Goal: Information Seeking & Learning: Learn about a topic

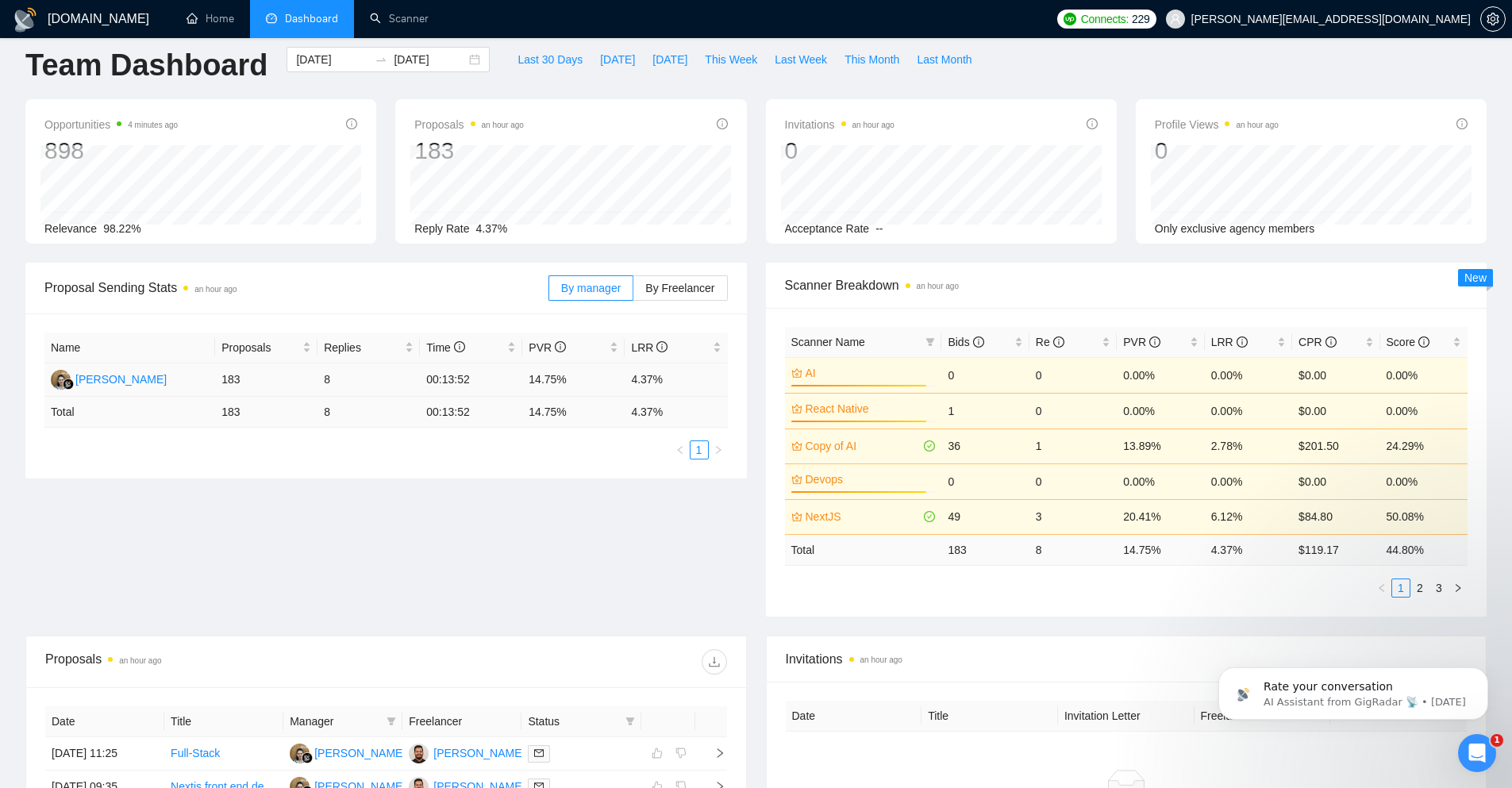
scroll to position [16, 0]
click at [459, 57] on div "[DATE] [DATE]" at bounding box center [388, 60] width 203 height 26
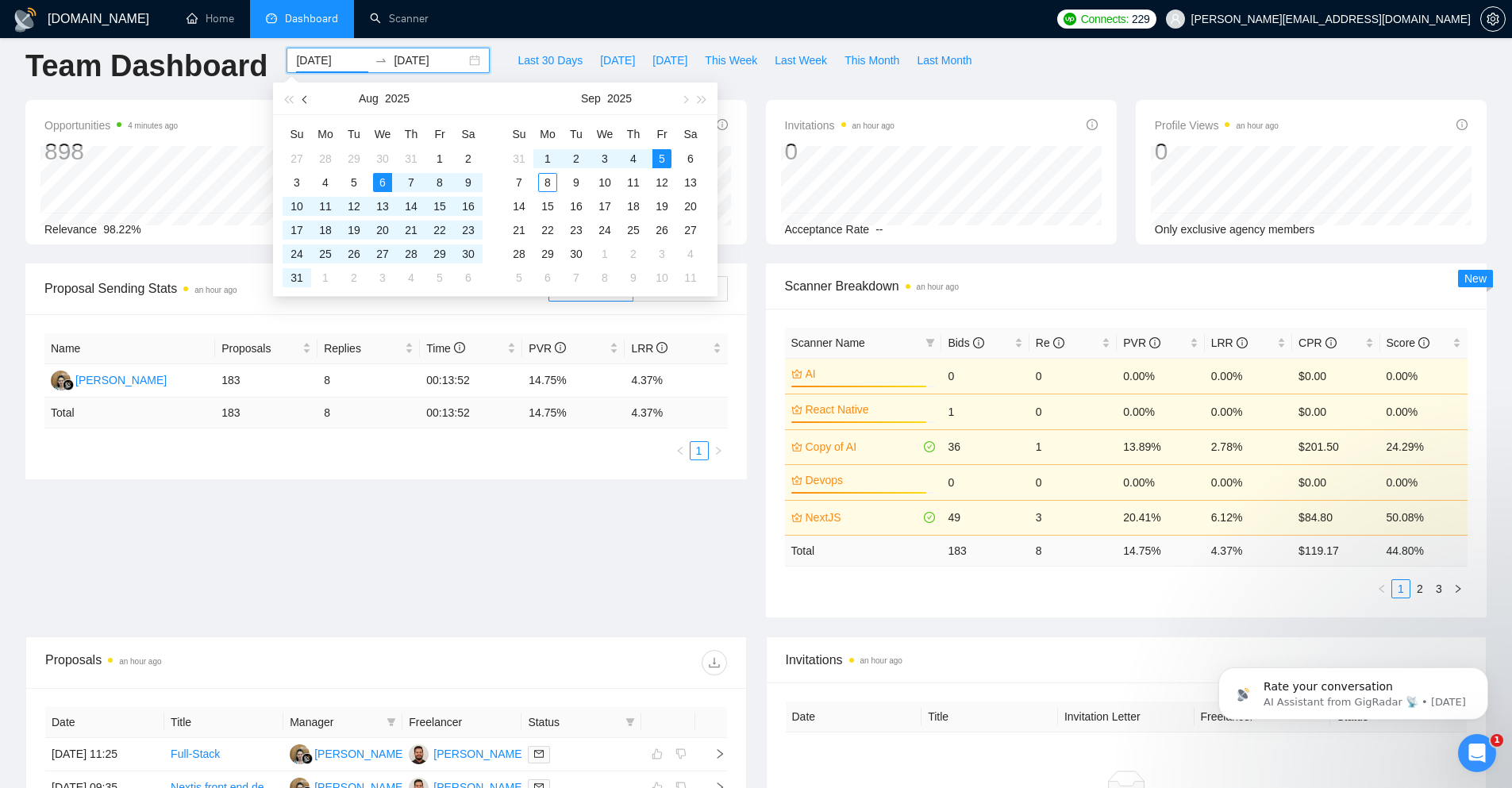
click at [305, 99] on span "button" at bounding box center [307, 99] width 8 height 8
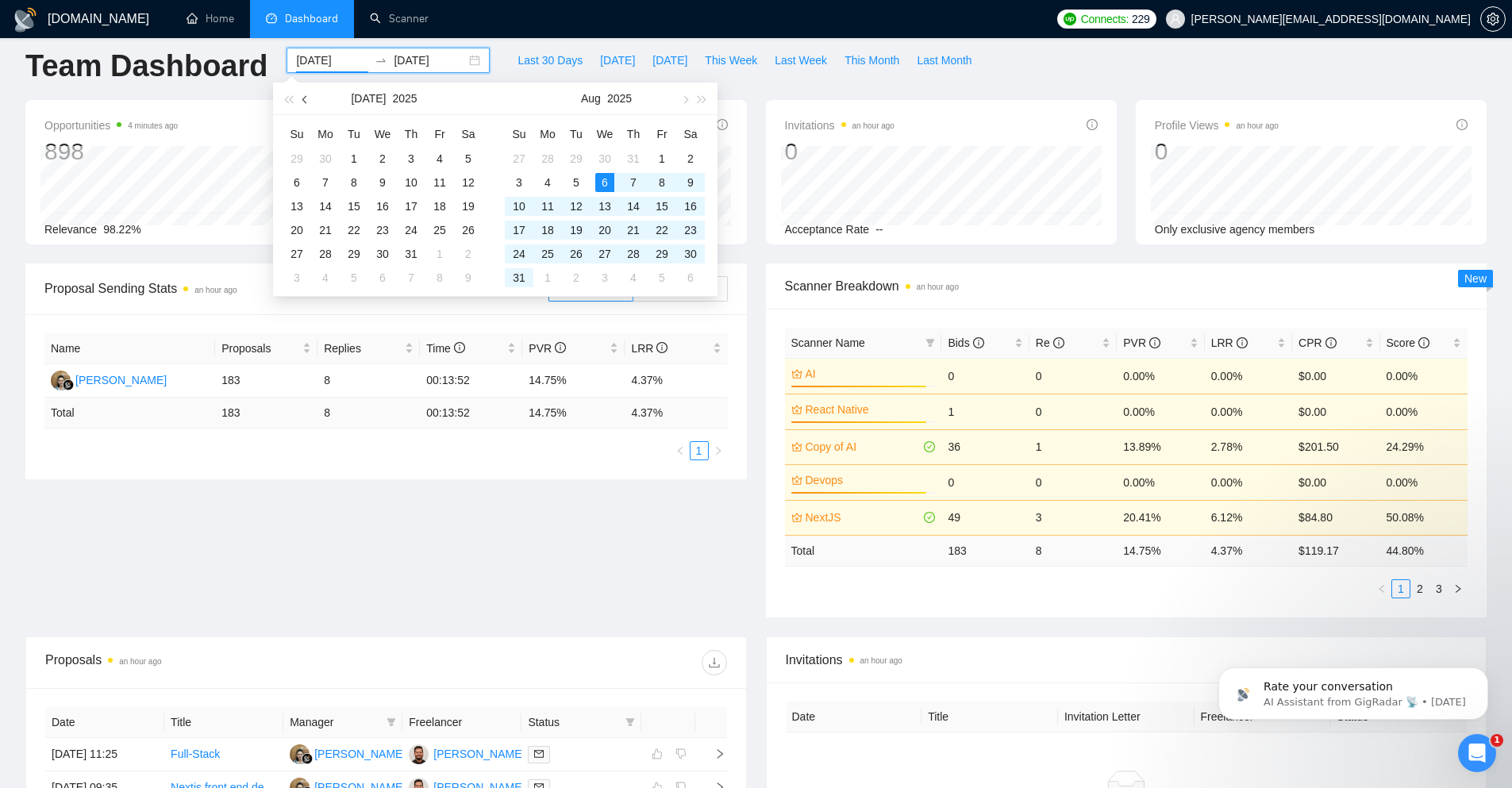
click at [305, 99] on span "button" at bounding box center [307, 99] width 8 height 8
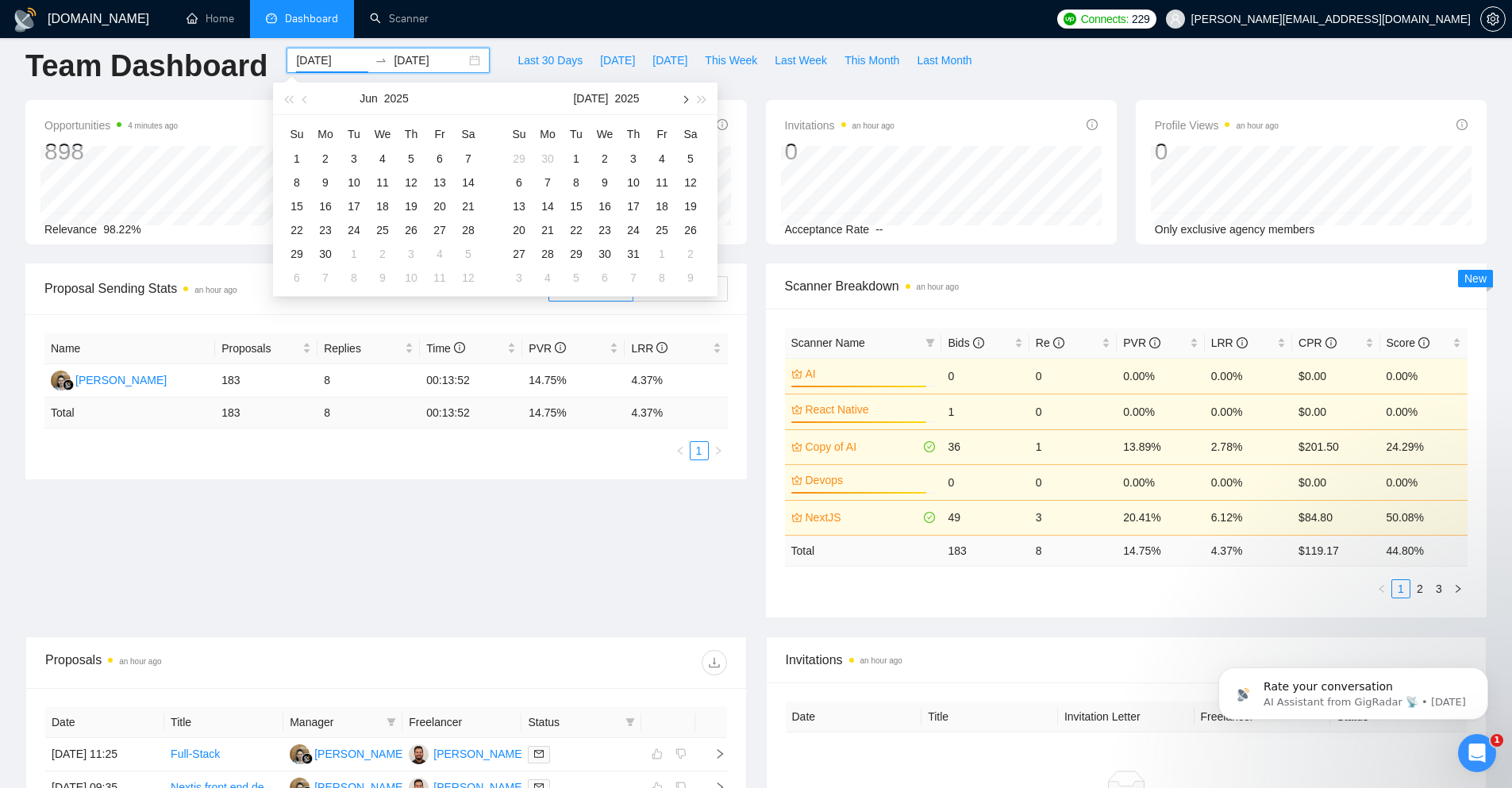
click at [685, 103] on button "button" at bounding box center [684, 98] width 17 height 31
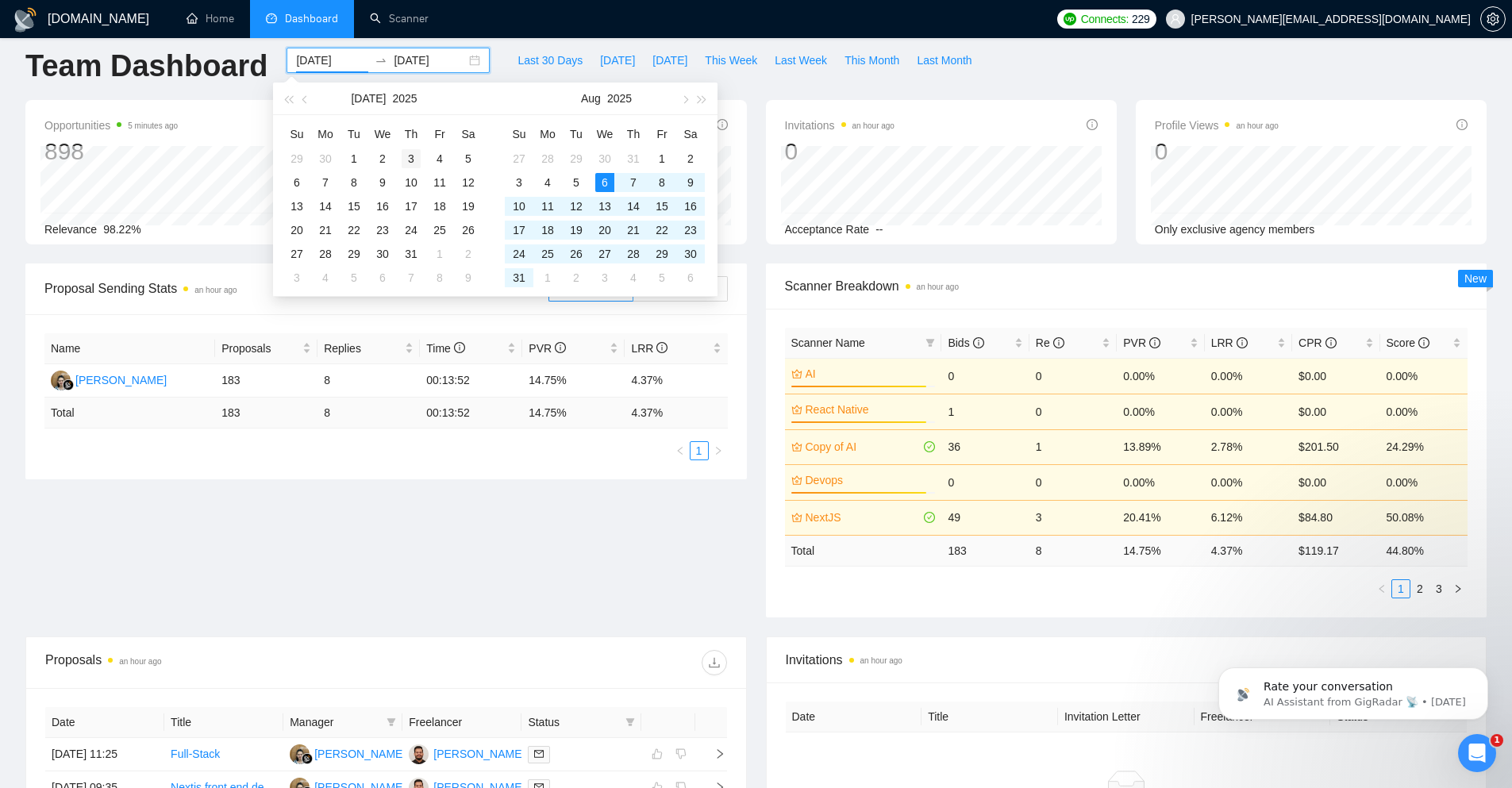
type input "[DATE]"
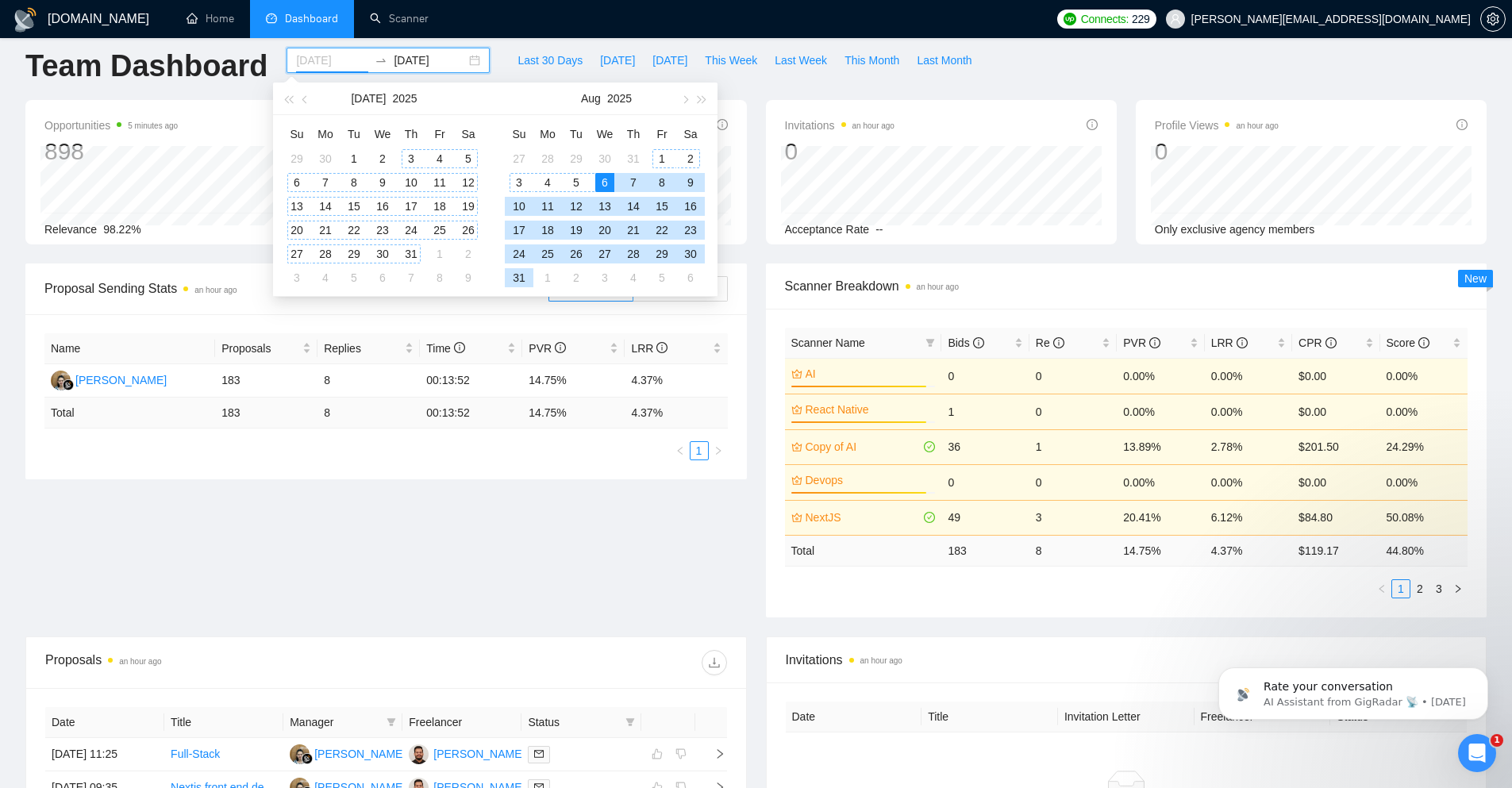
click at [411, 154] on div "3" at bounding box center [411, 159] width 19 height 19
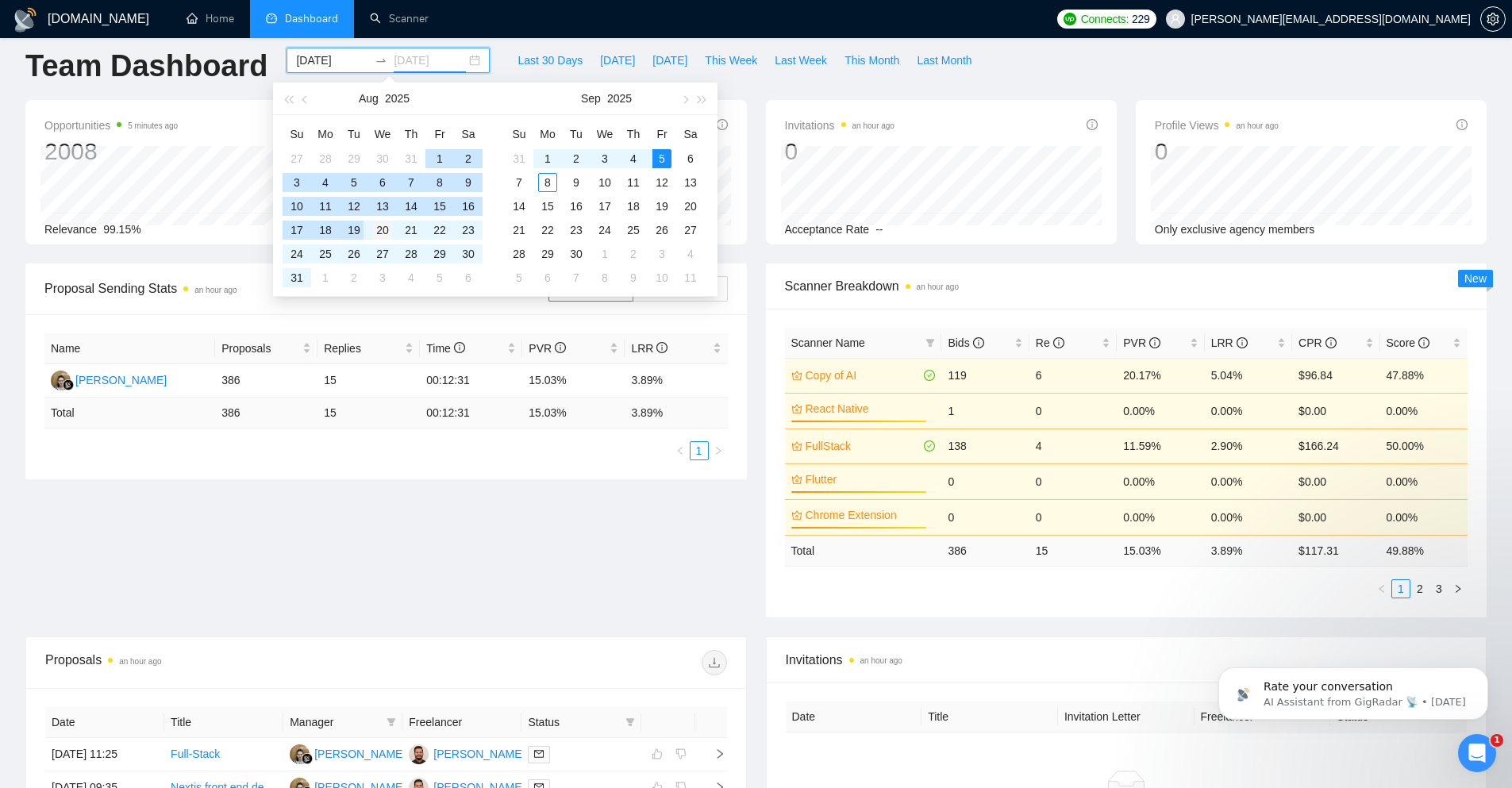
type input "[DATE]"
click at [387, 229] on div "20" at bounding box center [383, 230] width 19 height 19
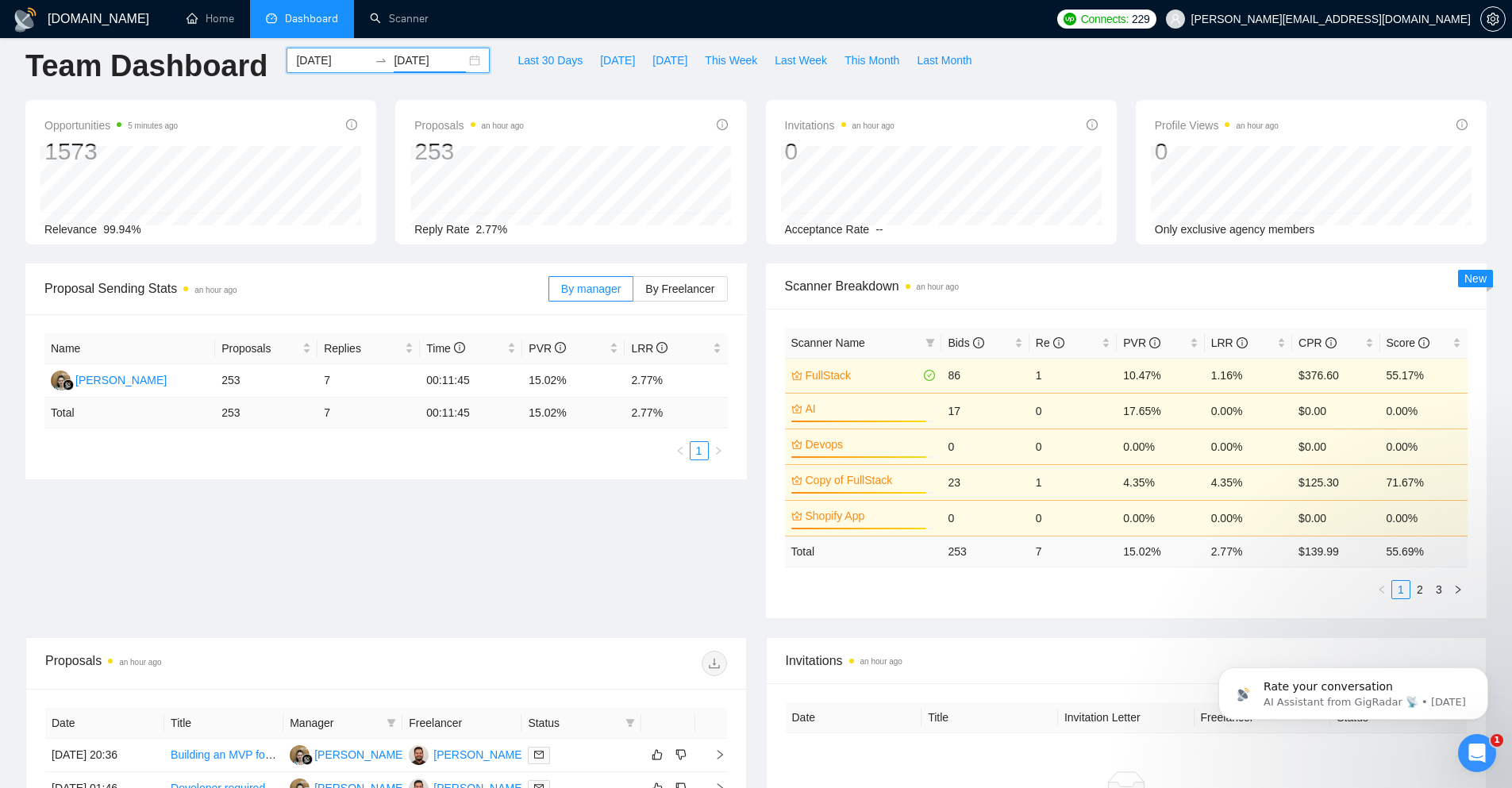
click at [459, 59] on div "[DATE] [DATE]" at bounding box center [388, 60] width 203 height 26
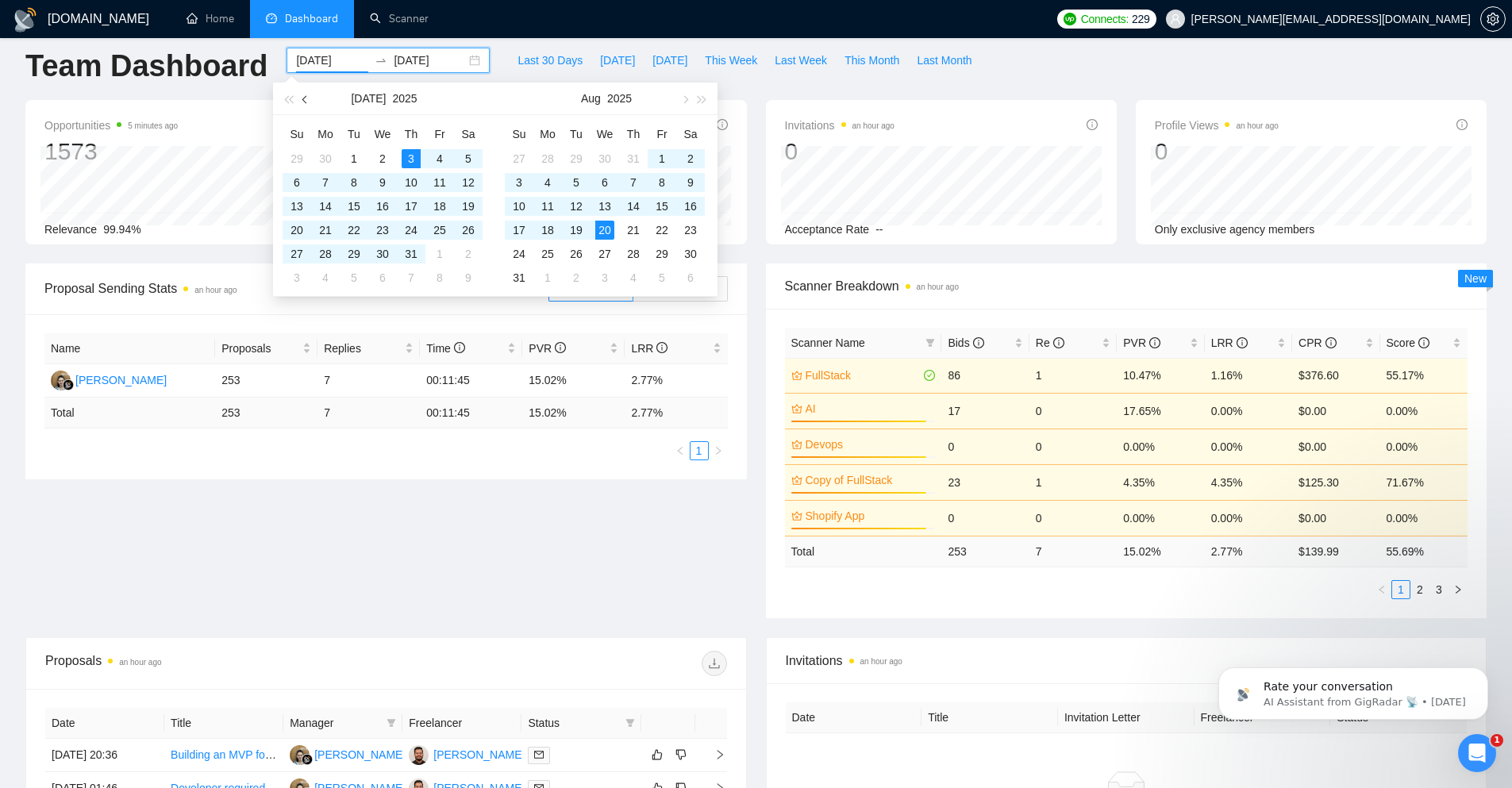
click at [305, 93] on button "button" at bounding box center [305, 98] width 17 height 31
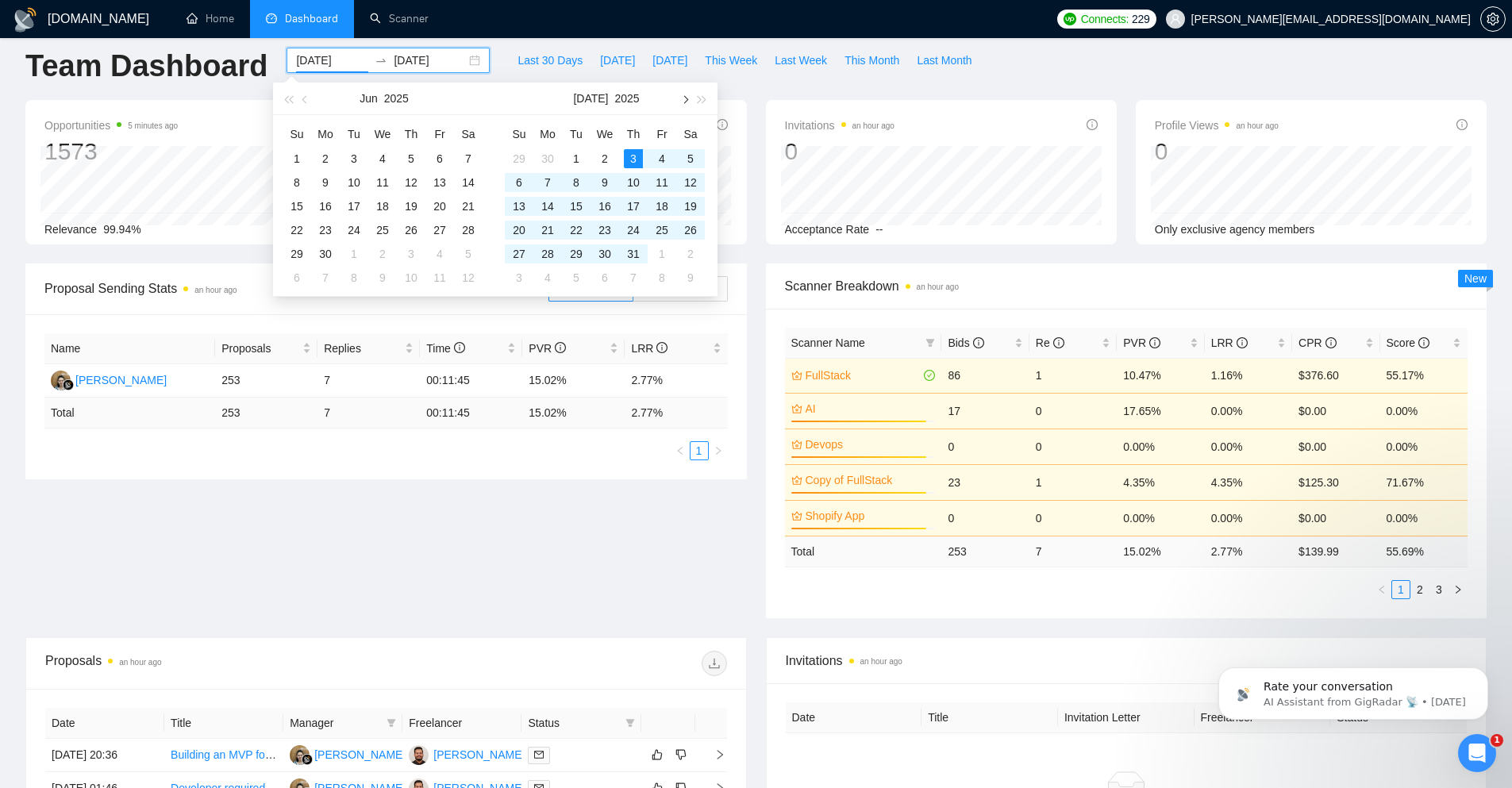
click at [683, 102] on span "button" at bounding box center [684, 99] width 8 height 8
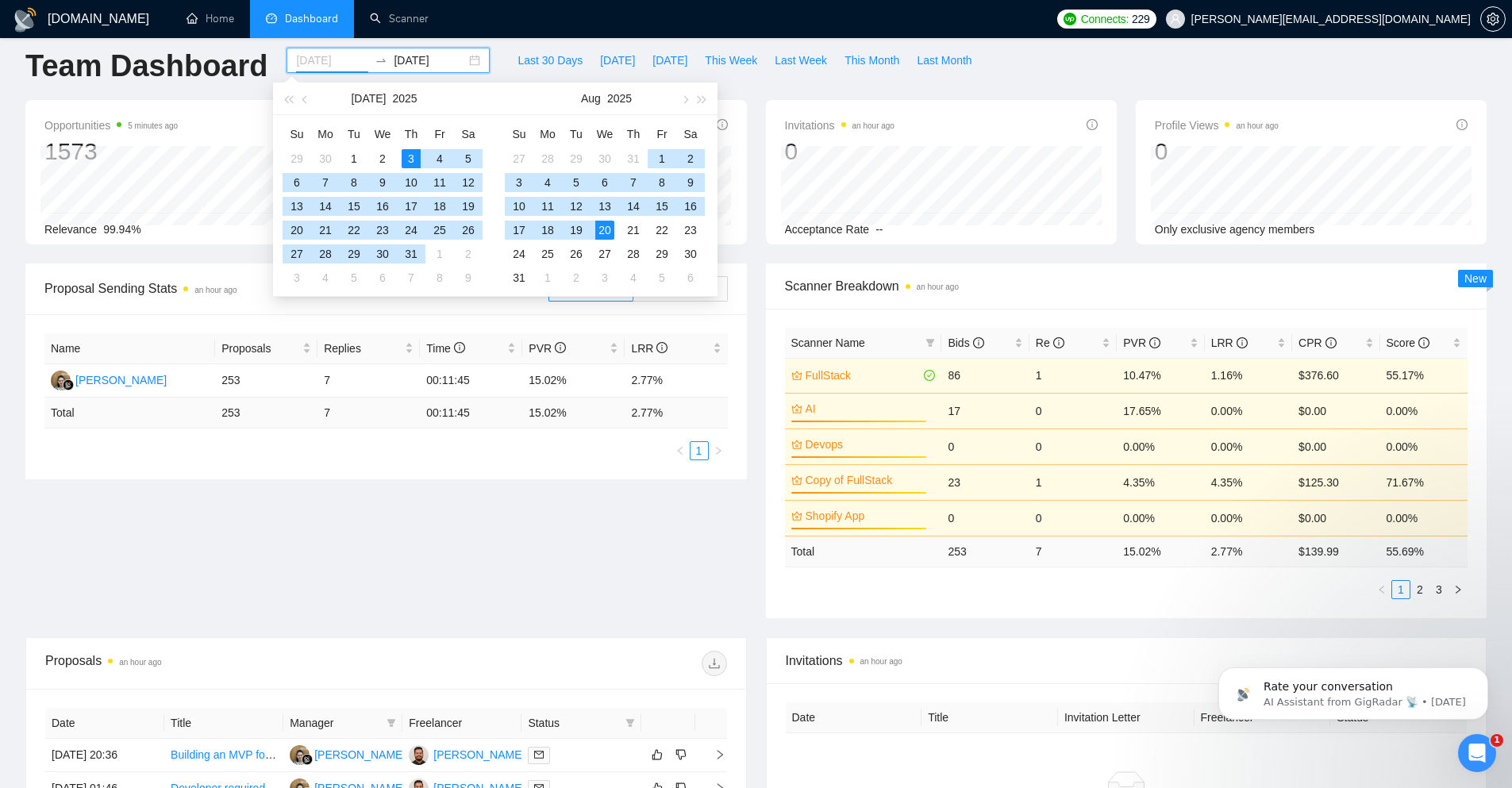
type input "[DATE]"
click at [407, 159] on div "3" at bounding box center [411, 159] width 19 height 19
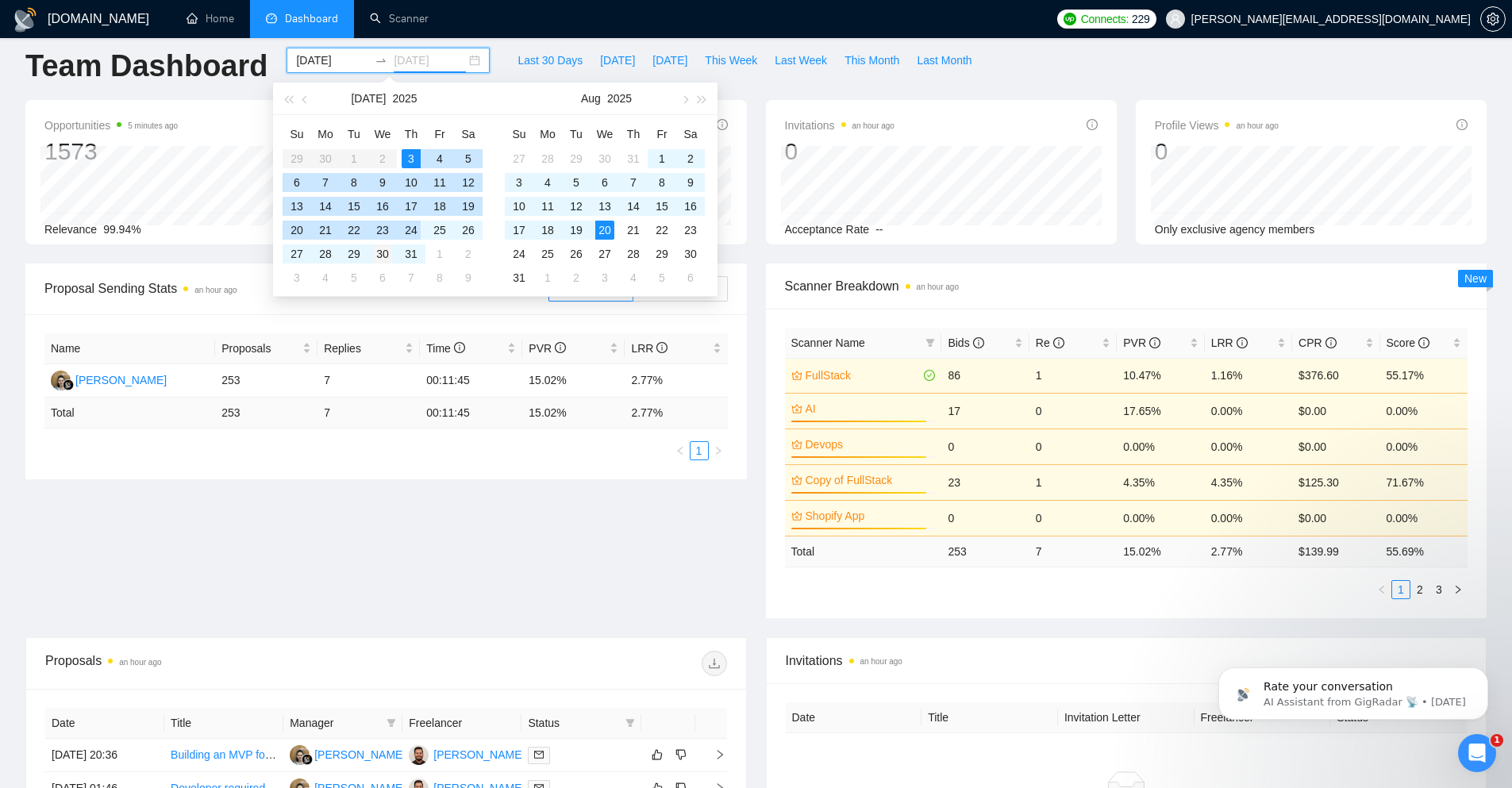
type input "[DATE]"
click at [387, 249] on div "30" at bounding box center [383, 254] width 19 height 19
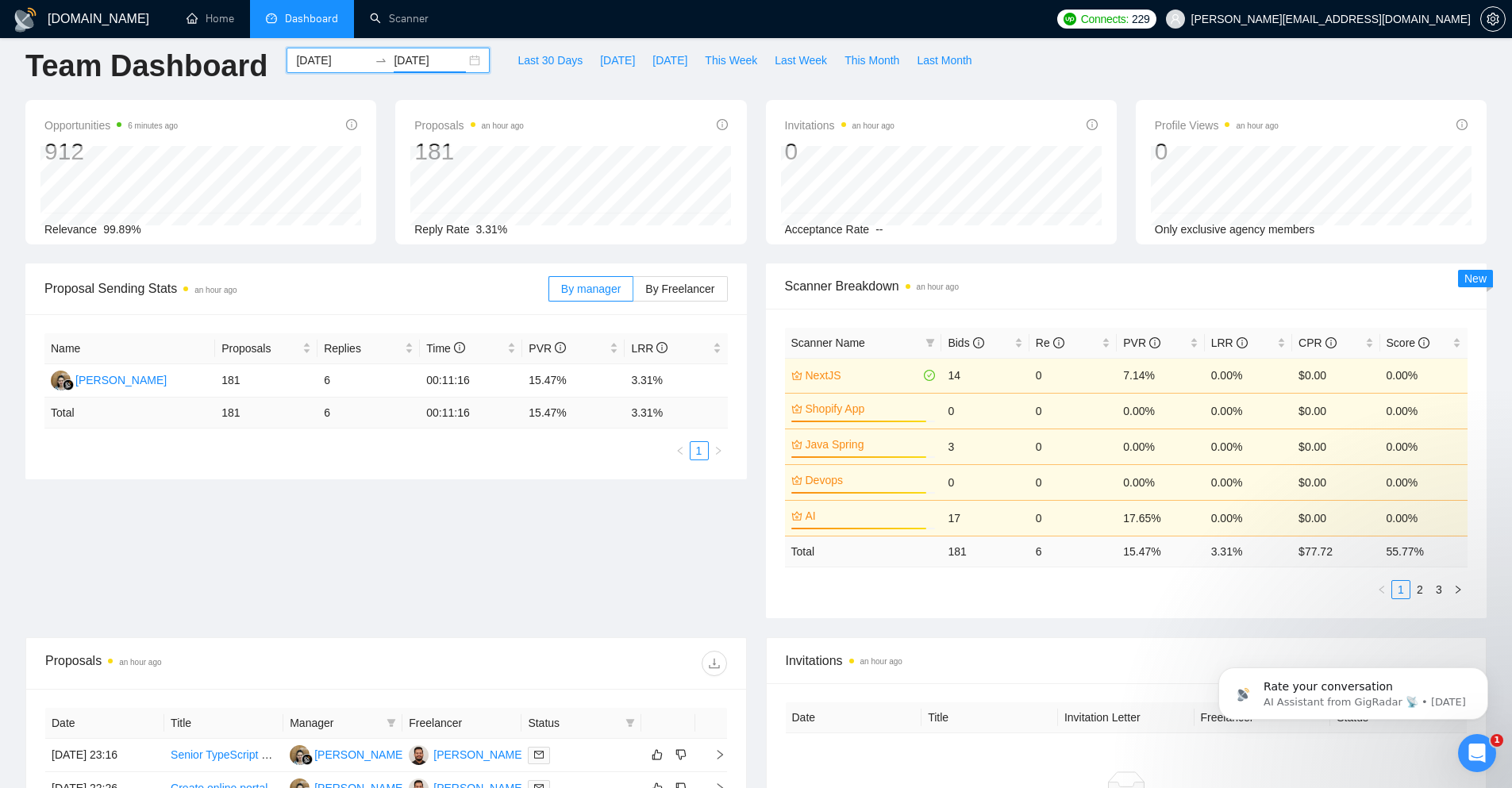
click at [460, 62] on div "[DATE] [DATE]" at bounding box center [388, 60] width 203 height 26
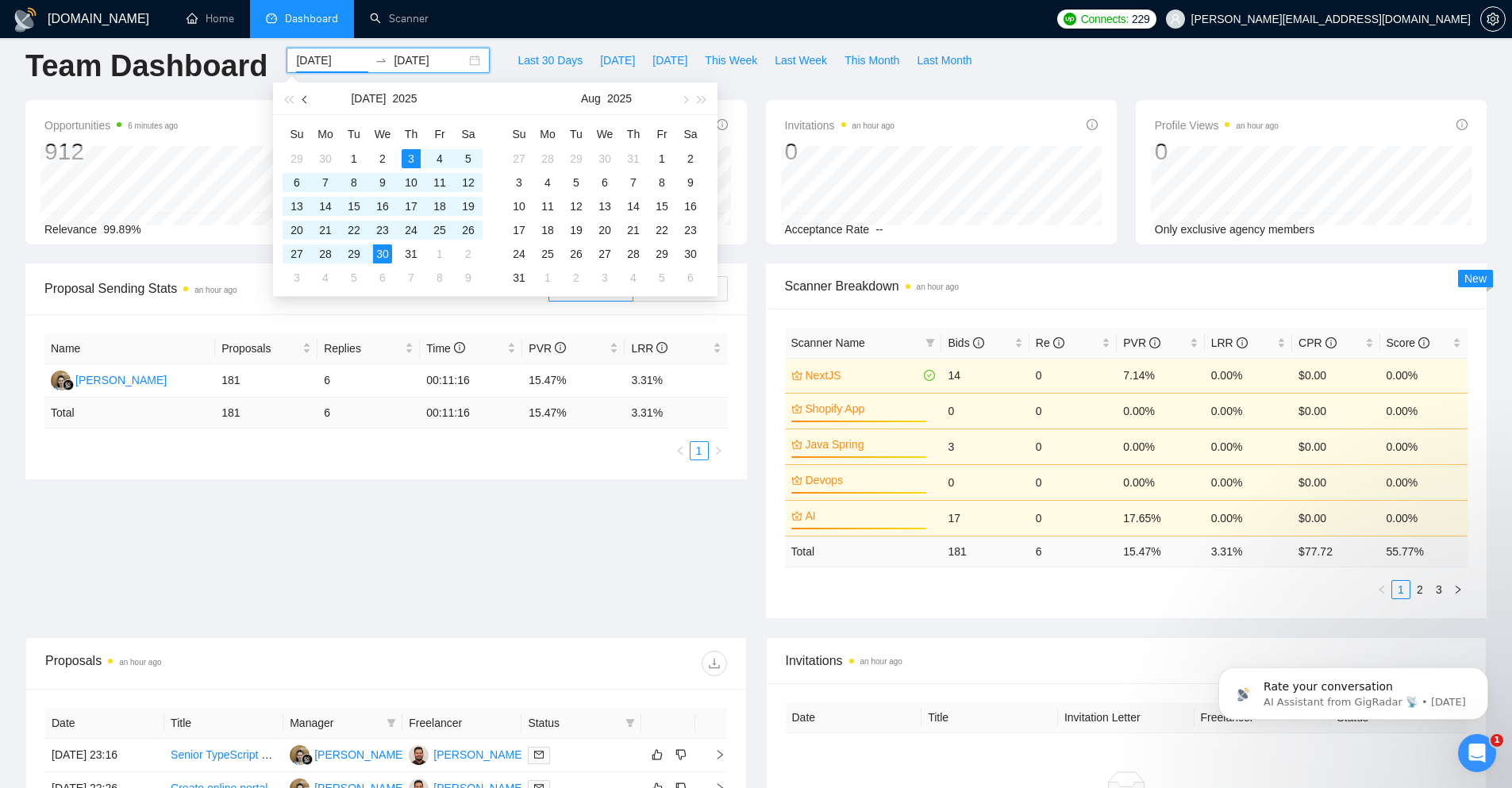
click at [304, 97] on span "button" at bounding box center [307, 99] width 8 height 8
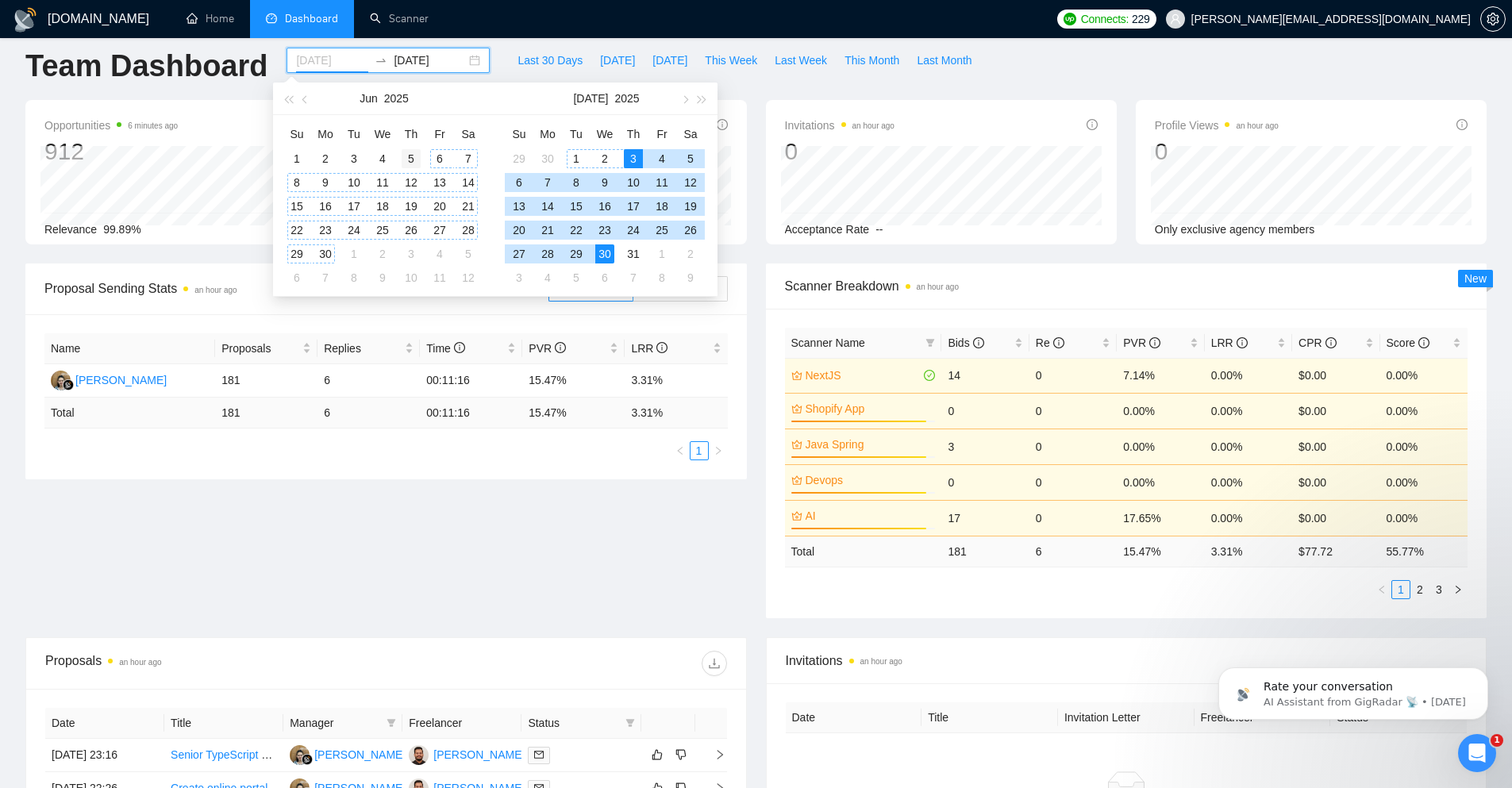
type input "[DATE]"
click at [411, 152] on div "5" at bounding box center [411, 159] width 19 height 19
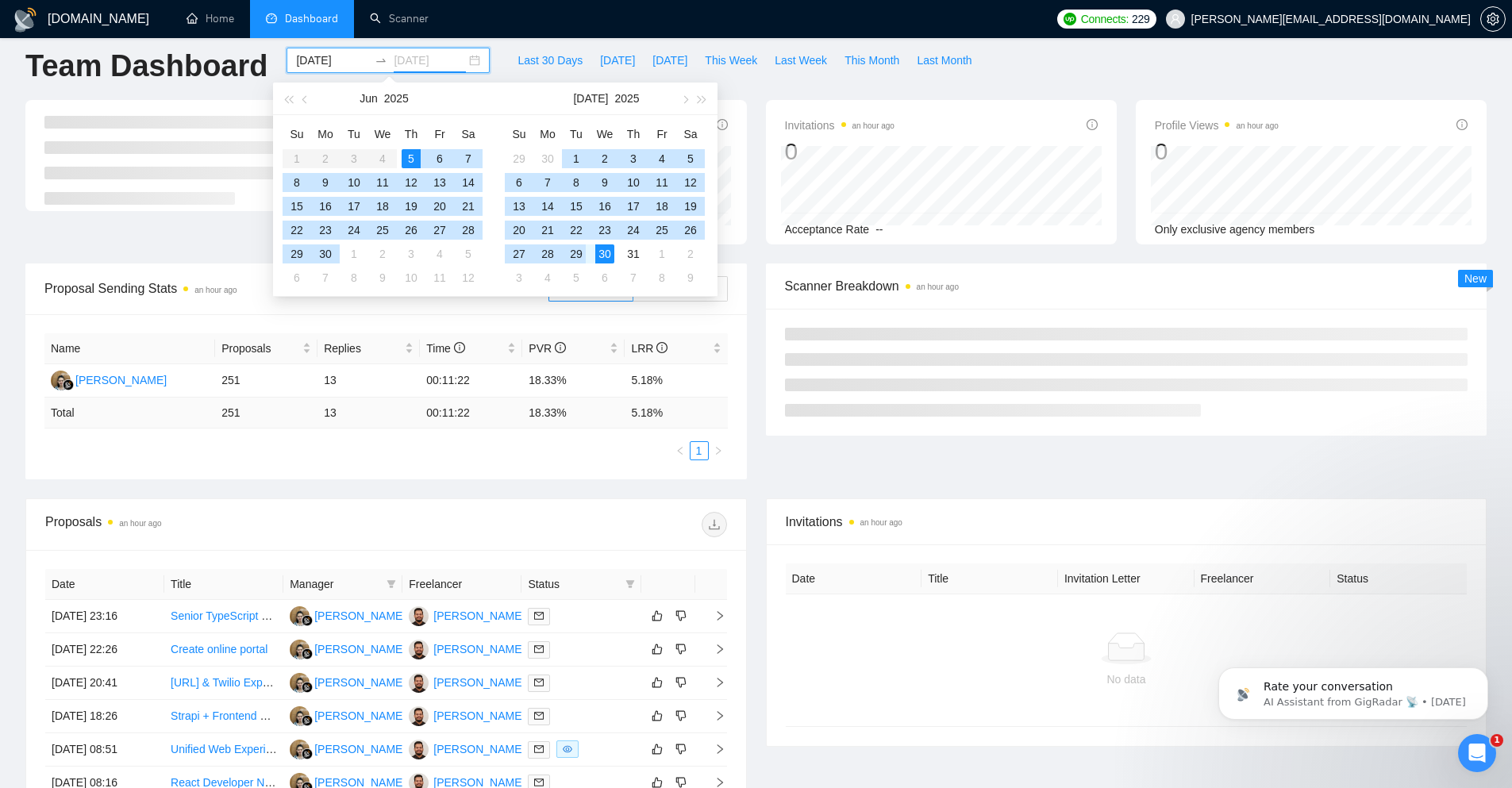
type input "[DATE]"
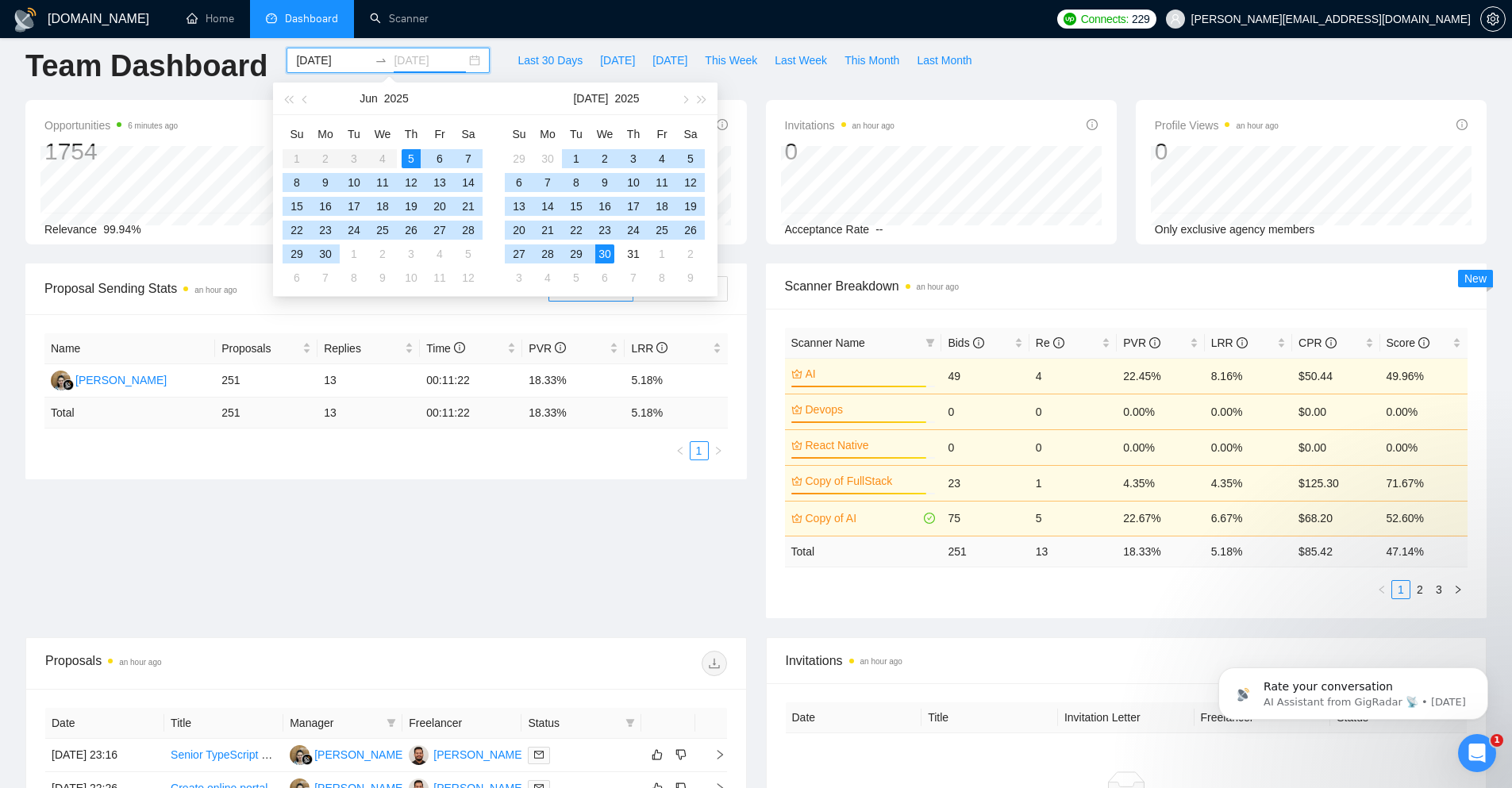
click at [598, 255] on div "30" at bounding box center [605, 254] width 19 height 19
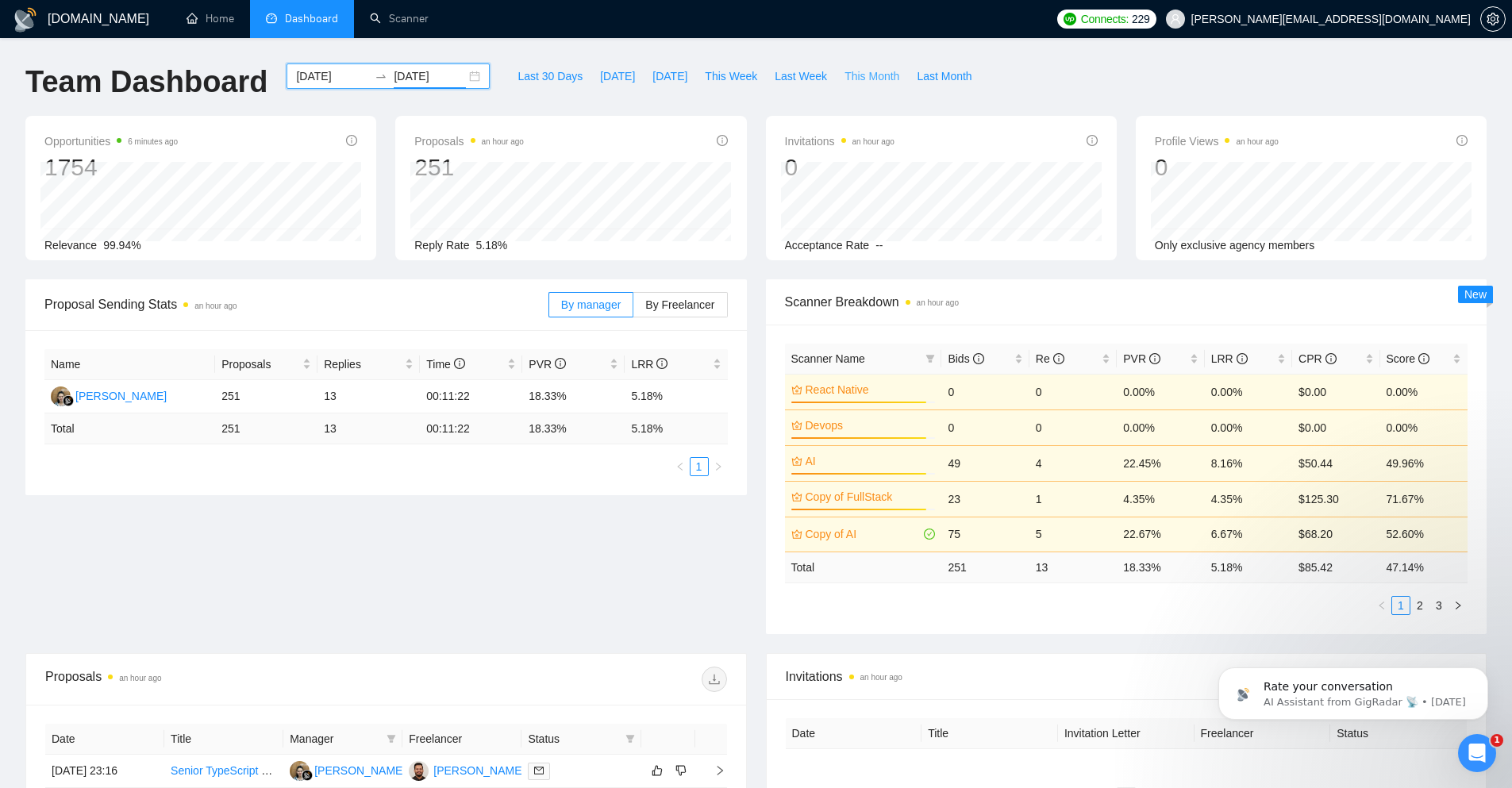
click at [846, 83] on span "This Month" at bounding box center [872, 76] width 55 height 17
type input "[DATE]"
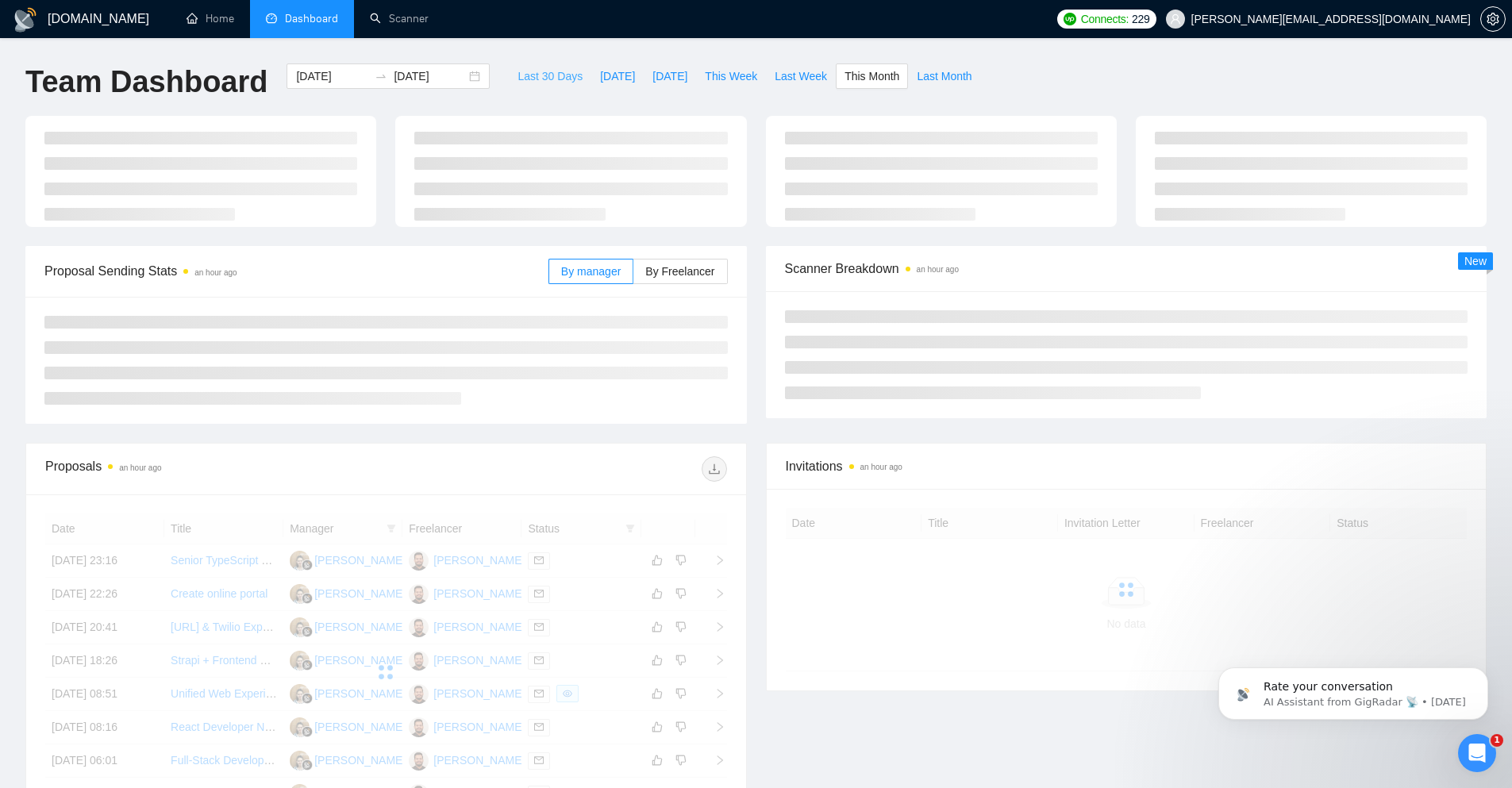
click at [531, 71] on span "Last 30 Days" at bounding box center [549, 76] width 65 height 17
type input "[DATE]"
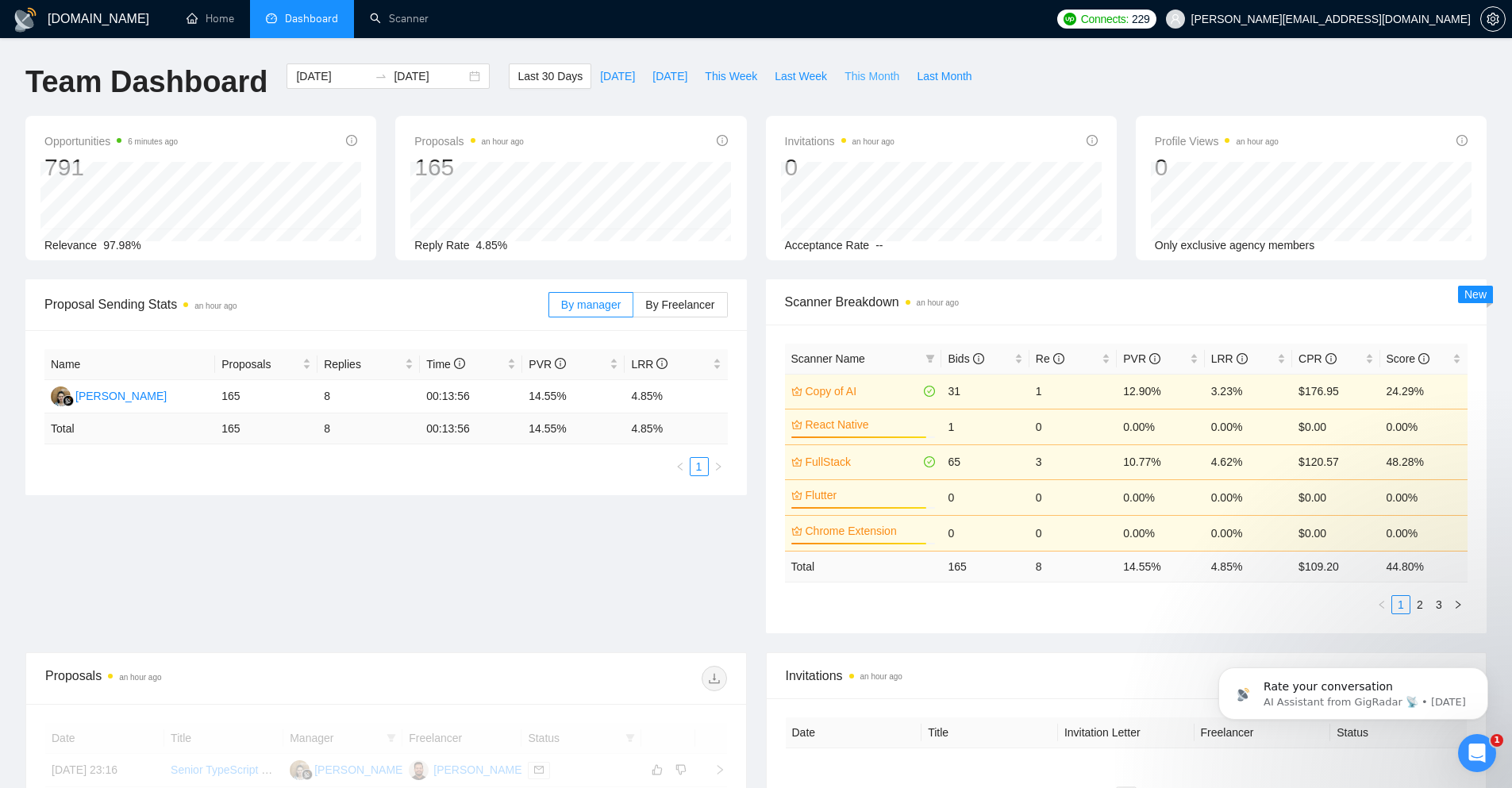
click at [844, 74] on span "This Month" at bounding box center [872, 76] width 55 height 17
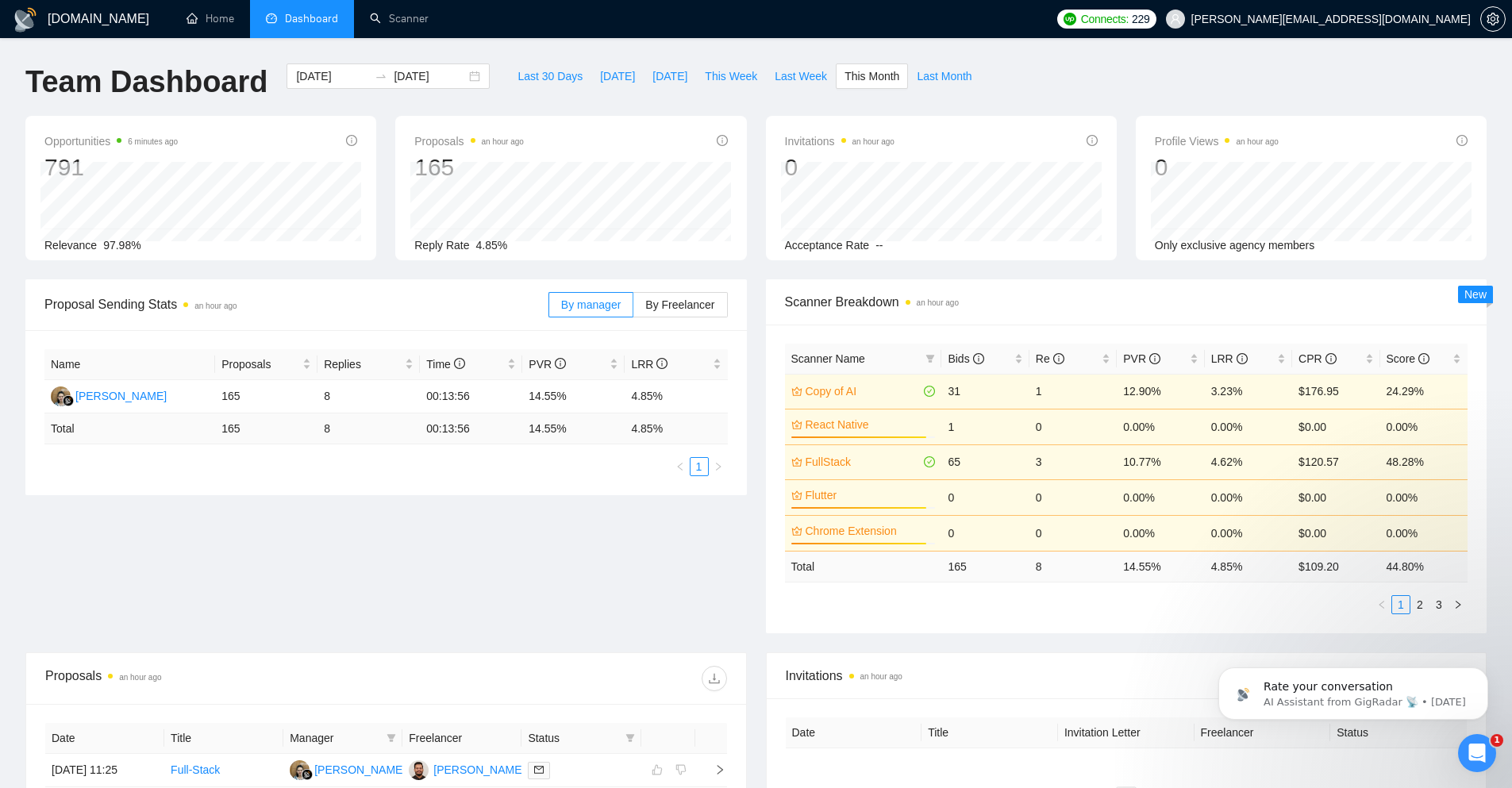
type input "[DATE]"
click at [464, 74] on div "[DATE] [DATE]" at bounding box center [388, 76] width 203 height 26
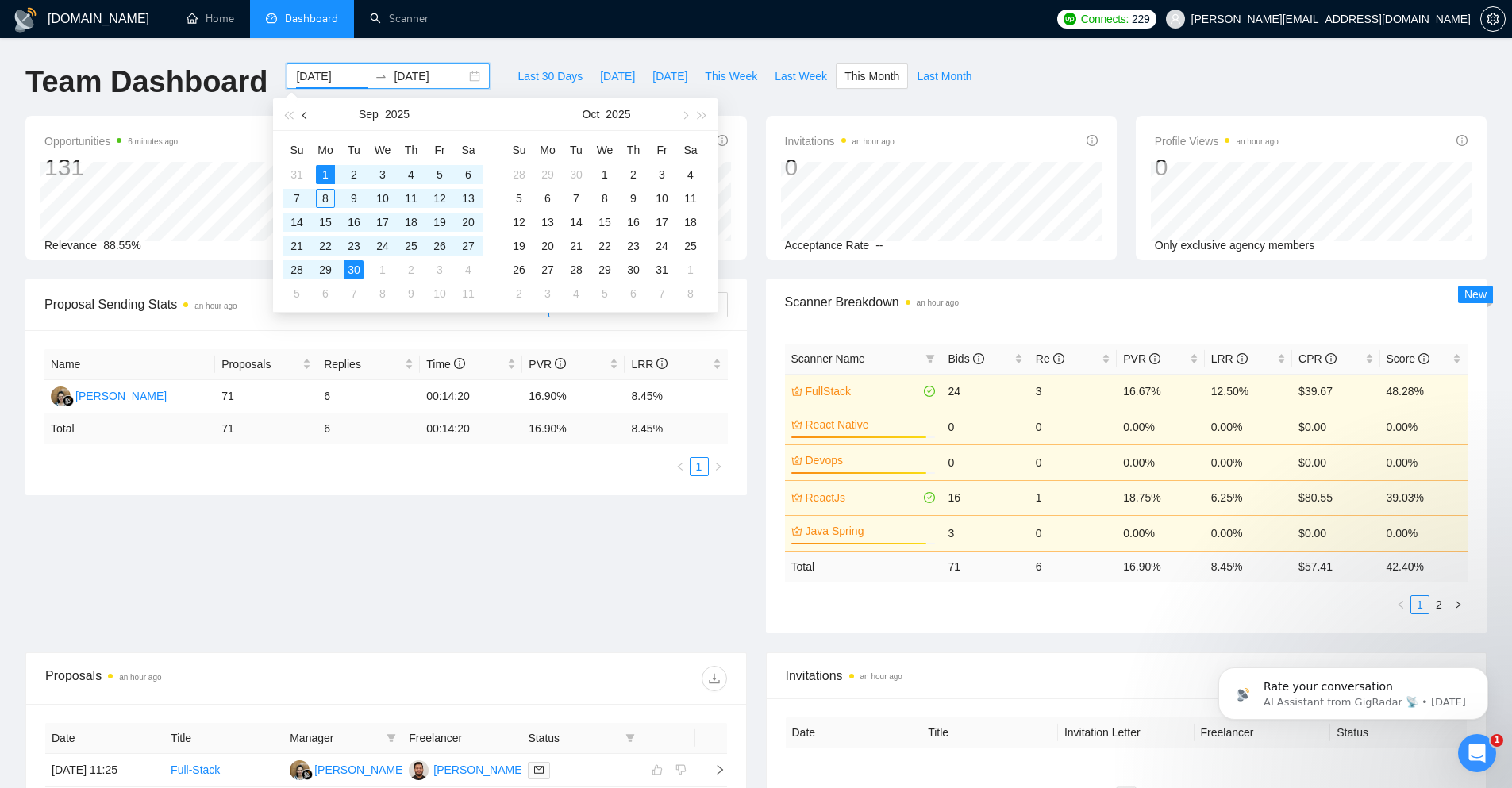
click at [308, 116] on span "button" at bounding box center [307, 116] width 8 height 8
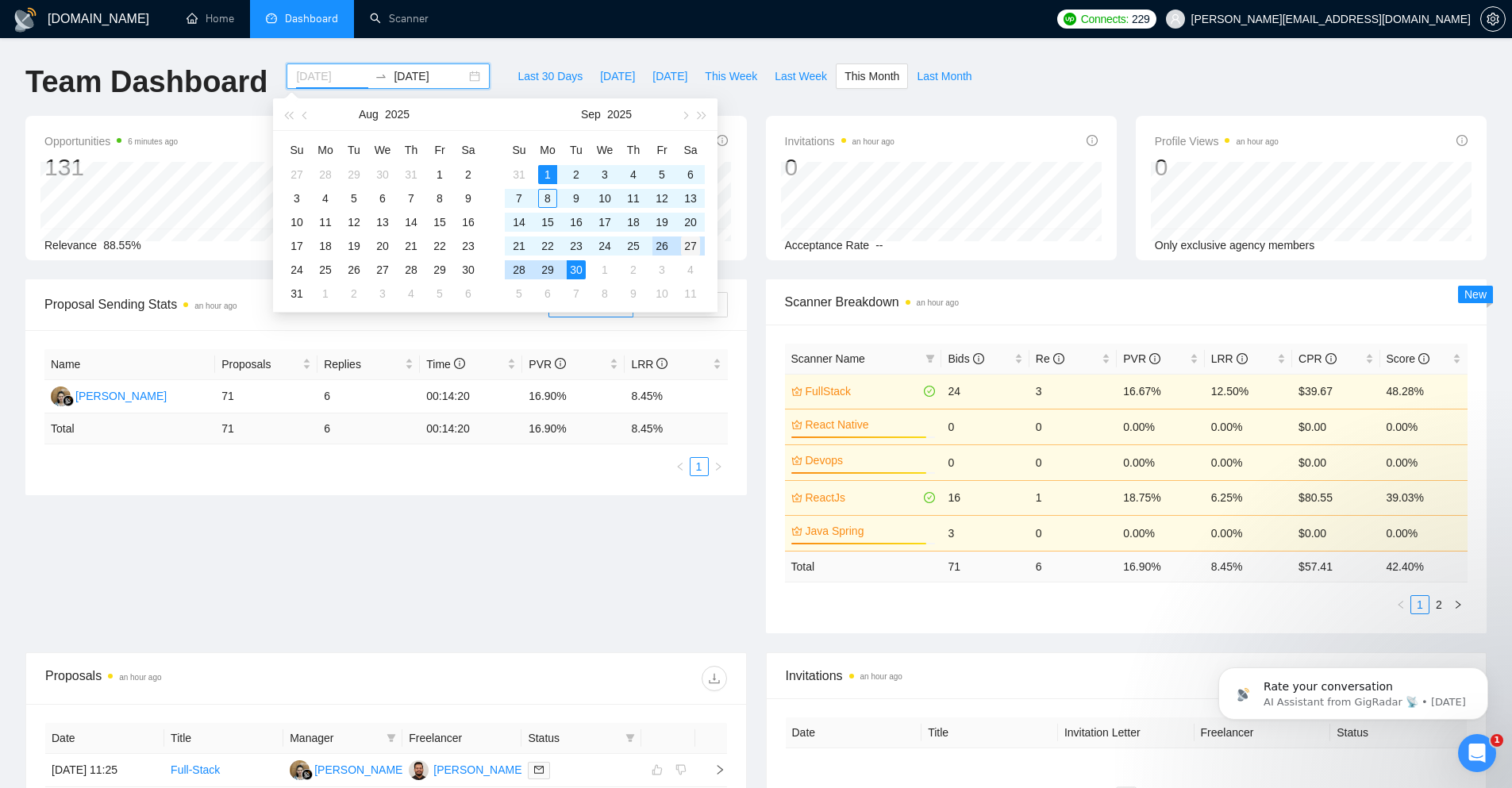
type input "[DATE]"
click at [683, 246] on div "27" at bounding box center [690, 245] width 19 height 19
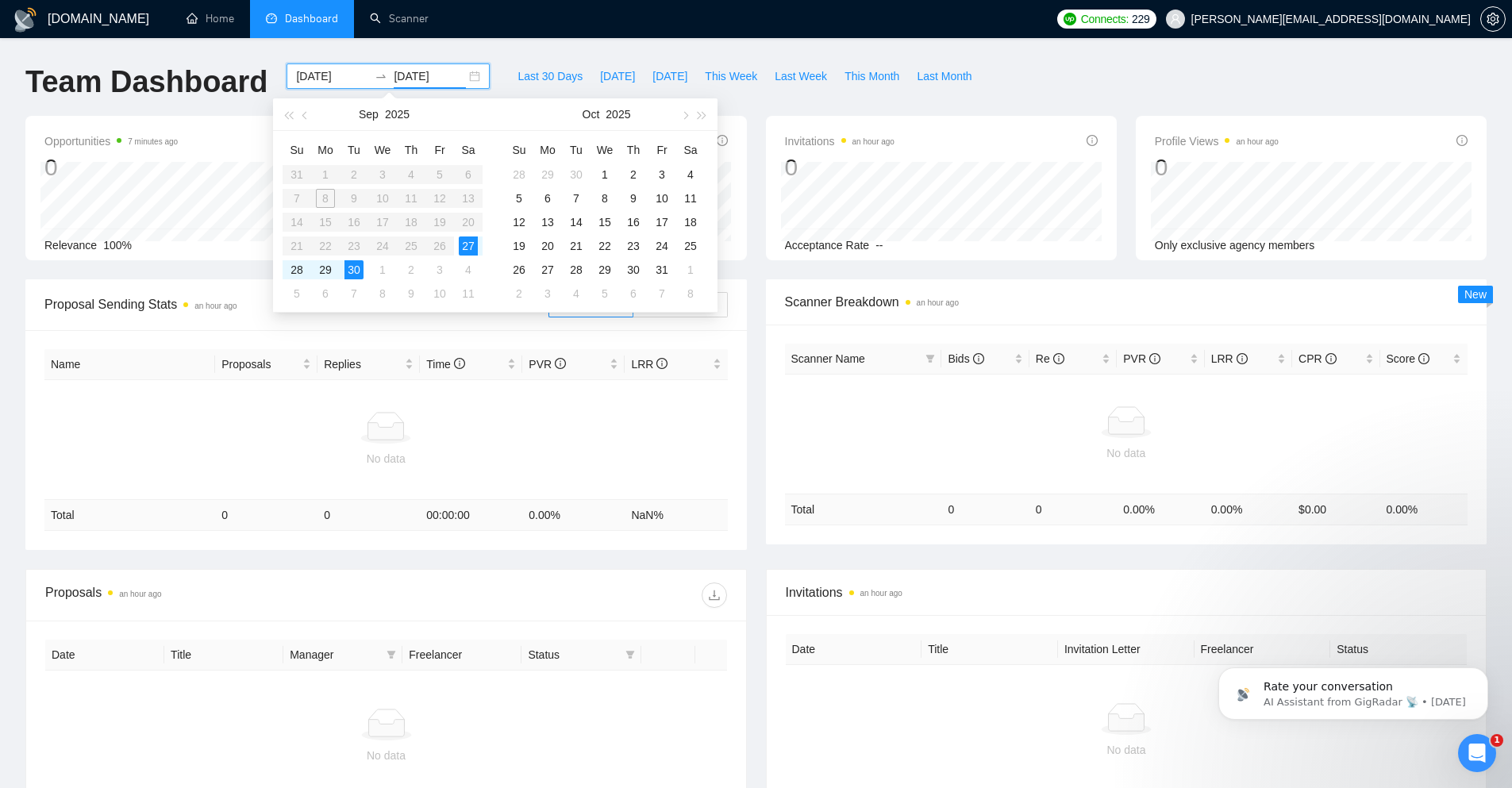
click at [326, 197] on table "Su Mo Tu We Th Fr Sa 31 1 2 3 4 5 6 7 8 9 10 11 12 13 14 15 16 17 18 19 20 21 2…" at bounding box center [383, 221] width 200 height 169
type input "[DATE]"
click at [356, 272] on div "30" at bounding box center [354, 269] width 19 height 19
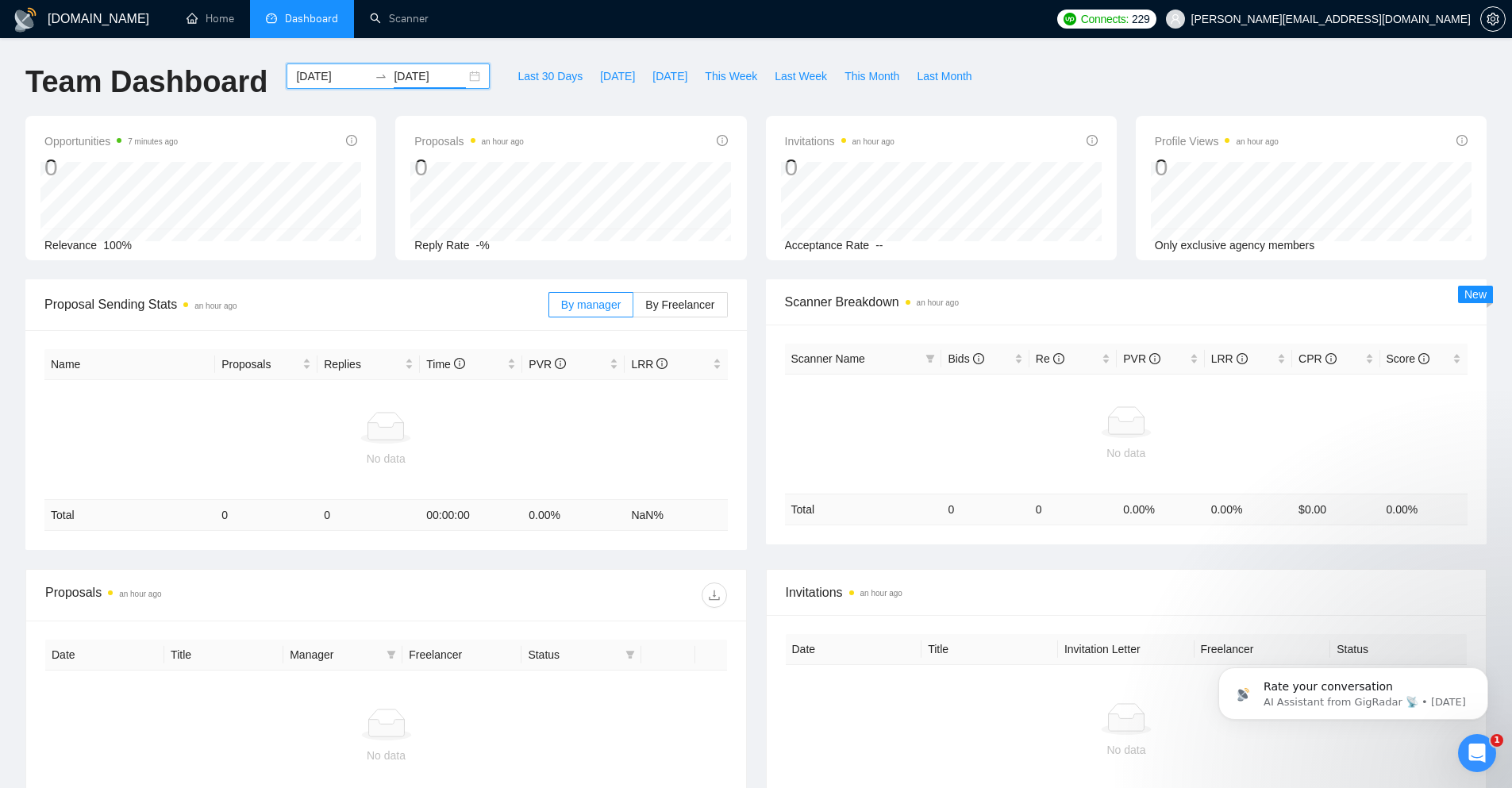
click at [465, 76] on div "[DATE] [DATE]" at bounding box center [388, 76] width 203 height 26
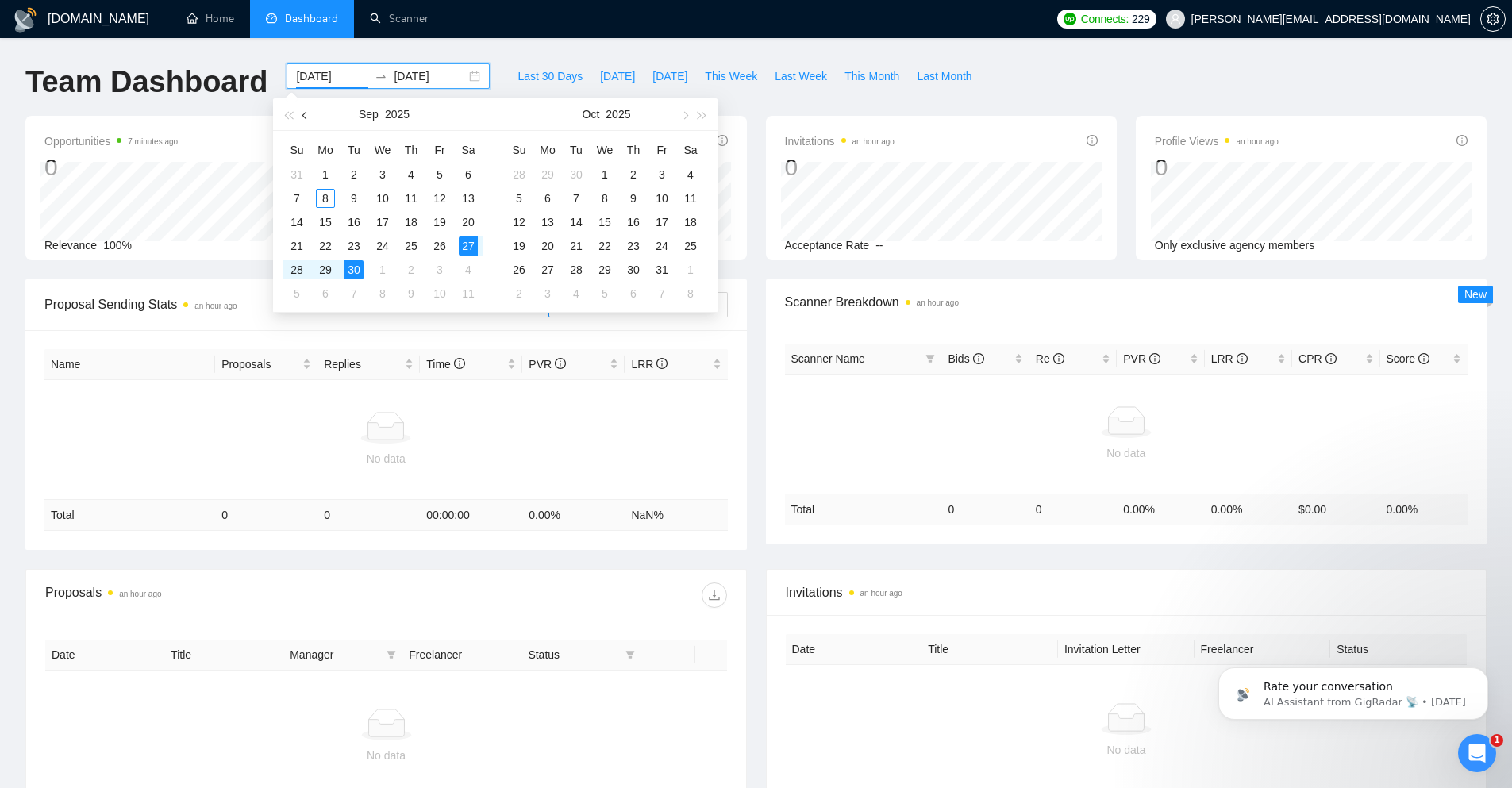
click at [305, 114] on span "button" at bounding box center [307, 116] width 8 height 8
type input "[DATE]"
click at [378, 268] on div "27" at bounding box center [383, 269] width 19 height 19
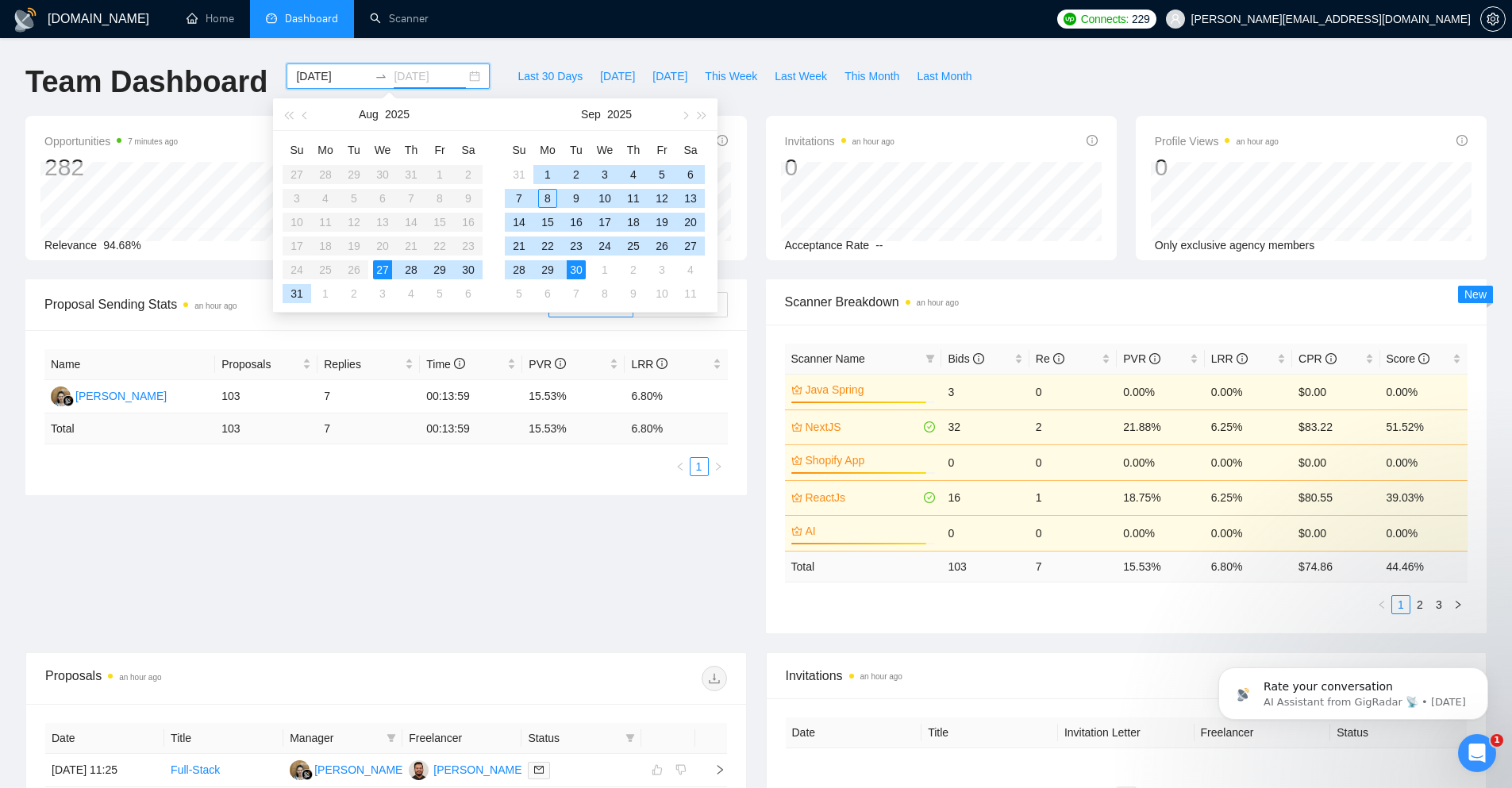
type input "[DATE]"
click at [571, 274] on div "30" at bounding box center [576, 269] width 19 height 19
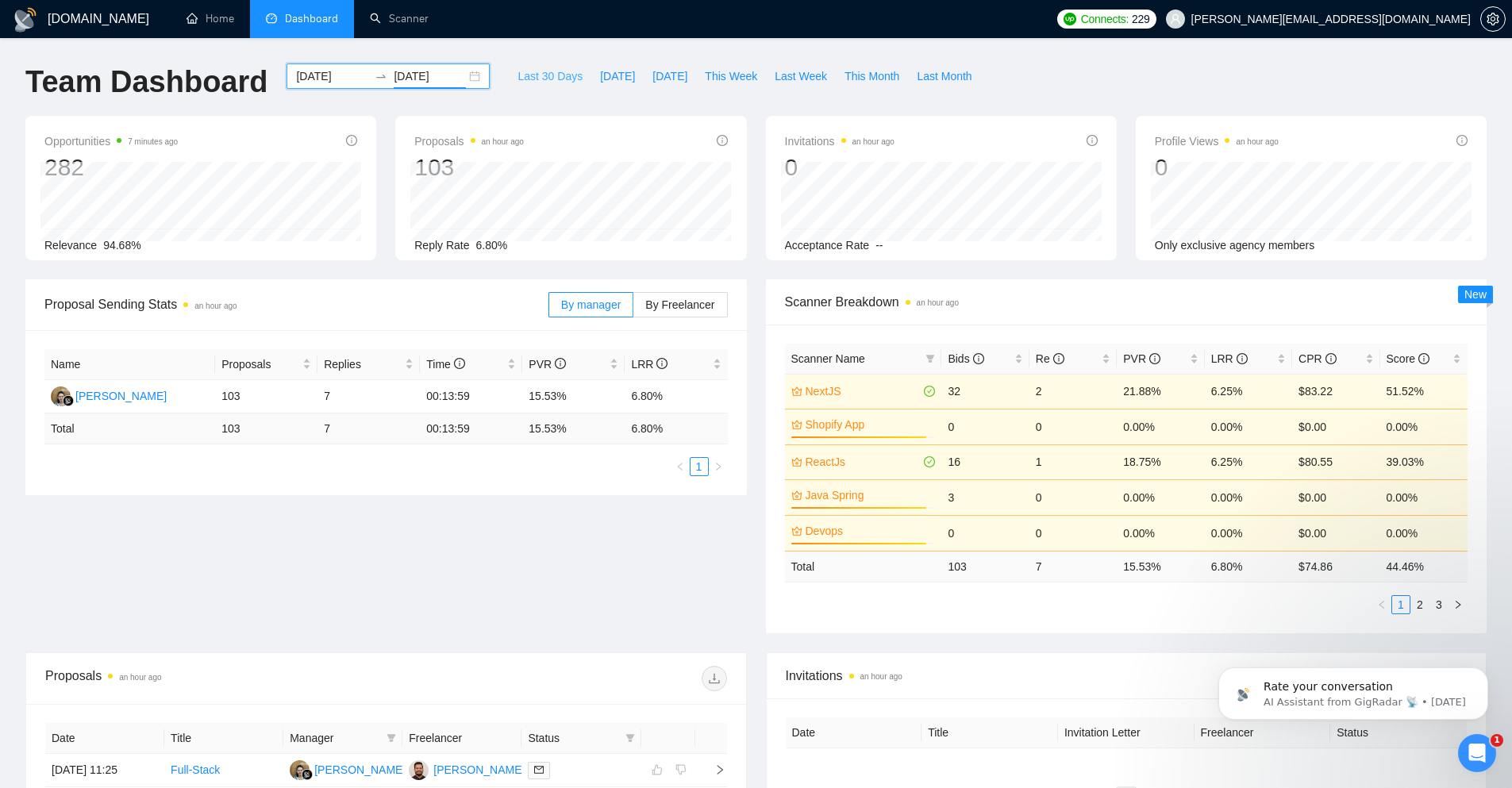
click at [538, 78] on span "Last 30 Days" at bounding box center [549, 76] width 65 height 17
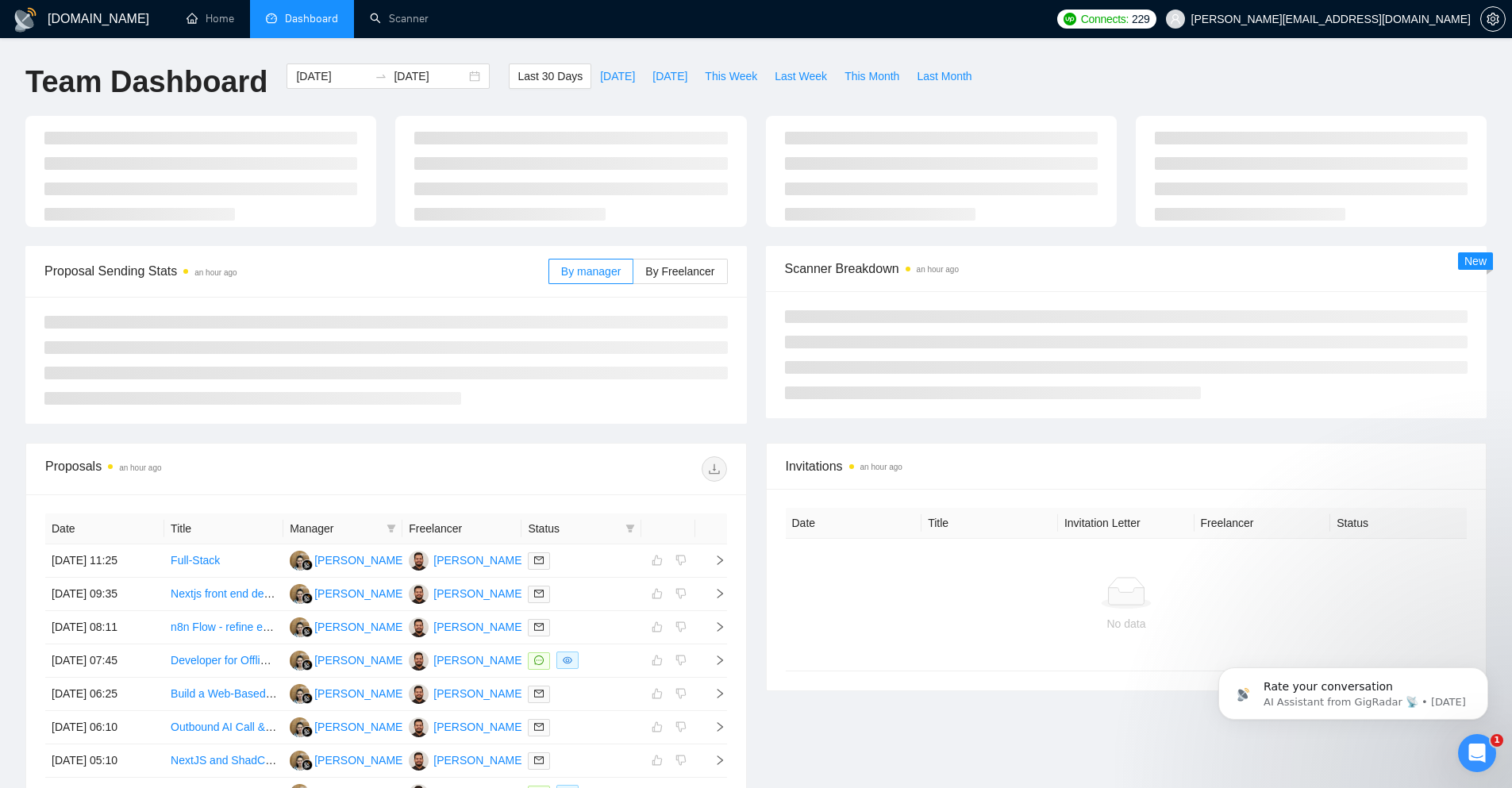
type input "[DATE]"
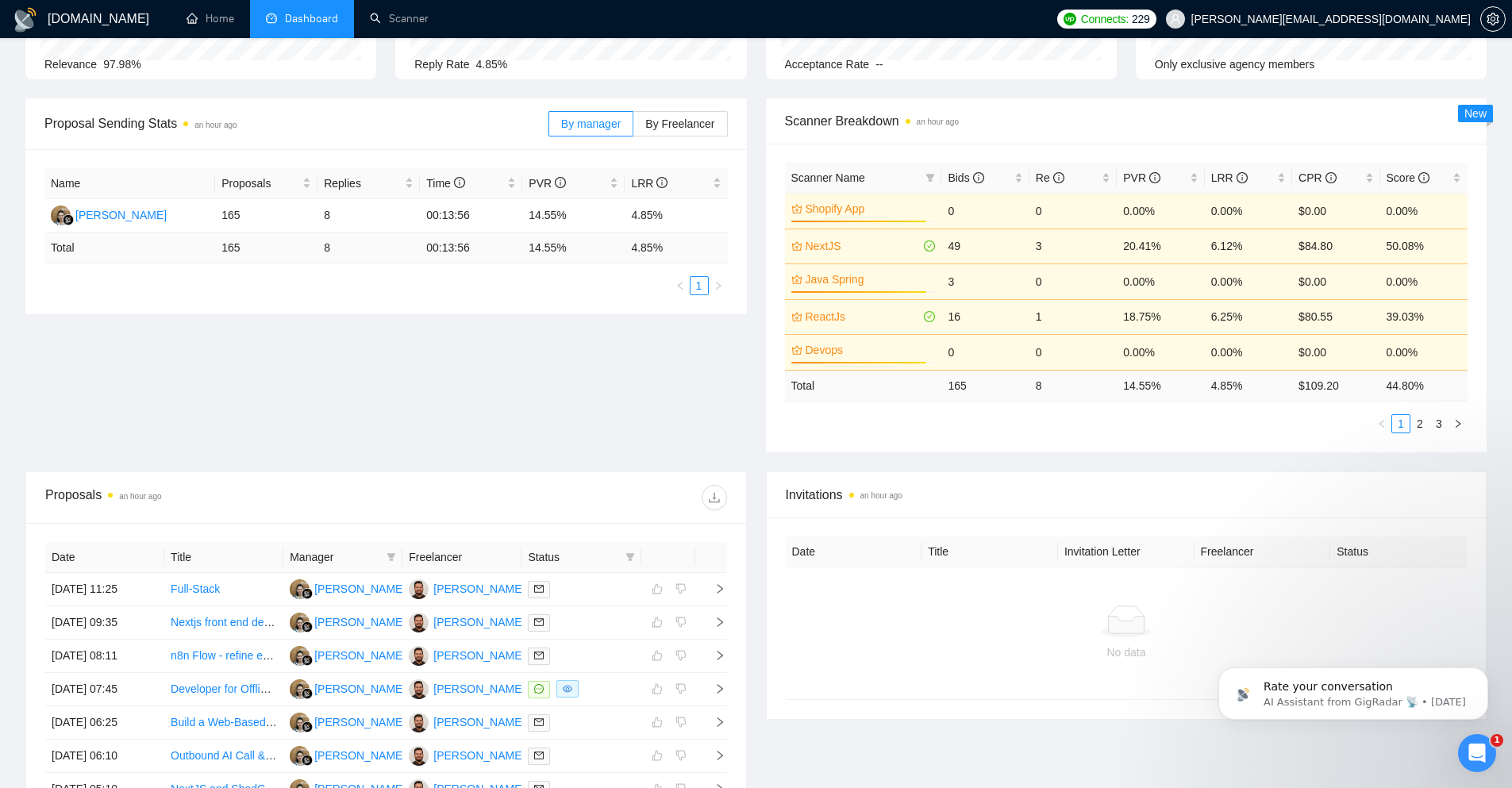
scroll to position [95, 0]
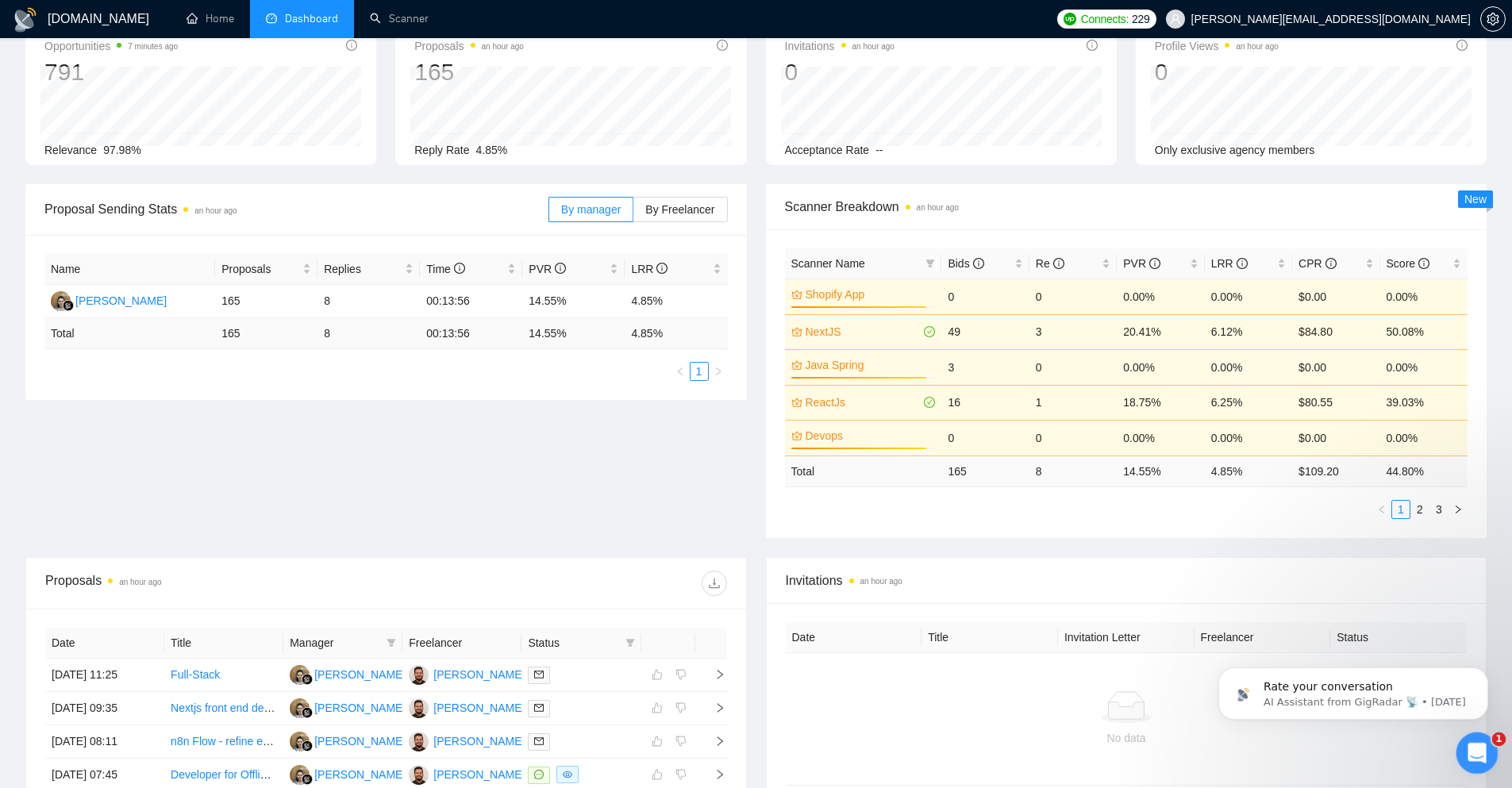
click at [1472, 758] on icon "Open Intercom Messenger" at bounding box center [1476, 751] width 26 height 26
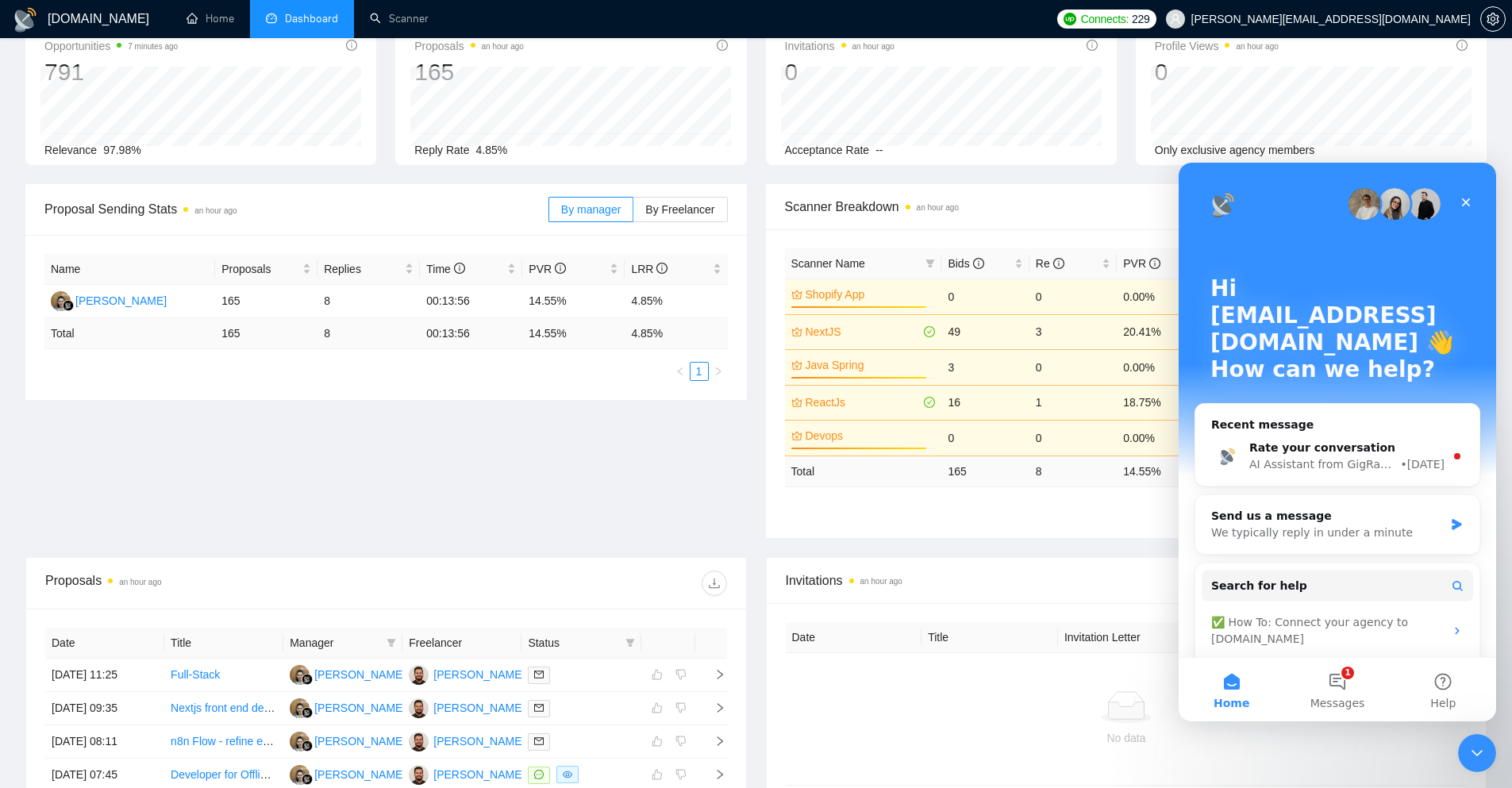
scroll to position [0, 0]
click at [1353, 673] on button "1 Messages" at bounding box center [1337, 689] width 106 height 64
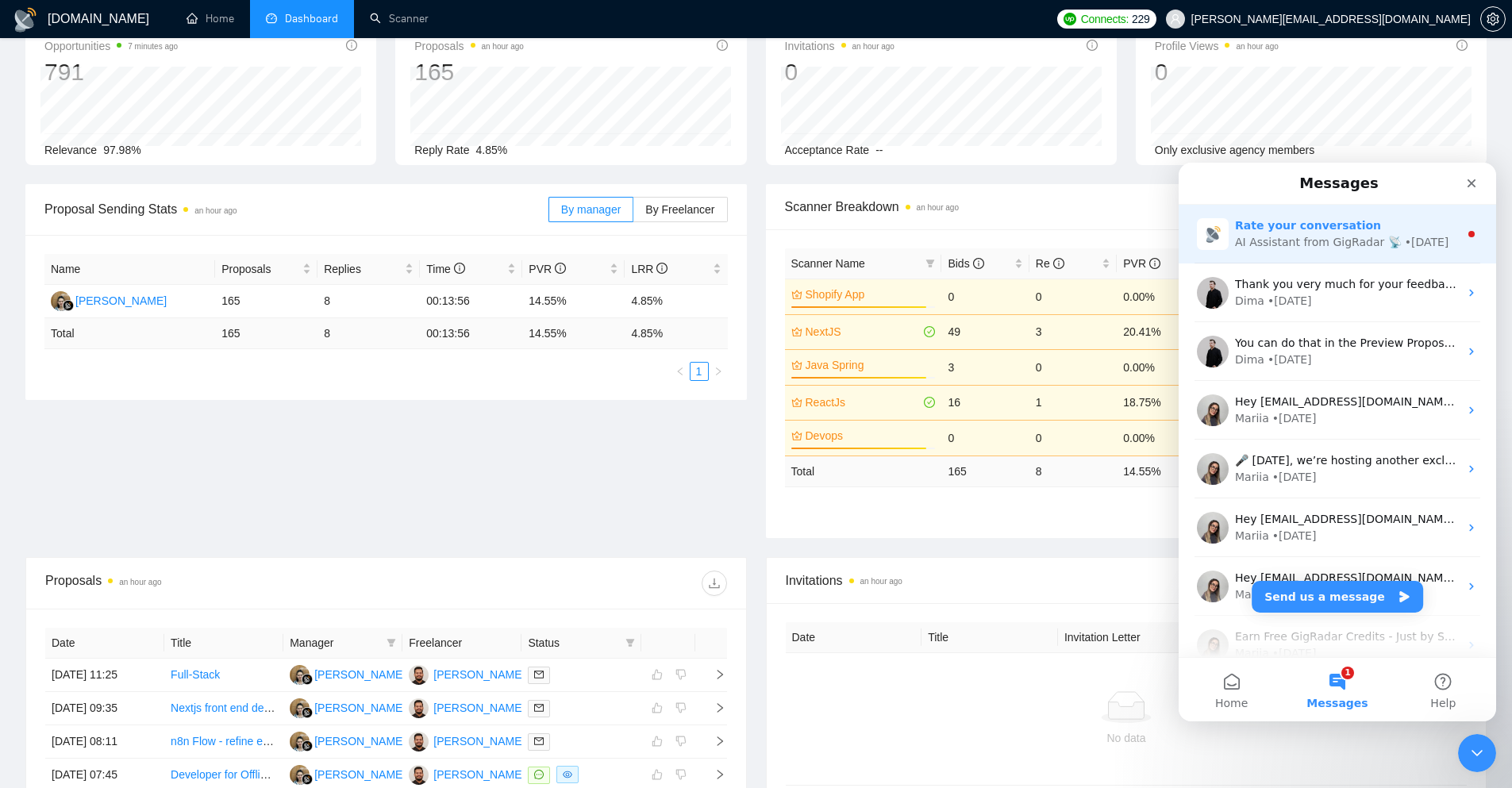
click at [1323, 241] on div "AI Assistant from GigRadar 📡" at bounding box center [1319, 242] width 167 height 17
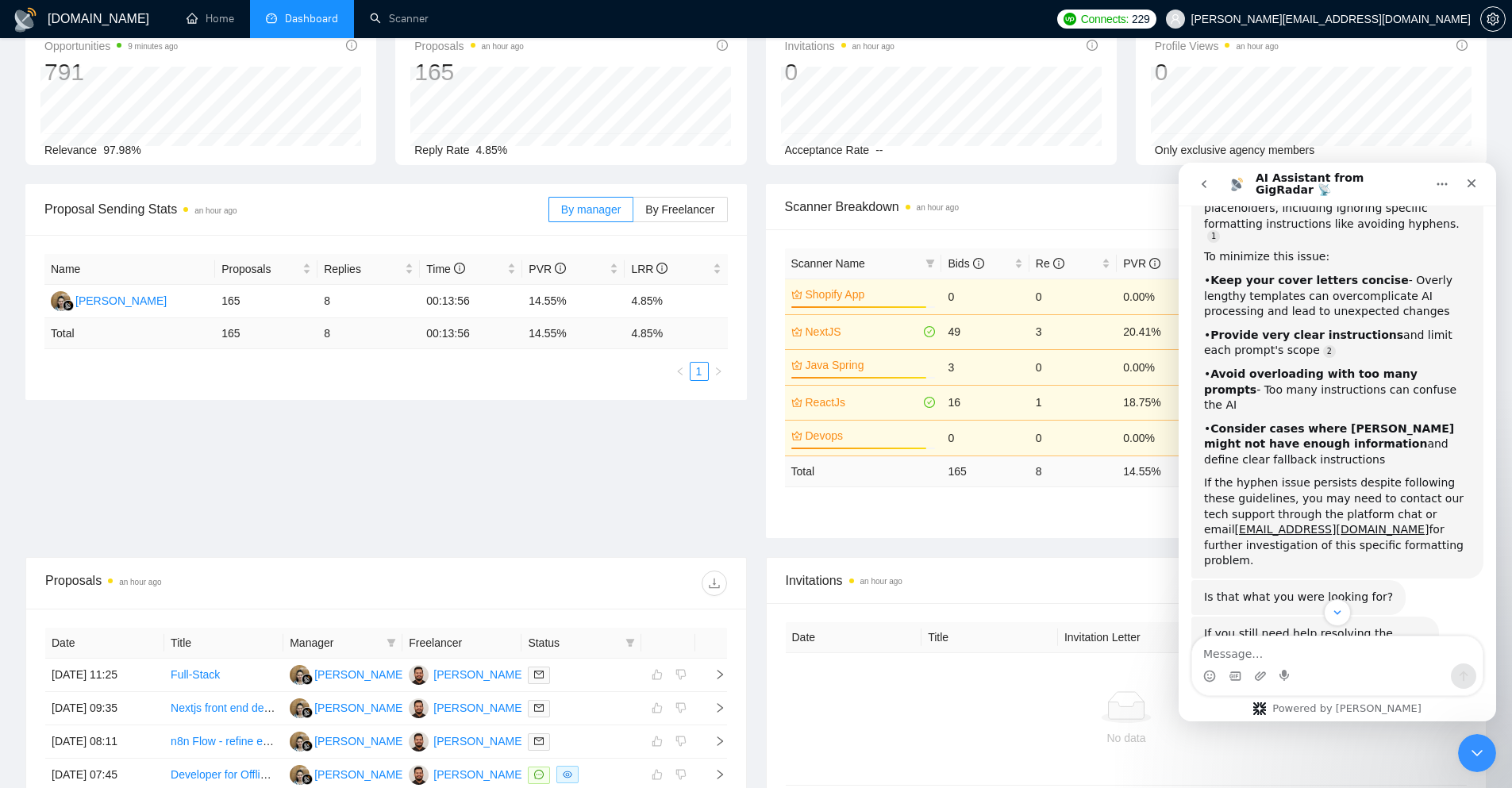
scroll to position [4711, 0]
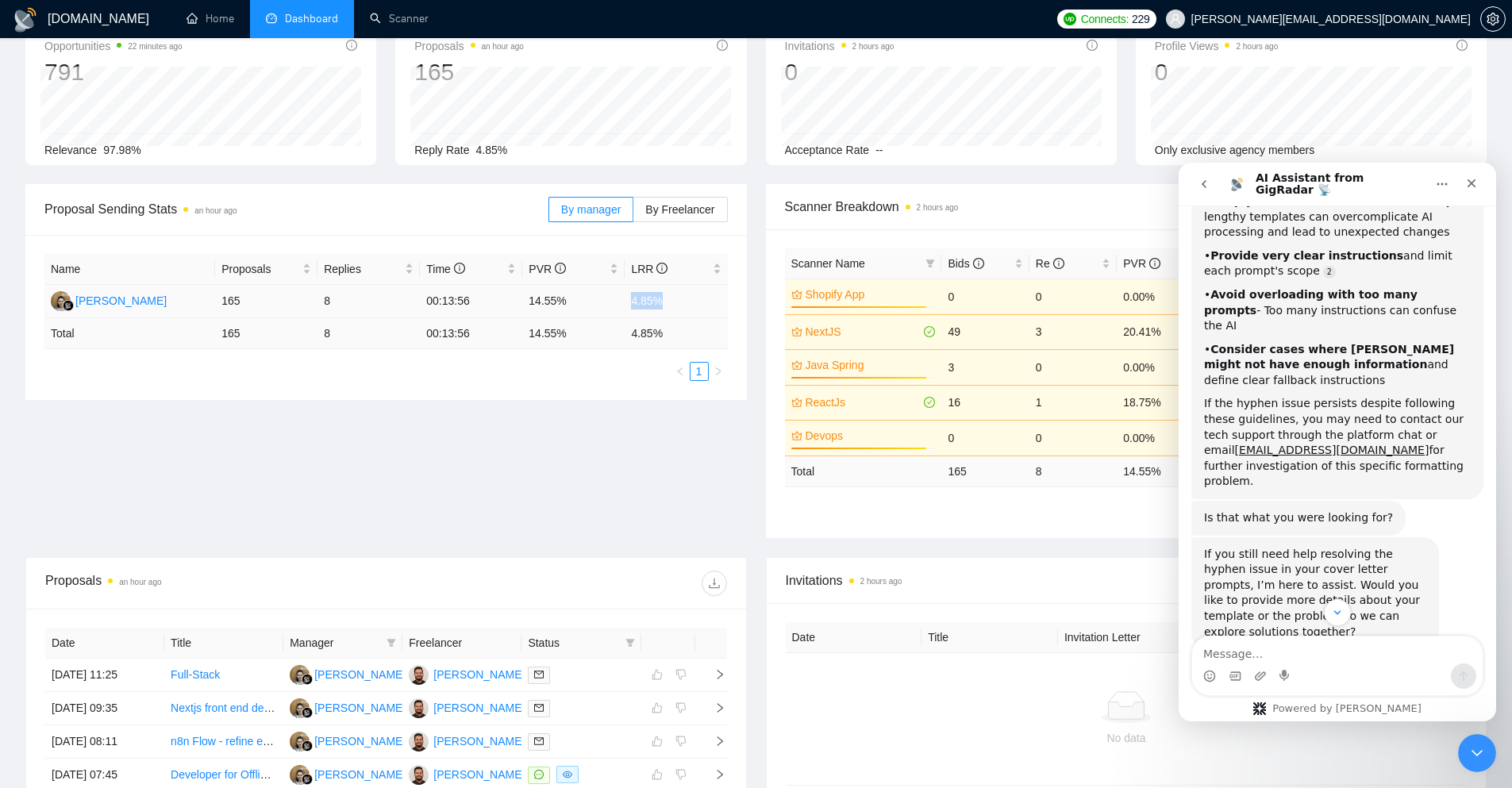
drag, startPoint x: 675, startPoint y: 297, endPoint x: 633, endPoint y: 310, distance: 44.0
click at [633, 310] on td "4.85%" at bounding box center [676, 301] width 102 height 33
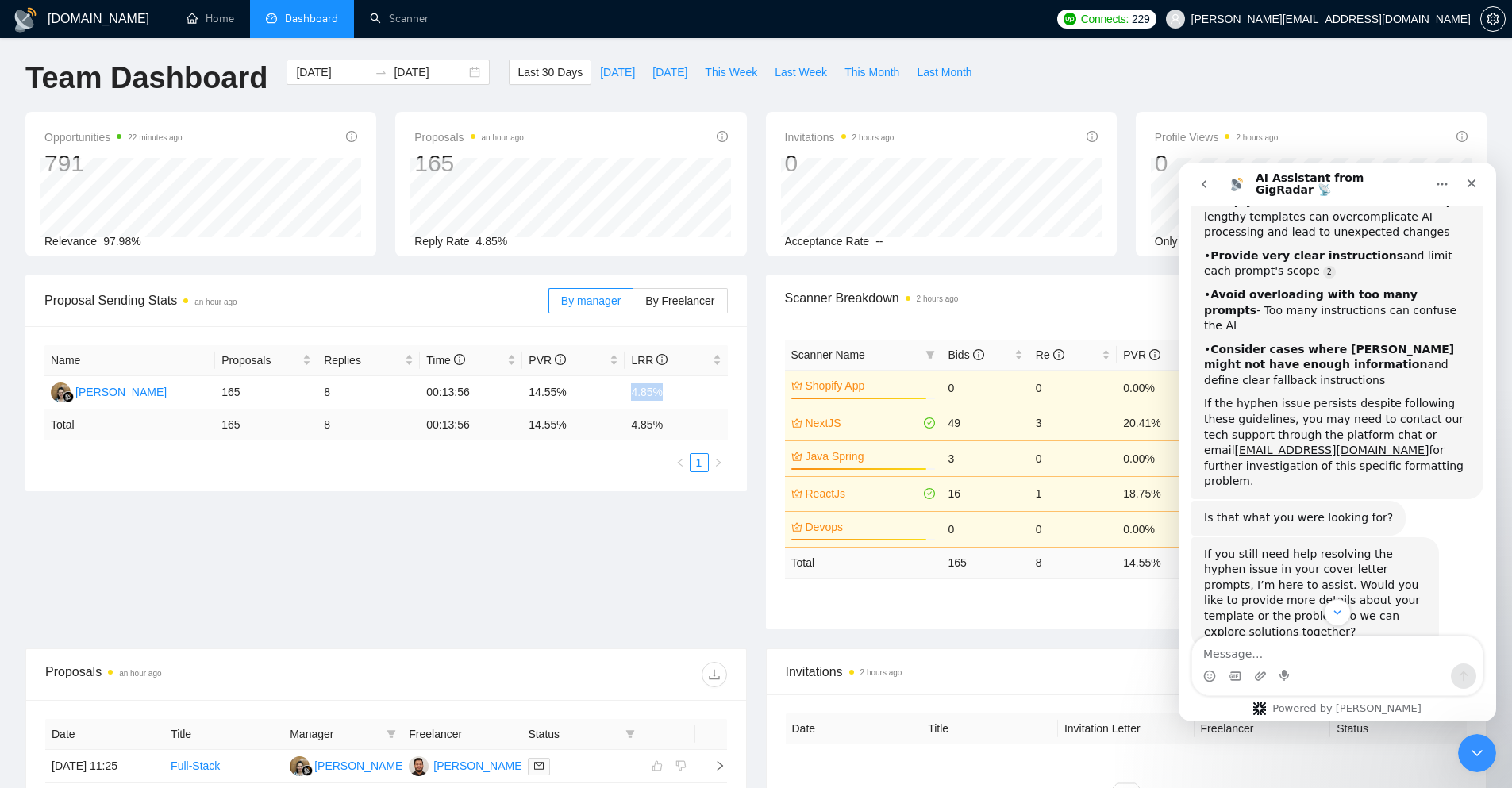
scroll to position [0, 0]
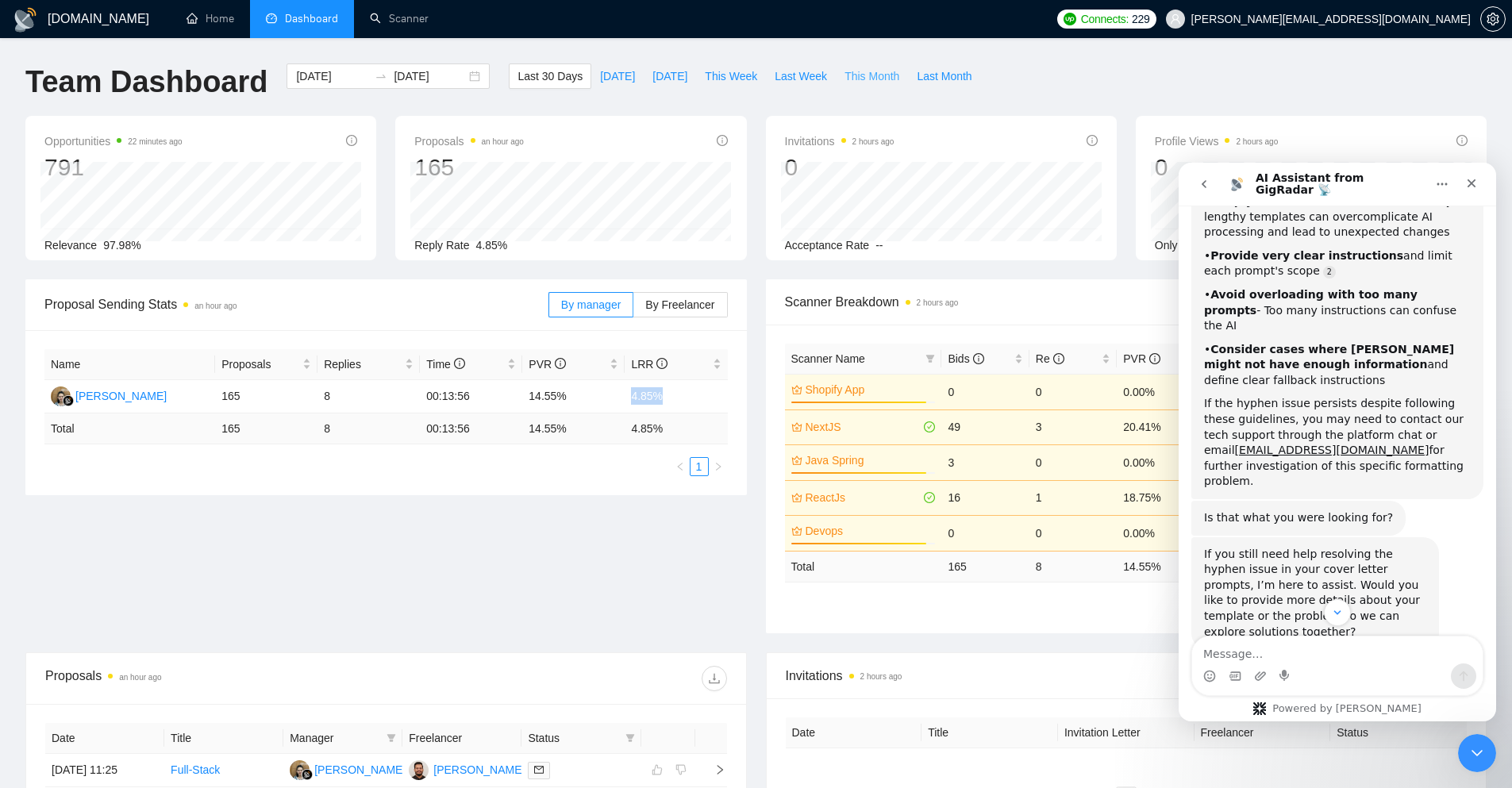
click at [868, 69] on span "This Month" at bounding box center [872, 76] width 55 height 17
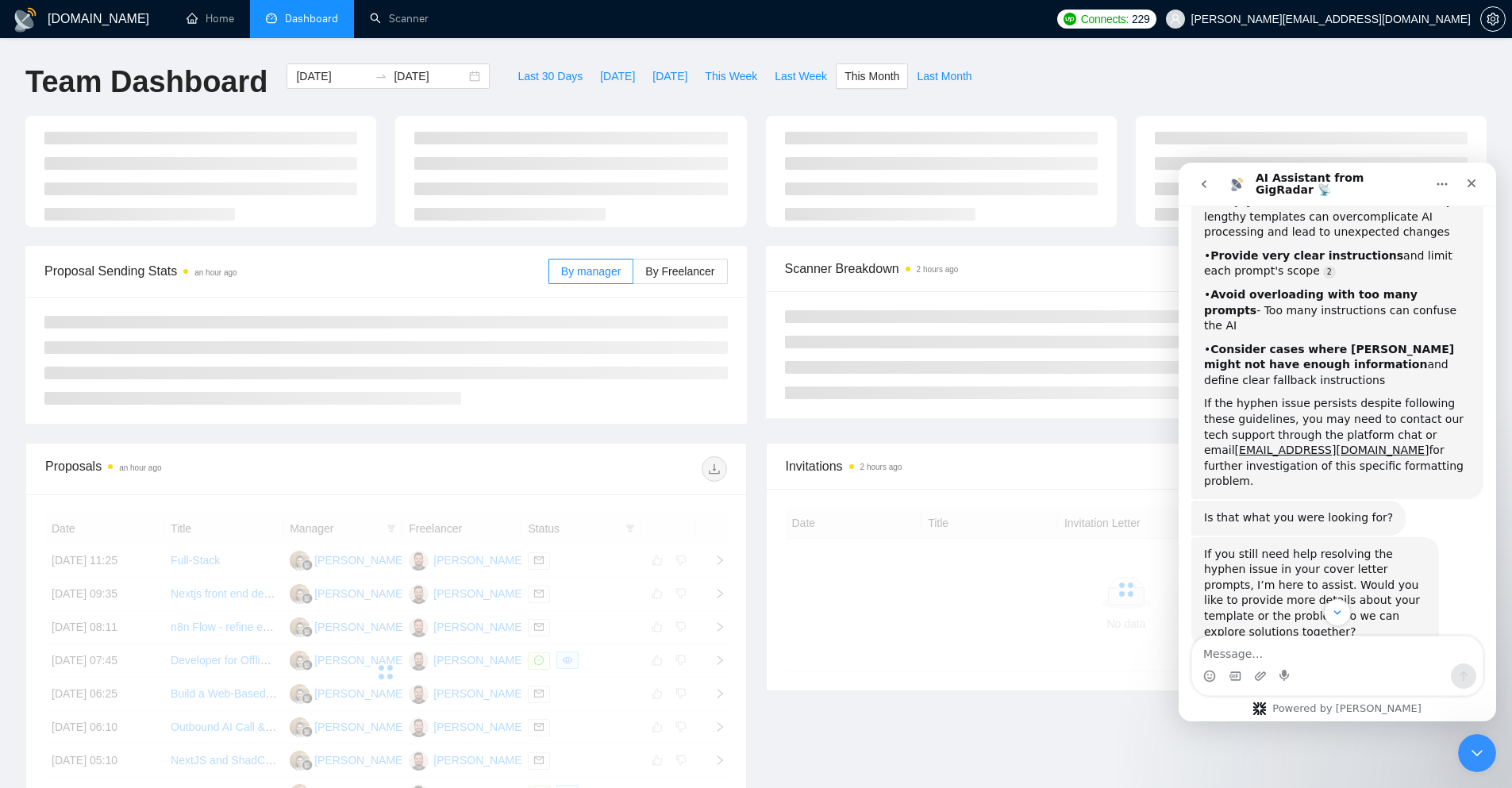
type input "[DATE]"
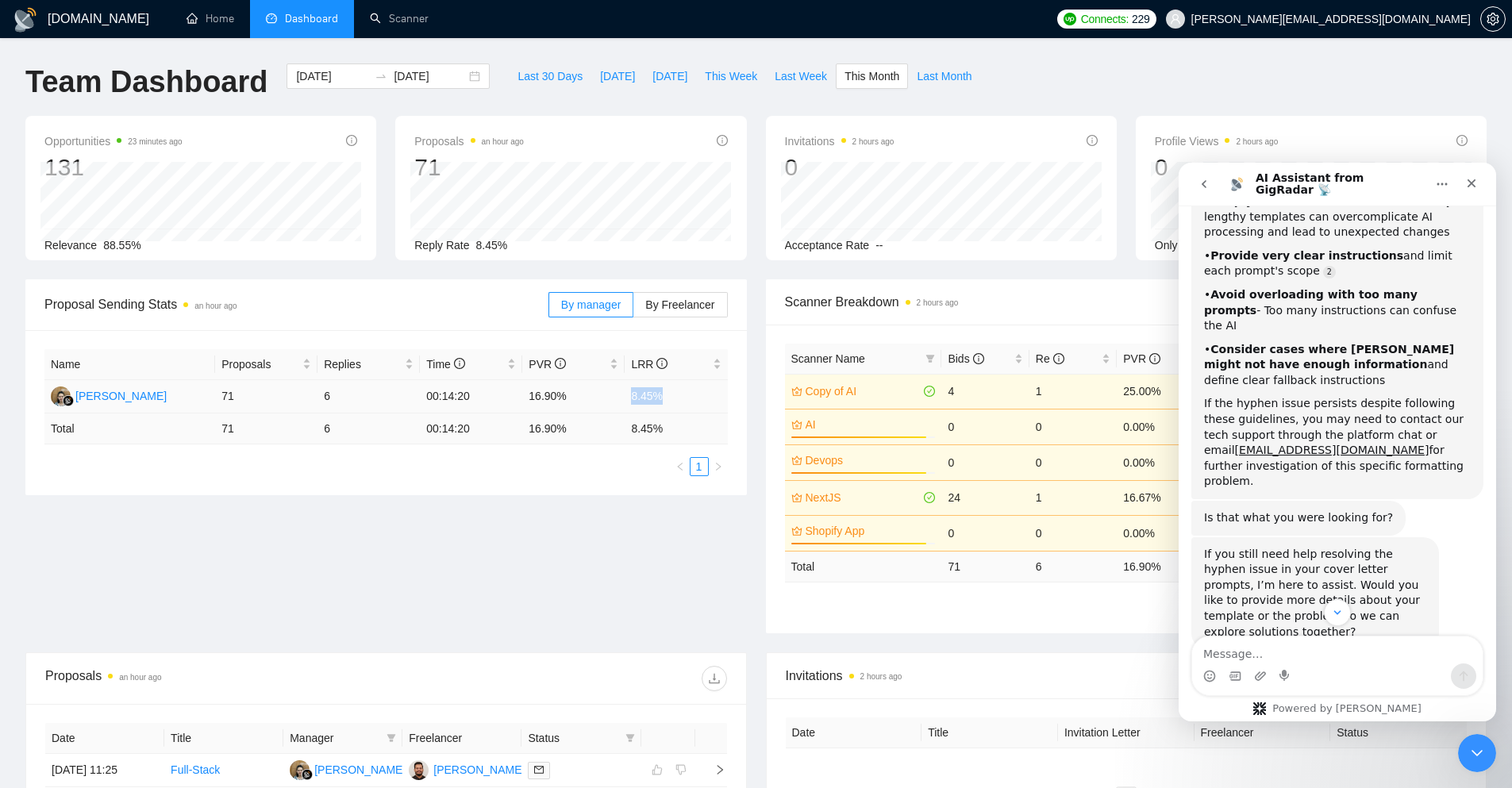
drag, startPoint x: 673, startPoint y: 397, endPoint x: 625, endPoint y: 400, distance: 48.1
click at [625, 400] on td "8.45%" at bounding box center [676, 396] width 102 height 33
click at [644, 398] on td "8.45%" at bounding box center [676, 396] width 102 height 33
click at [549, 69] on span "Last 30 Days" at bounding box center [549, 76] width 65 height 17
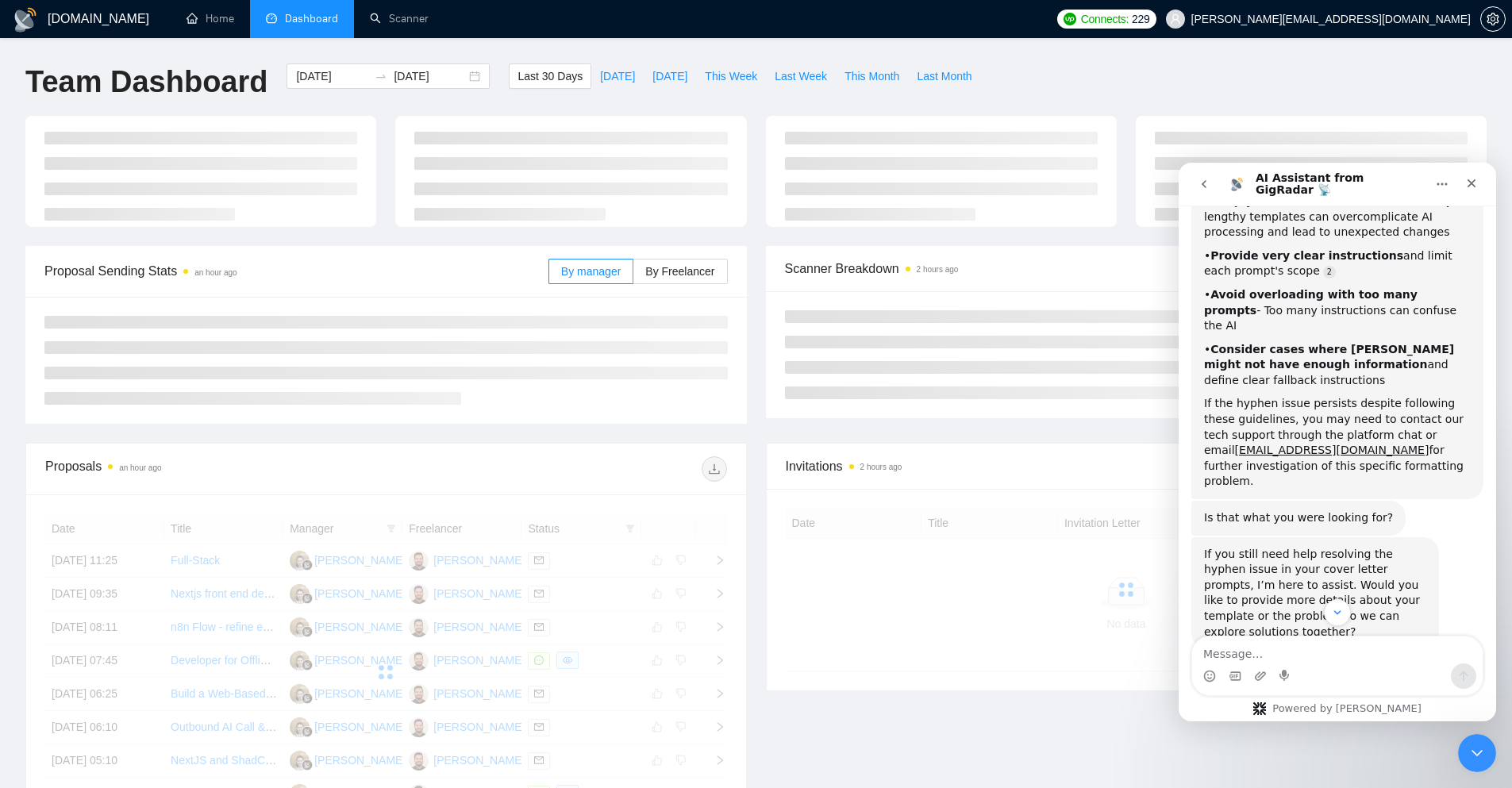
type input "[DATE]"
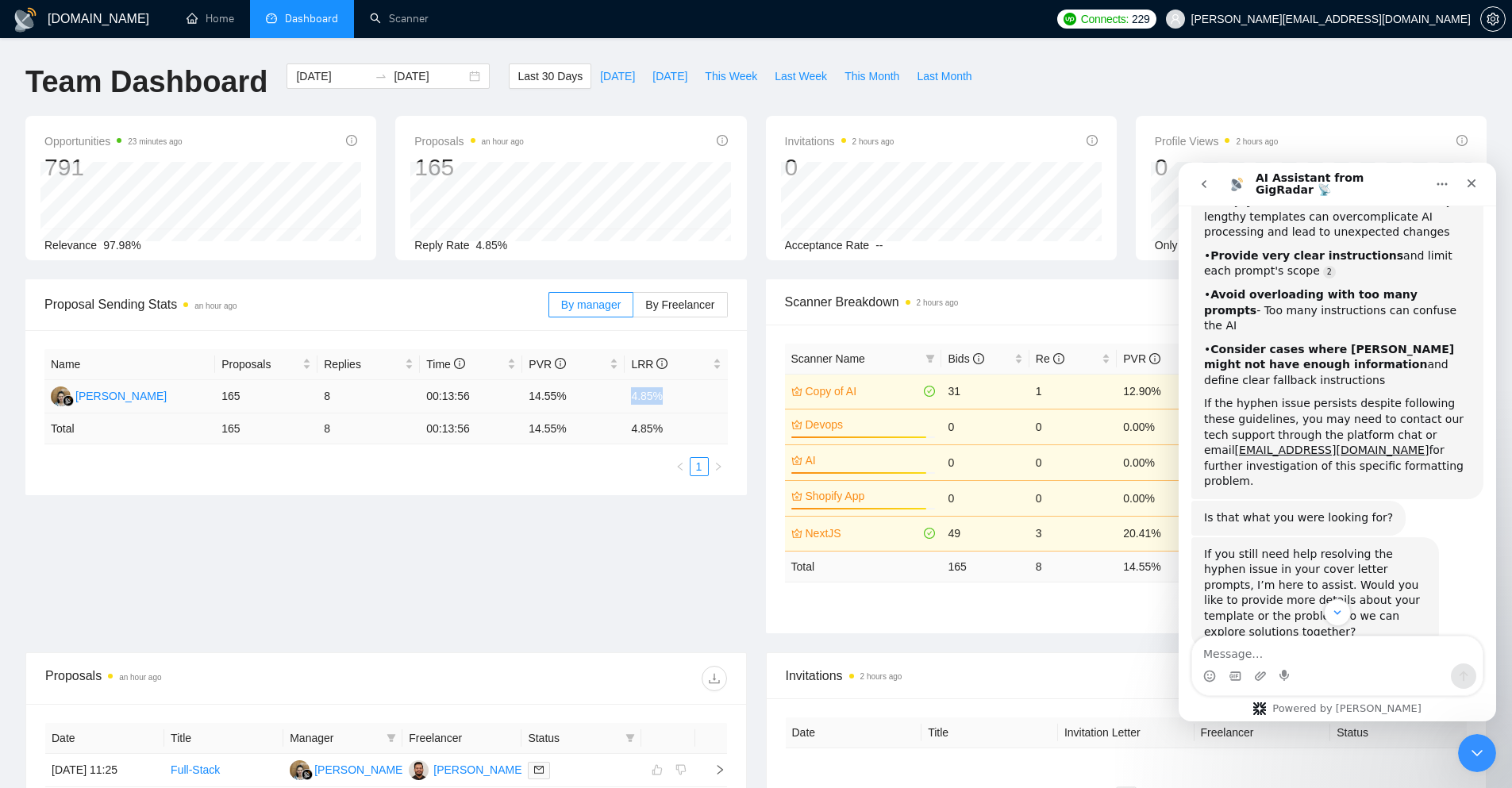
drag, startPoint x: 668, startPoint y: 392, endPoint x: 627, endPoint y: 392, distance: 41.0
click at [627, 392] on td "4.85%" at bounding box center [676, 396] width 102 height 33
click at [502, 544] on div "Proposal Sending Stats an hour ago By manager By Freelancer Name Proposals Repl…" at bounding box center [756, 466] width 1481 height 373
click at [1457, 189] on div "Intercom messenger" at bounding box center [1456, 184] width 59 height 31
click at [1476, 187] on icon "Close" at bounding box center [1472, 183] width 12 height 12
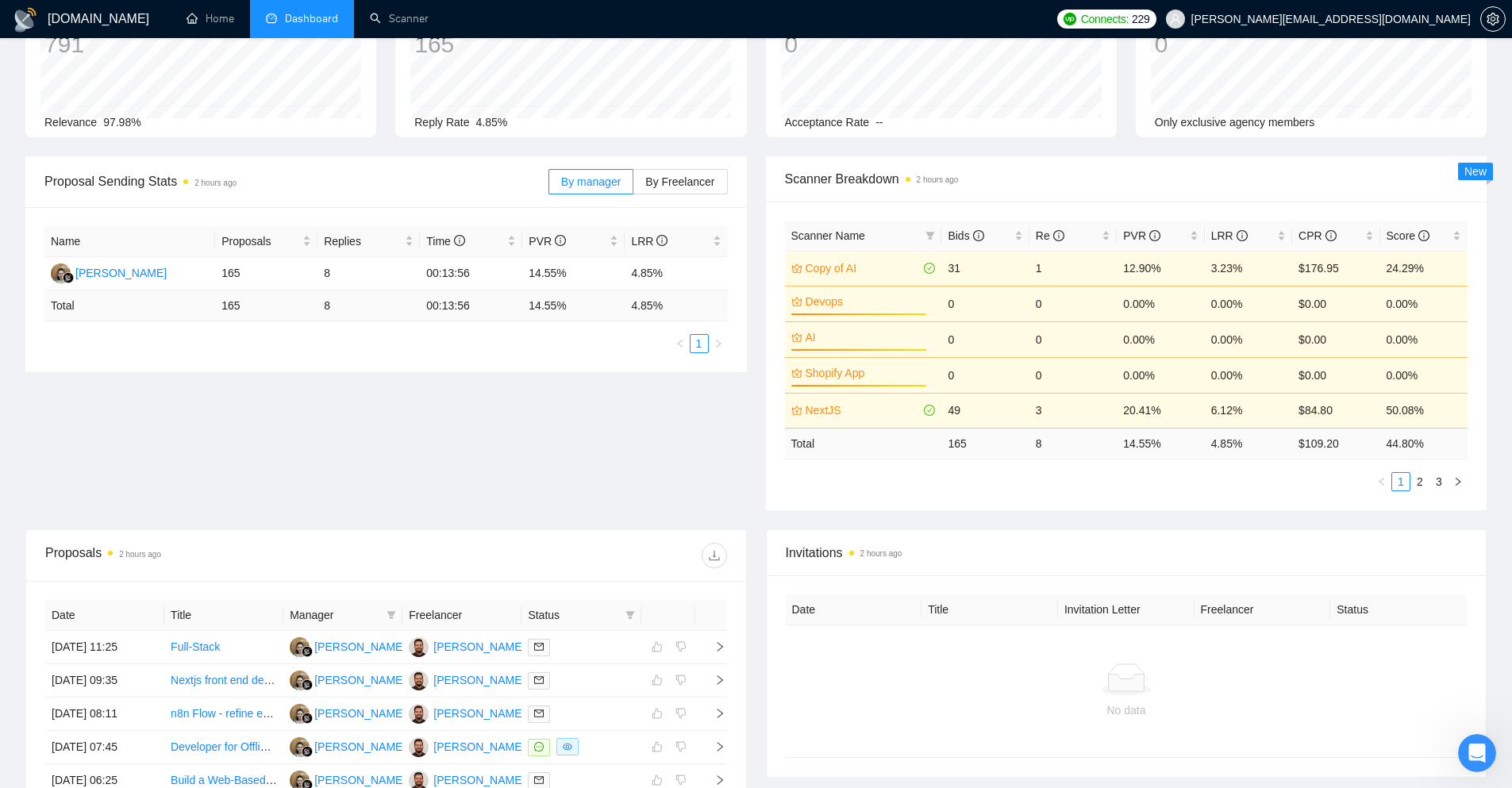
scroll to position [79, 0]
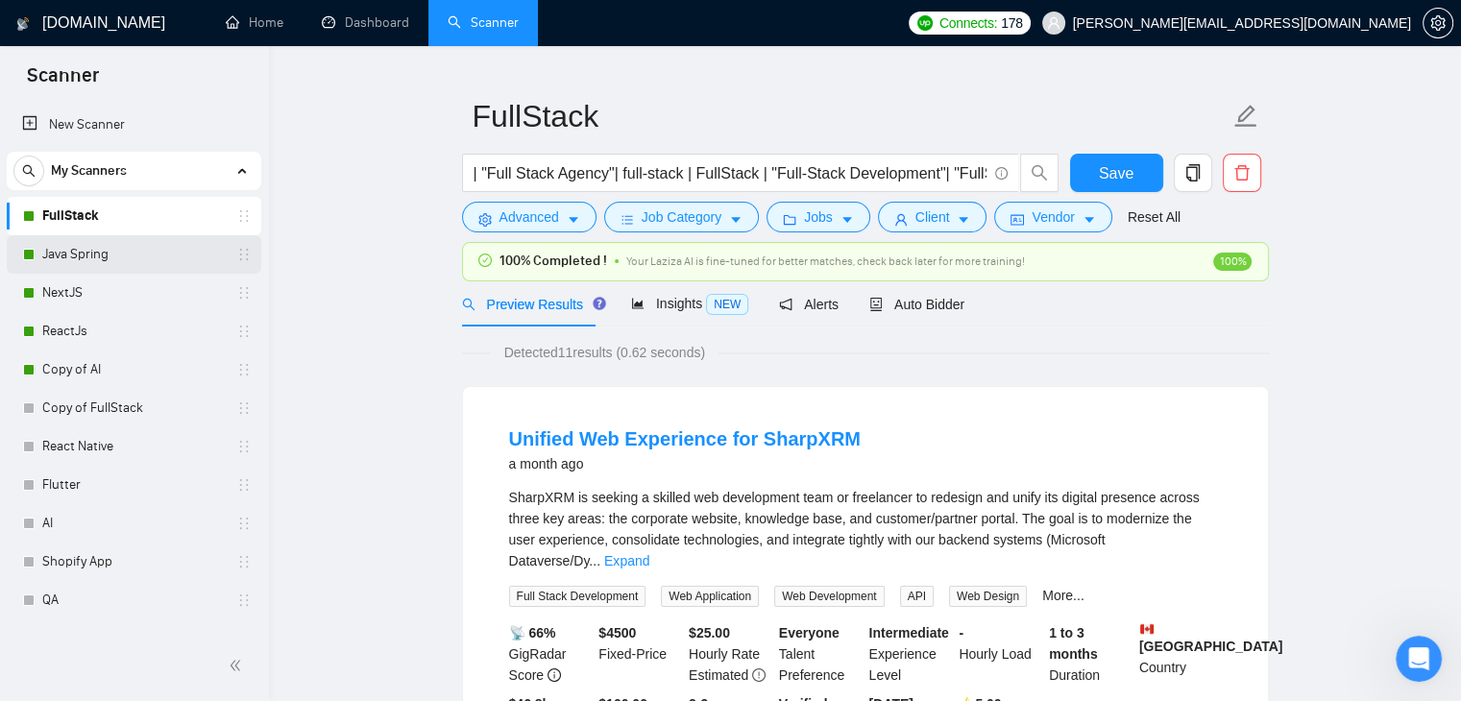
click at [149, 247] on link "Java Spring" at bounding box center [133, 254] width 183 height 38
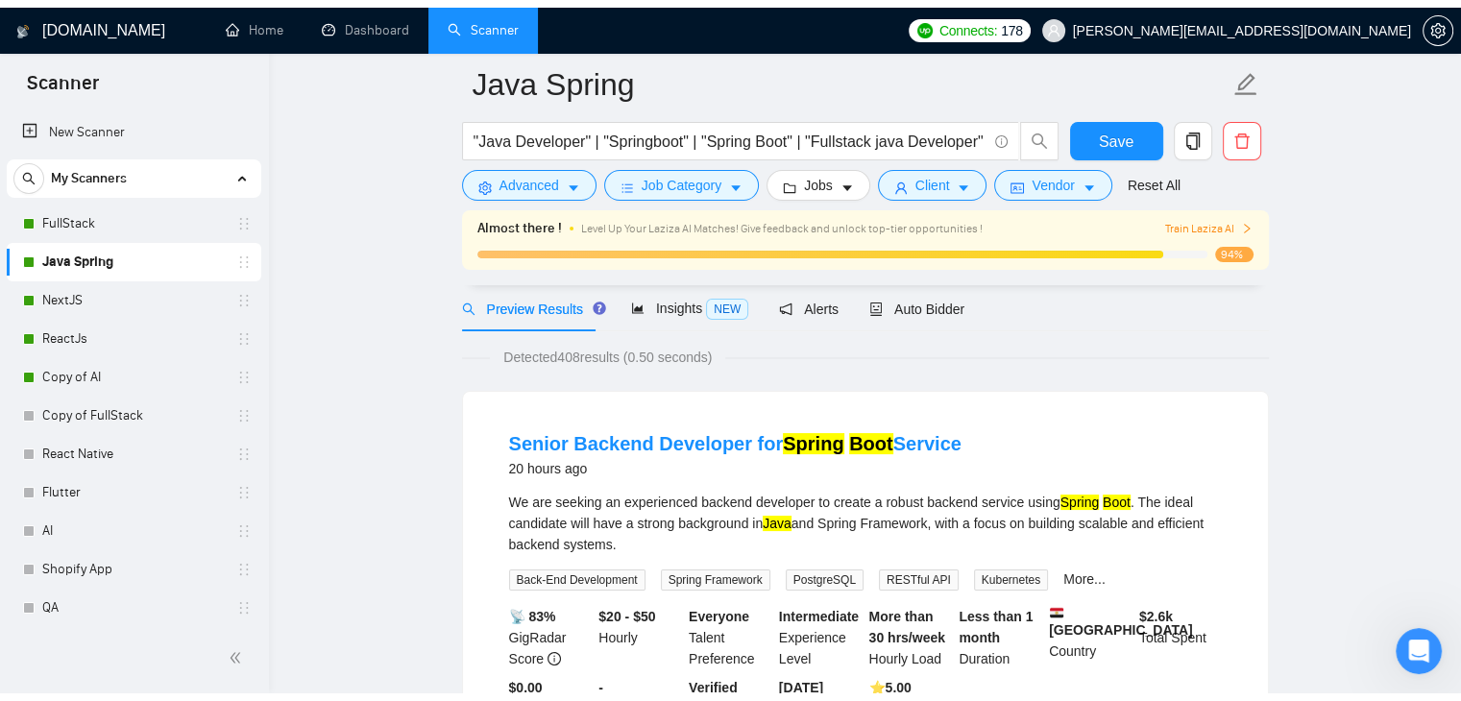
scroll to position [135, 0]
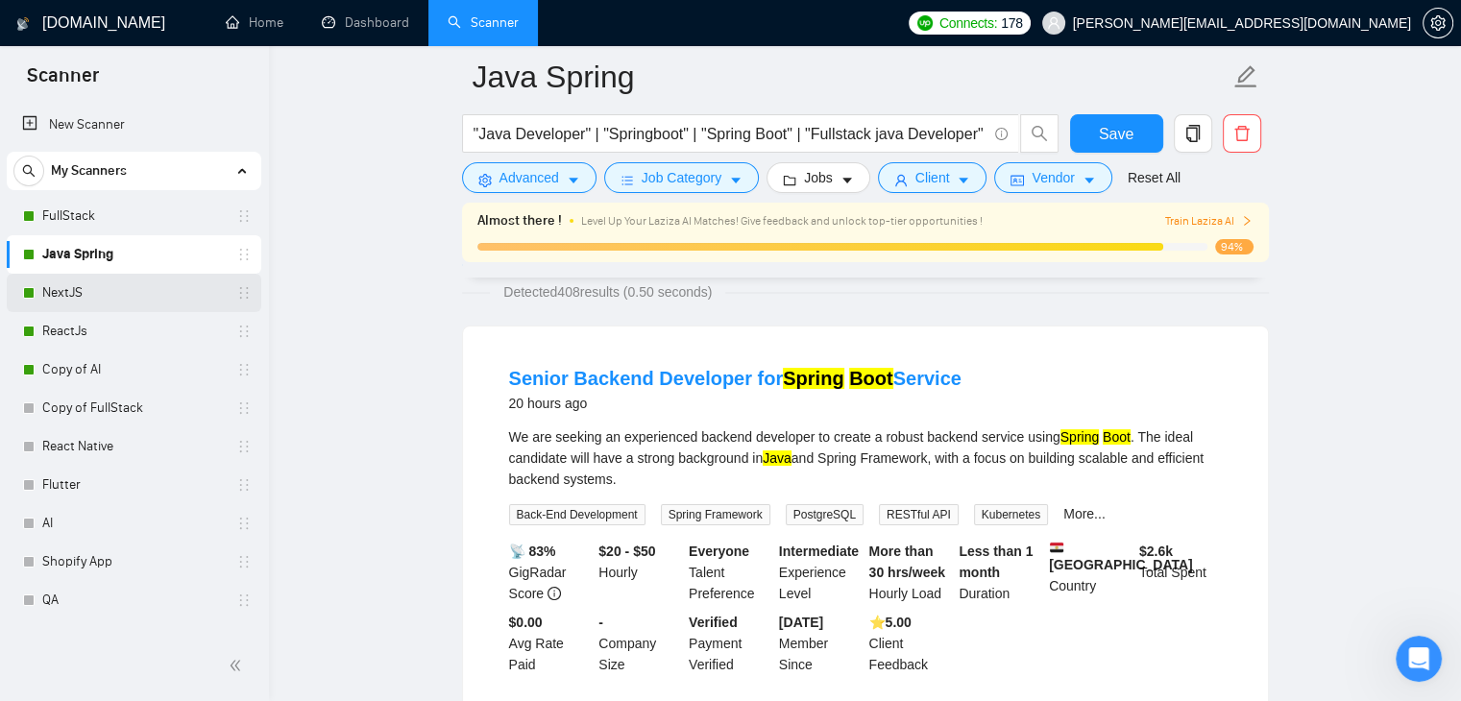
click at [182, 289] on link "NextJS" at bounding box center [133, 293] width 183 height 38
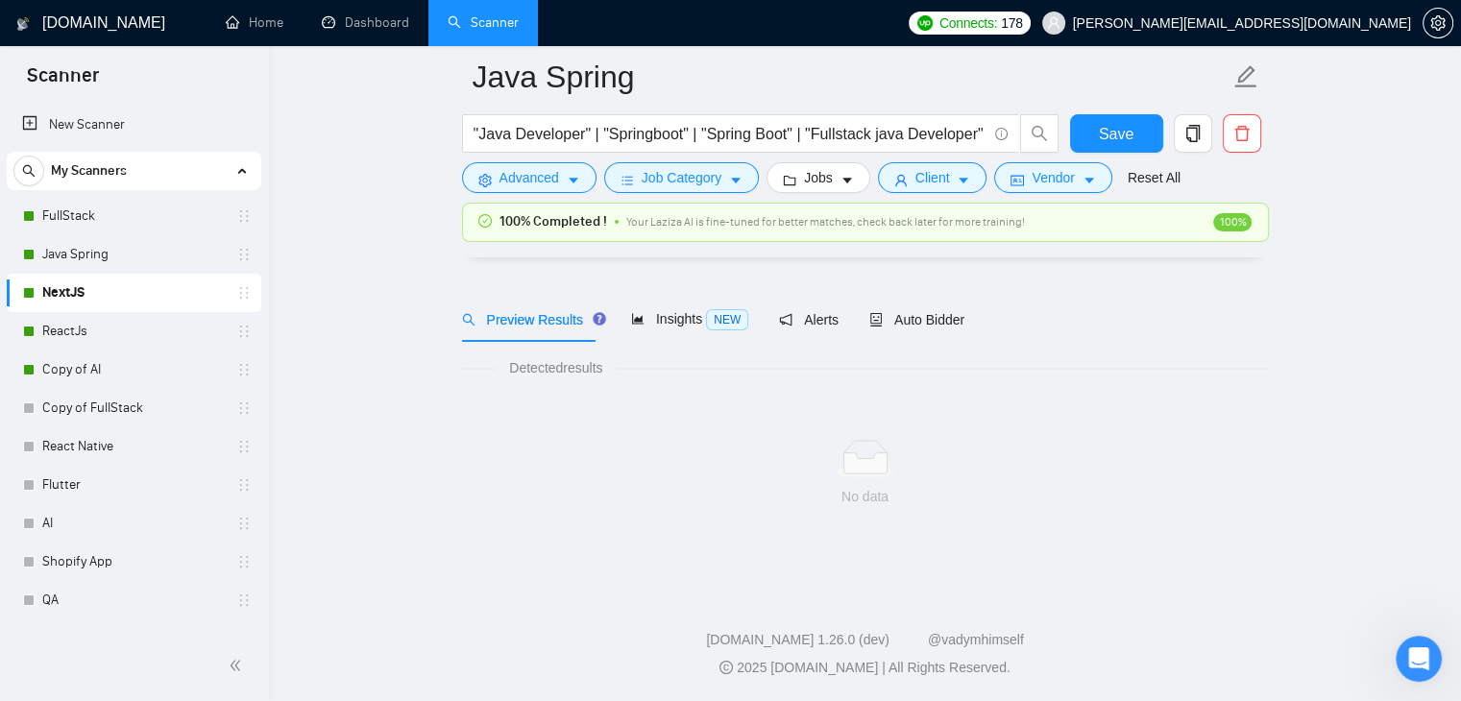
scroll to position [39, 0]
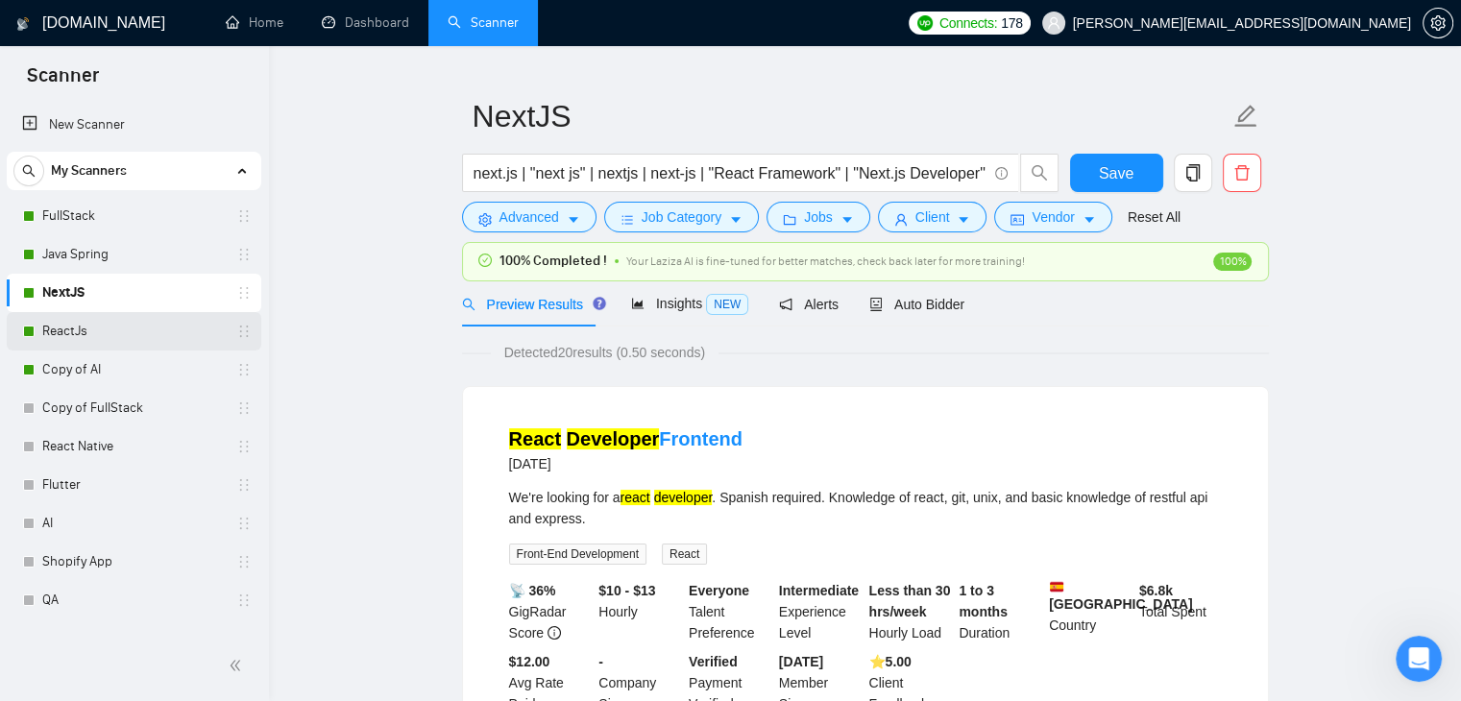
drag, startPoint x: 113, startPoint y: 332, endPoint x: 54, endPoint y: 340, distance: 60.1
click at [112, 332] on link "ReactJs" at bounding box center [133, 331] width 183 height 38
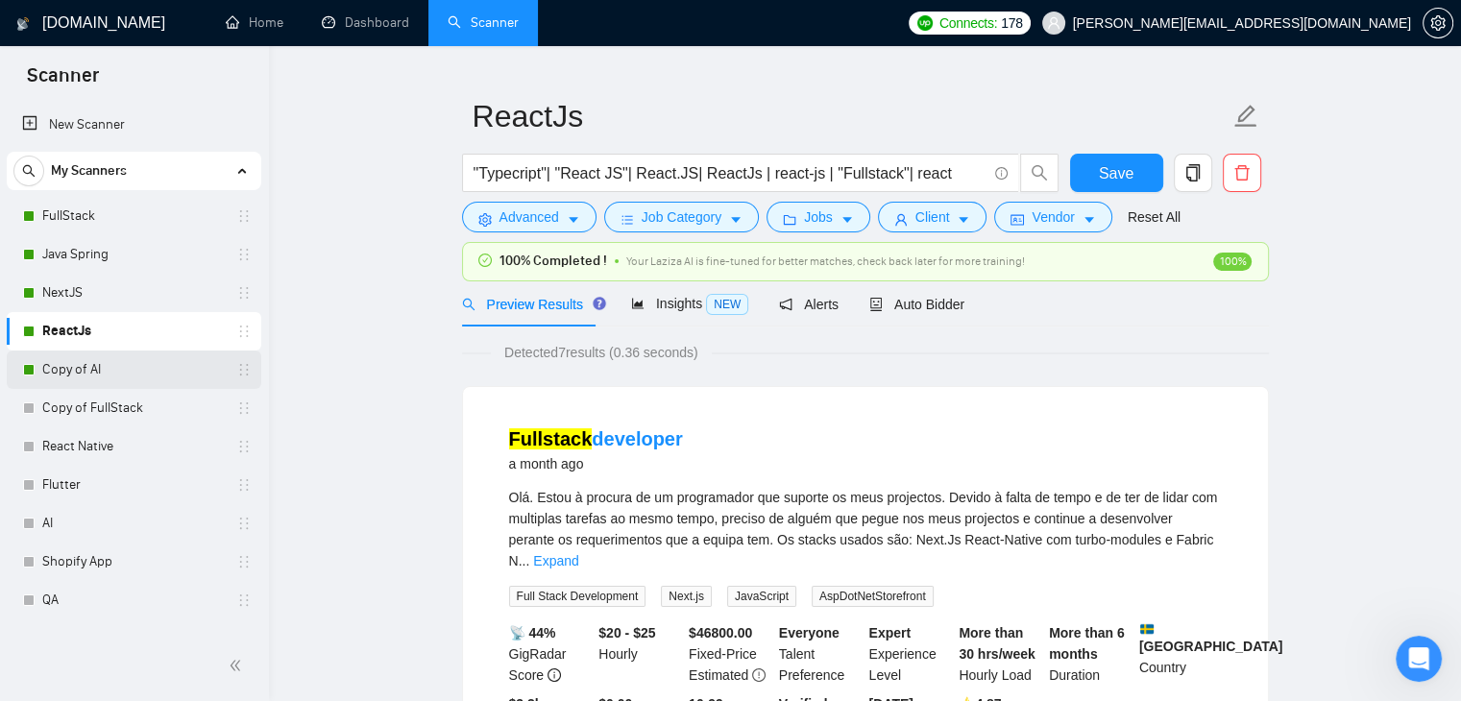
click at [68, 355] on link "Copy of AI" at bounding box center [133, 370] width 183 height 38
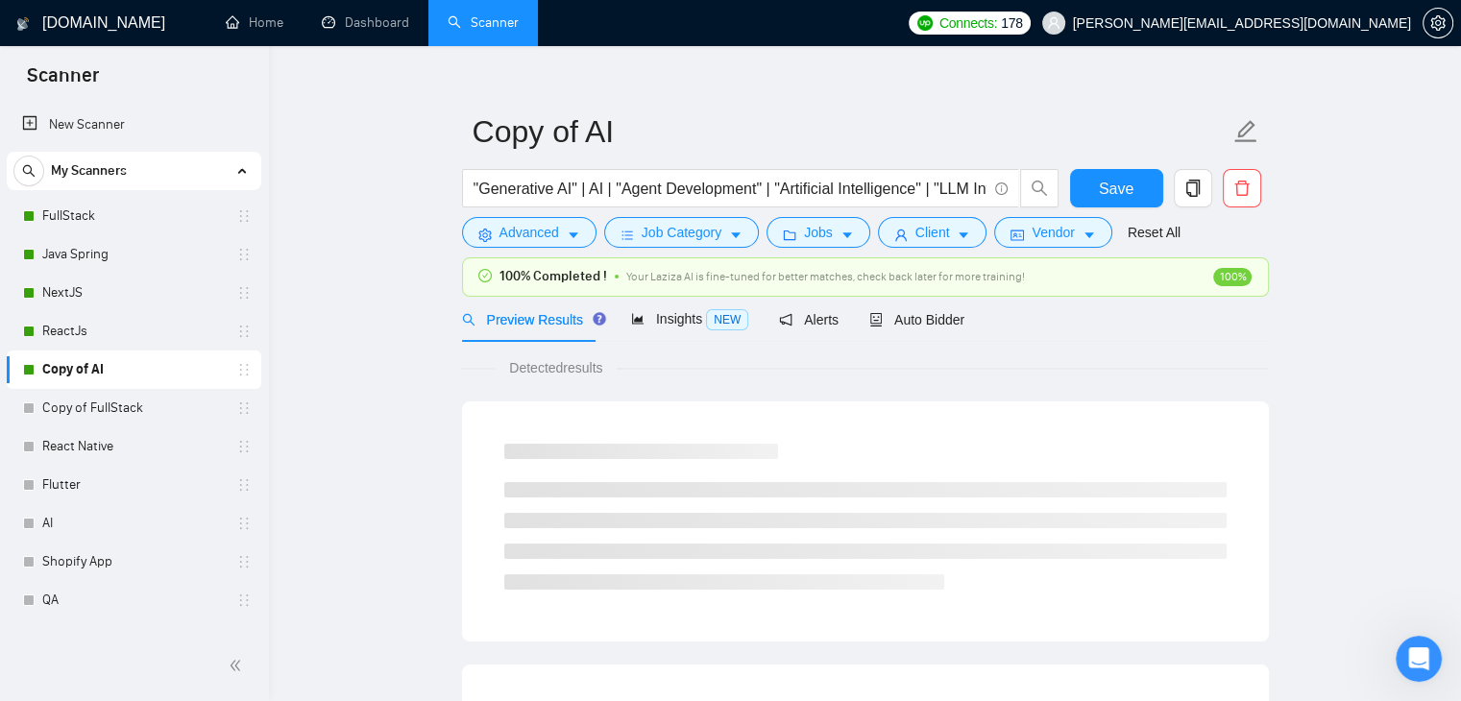
scroll to position [39, 0]
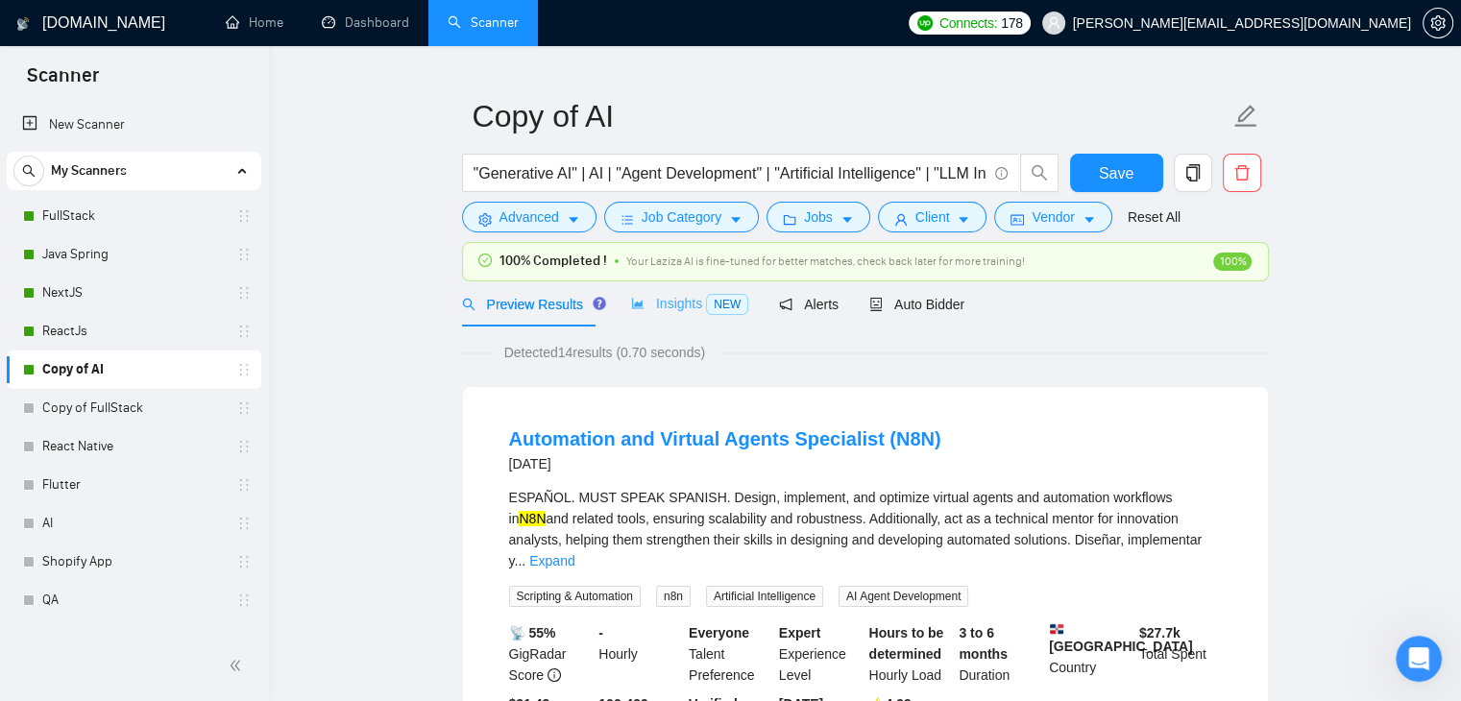
click at [638, 317] on div "Insights NEW" at bounding box center [689, 303] width 117 height 45
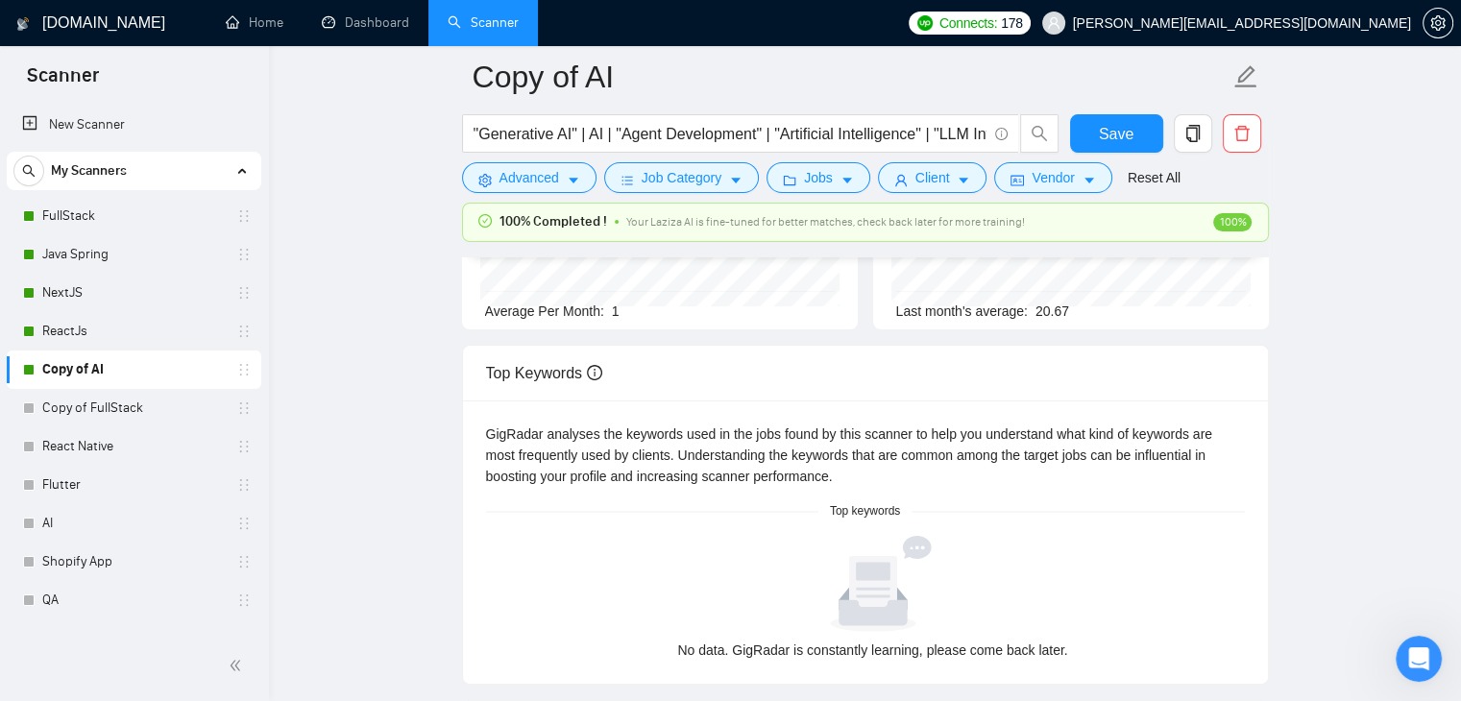
scroll to position [232, 0]
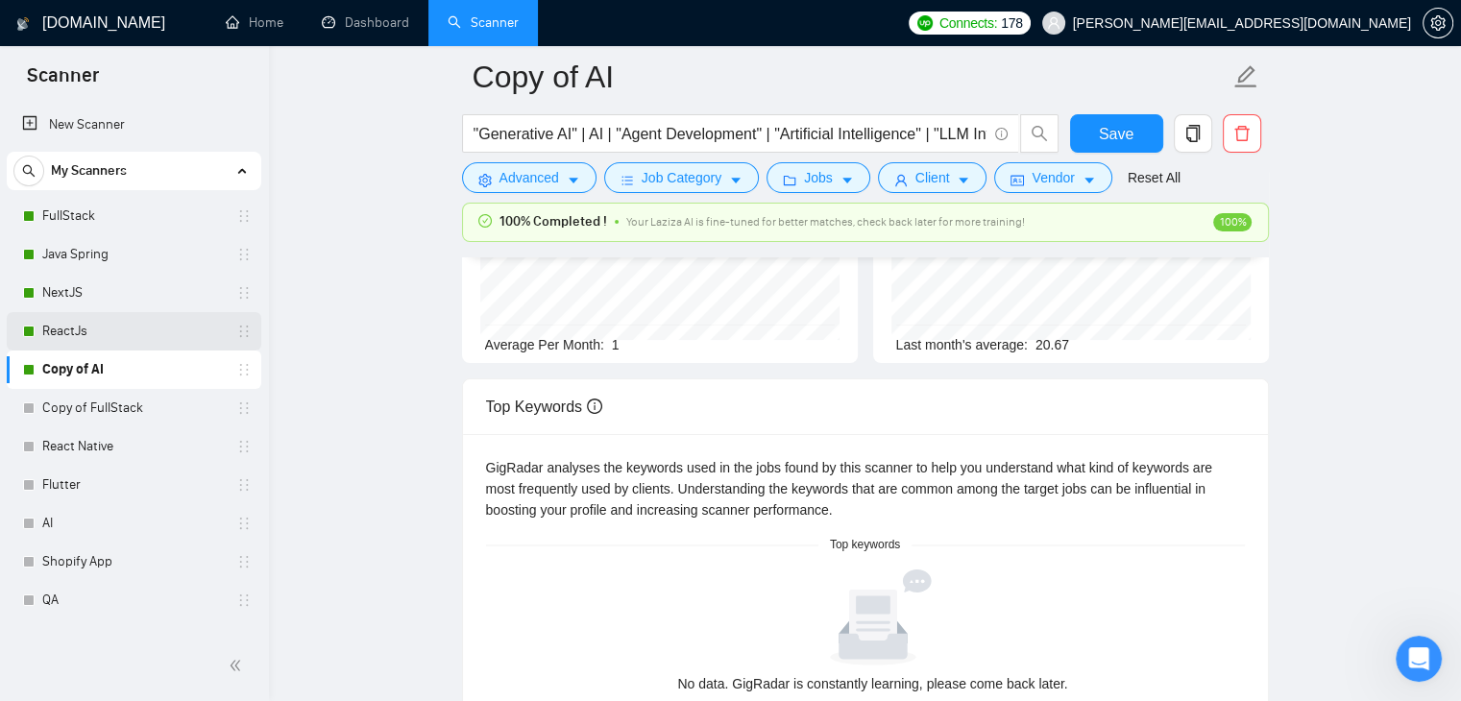
click at [77, 331] on link "ReactJs" at bounding box center [133, 331] width 183 height 38
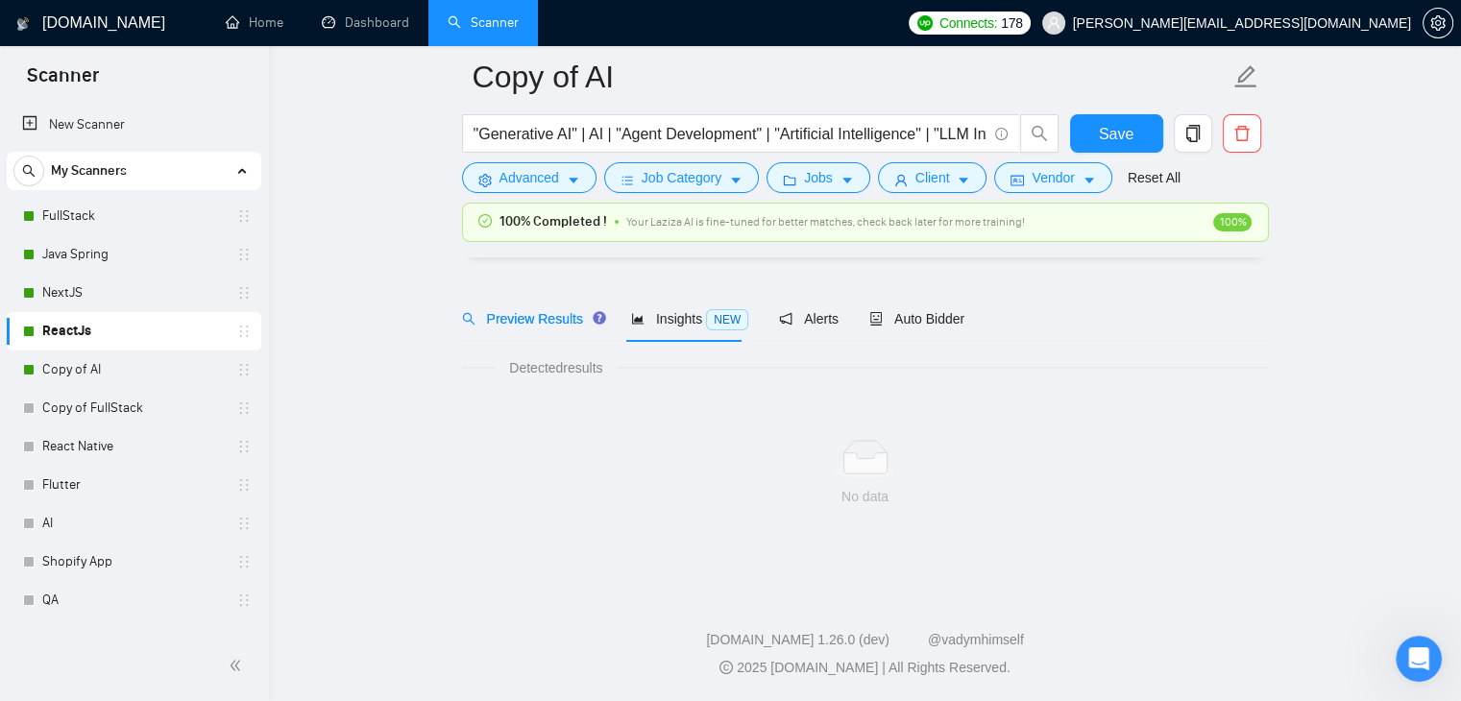
scroll to position [39, 0]
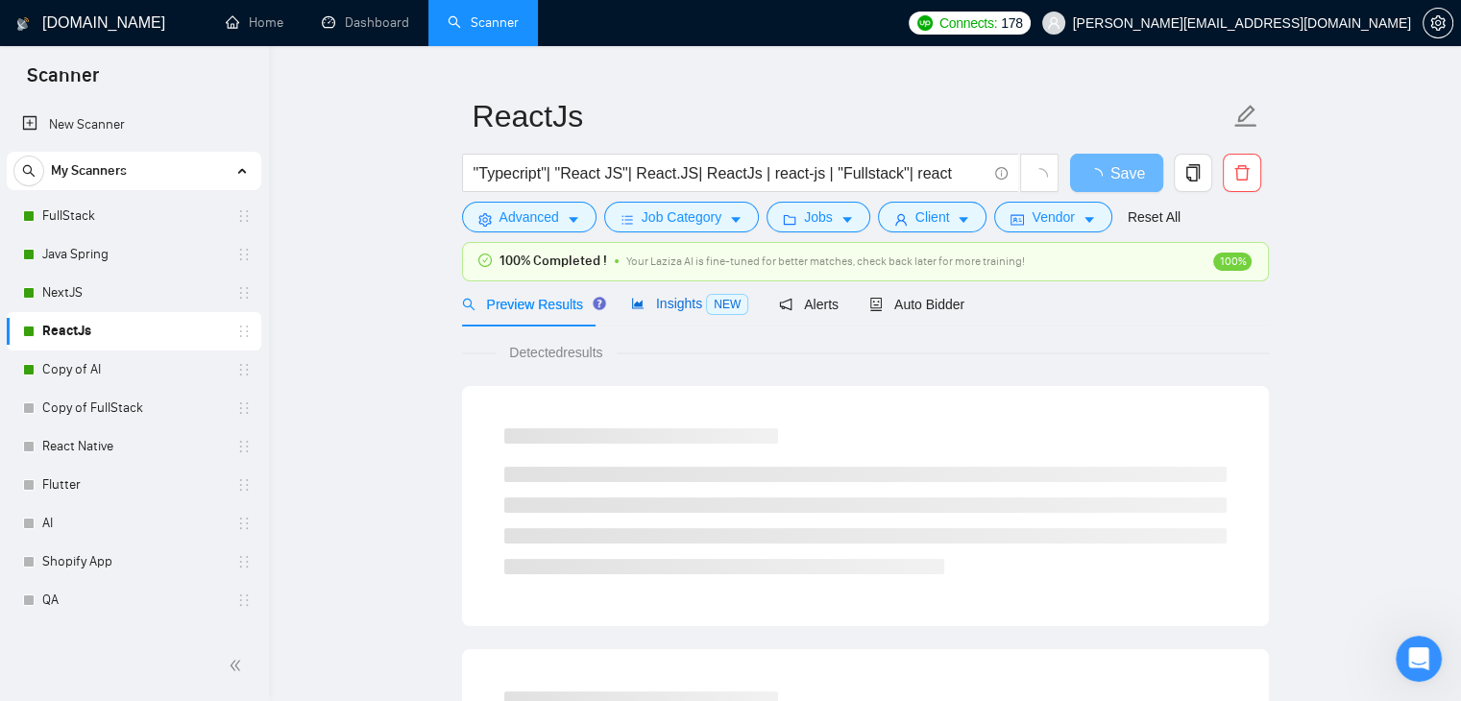
click at [650, 312] on div "Insights NEW" at bounding box center [689, 304] width 117 height 22
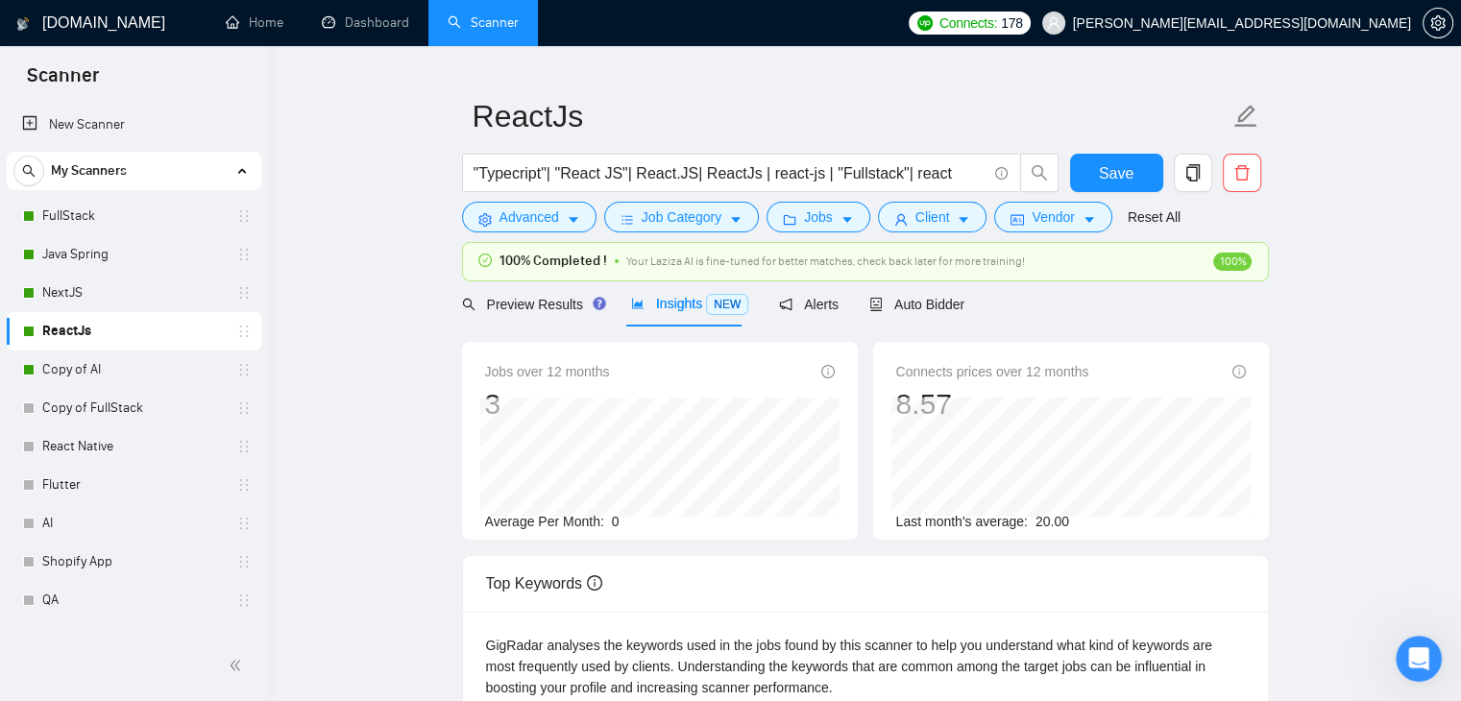
scroll to position [328, 0]
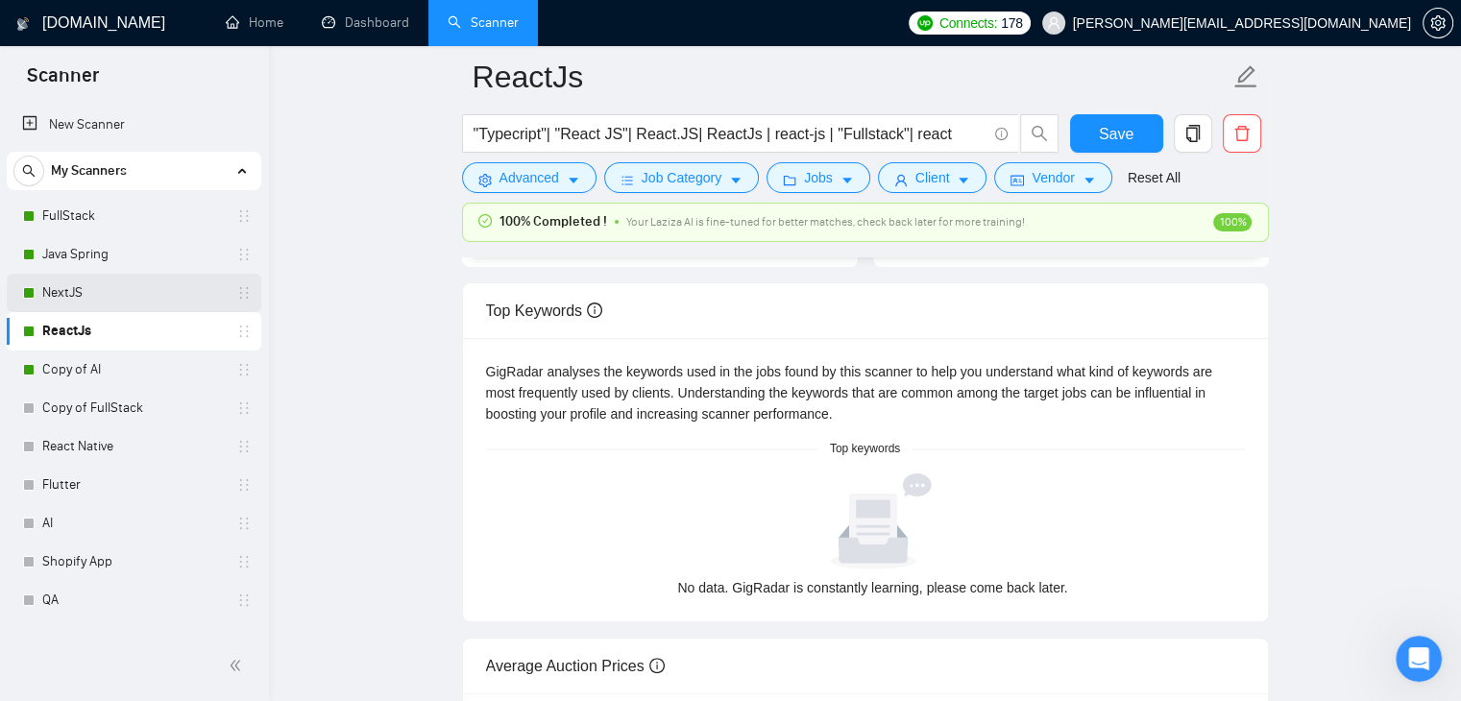
click at [48, 289] on link "NextJS" at bounding box center [133, 293] width 183 height 38
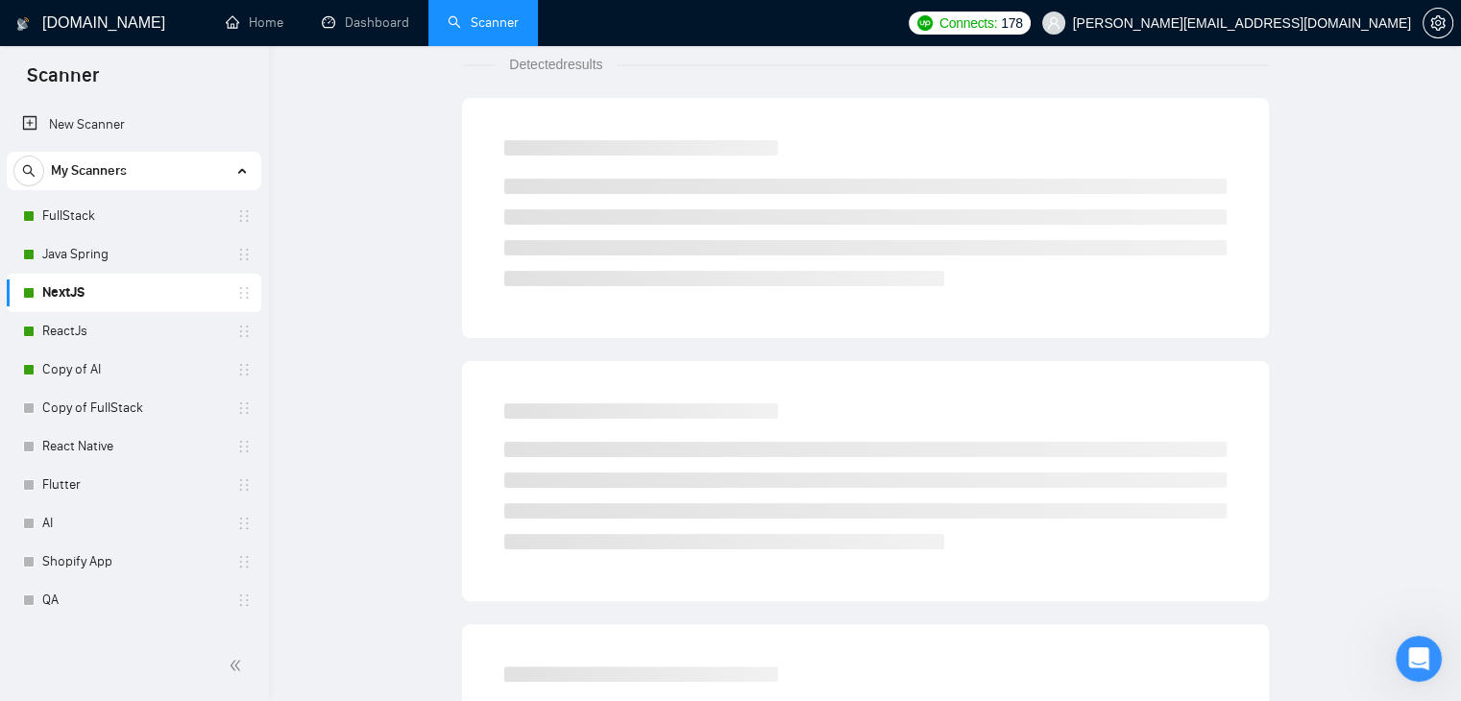
scroll to position [39, 0]
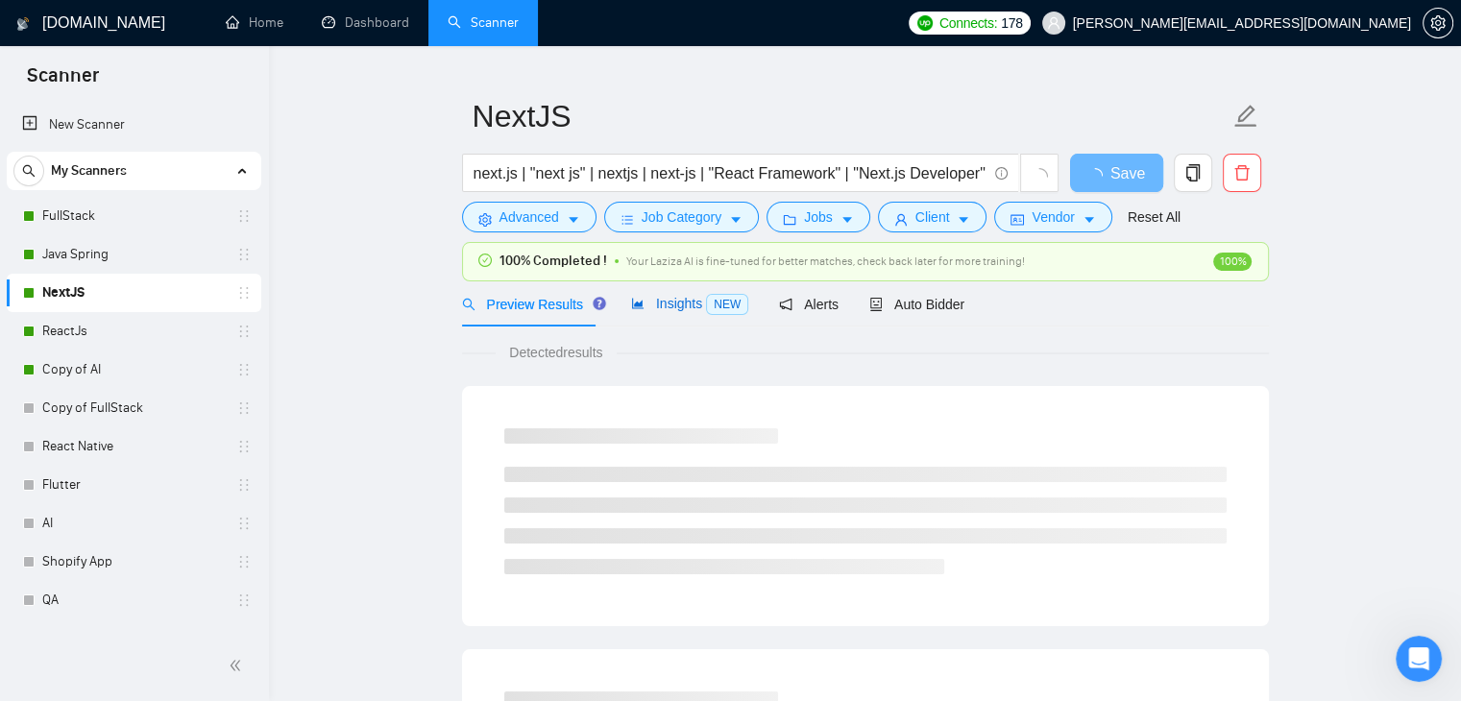
click at [657, 309] on span "Insights NEW" at bounding box center [689, 303] width 117 height 15
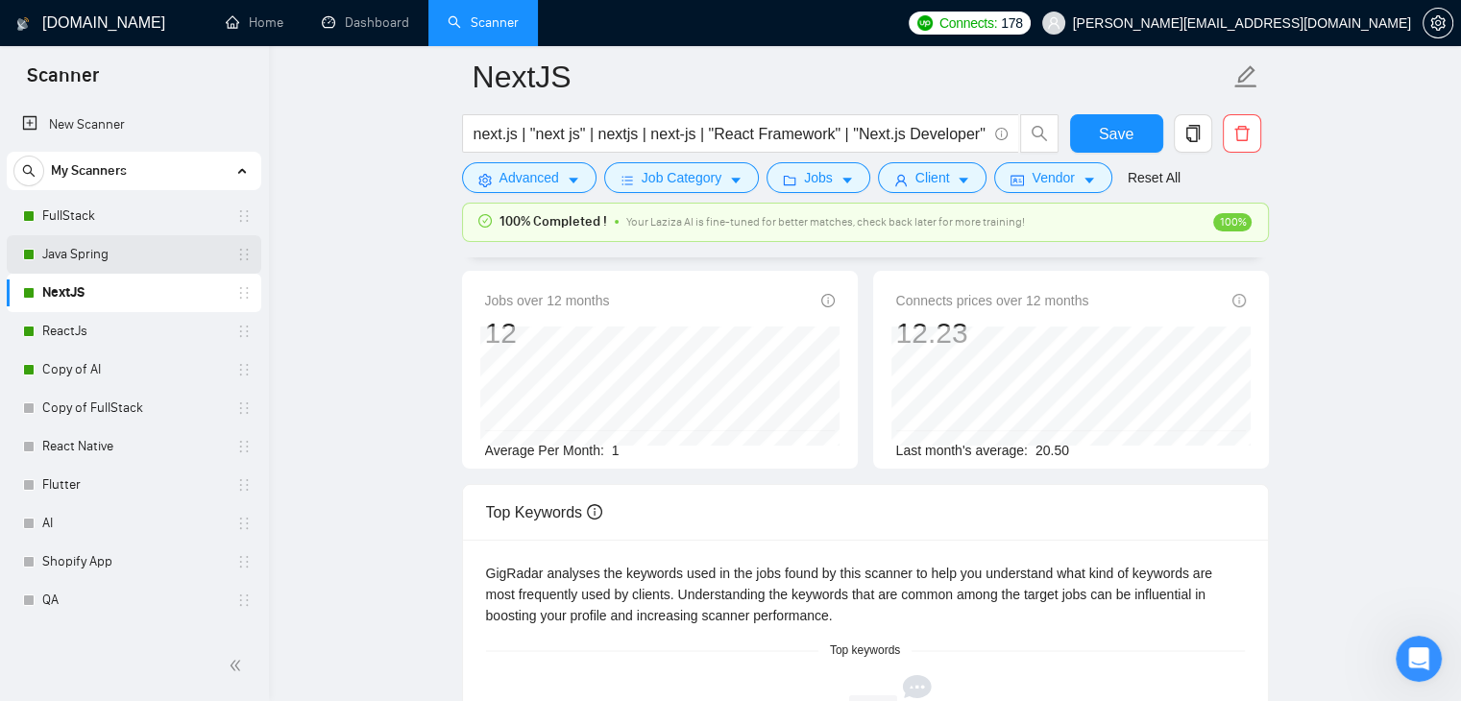
scroll to position [96, 0]
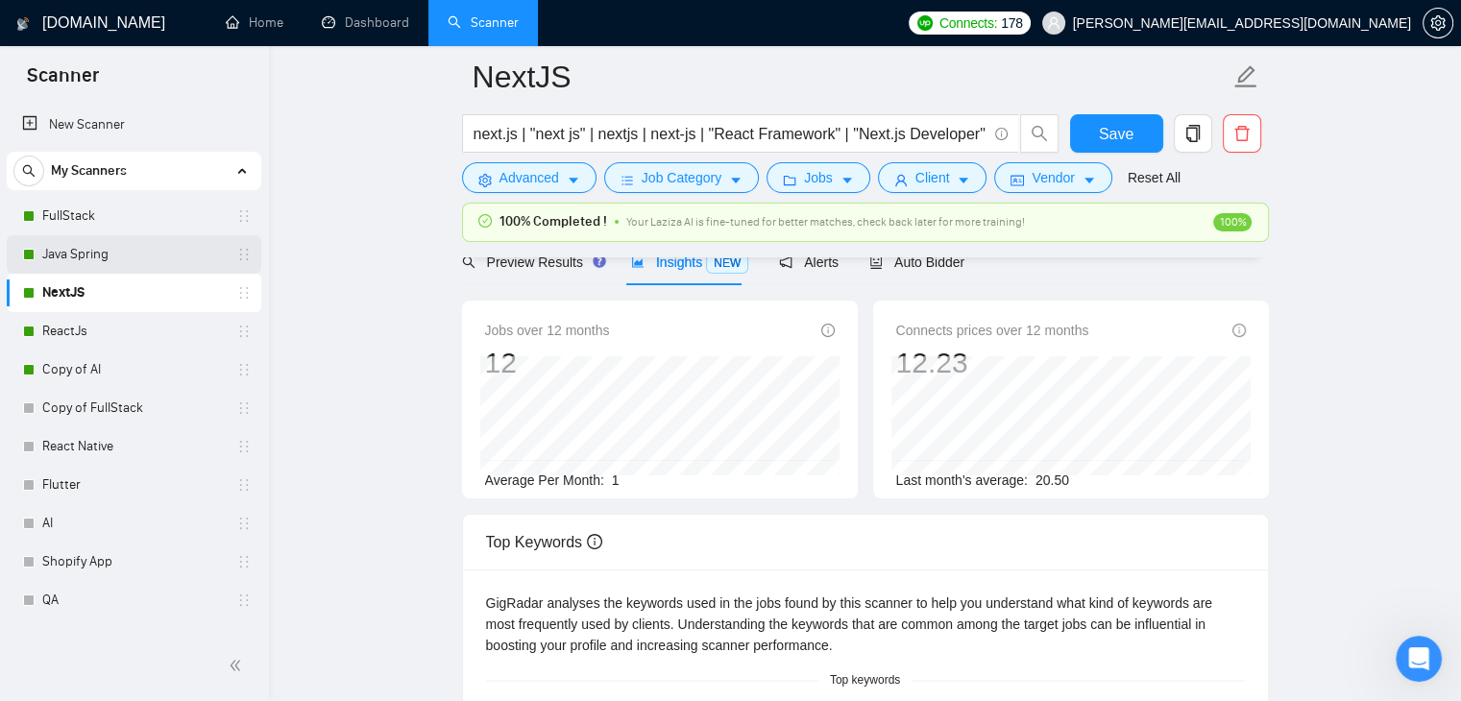
click at [81, 254] on link "Java Spring" at bounding box center [133, 254] width 183 height 38
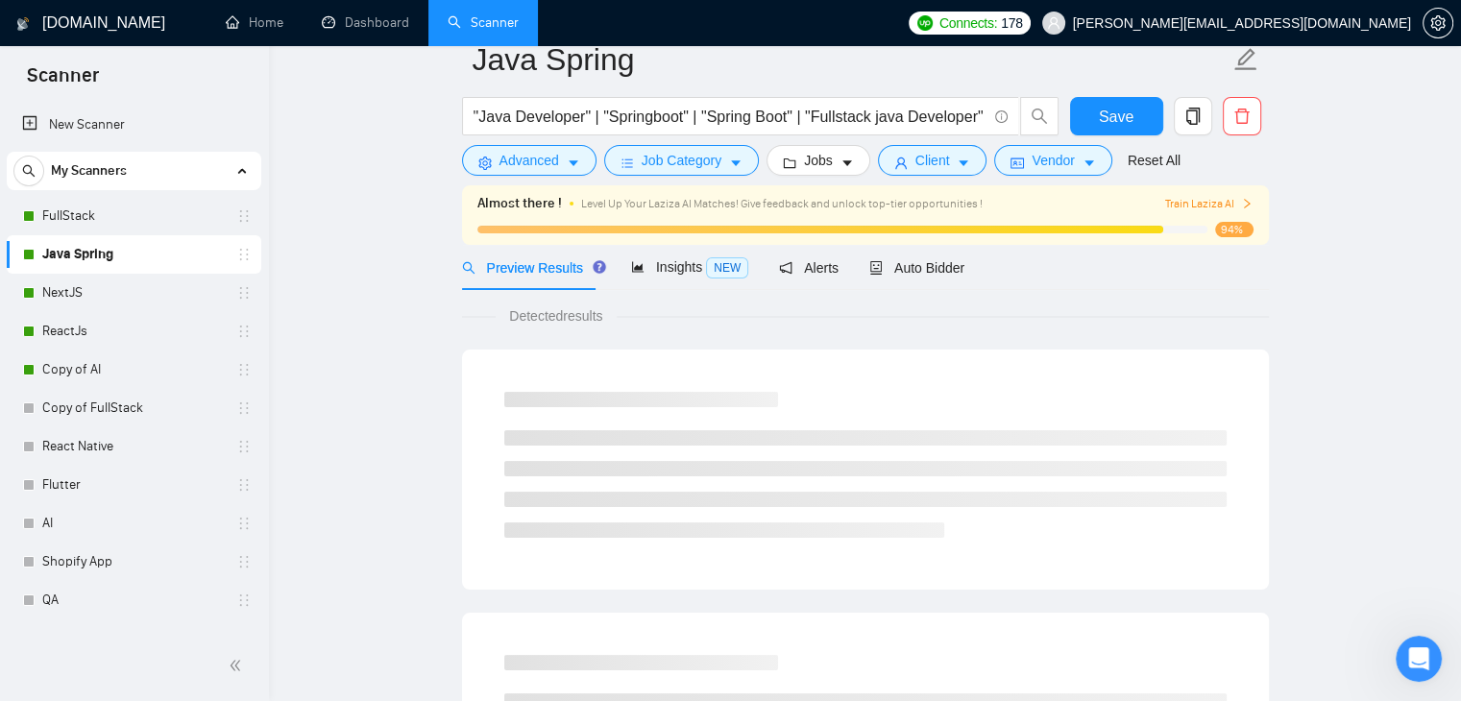
scroll to position [39, 0]
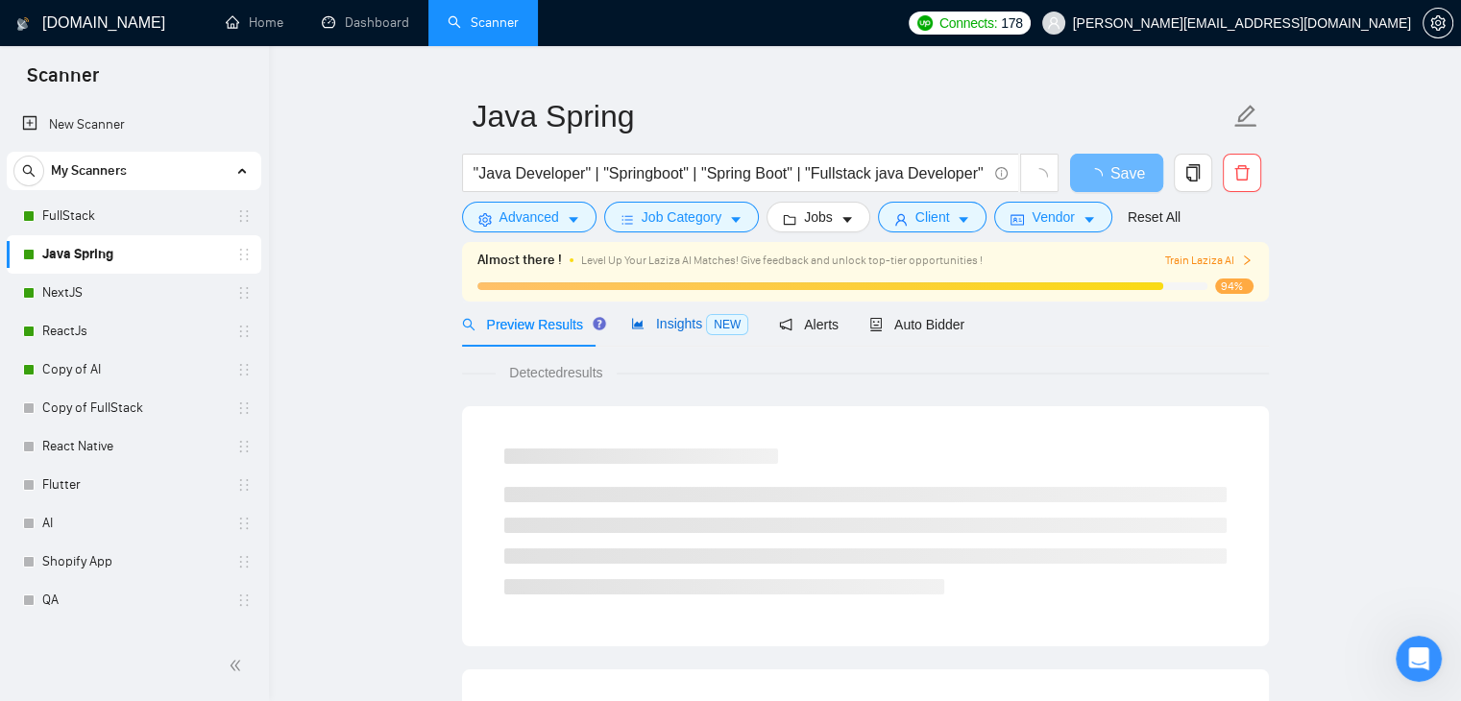
click at [650, 324] on span "Insights NEW" at bounding box center [689, 323] width 117 height 15
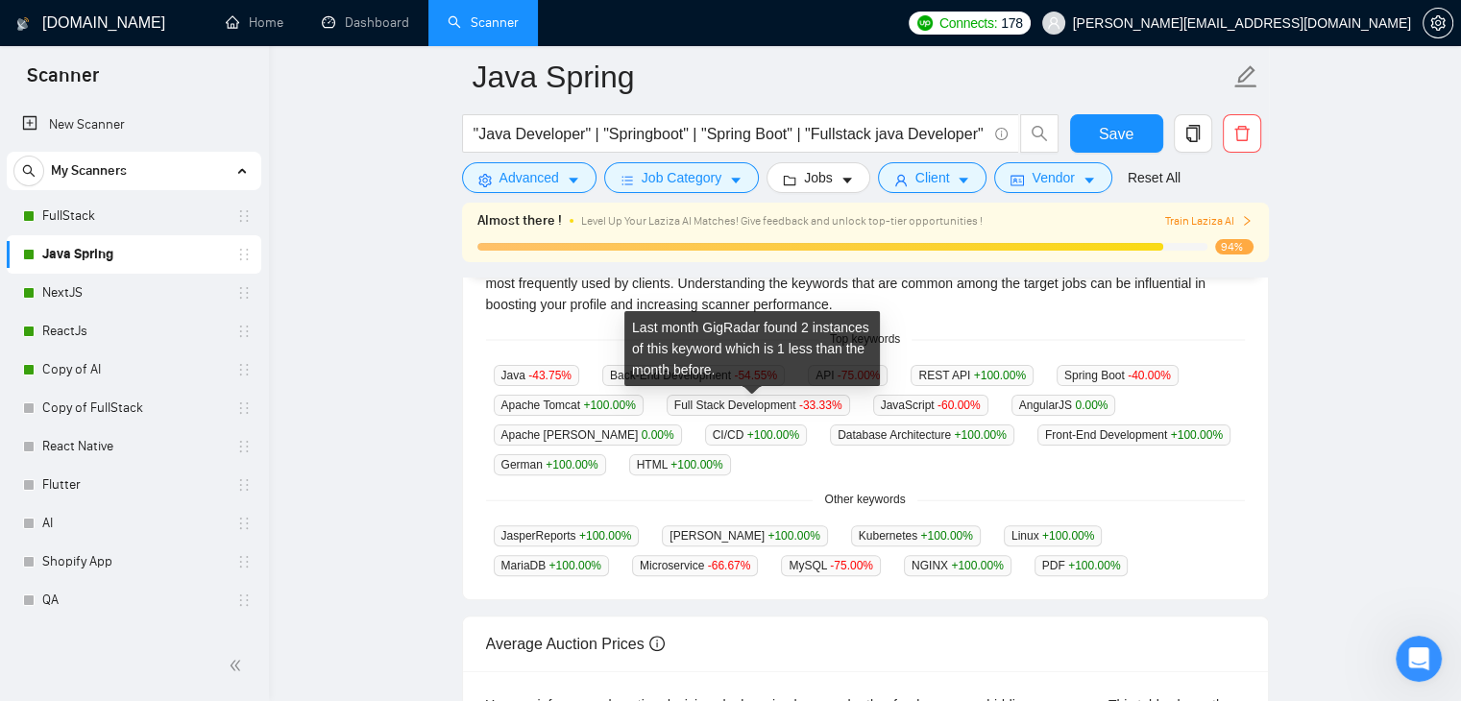
scroll to position [424, 0]
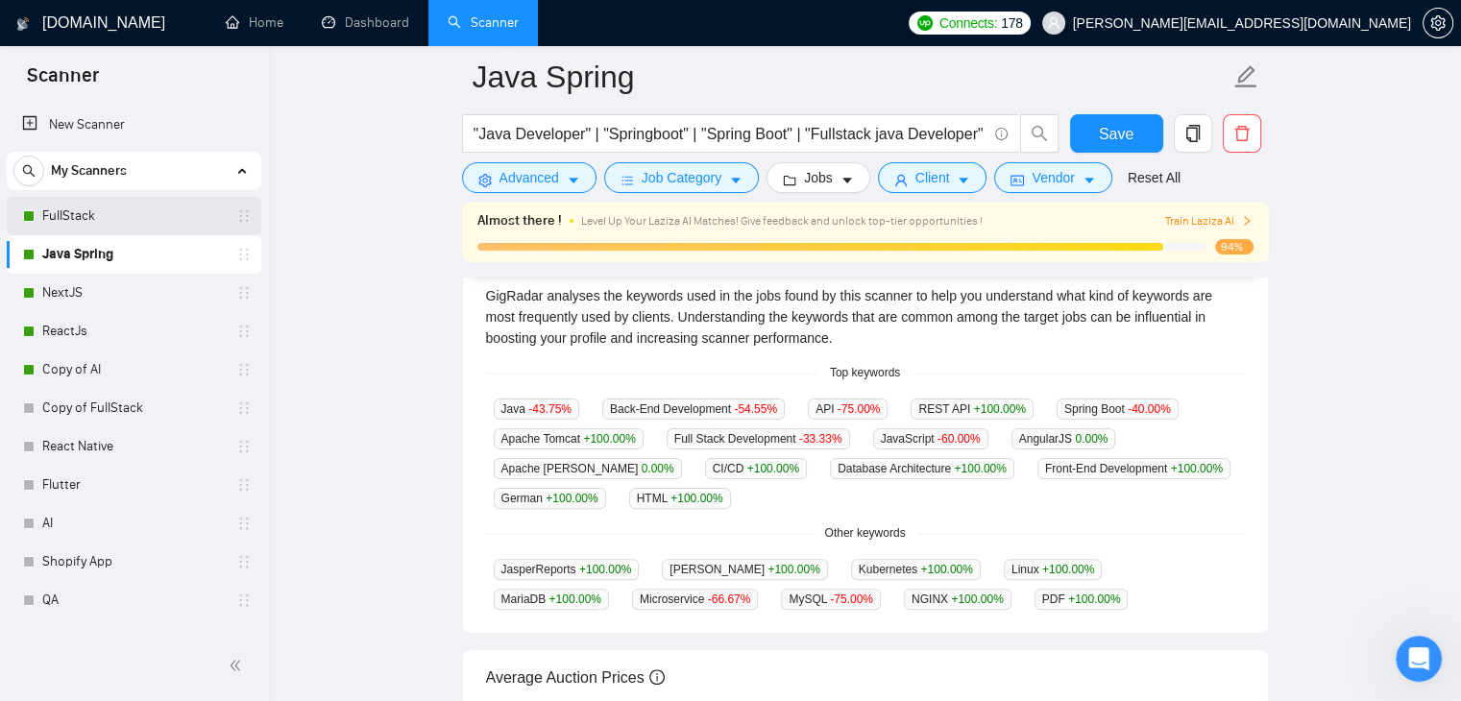
click at [85, 213] on link "FullStack" at bounding box center [133, 216] width 183 height 38
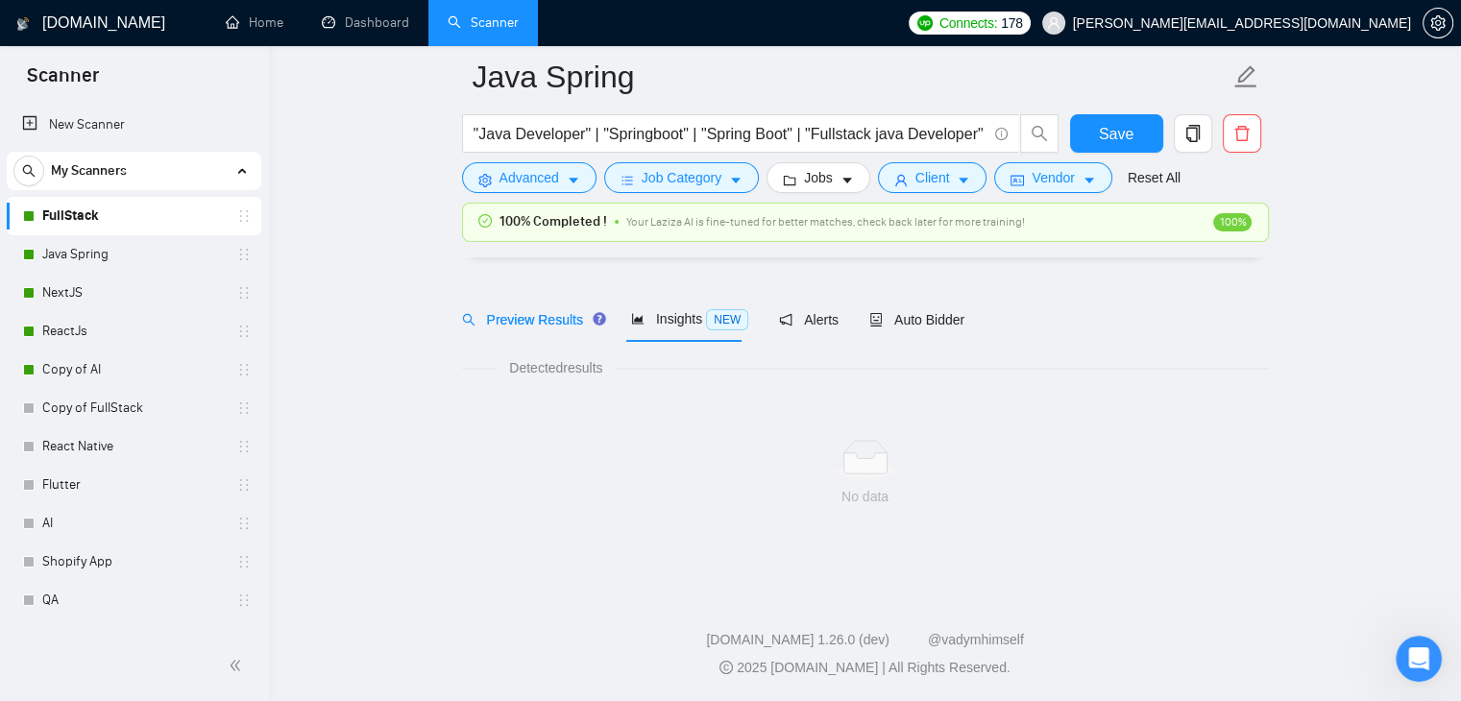
scroll to position [39, 0]
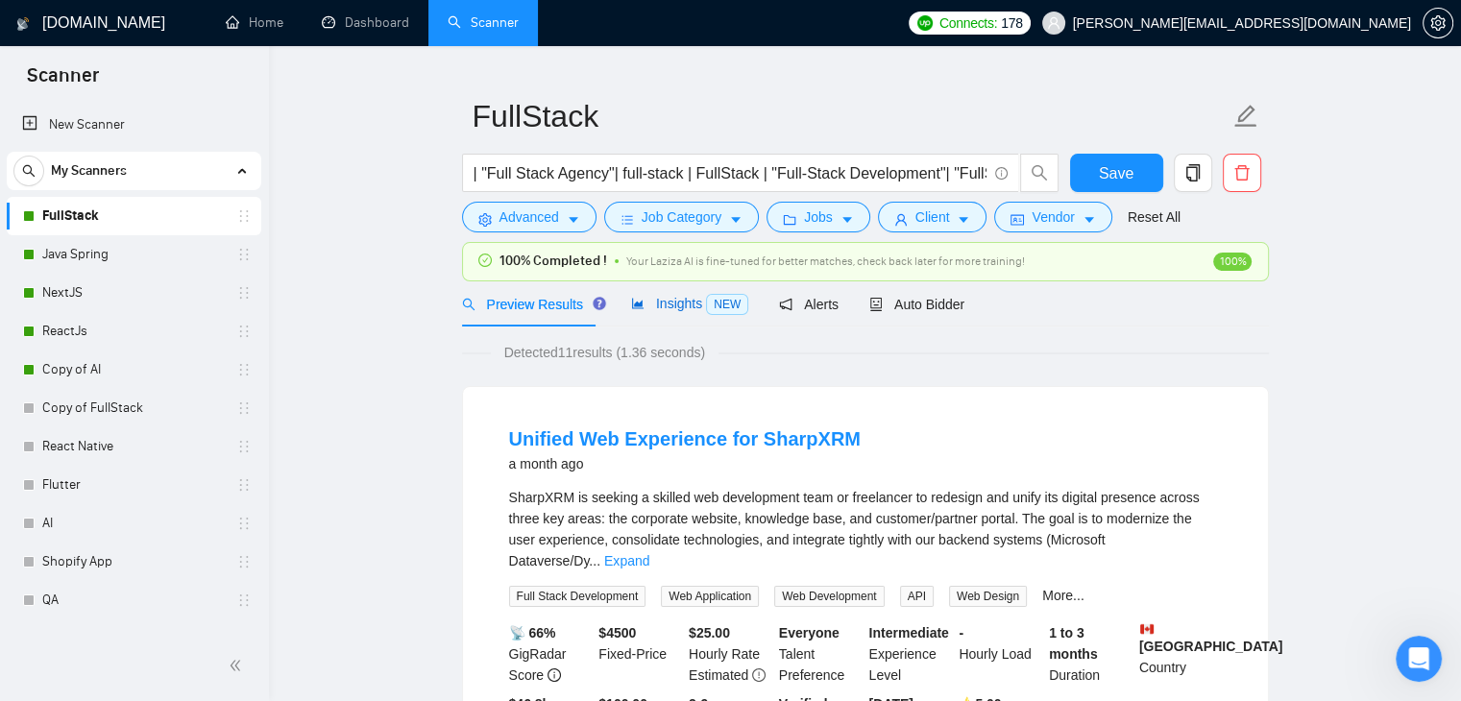
click at [674, 307] on span "Insights NEW" at bounding box center [689, 303] width 117 height 15
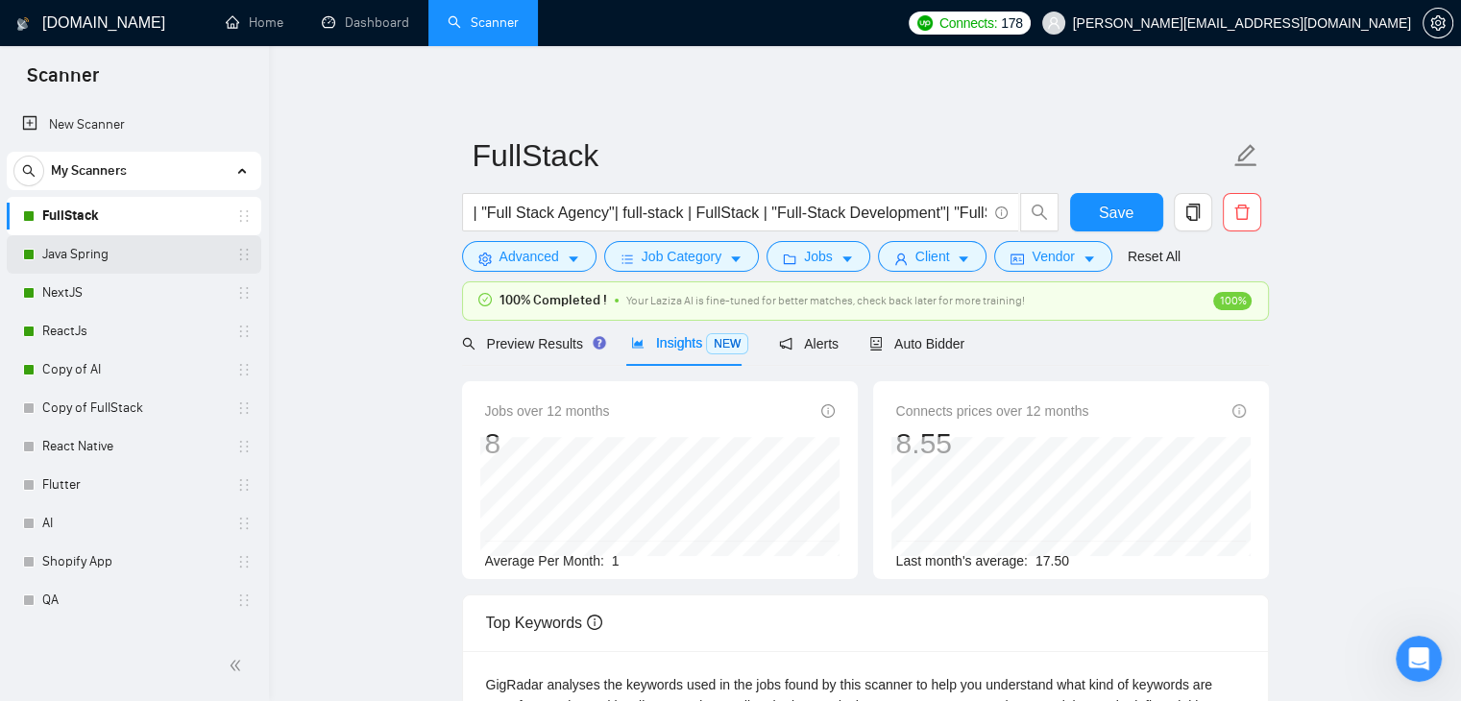
click at [60, 247] on link "Java Spring" at bounding box center [133, 254] width 183 height 38
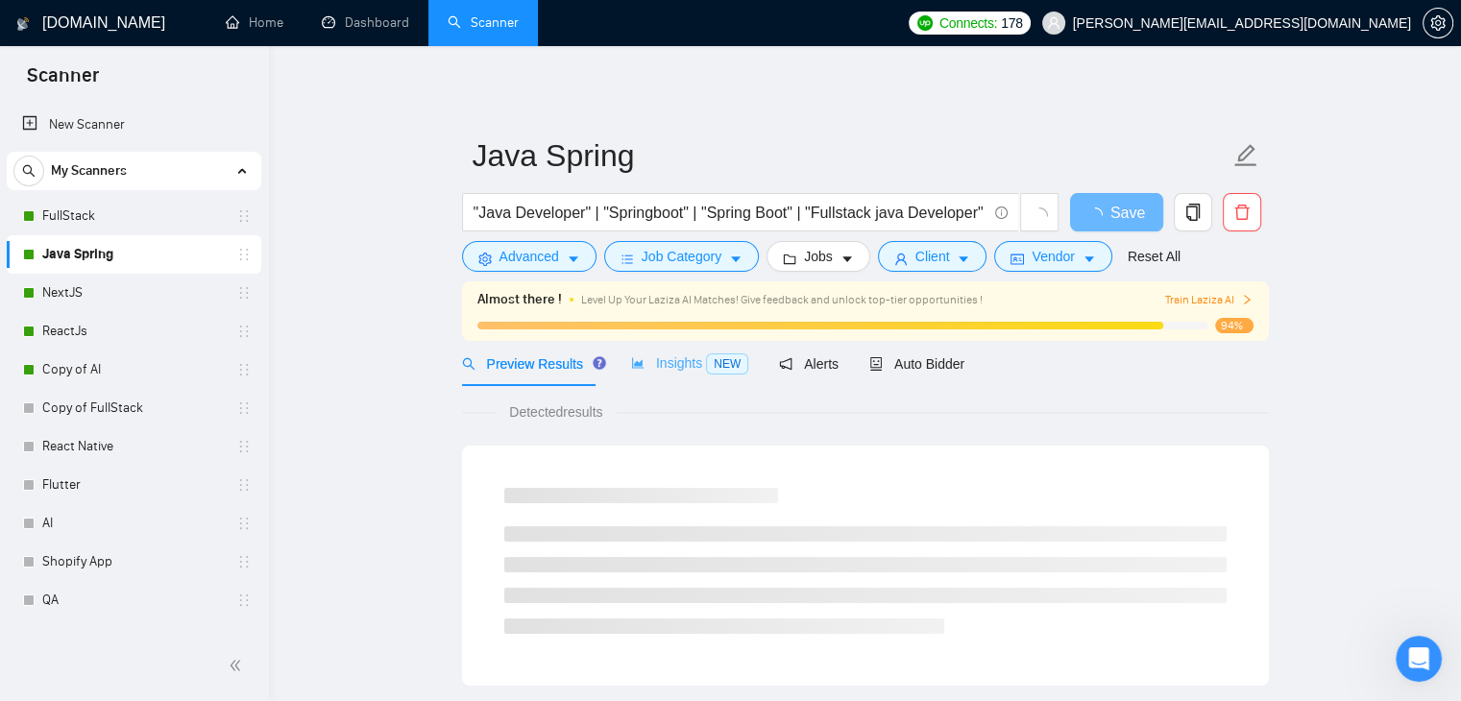
click at [695, 378] on div "Insights NEW" at bounding box center [689, 363] width 117 height 45
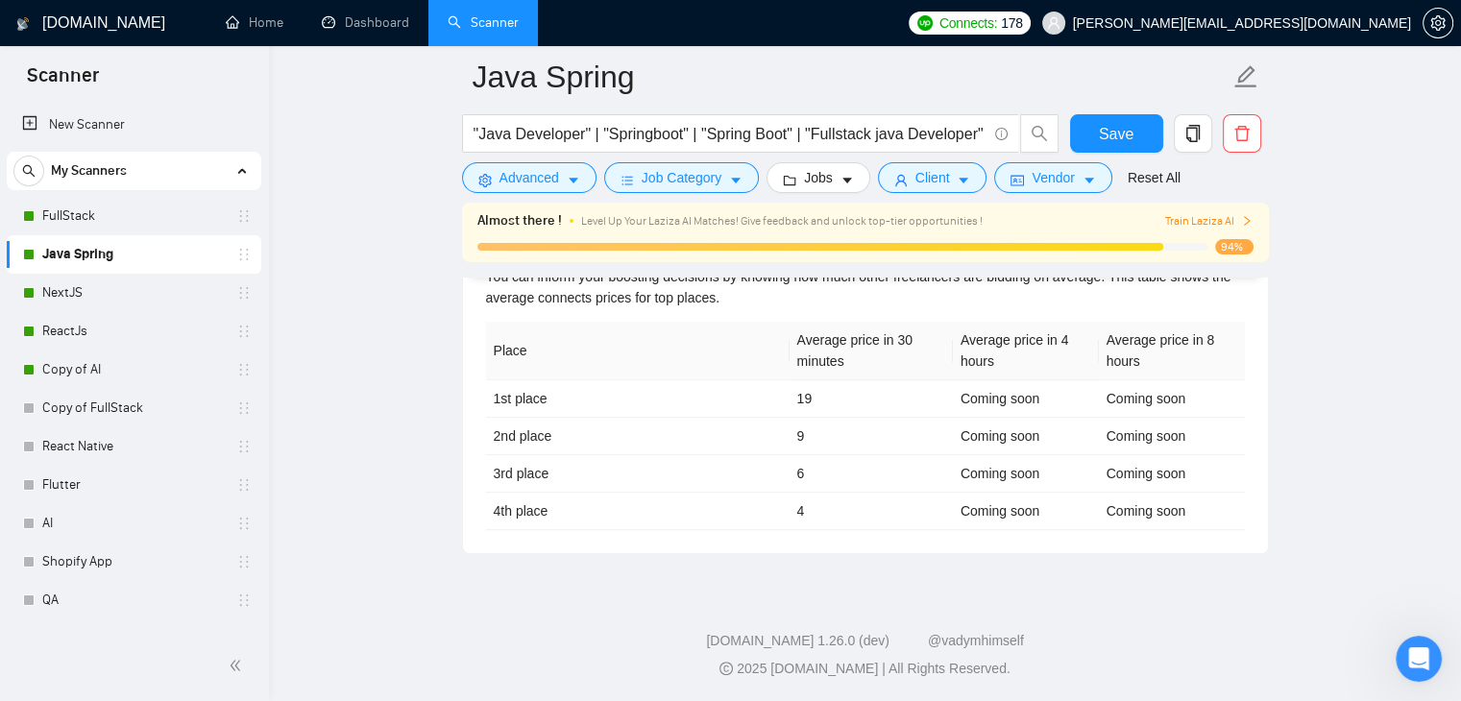
scroll to position [790, 0]
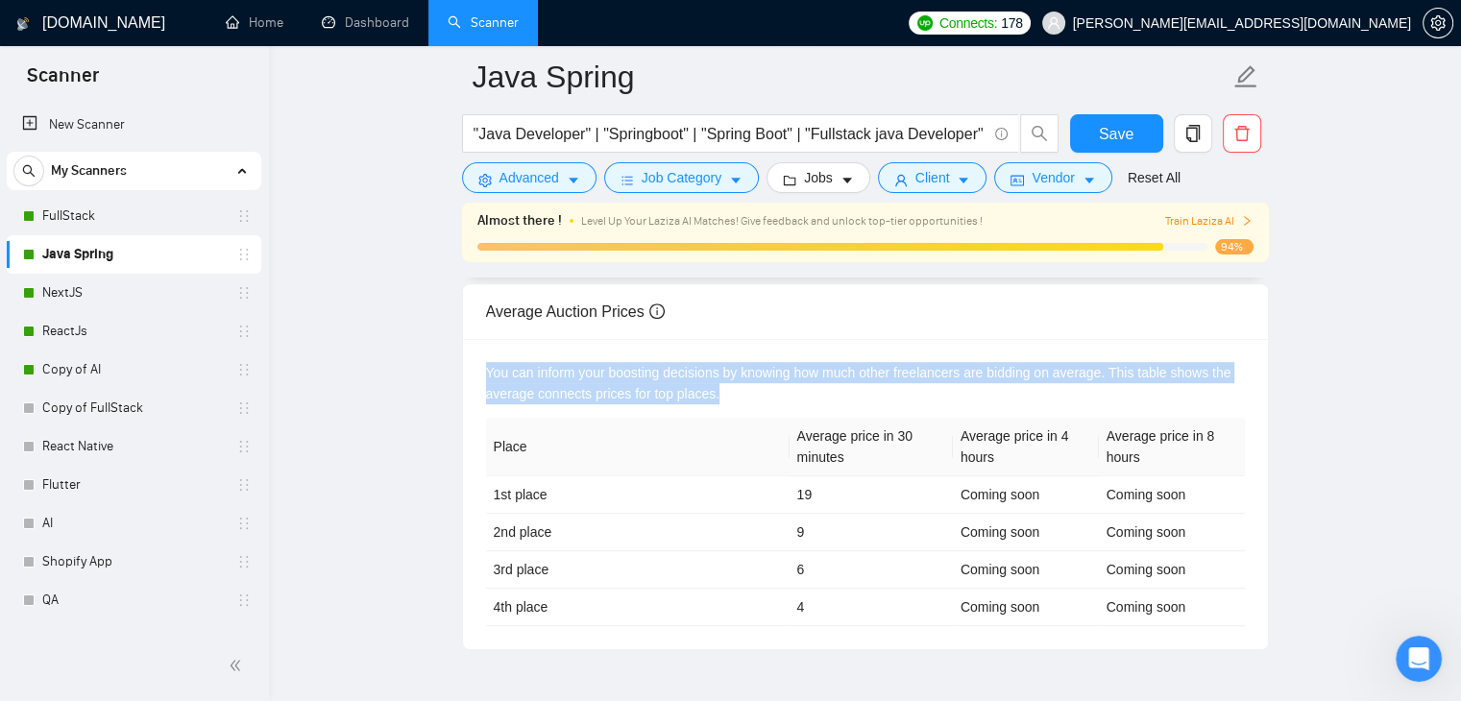
drag, startPoint x: 478, startPoint y: 373, endPoint x: 948, endPoint y: 404, distance: 470.8
click at [978, 407] on div "You can inform your boosting decisions by knowing how much other freelancers ar…" at bounding box center [865, 494] width 805 height 310
click at [744, 398] on div "You can inform your boosting decisions by knowing how much other freelancers ar…" at bounding box center [865, 383] width 759 height 42
drag, startPoint x: 744, startPoint y: 398, endPoint x: 482, endPoint y: 370, distance: 262.8
click at [482, 370] on div "You can inform your boosting decisions by knowing how much other freelancers ar…" at bounding box center [865, 494] width 805 height 310
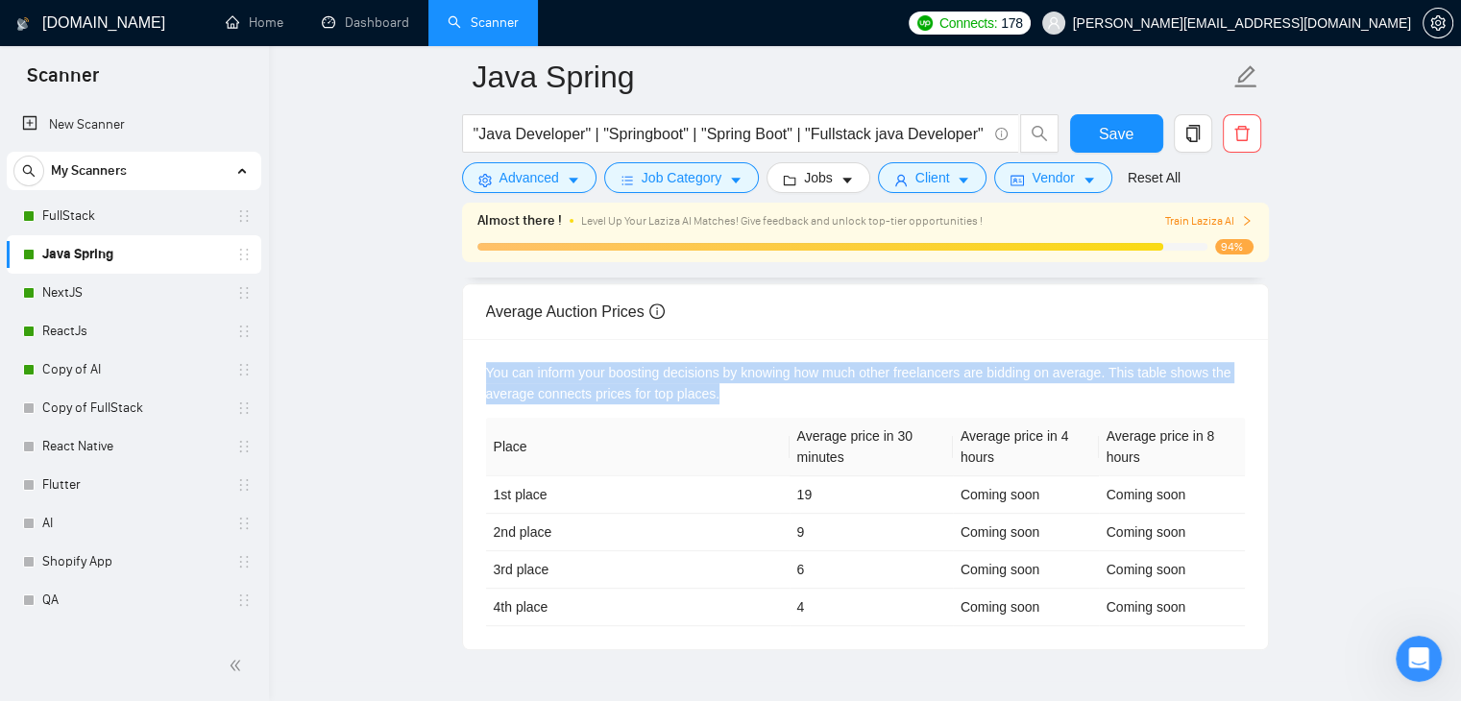
click at [717, 397] on div "You can inform your boosting decisions by knowing how much other freelancers ar…" at bounding box center [865, 383] width 759 height 42
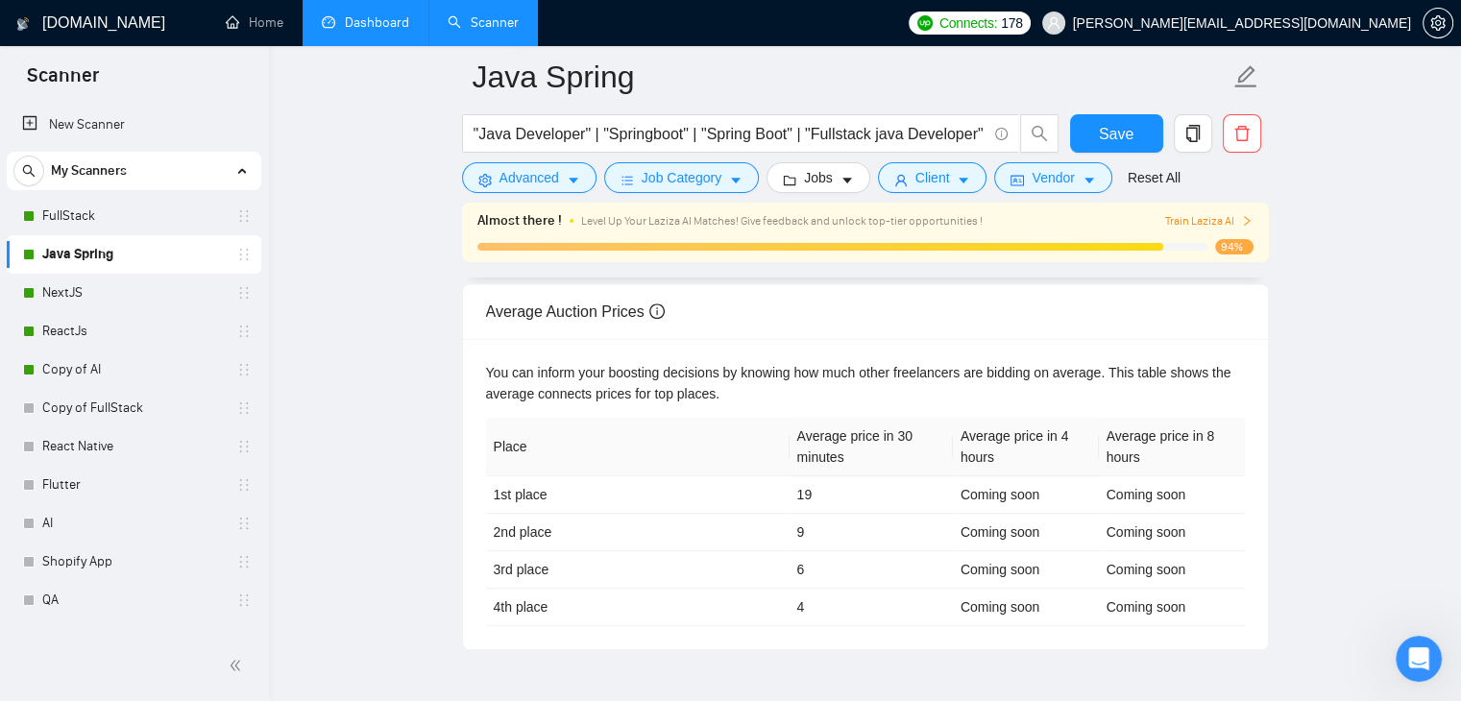
click at [372, 31] on link "Dashboard" at bounding box center [365, 22] width 87 height 16
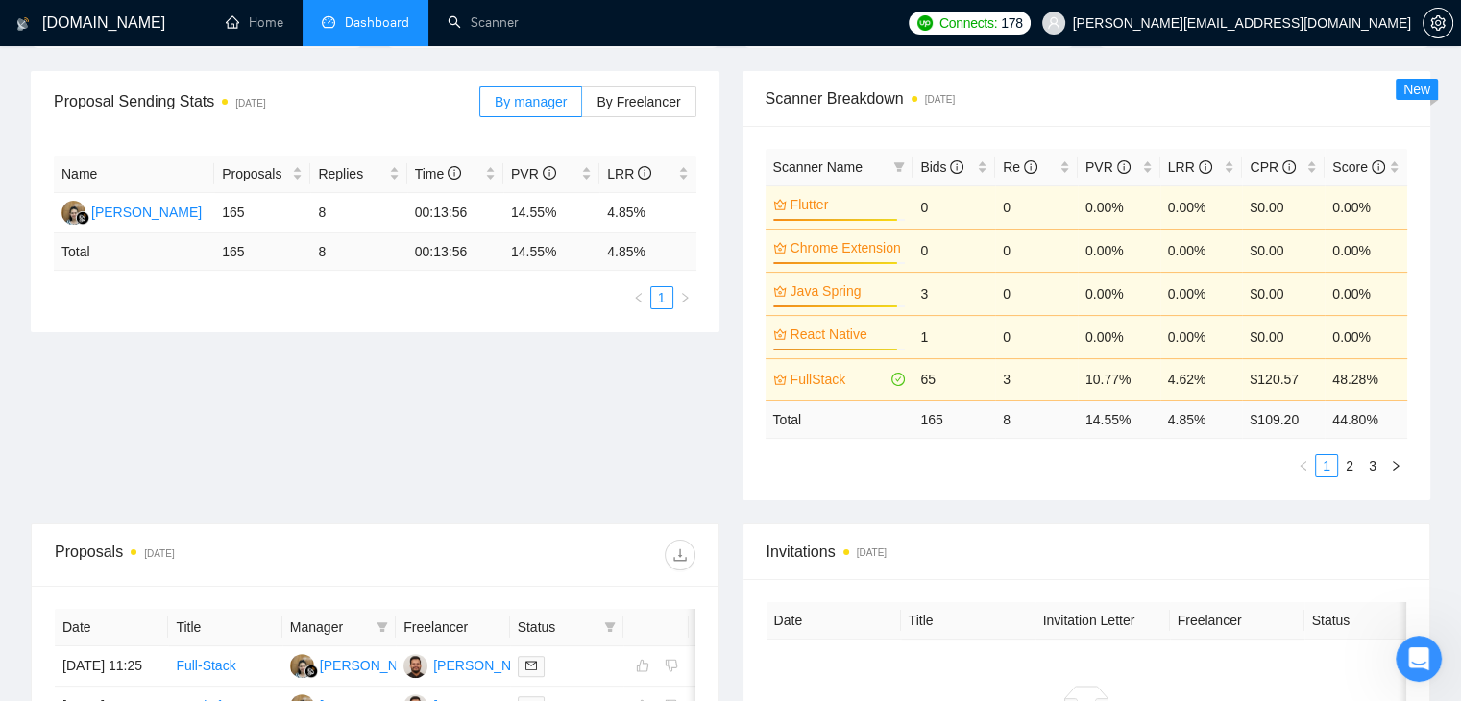
scroll to position [201, 0]
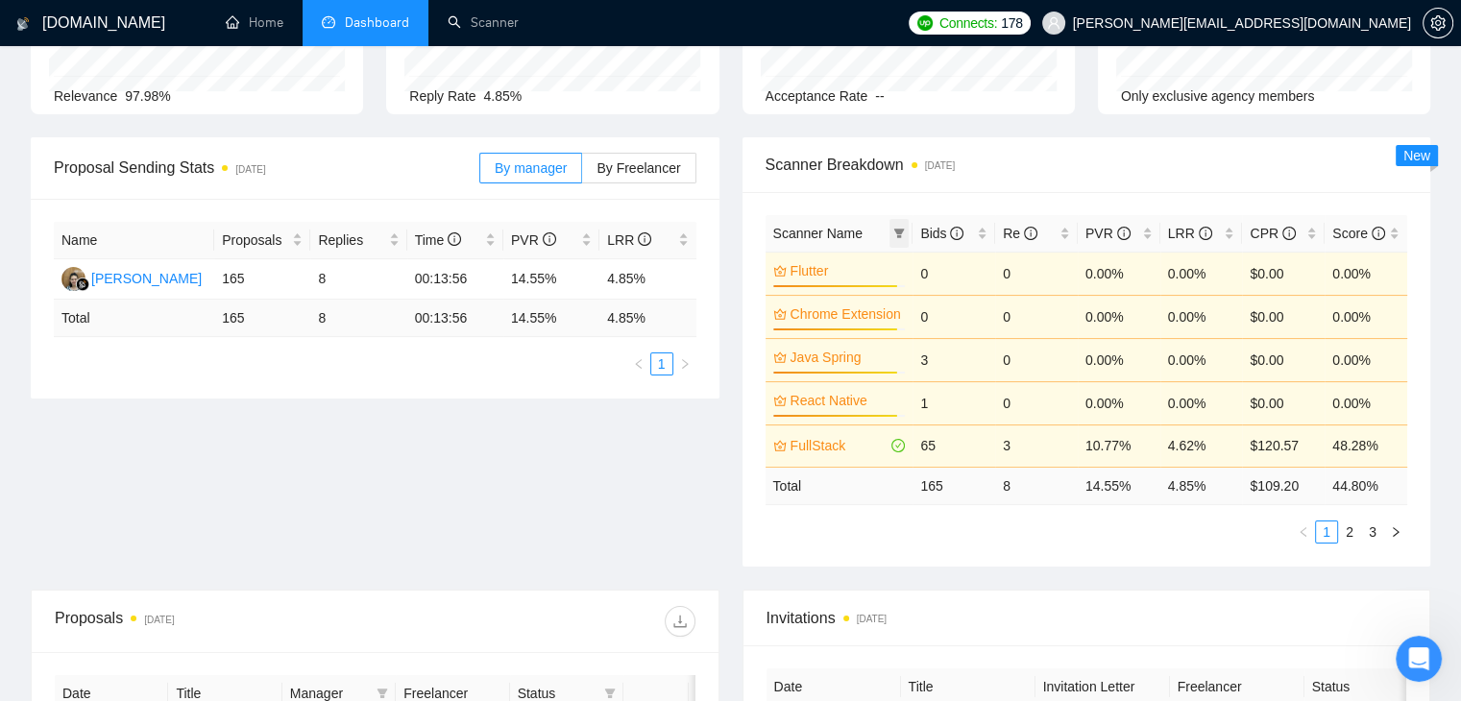
click at [899, 228] on icon "filter" at bounding box center [899, 234] width 12 height 12
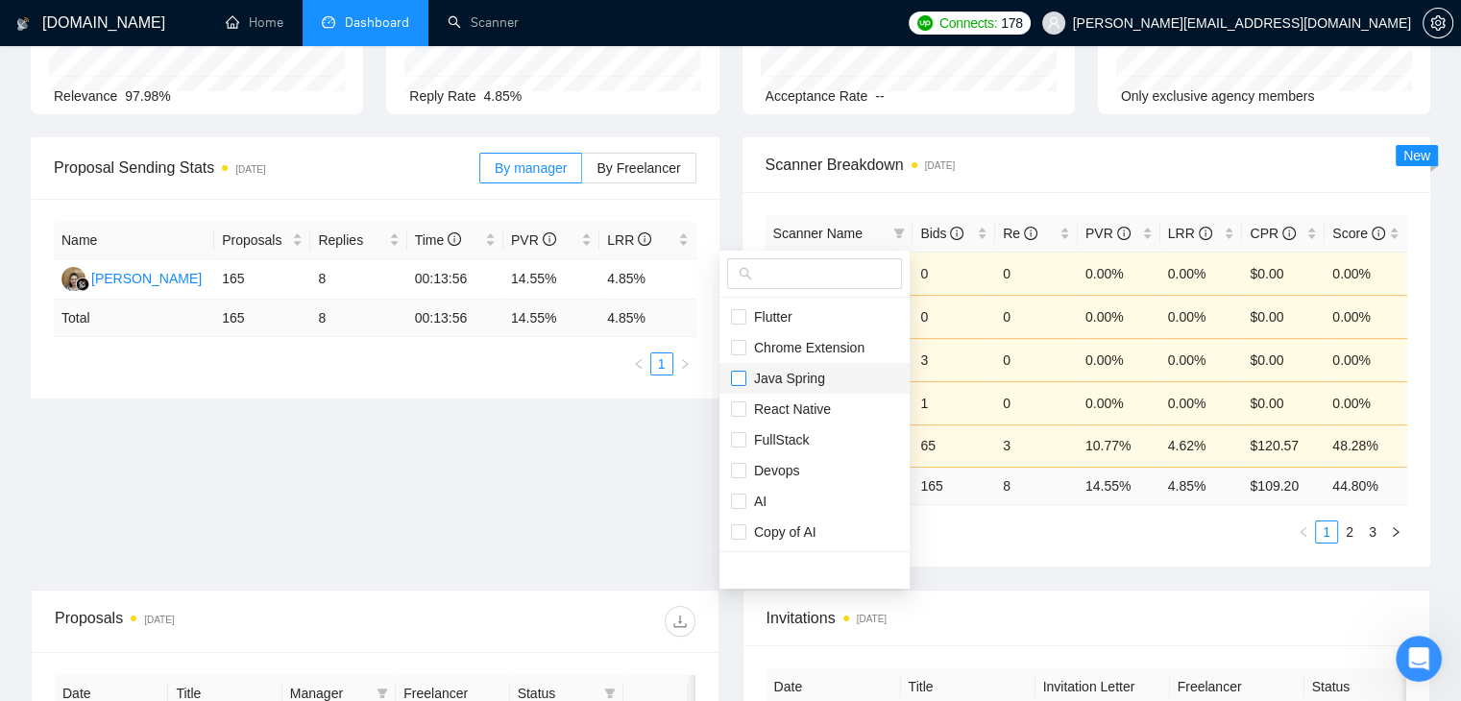
click at [740, 379] on input "checkbox" at bounding box center [738, 378] width 15 height 15
checkbox input "true"
click at [742, 349] on input "checkbox" at bounding box center [738, 347] width 15 height 15
checkbox input "true"
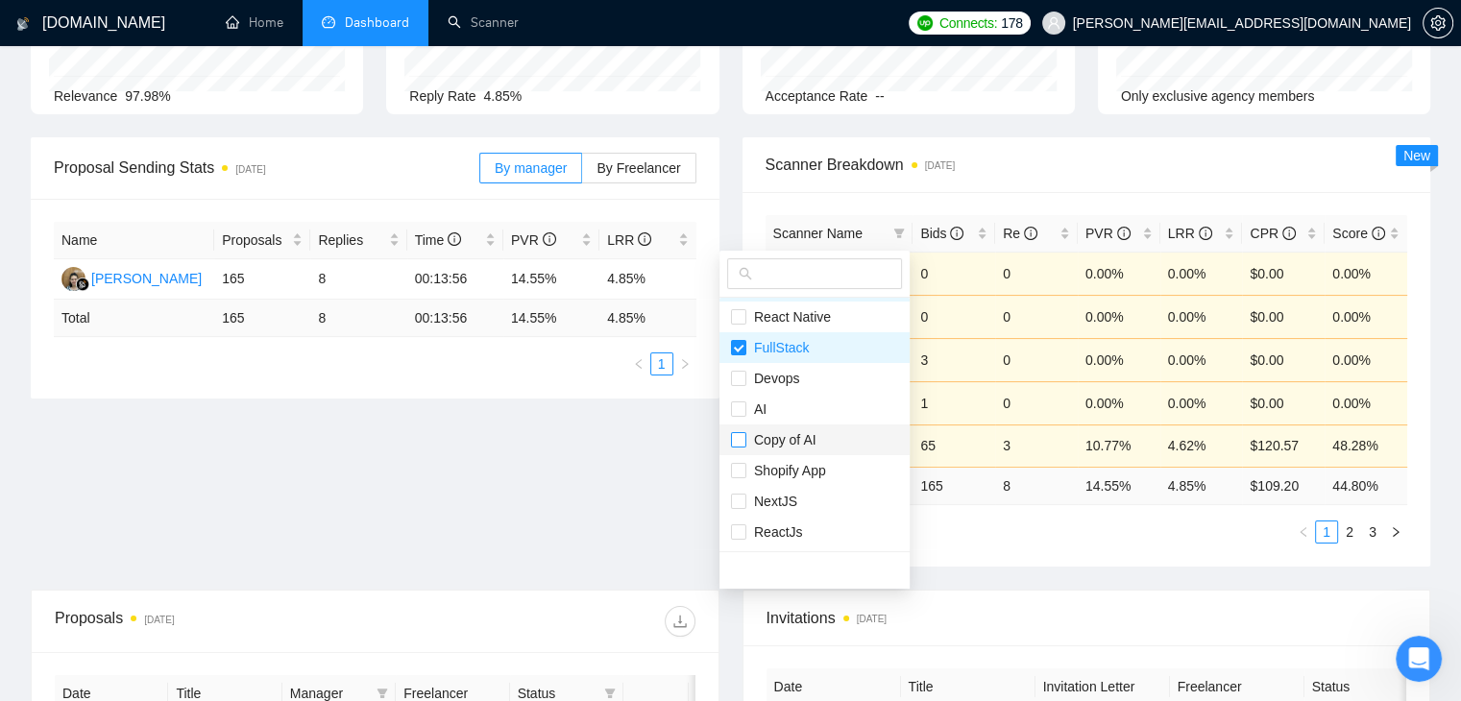
click at [741, 438] on input "checkbox" at bounding box center [738, 439] width 15 height 15
checkbox input "true"
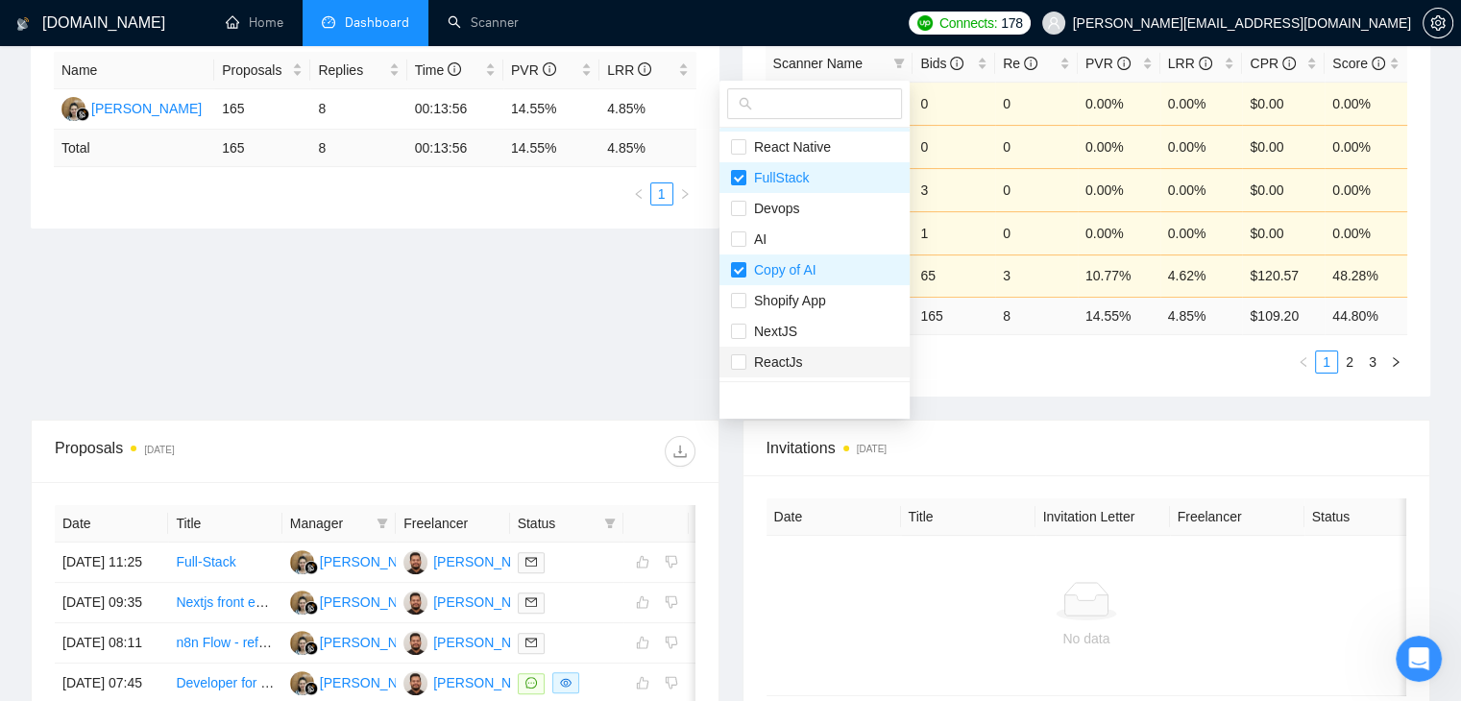
scroll to position [393, 0]
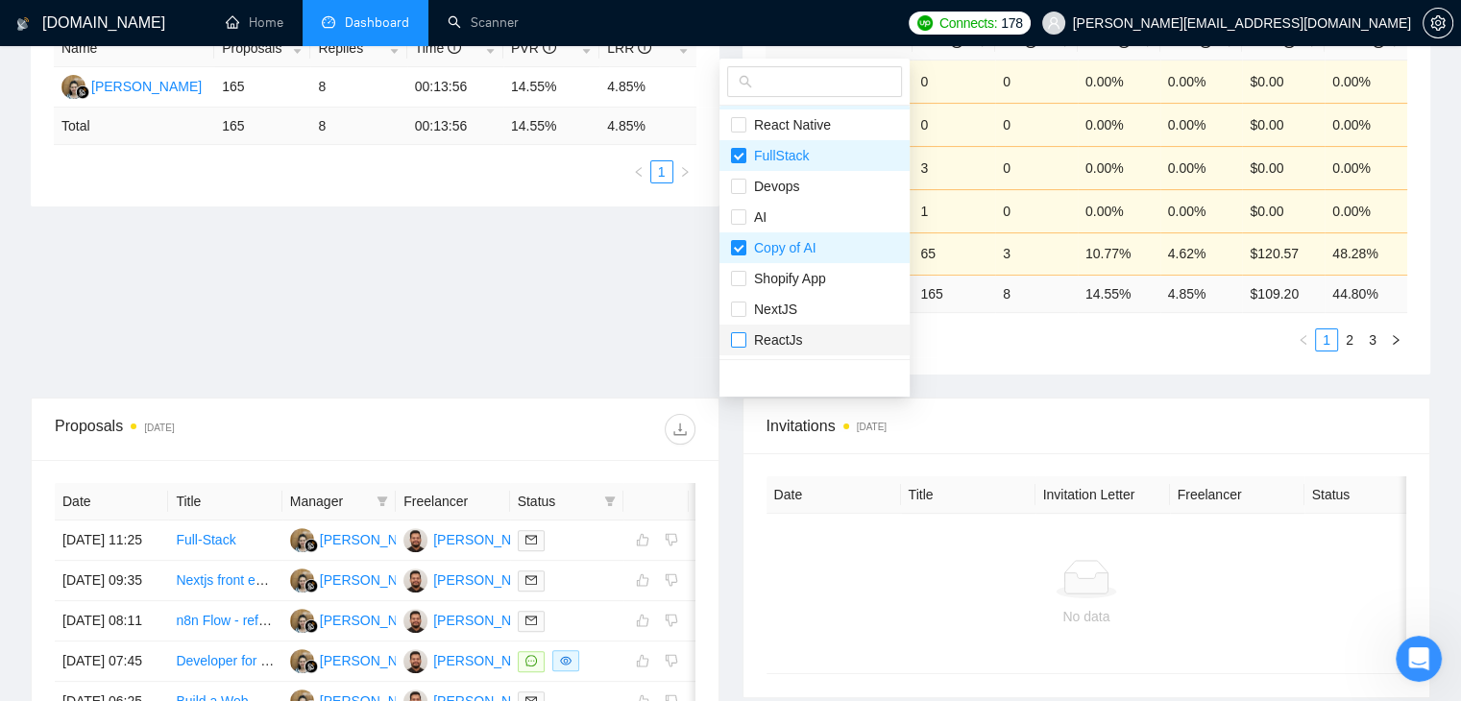
click at [735, 338] on input "checkbox" at bounding box center [738, 339] width 15 height 15
checkbox input "true"
click at [744, 305] on input "checkbox" at bounding box center [738, 309] width 15 height 15
checkbox input "true"
click at [656, 306] on div "Proposal Sending Stats 3 days ago By manager By Freelancer Name Proposals Repli…" at bounding box center [730, 171] width 1423 height 453
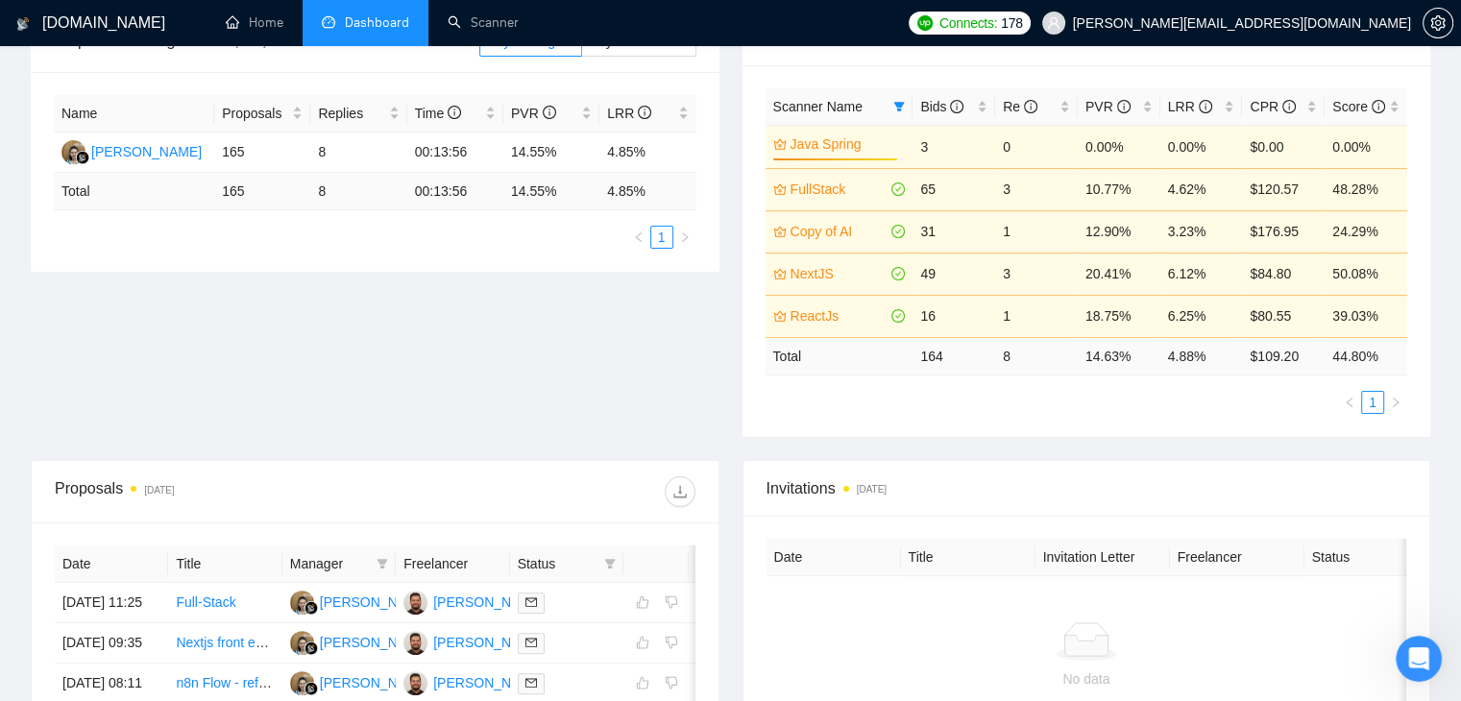
scroll to position [297, 0]
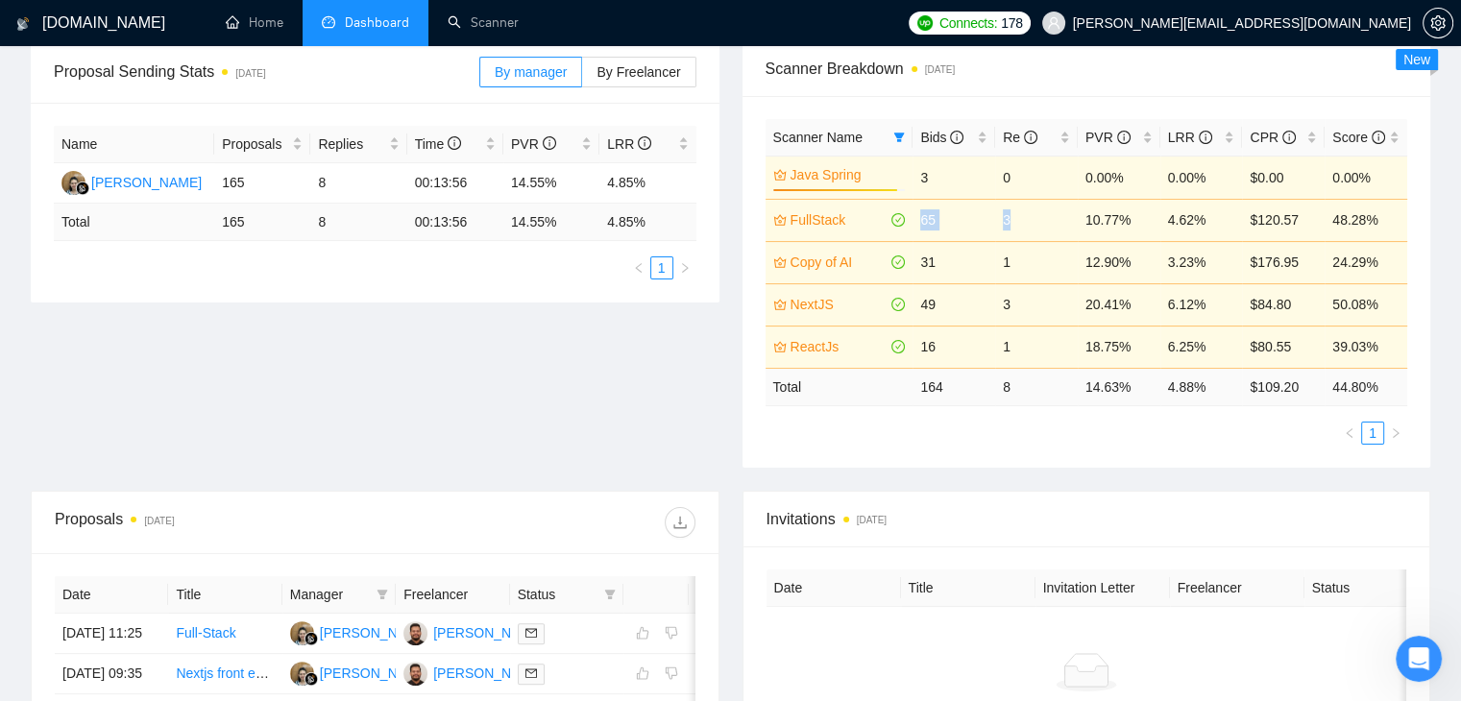
drag, startPoint x: 1038, startPoint y: 211, endPoint x: 918, endPoint y: 212, distance: 119.1
click at [918, 212] on tr "FullStack 65 3 10.77% 4.62% $120.57 48.28%" at bounding box center [1087, 220] width 643 height 42
drag, startPoint x: 1019, startPoint y: 255, endPoint x: 920, endPoint y: 264, distance: 99.4
click at [920, 264] on tr "Copy of AI 31 1 12.90% 3.23% $176.95 24.29%" at bounding box center [1087, 262] width 643 height 42
drag, startPoint x: 1025, startPoint y: 306, endPoint x: 921, endPoint y: 307, distance: 103.8
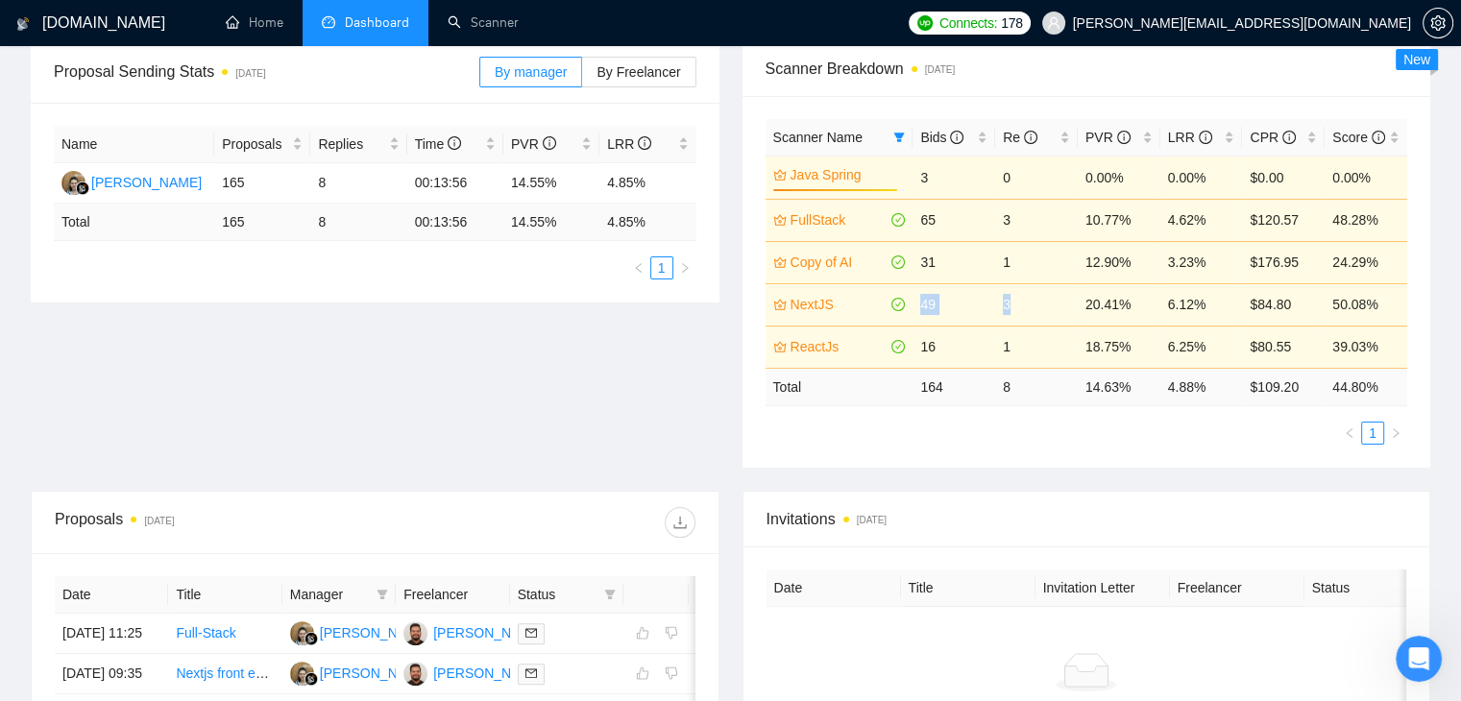
click at [921, 307] on tr "NextJS 49 3 20.41% 6.12% $84.80 50.08%" at bounding box center [1087, 304] width 643 height 42
click at [933, 460] on div "Scanner Name Bids Re PVR LRR CPR Score Java Spring 94% 3 0 0.00% 0.00% $0.00 0.…" at bounding box center [1087, 282] width 689 height 372
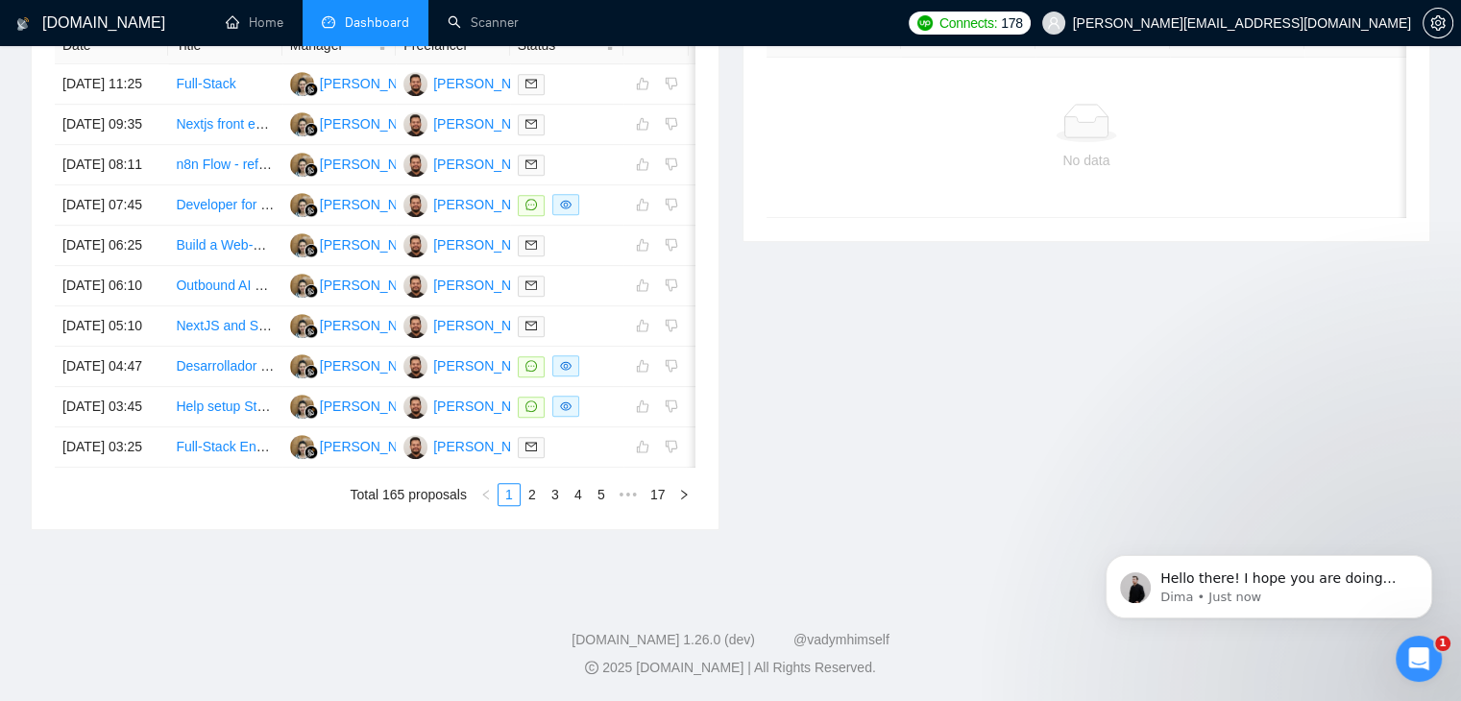
scroll to position [0, 0]
click at [1404, 654] on icon "Open Intercom Messenger" at bounding box center [1417, 657] width 32 height 32
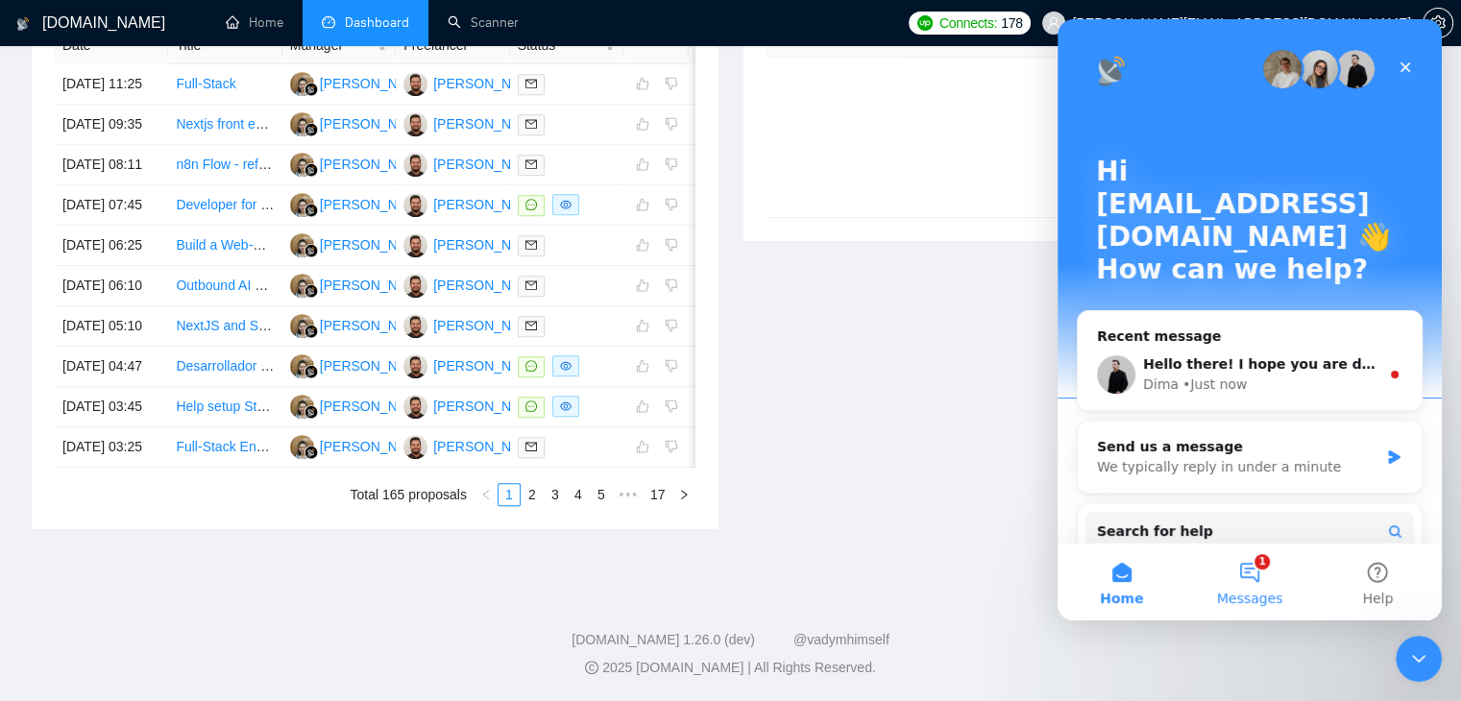
click at [1258, 588] on button "1 Messages" at bounding box center [1250, 582] width 128 height 77
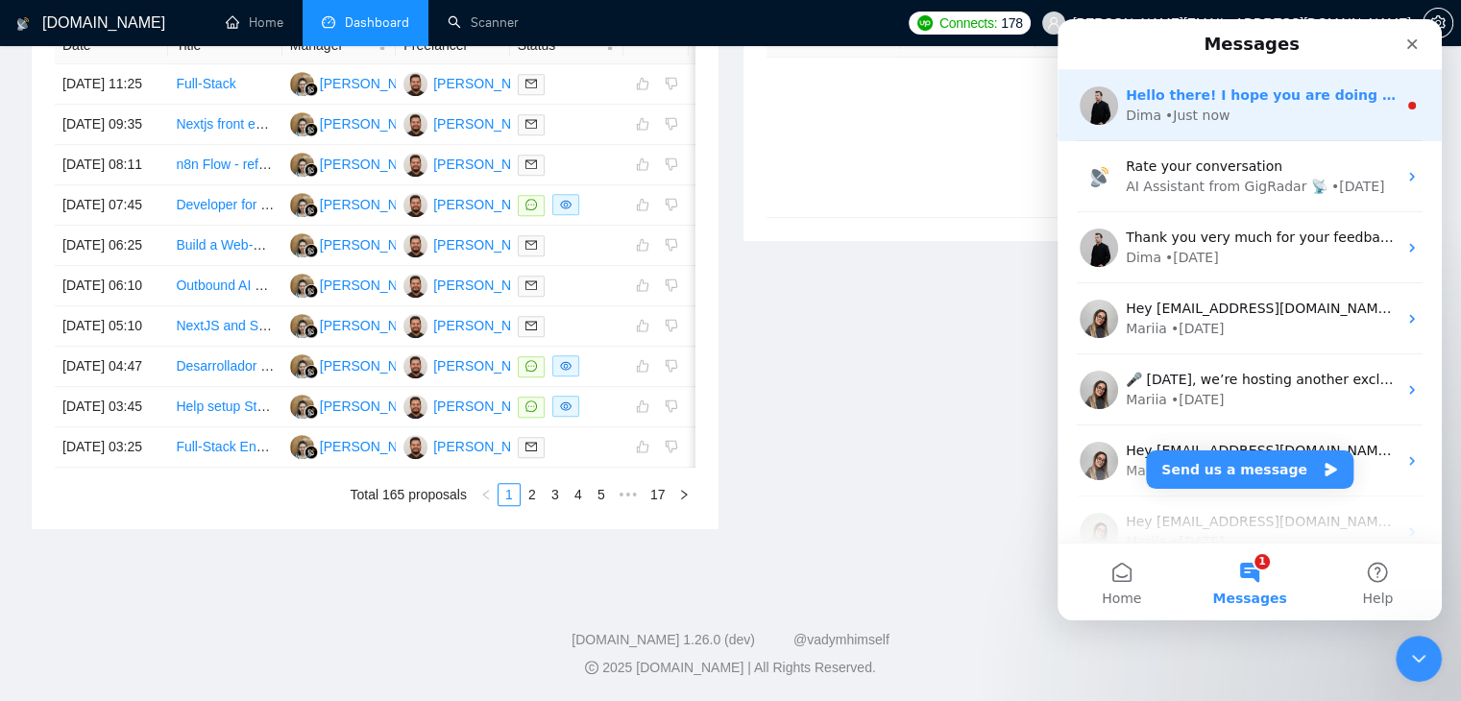
click at [1209, 125] on div "• Just now" at bounding box center [1197, 116] width 64 height 20
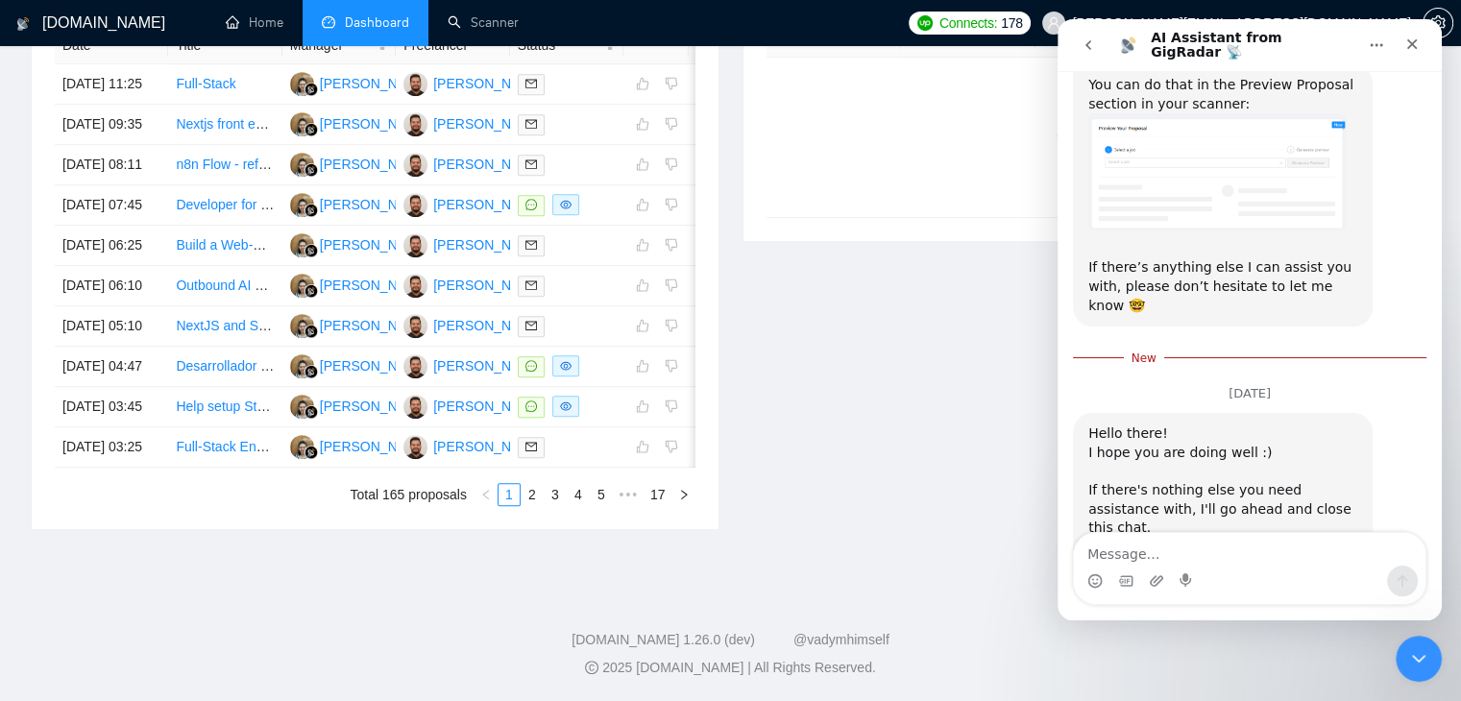
scroll to position [884, 0]
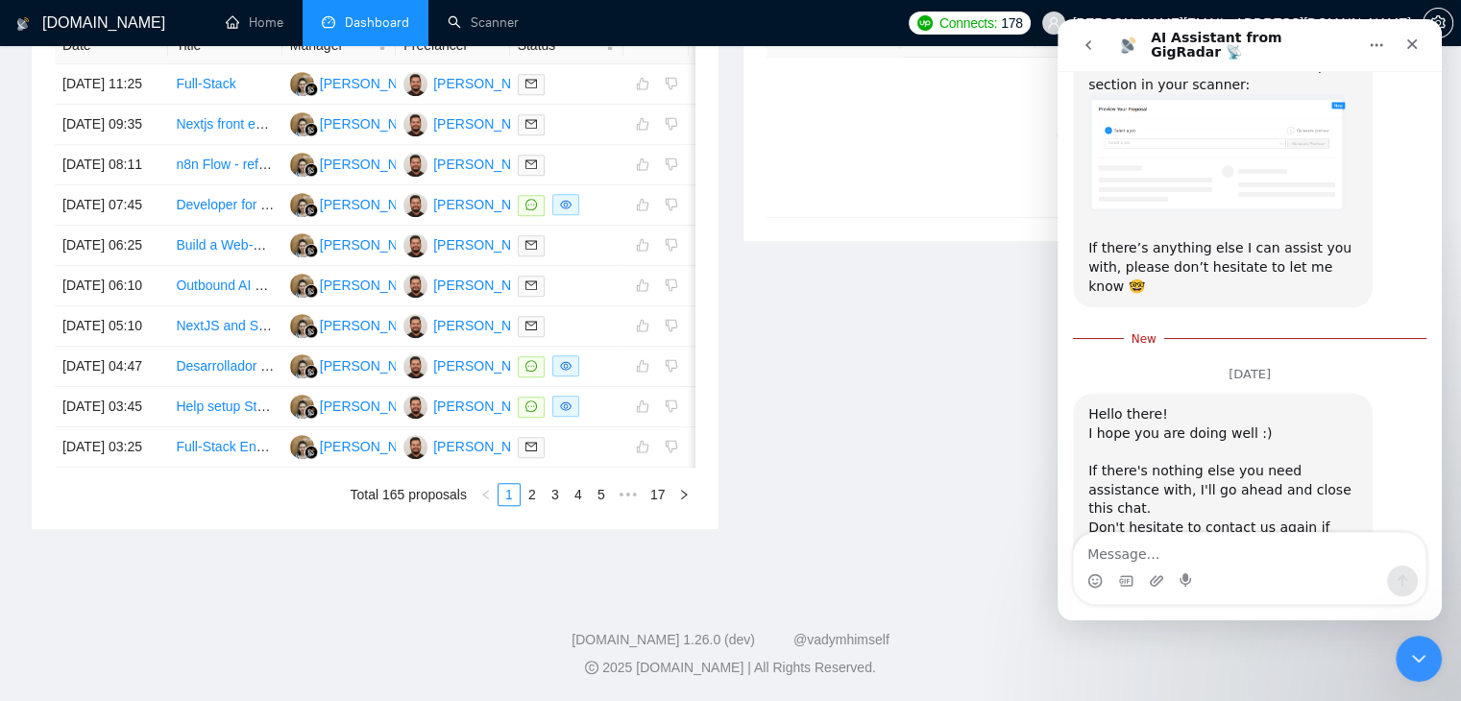
click at [1086, 49] on icon "go back" at bounding box center [1088, 44] width 15 height 15
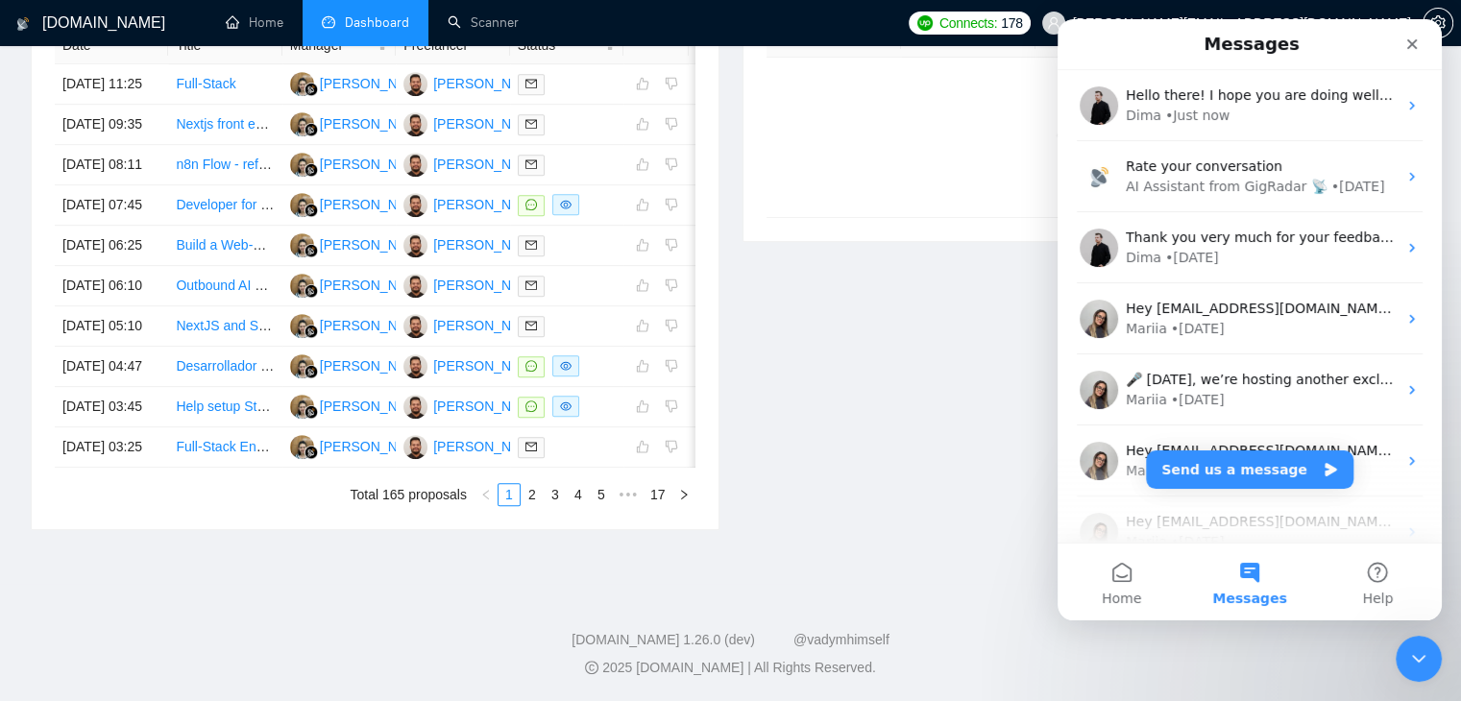
scroll to position [0, 0]
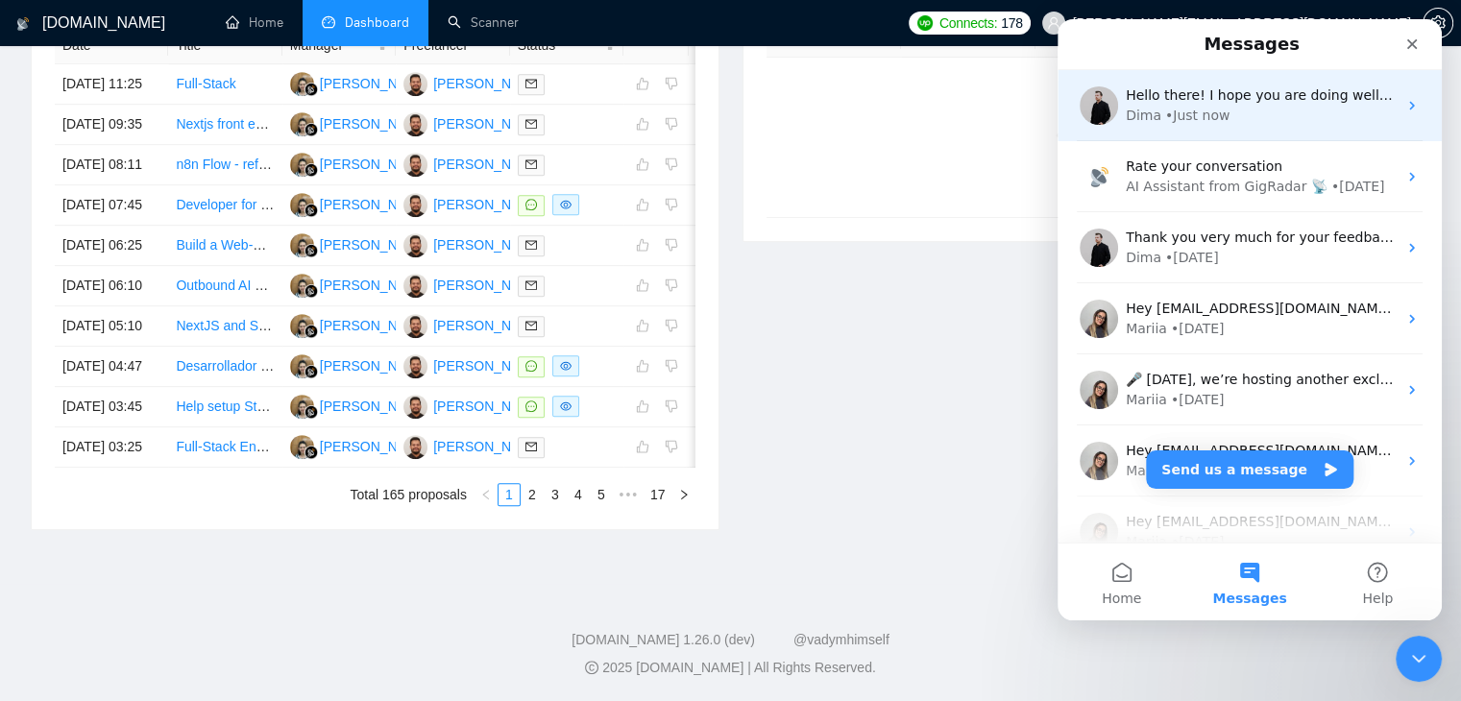
click at [1197, 117] on div "• Just now" at bounding box center [1197, 116] width 64 height 20
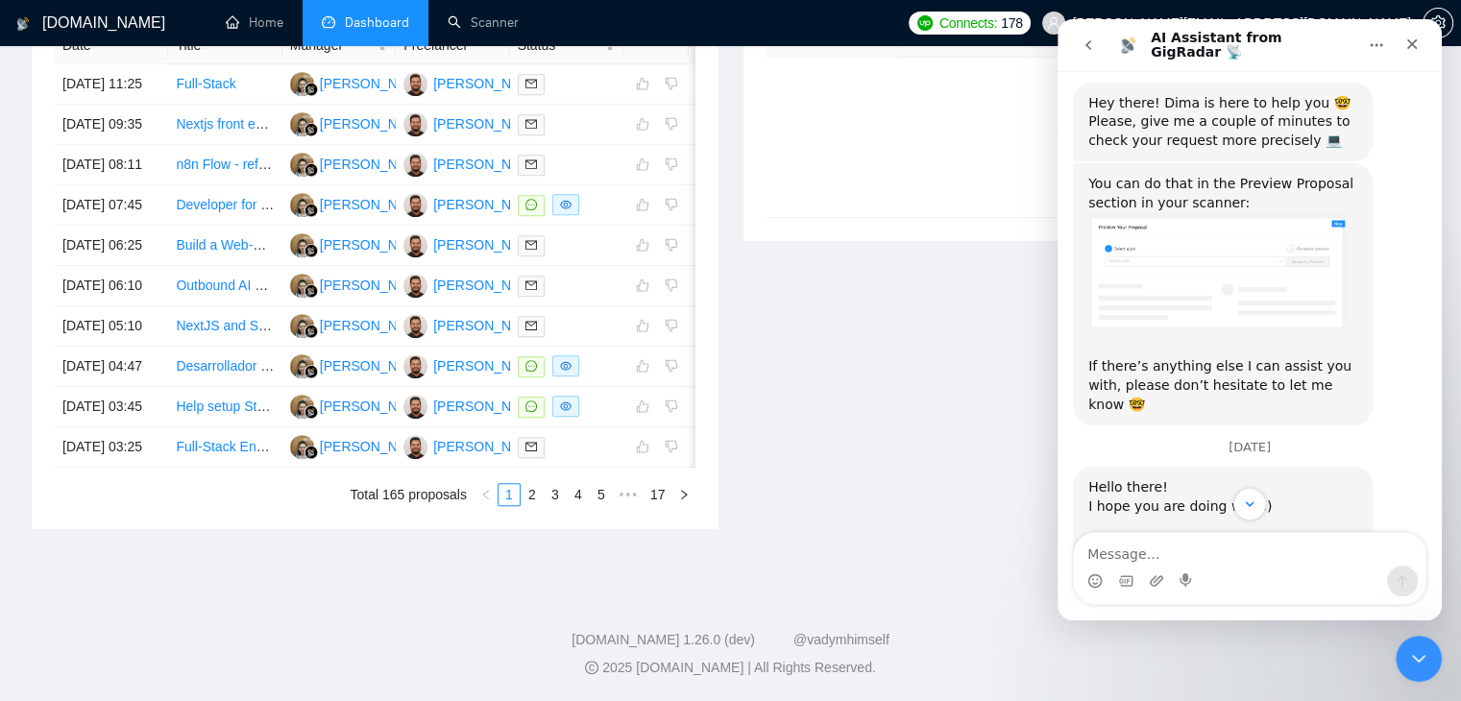
scroll to position [839, 0]
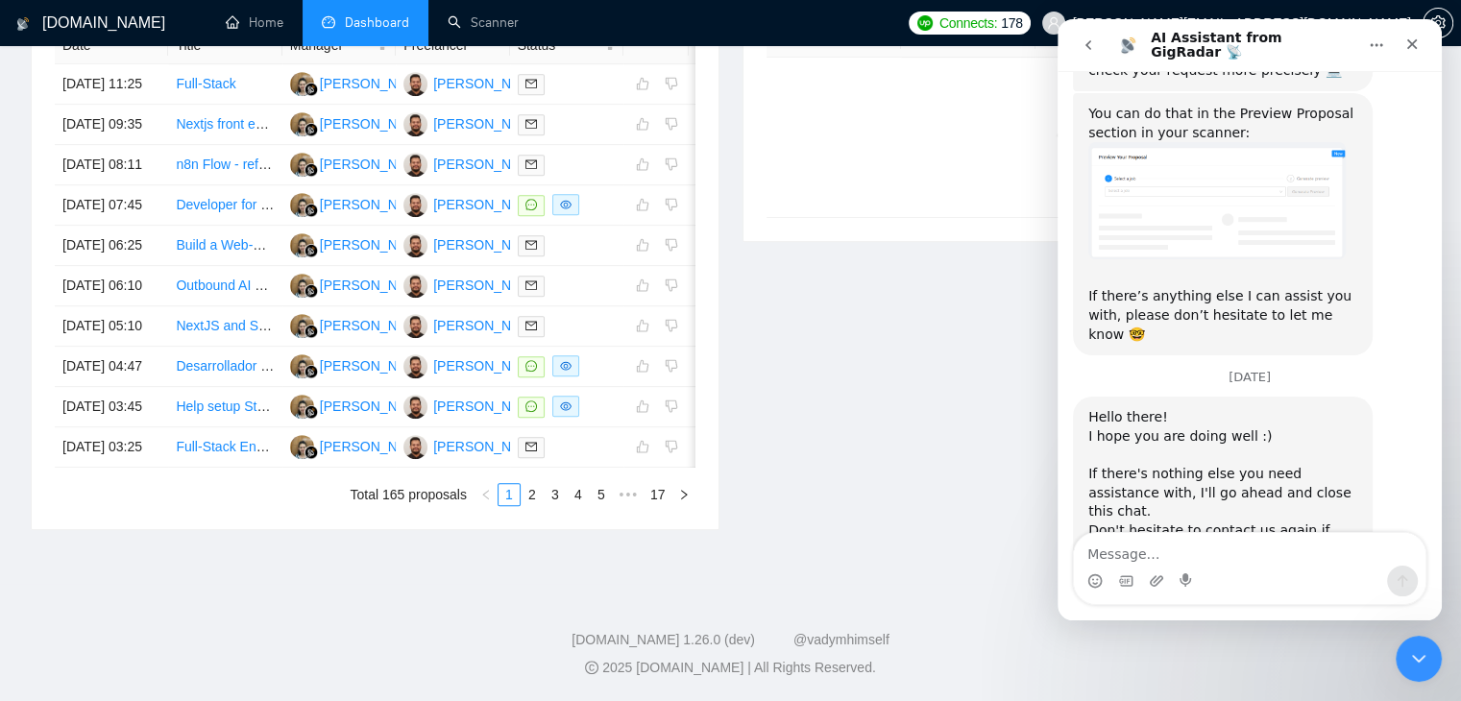
click at [1094, 51] on icon "go back" at bounding box center [1088, 44] width 15 height 15
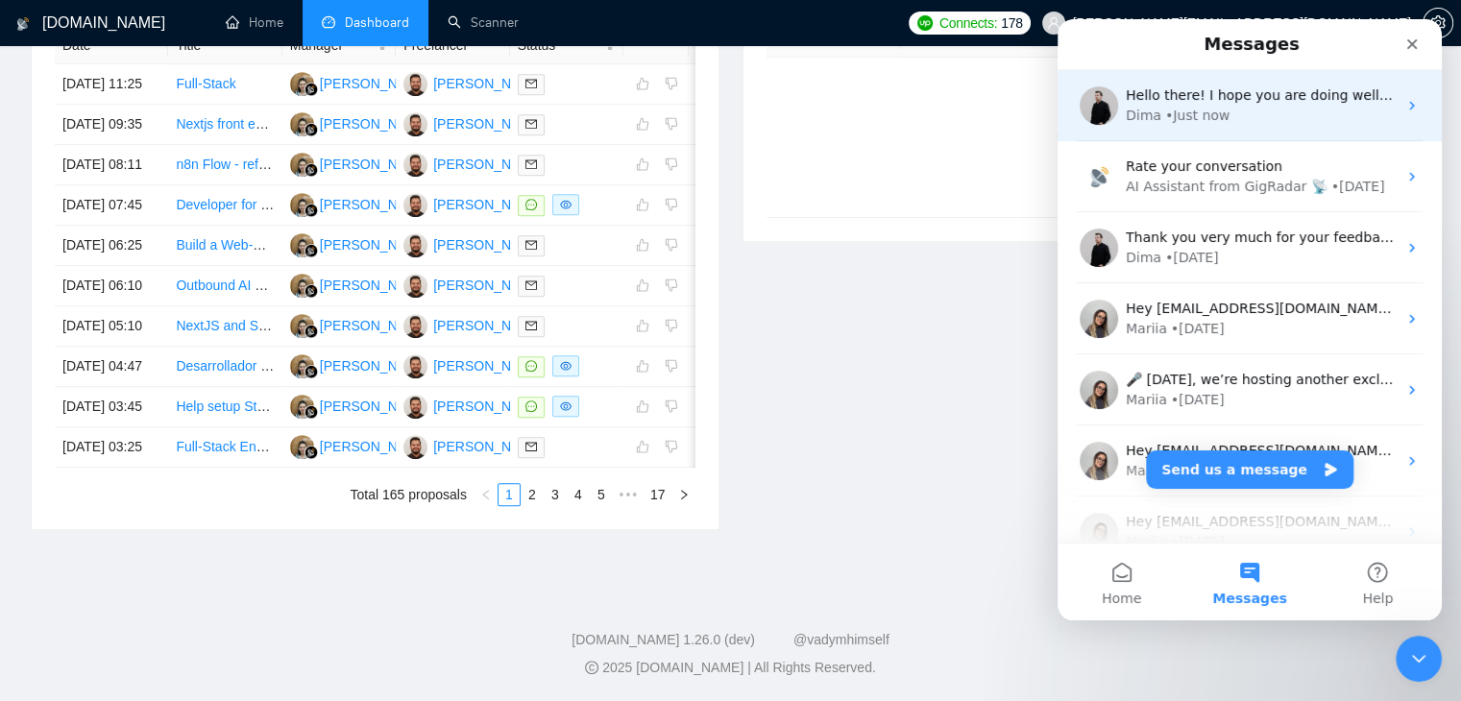
scroll to position [0, 0]
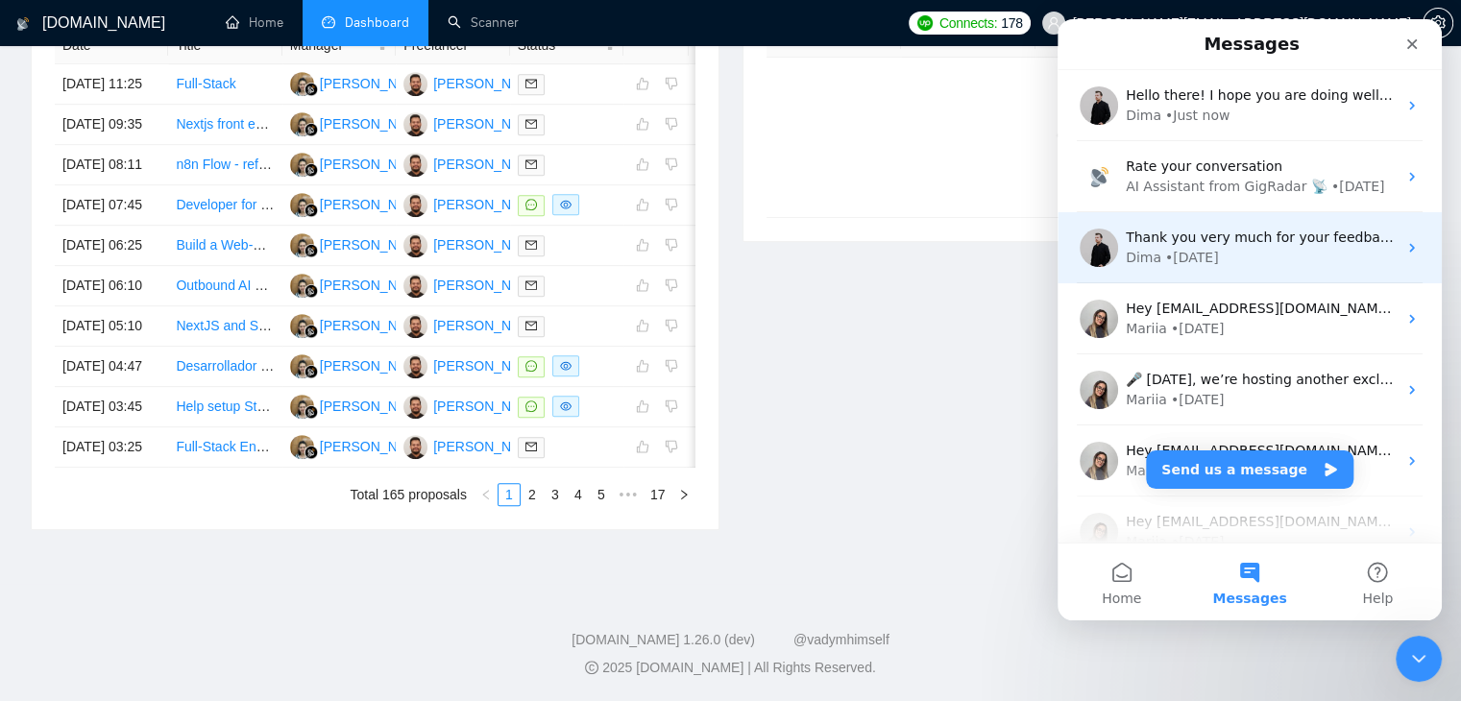
click at [1237, 268] on div "Thank you very much for your feedback - really appreciate that 🙏 I've marked th…" at bounding box center [1250, 247] width 384 height 71
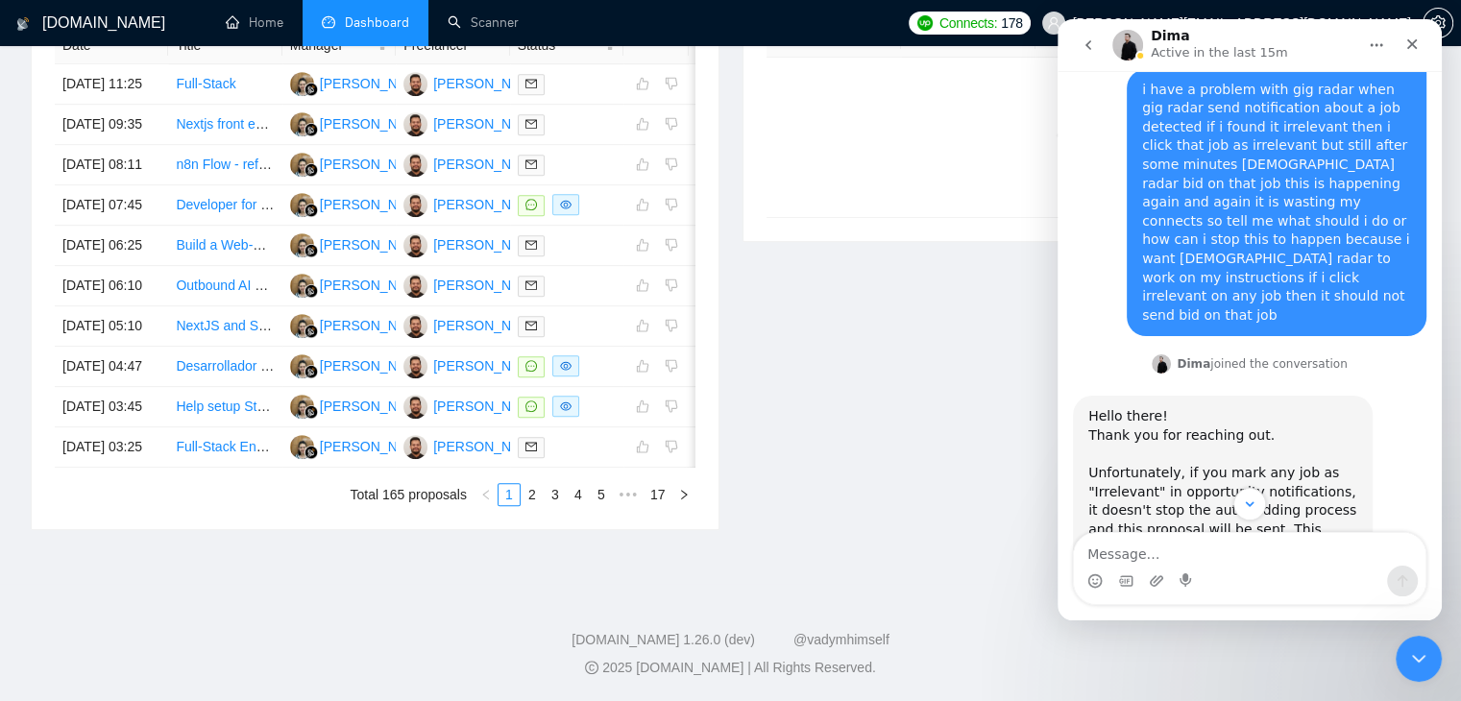
scroll to position [2203, 0]
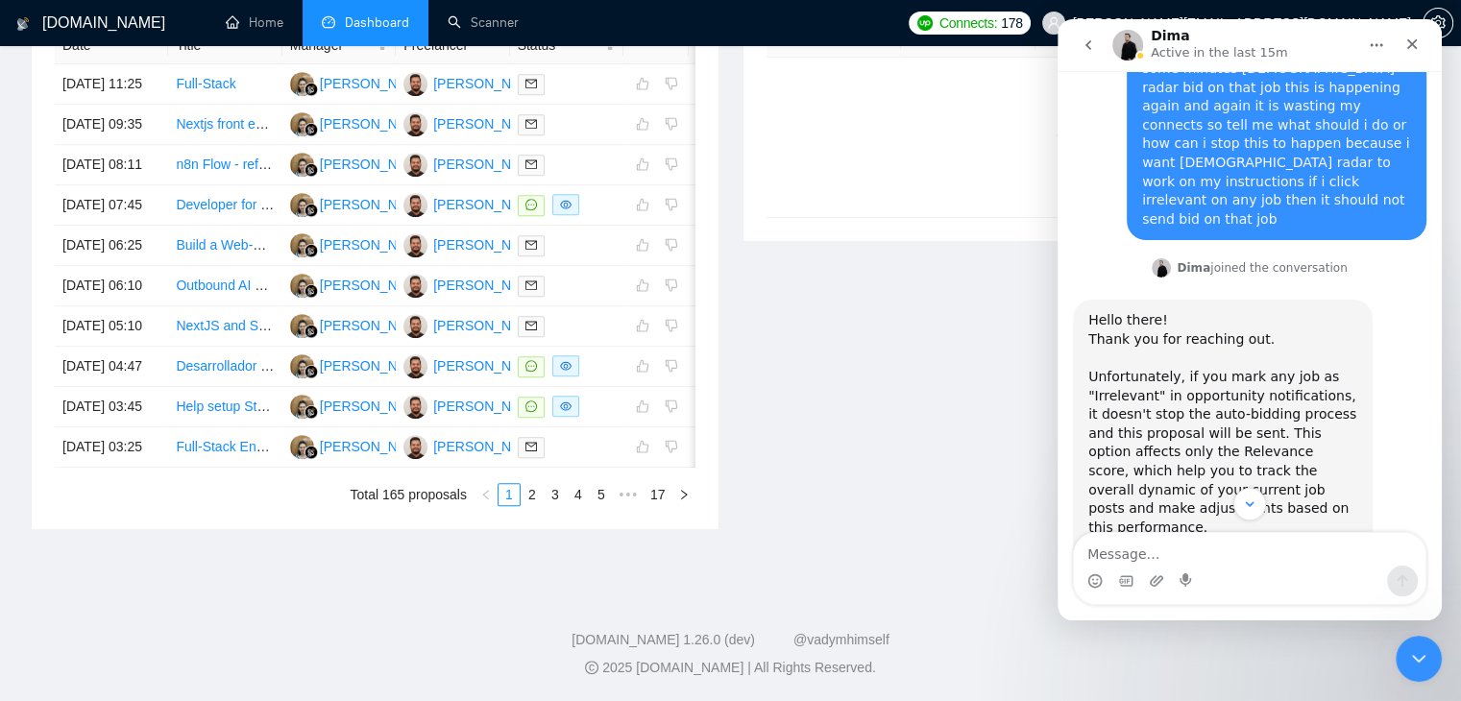
click at [1089, 39] on icon "go back" at bounding box center [1088, 44] width 15 height 15
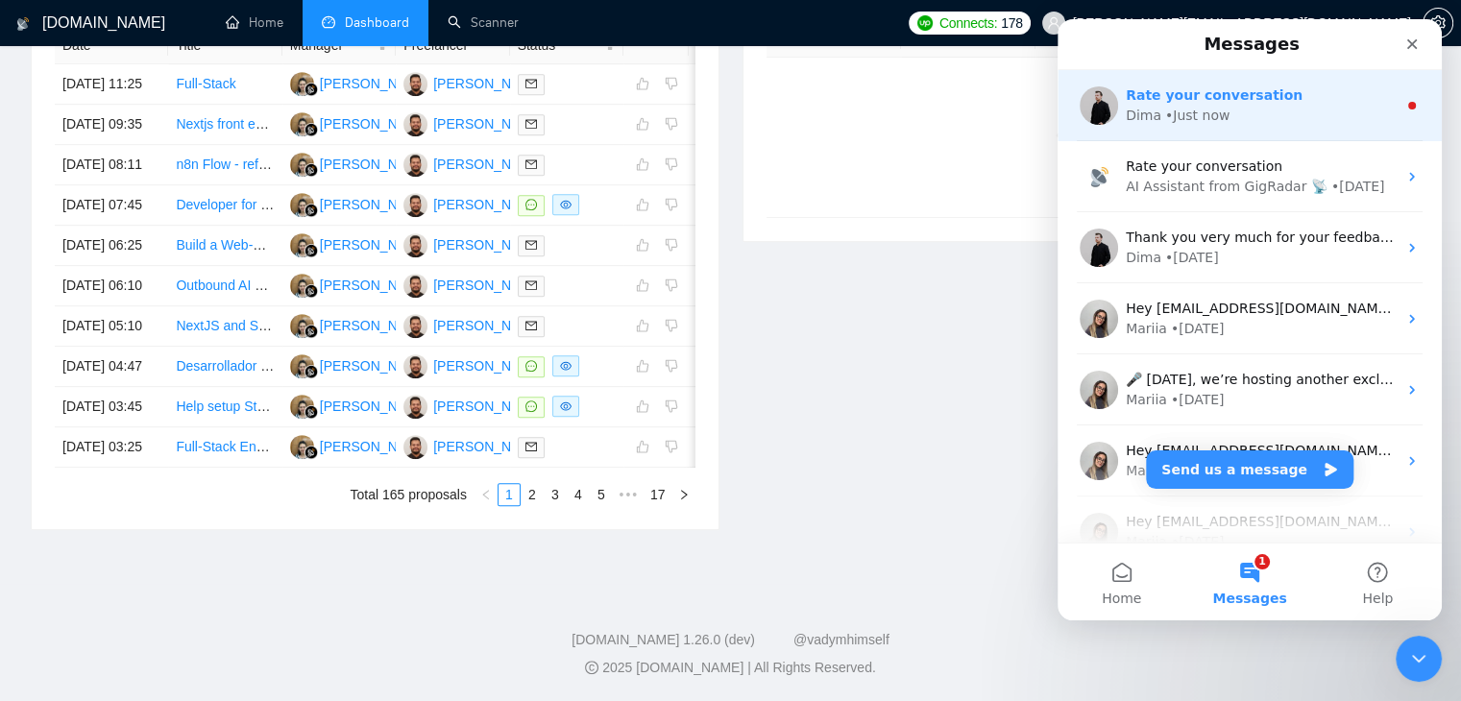
click at [1173, 116] on div "• Just now" at bounding box center [1197, 116] width 64 height 20
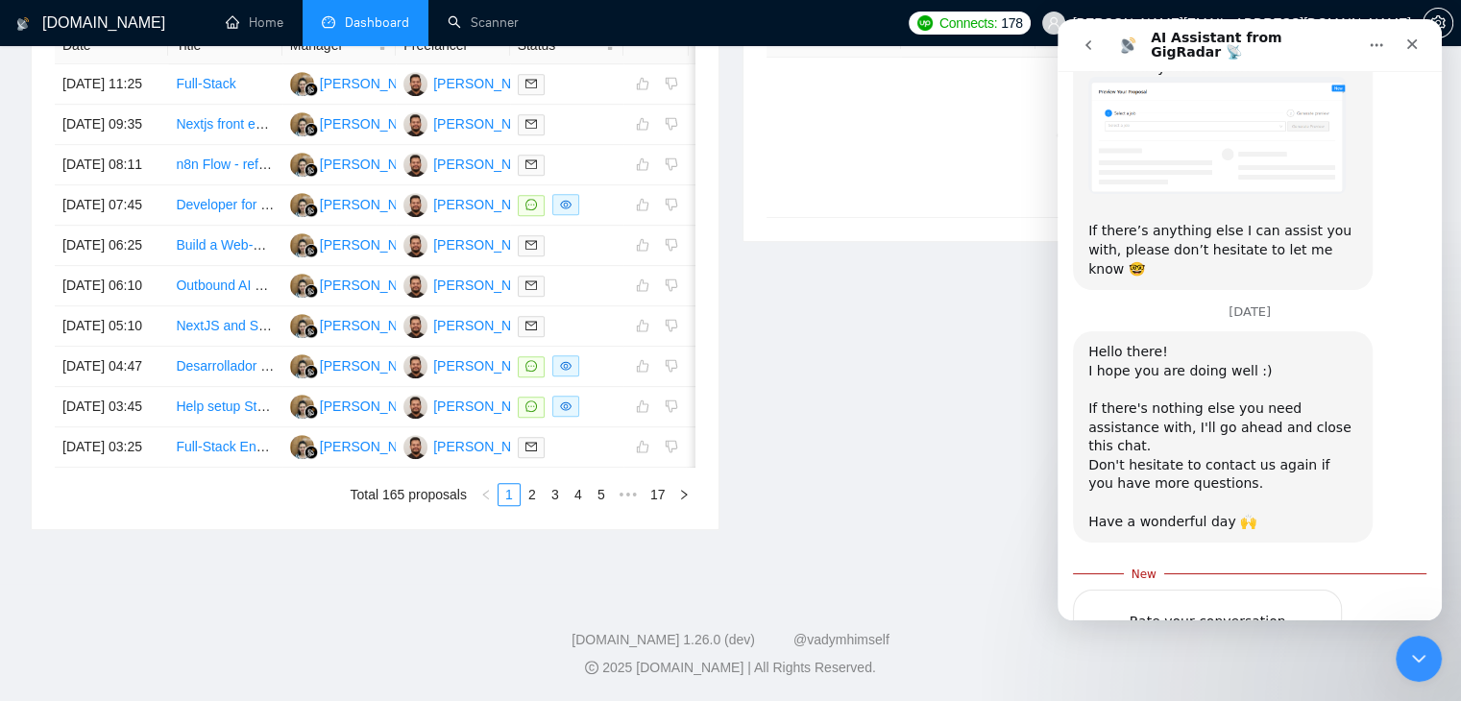
scroll to position [911, 0]
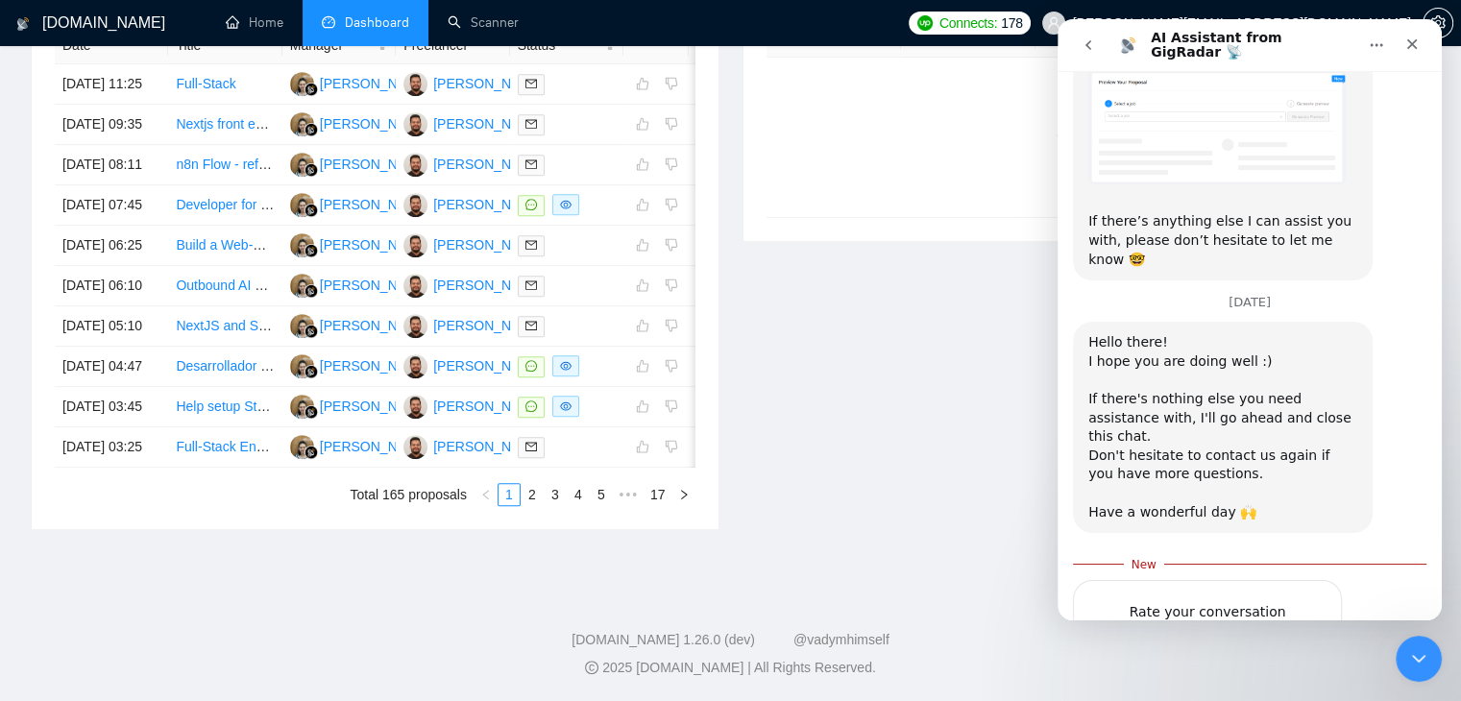
click at [1099, 55] on button "go back" at bounding box center [1088, 45] width 37 height 37
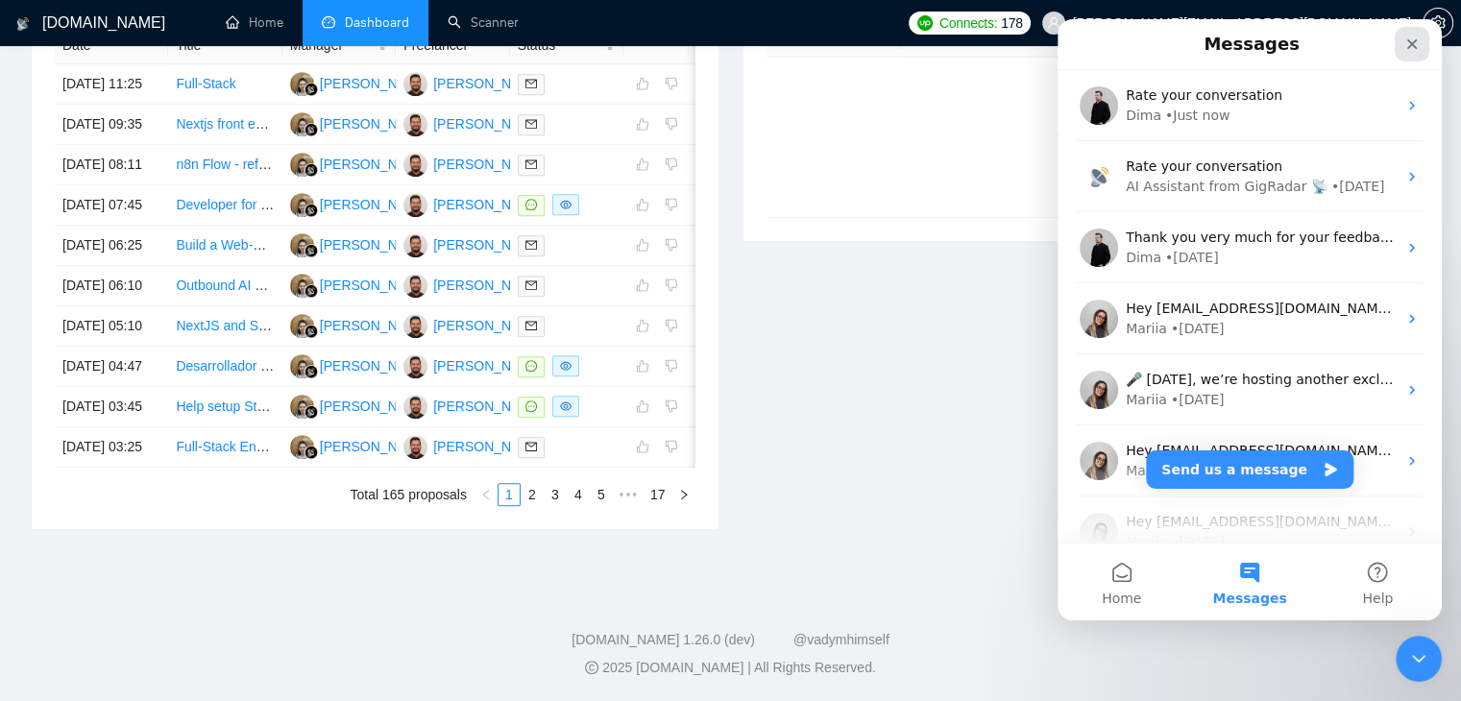
drag, startPoint x: 1405, startPoint y: 47, endPoint x: 2405, endPoint y: 138, distance: 1004.3
click at [1405, 47] on icon "Close" at bounding box center [1412, 44] width 15 height 15
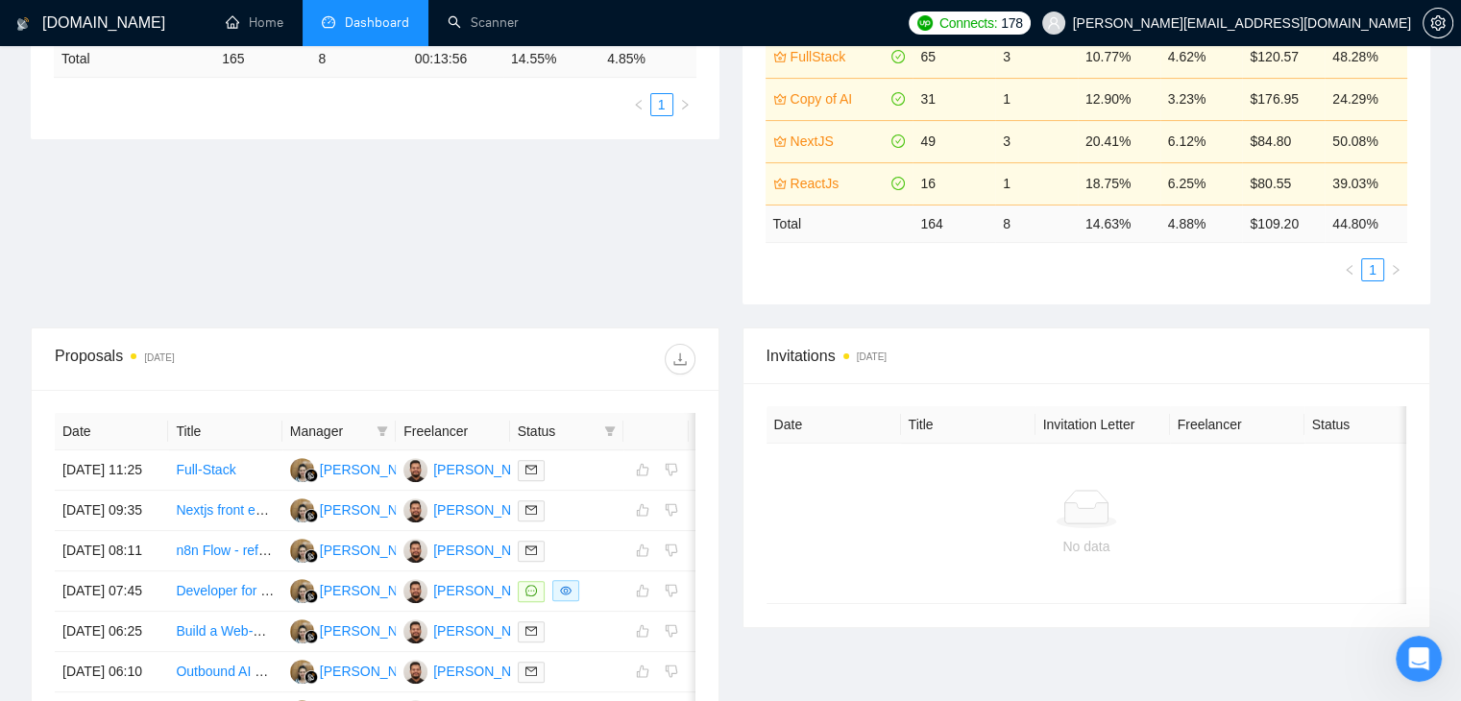
scroll to position [367, 0]
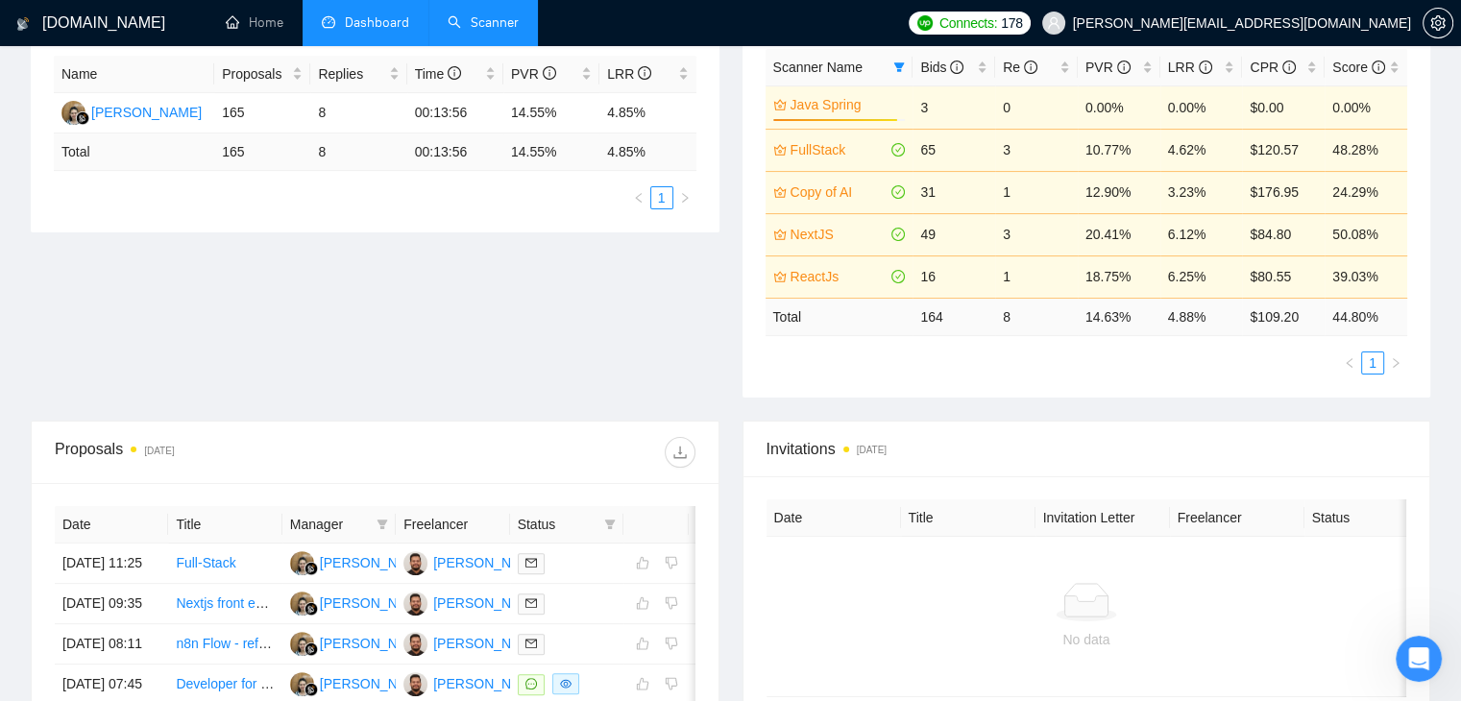
click at [453, 31] on link "Scanner" at bounding box center [483, 22] width 71 height 16
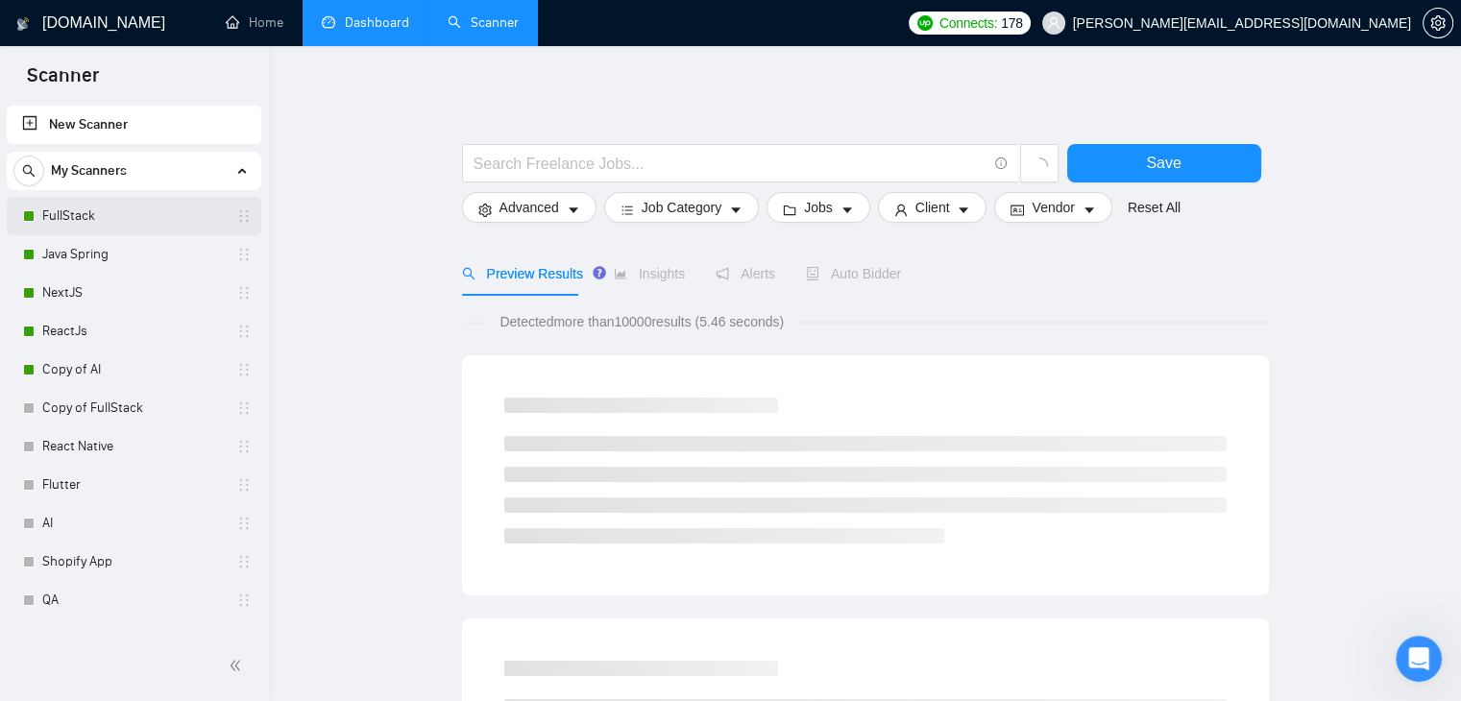
click at [110, 228] on link "FullStack" at bounding box center [133, 216] width 183 height 38
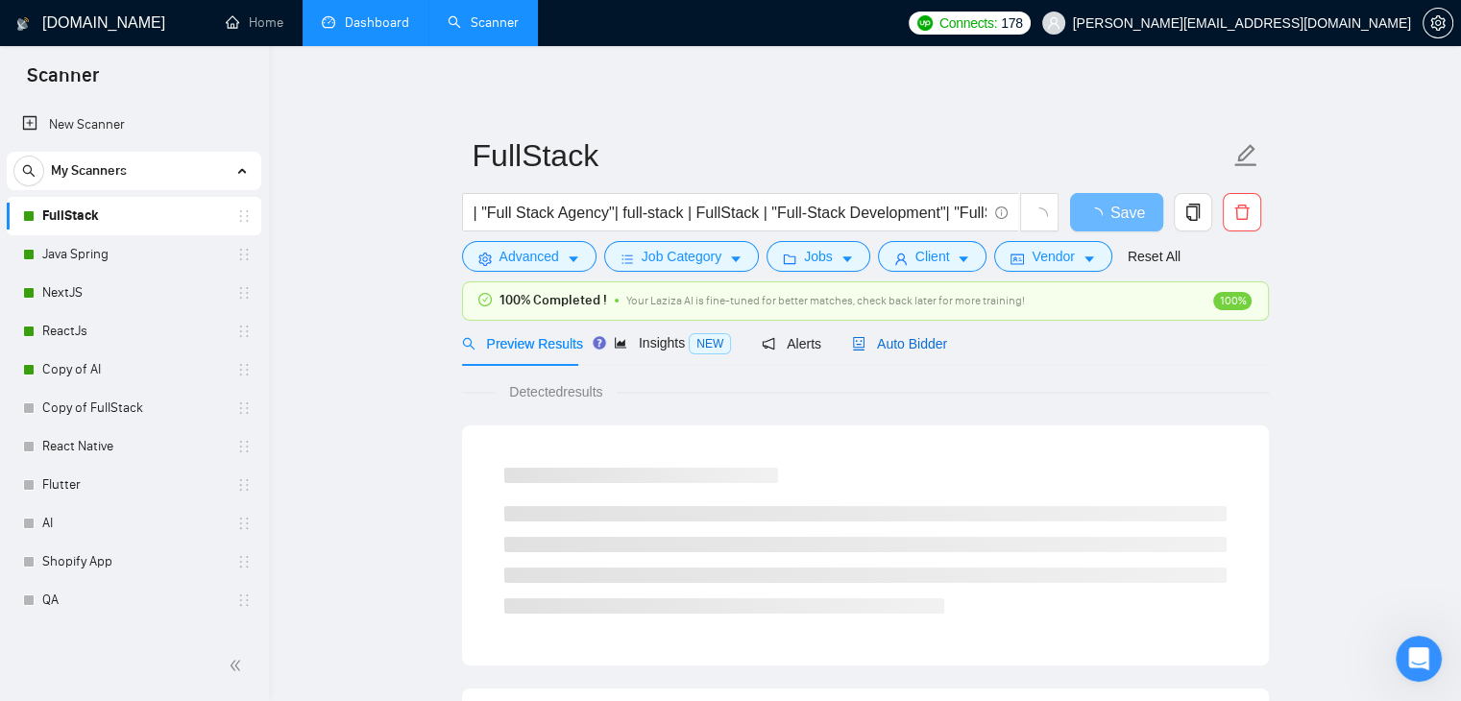
click at [863, 346] on span "Auto Bidder" at bounding box center [899, 343] width 95 height 15
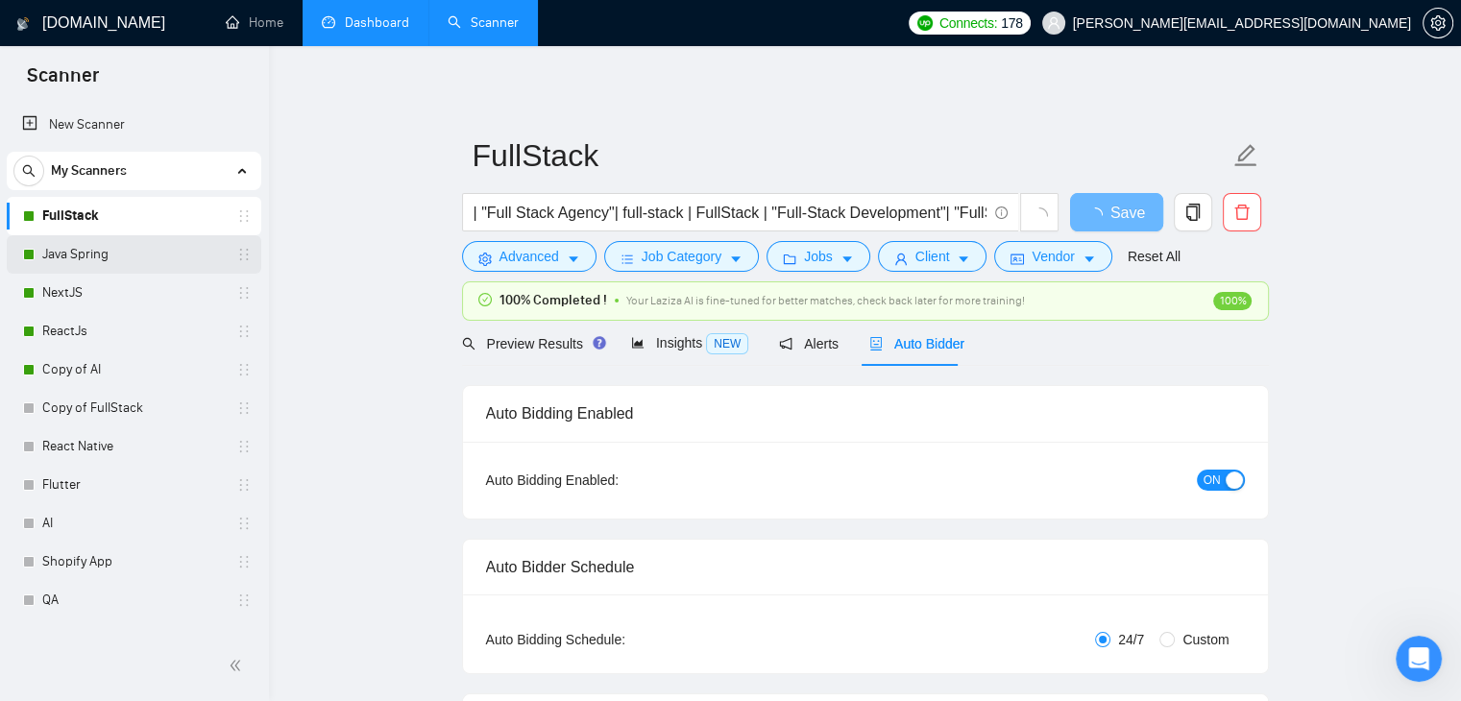
click at [111, 243] on link "Java Spring" at bounding box center [133, 254] width 183 height 38
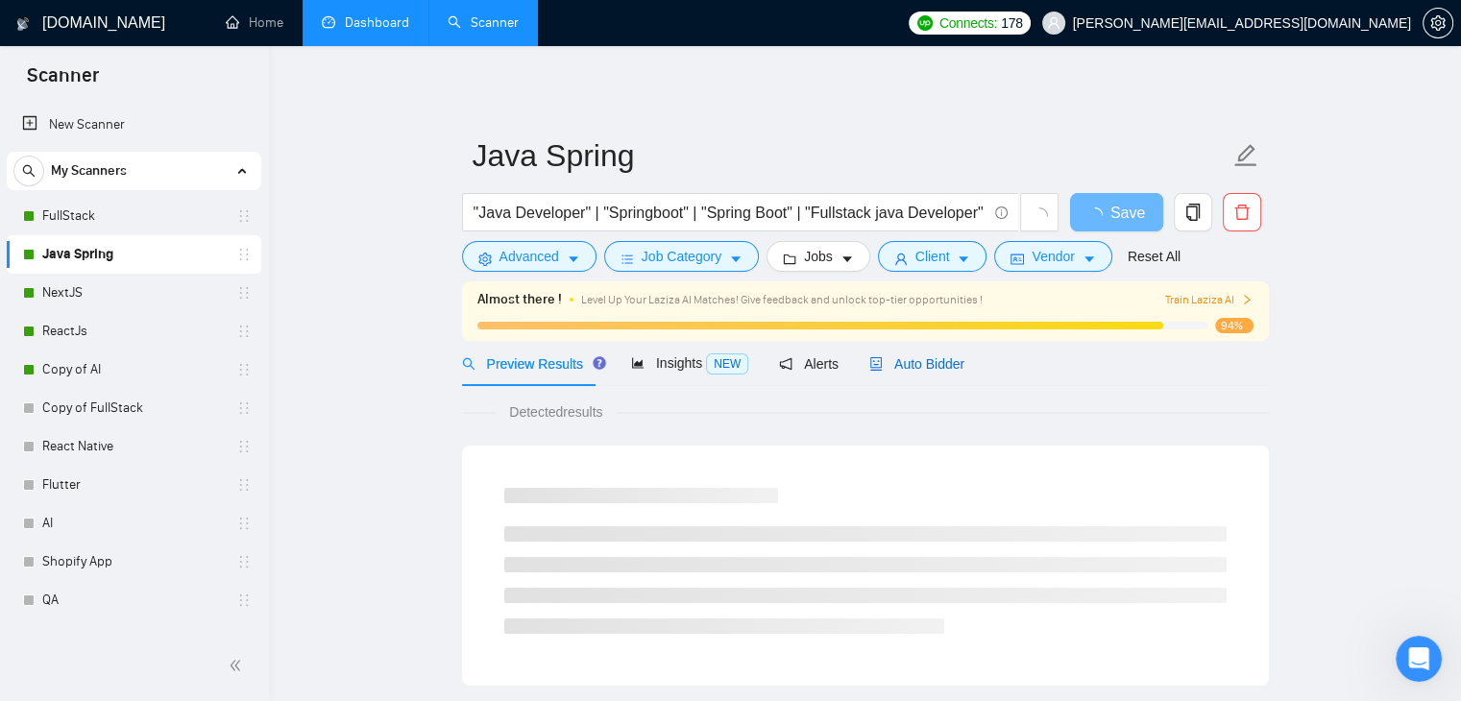
click at [923, 364] on span "Auto Bidder" at bounding box center [916, 363] width 95 height 15
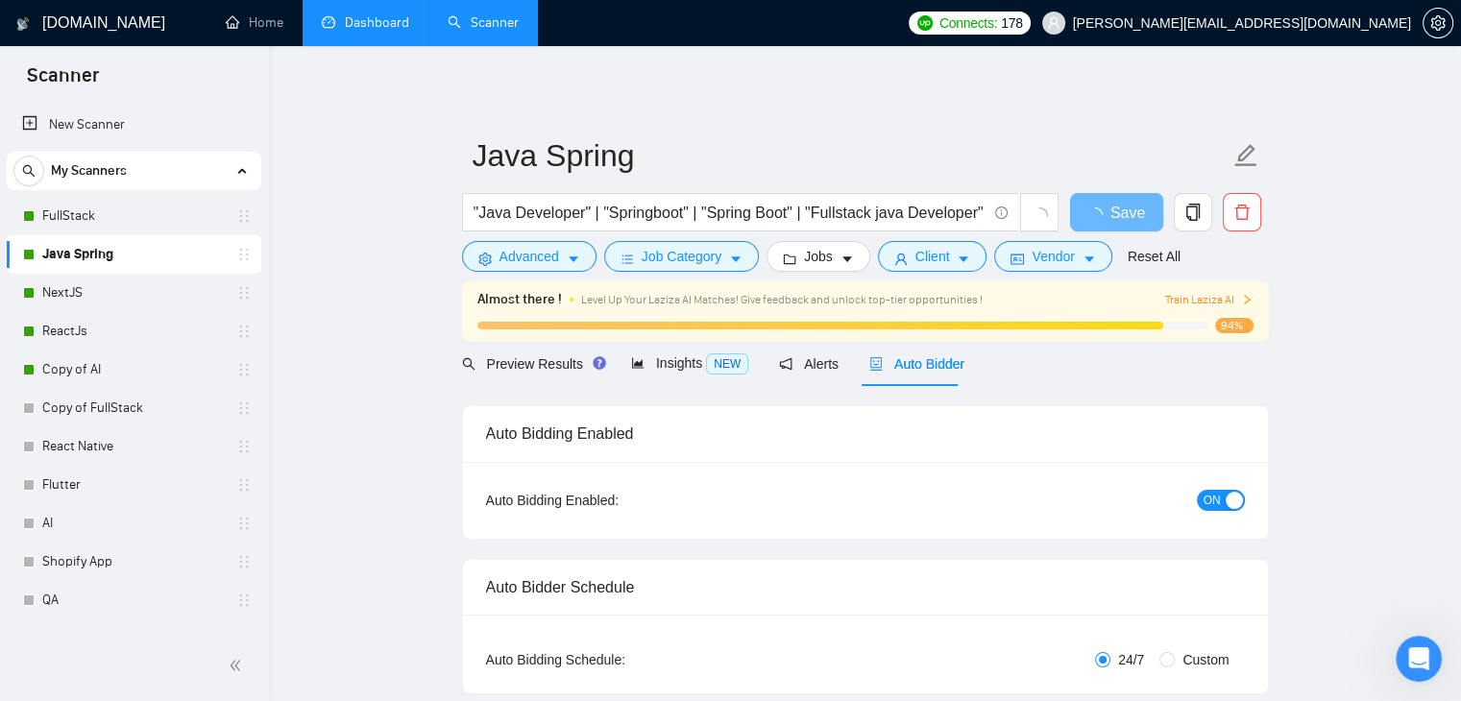
checkbox input "true"
click at [104, 281] on link "NextJS" at bounding box center [133, 293] width 183 height 38
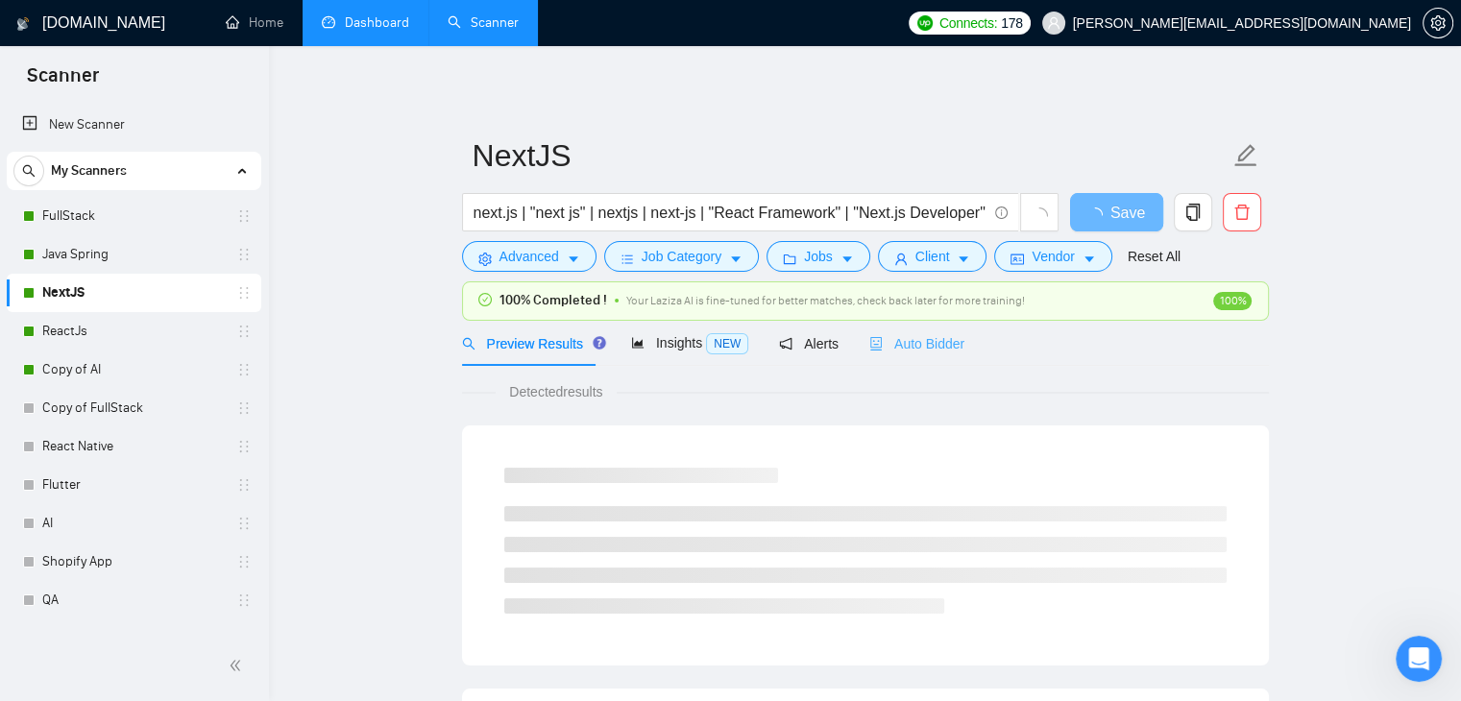
click at [909, 358] on div "Auto Bidder" at bounding box center [916, 343] width 95 height 45
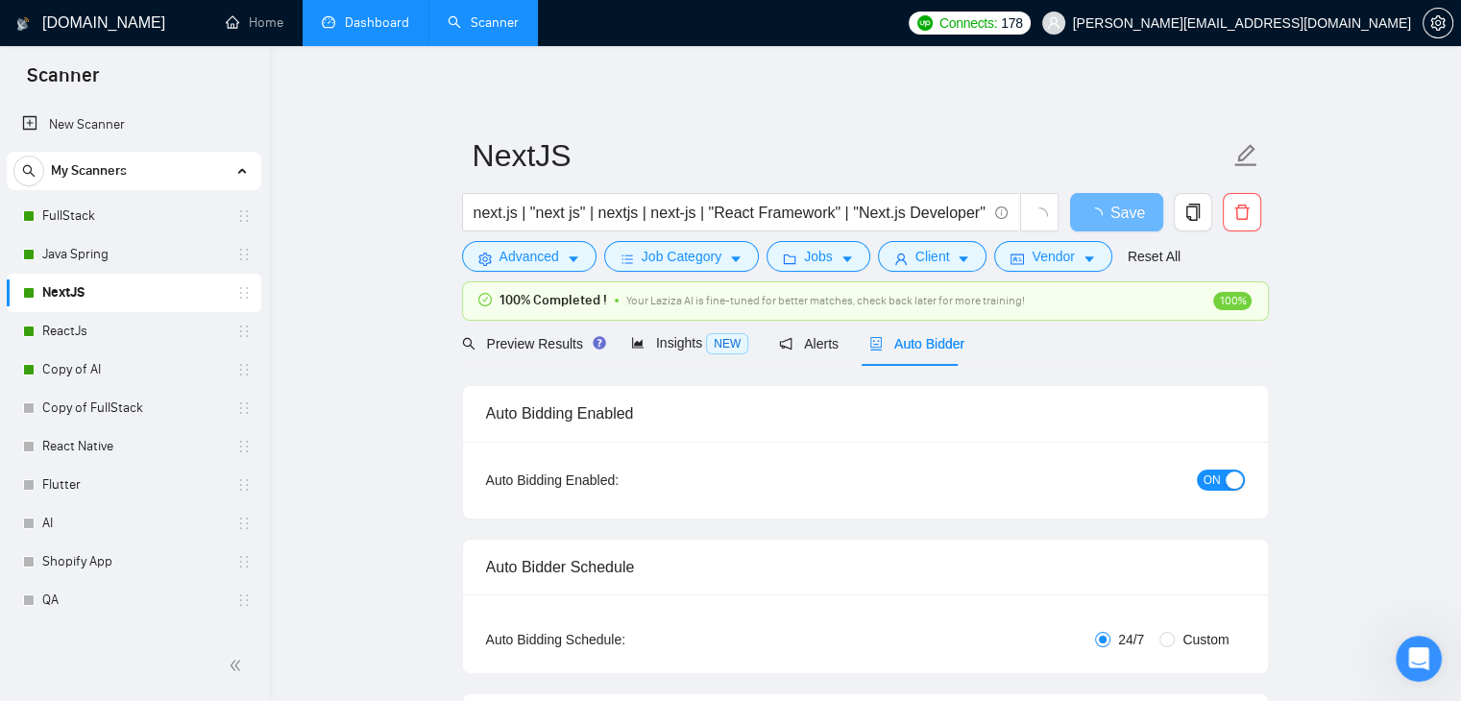
checkbox input "true"
click at [55, 316] on link "ReactJs" at bounding box center [133, 331] width 183 height 38
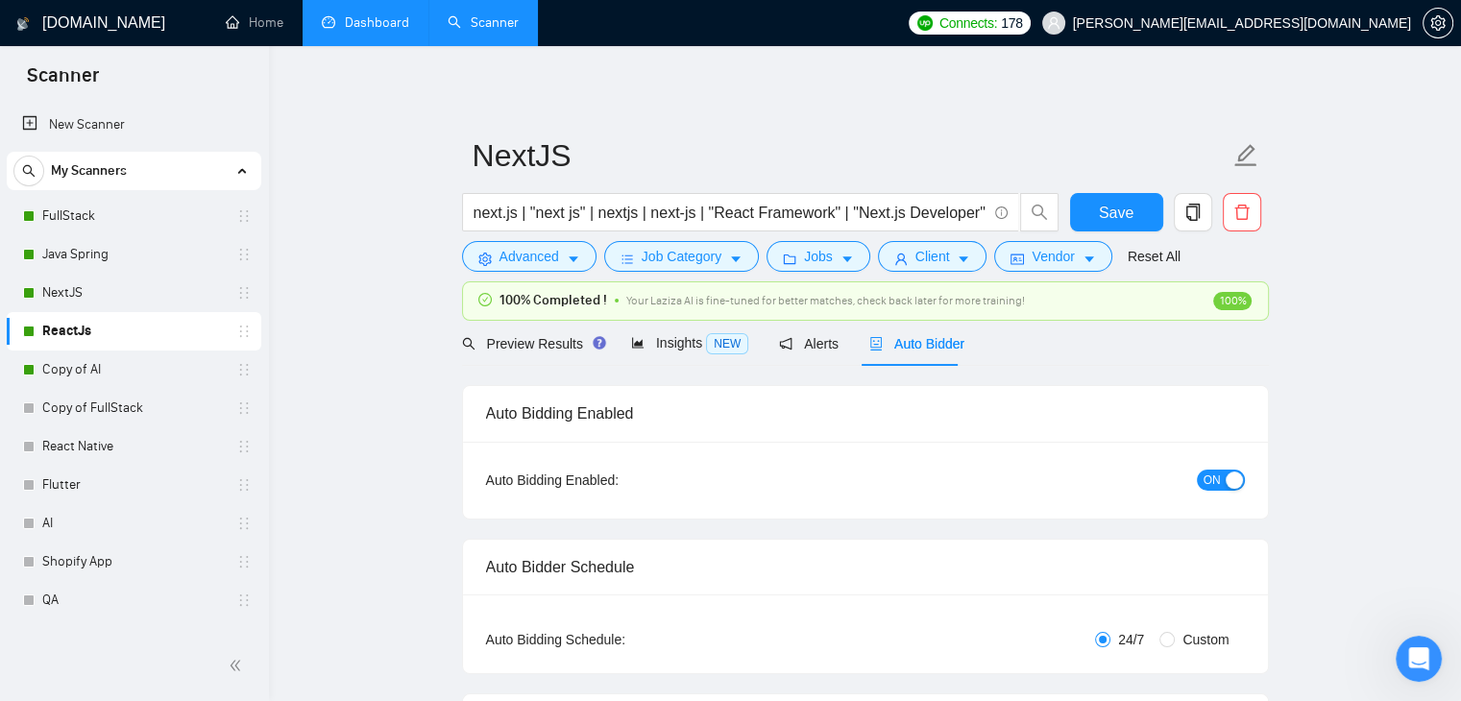
click at [57, 318] on link "ReactJs" at bounding box center [133, 331] width 183 height 38
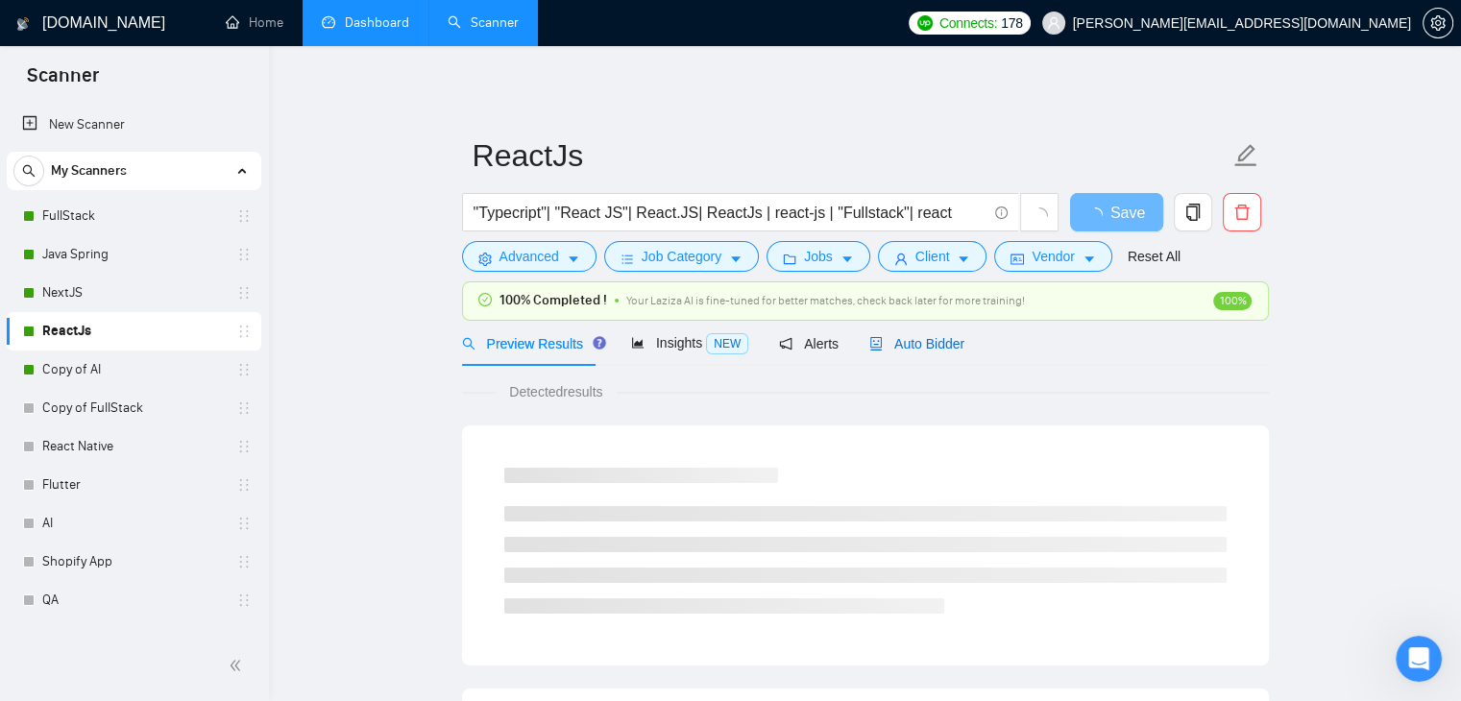
click at [924, 347] on span "Auto Bidder" at bounding box center [916, 343] width 95 height 15
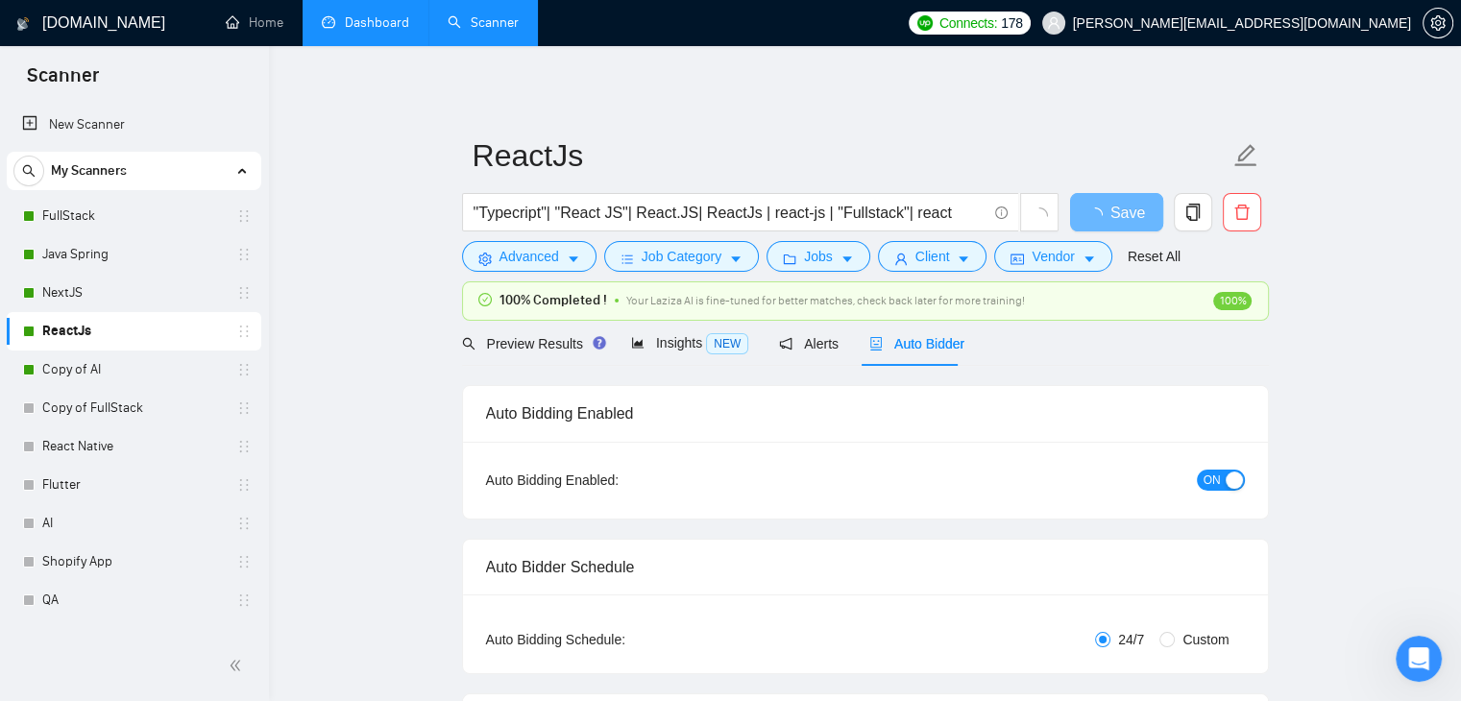
checkbox input "true"
drag, startPoint x: 78, startPoint y: 373, endPoint x: 757, endPoint y: 371, distance: 679.2
click at [78, 372] on link "Copy of AI" at bounding box center [133, 370] width 183 height 38
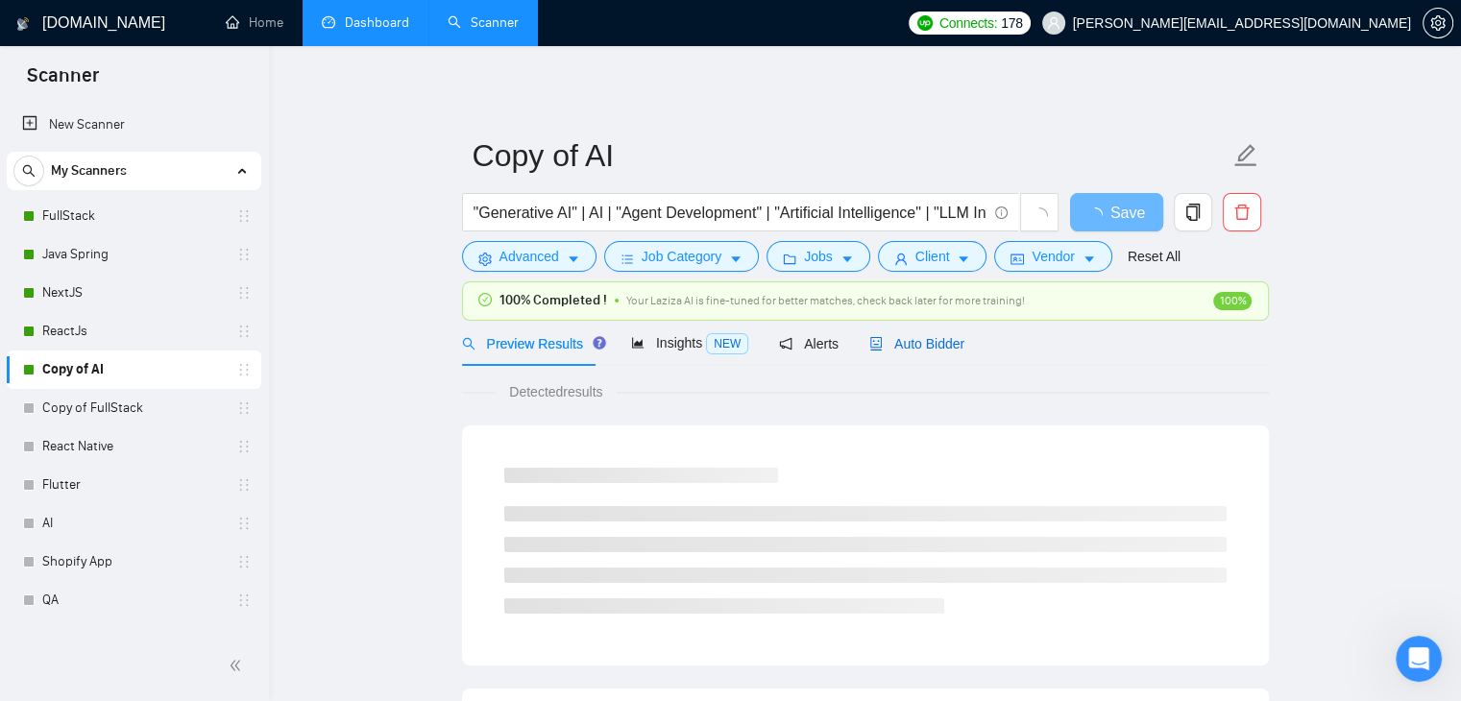
click at [876, 343] on span "Auto Bidder" at bounding box center [916, 343] width 95 height 15
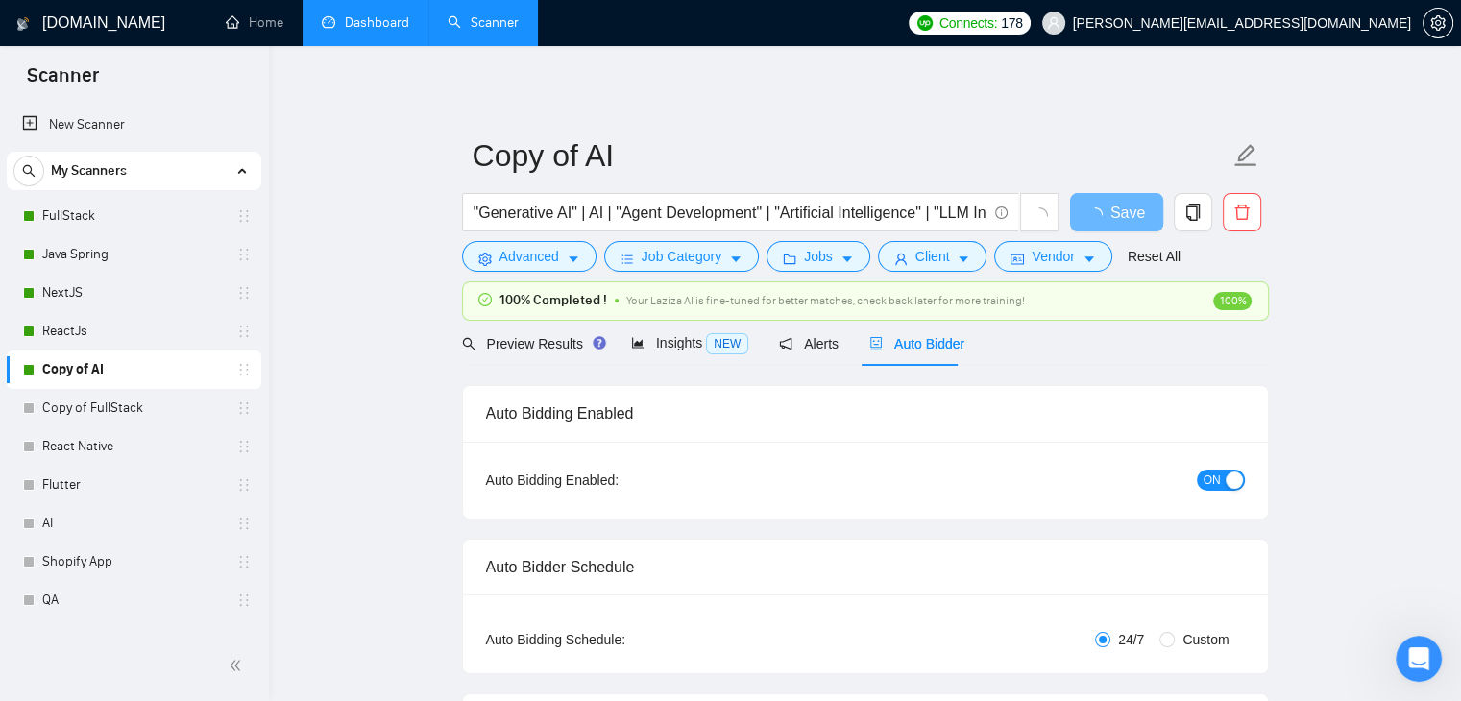
checkbox input "true"
click at [258, 14] on link "Home" at bounding box center [255, 22] width 58 height 16
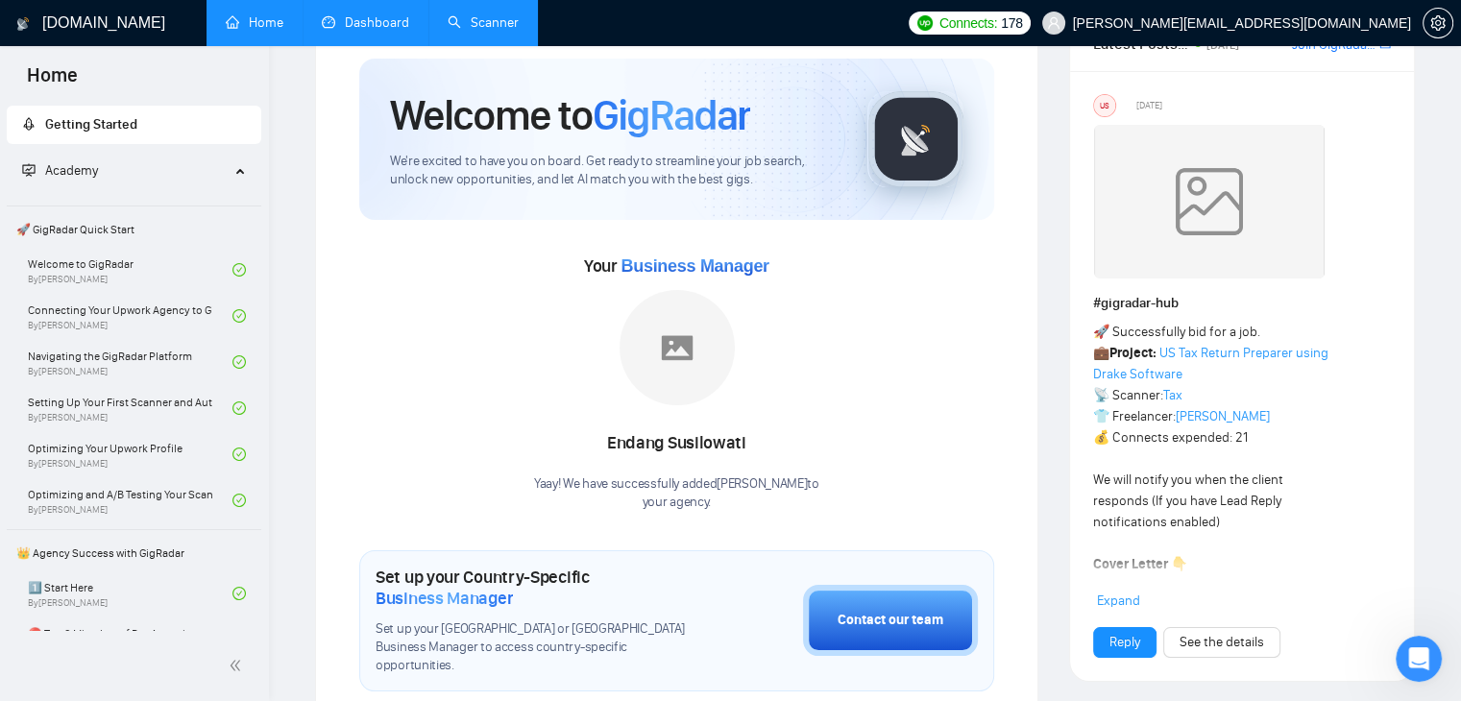
scroll to position [96, 0]
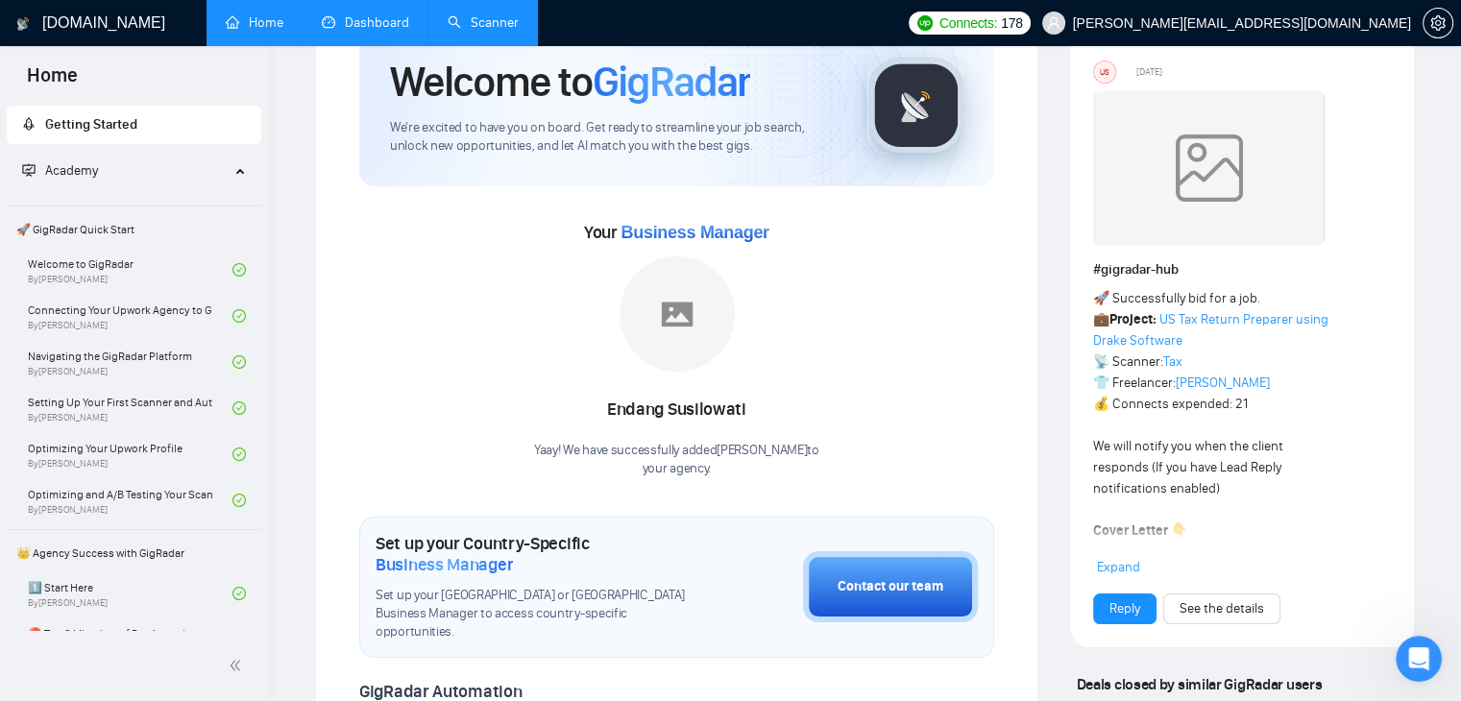
click at [1130, 568] on span "Expand" at bounding box center [1118, 567] width 43 height 16
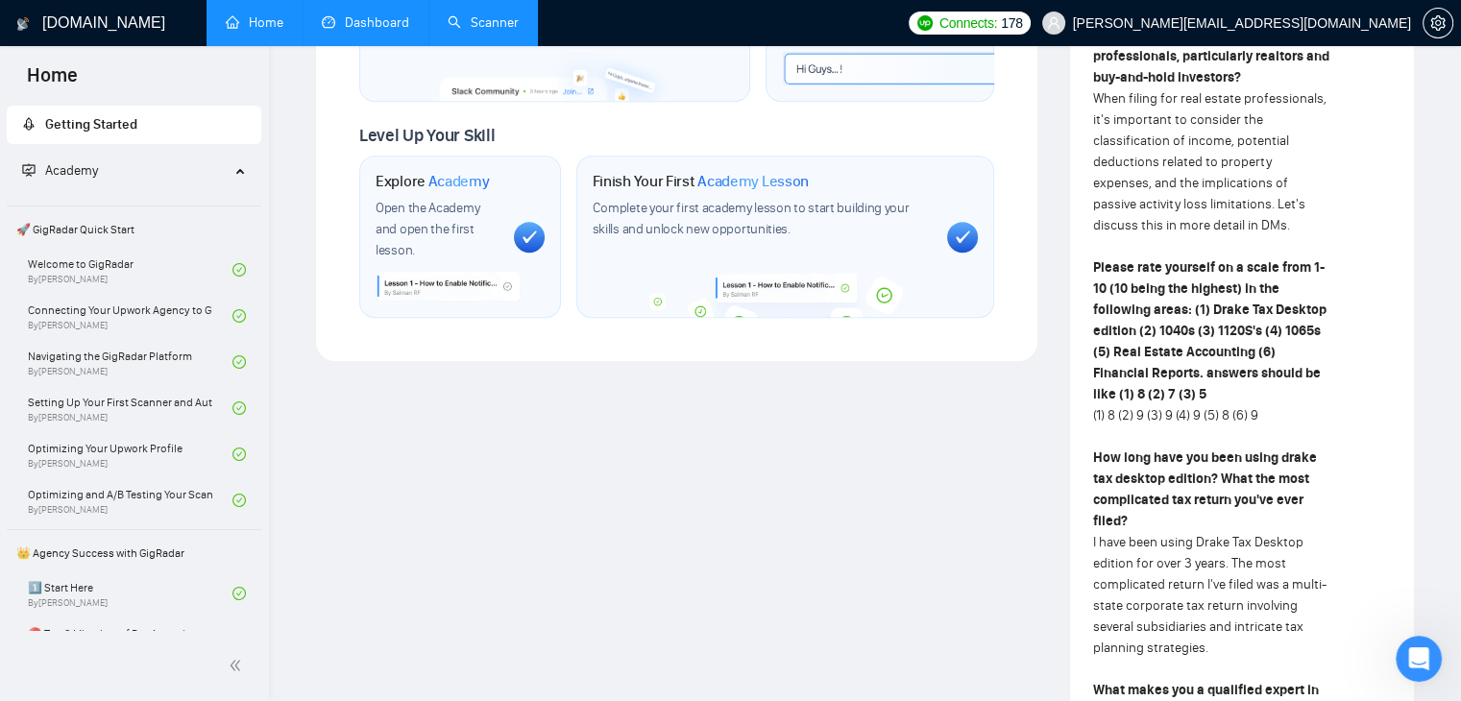
scroll to position [1057, 0]
click at [472, 31] on link "Scanner" at bounding box center [483, 22] width 71 height 16
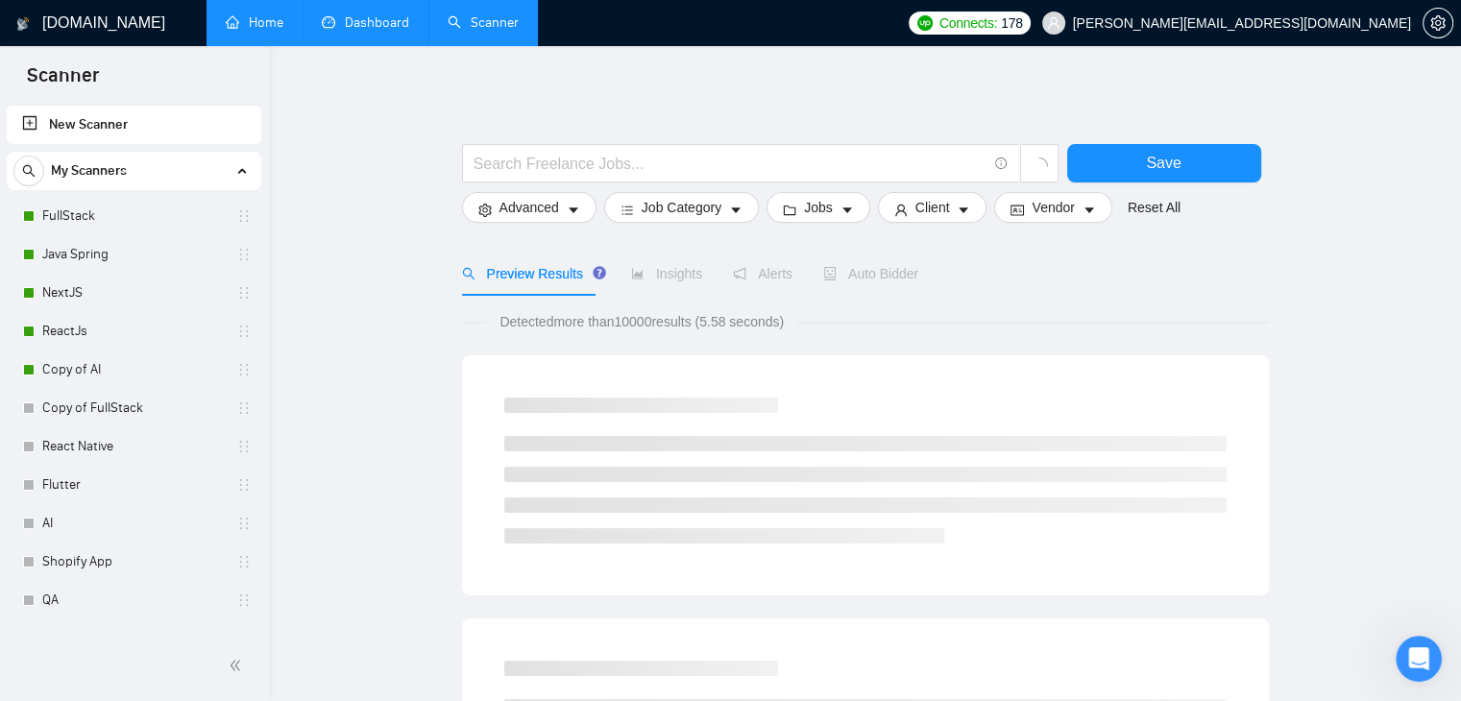
click at [355, 27] on link "Dashboard" at bounding box center [365, 22] width 87 height 16
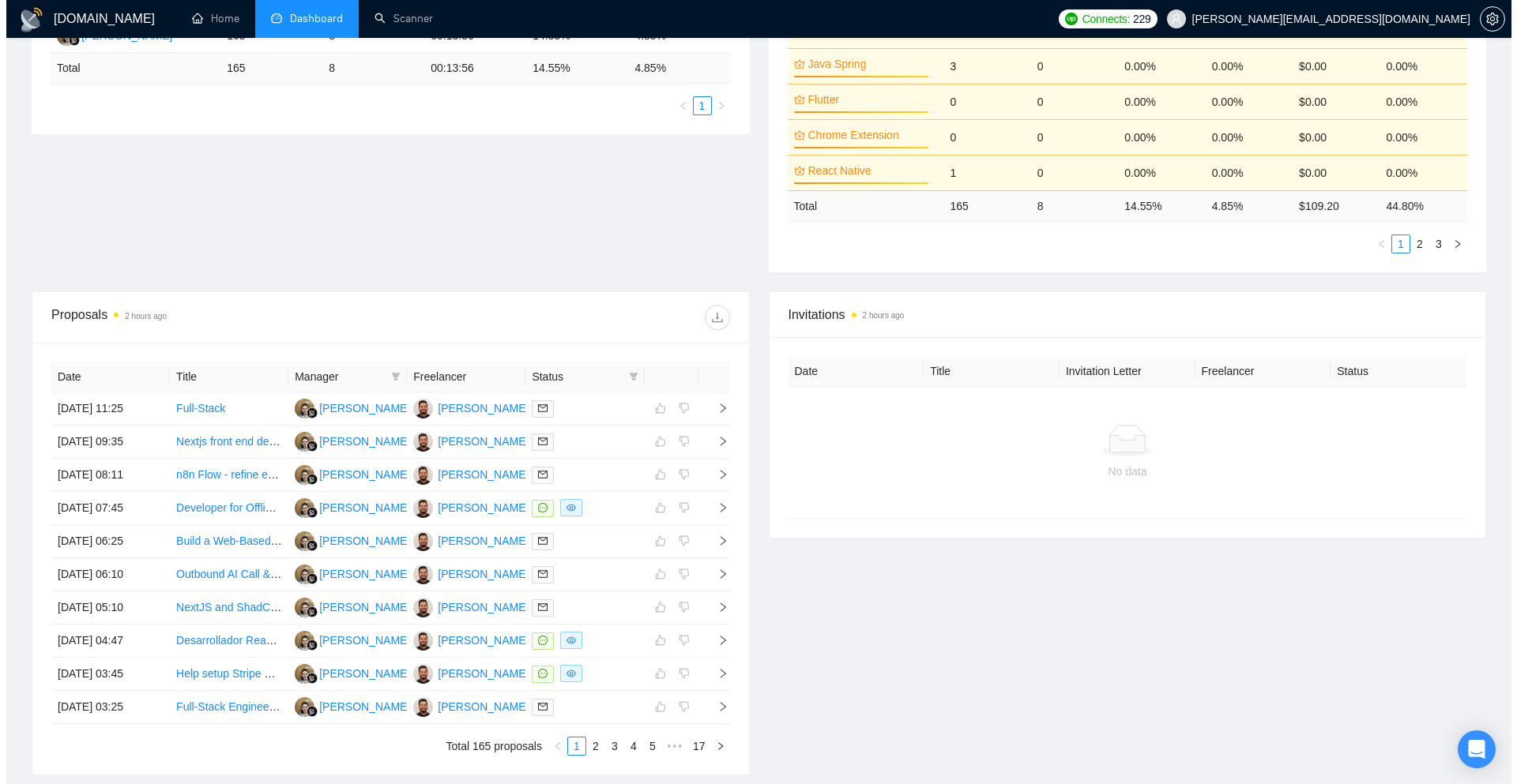
scroll to position [397, 0]
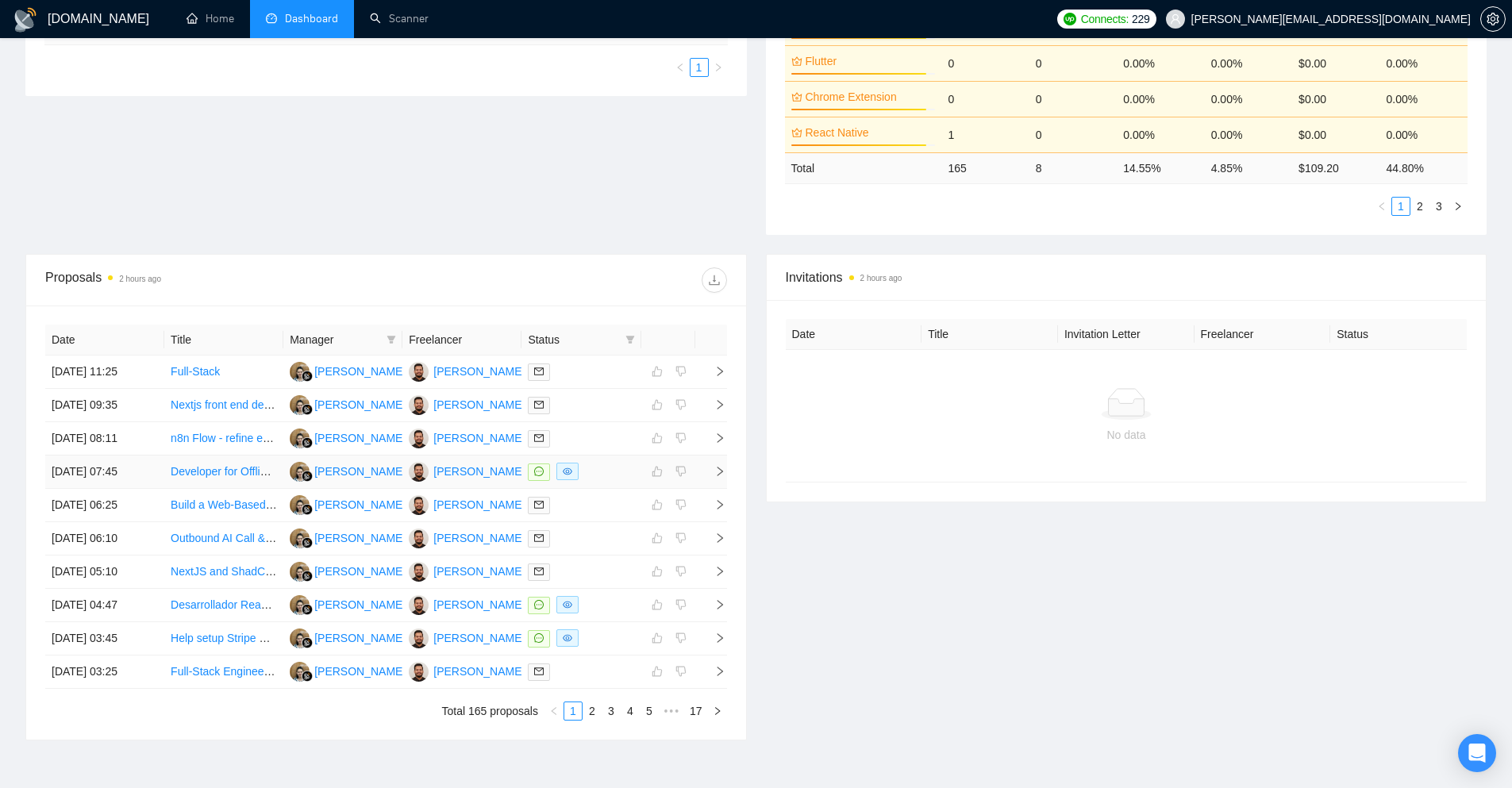
click at [726, 474] on td at bounding box center [711, 472] width 31 height 33
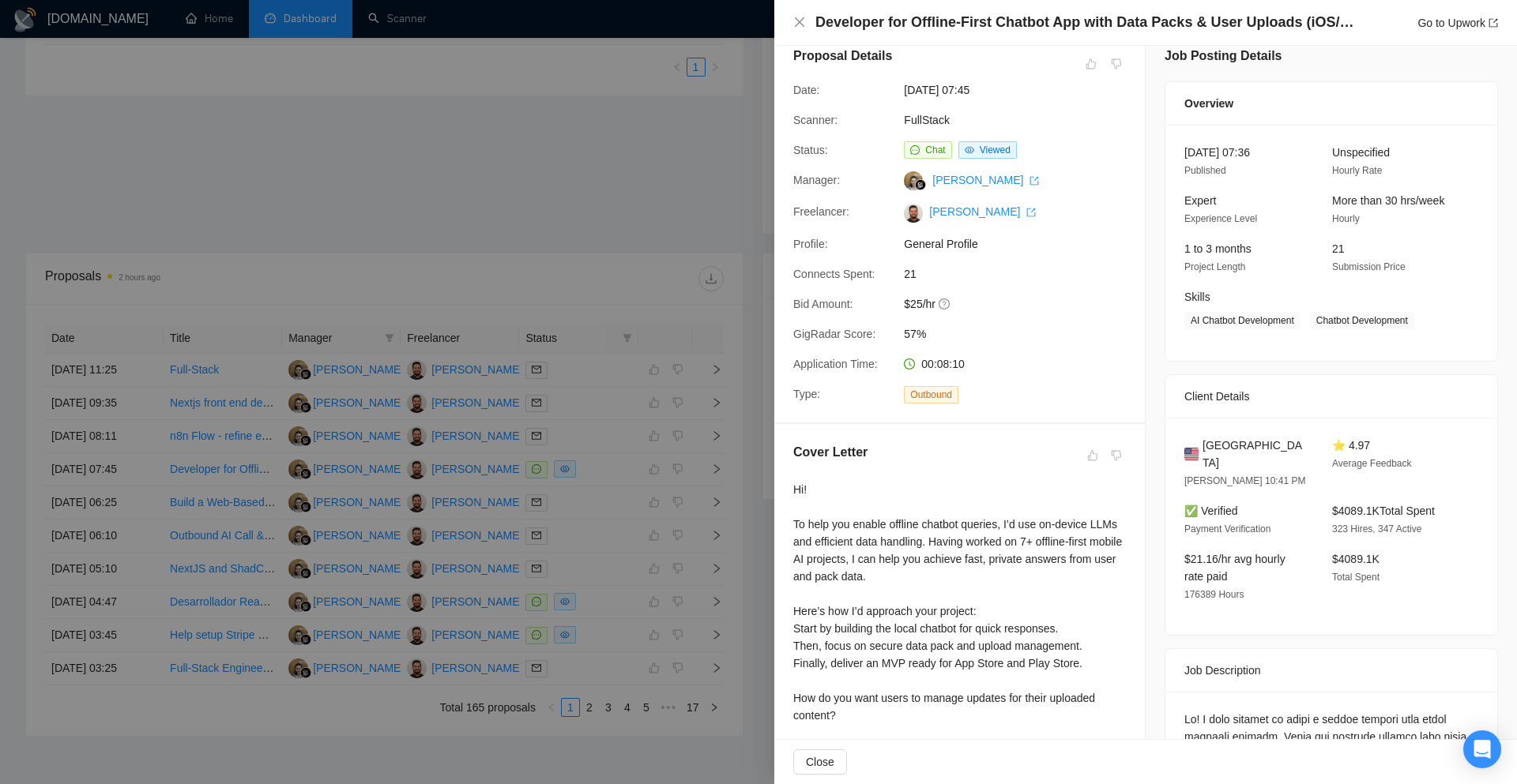
scroll to position [0, 0]
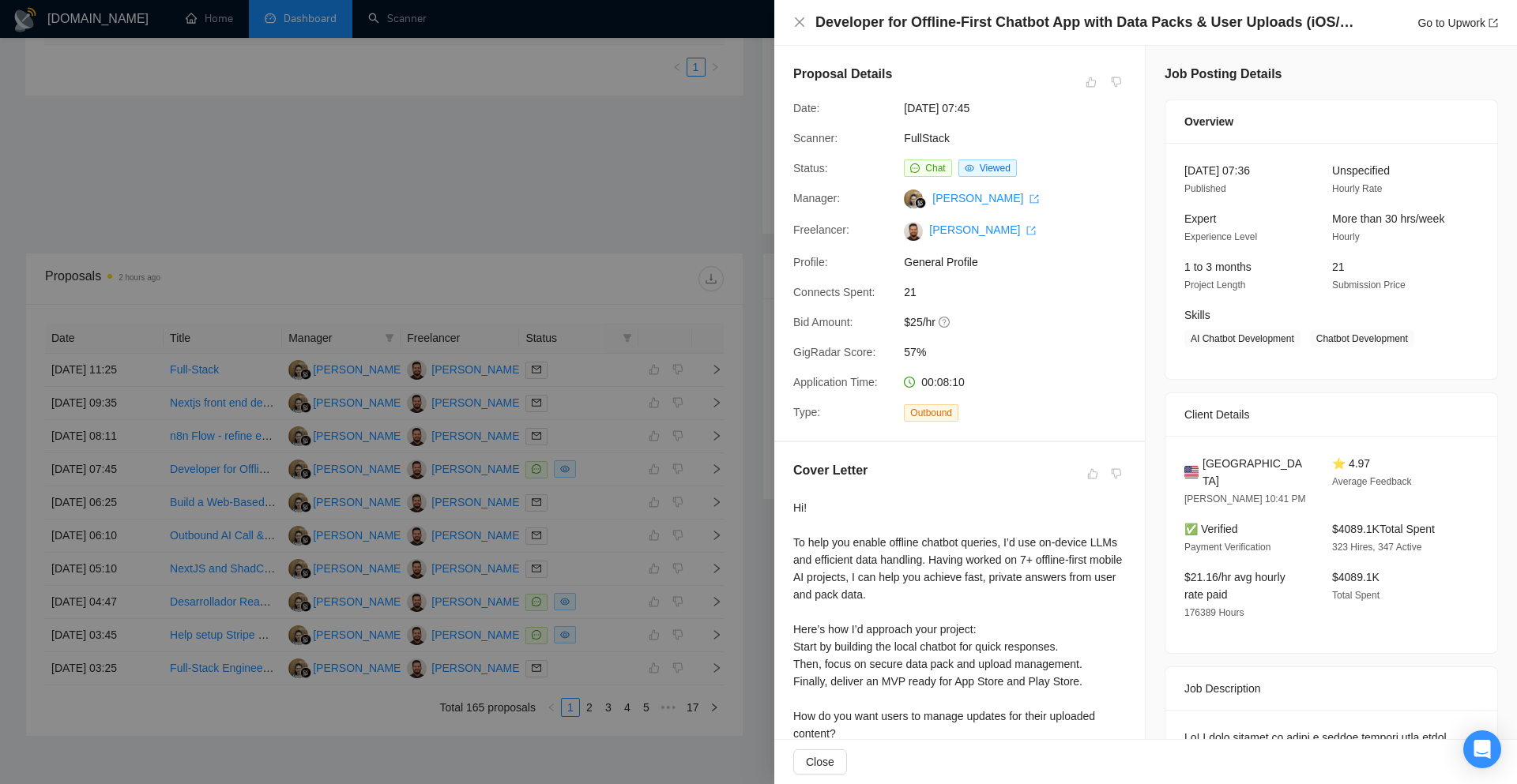
click at [692, 207] on div at bounding box center [758, 392] width 1517 height 784
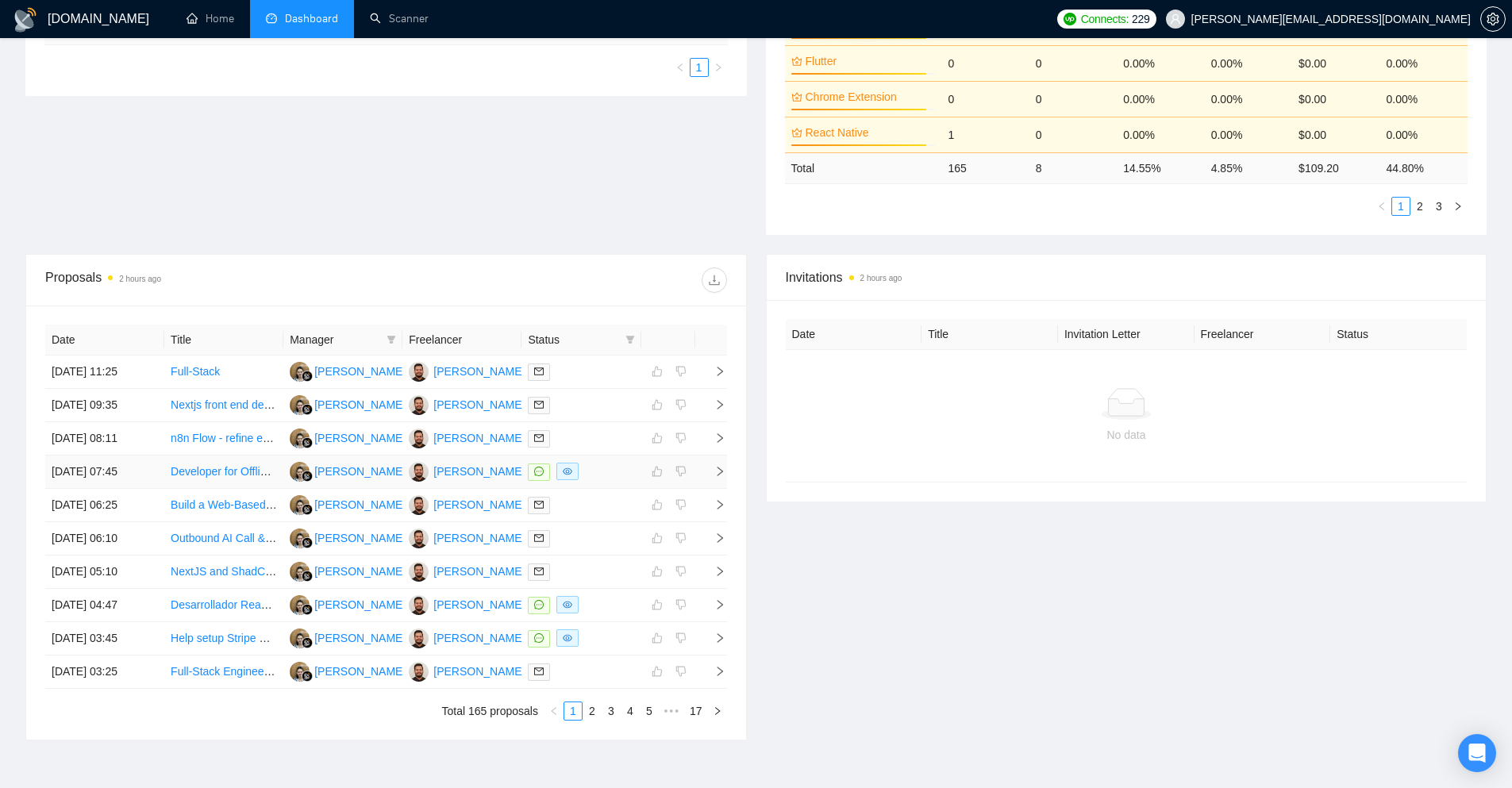
click at [716, 471] on icon "right" at bounding box center [720, 471] width 11 height 11
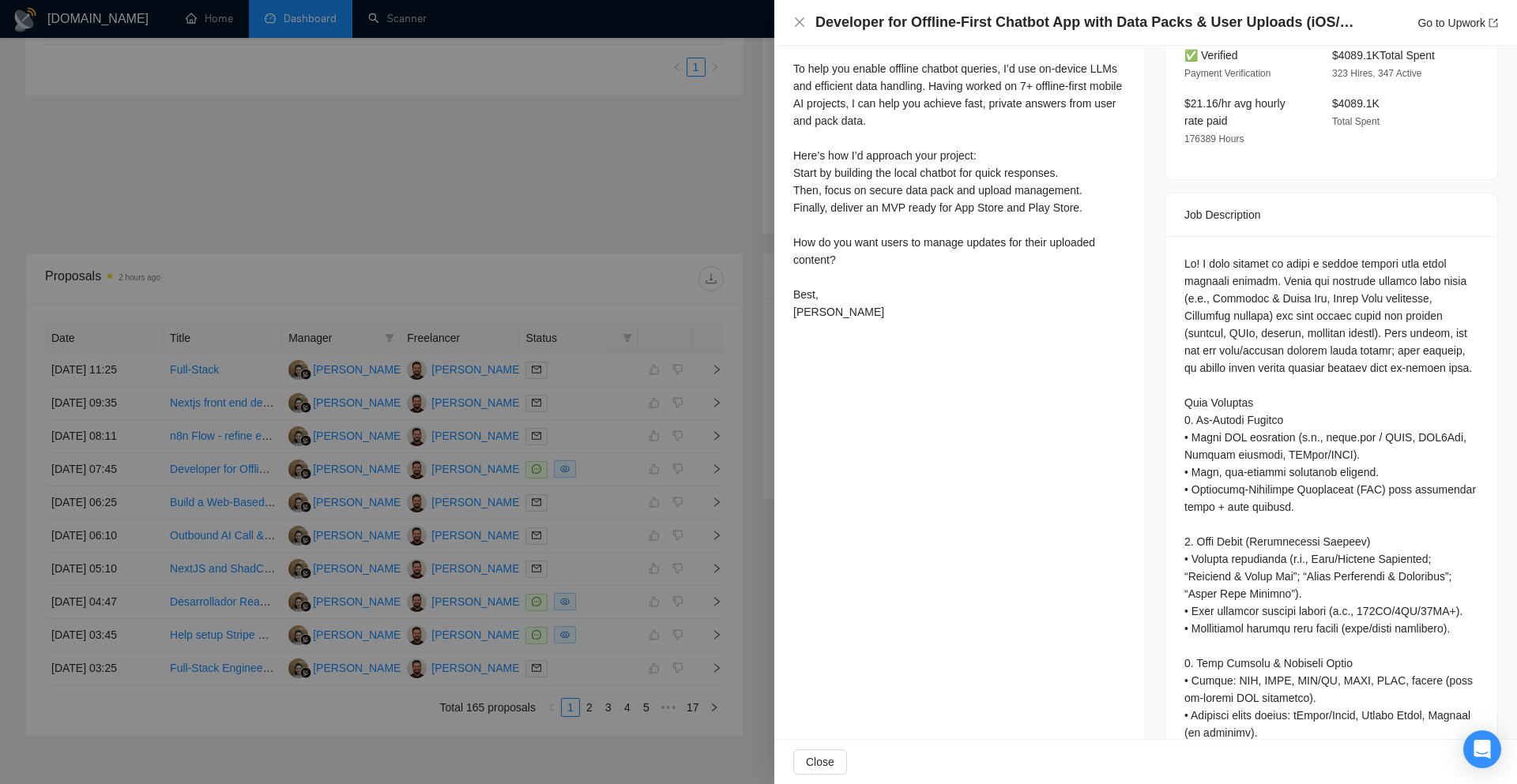
scroll to position [316, 0]
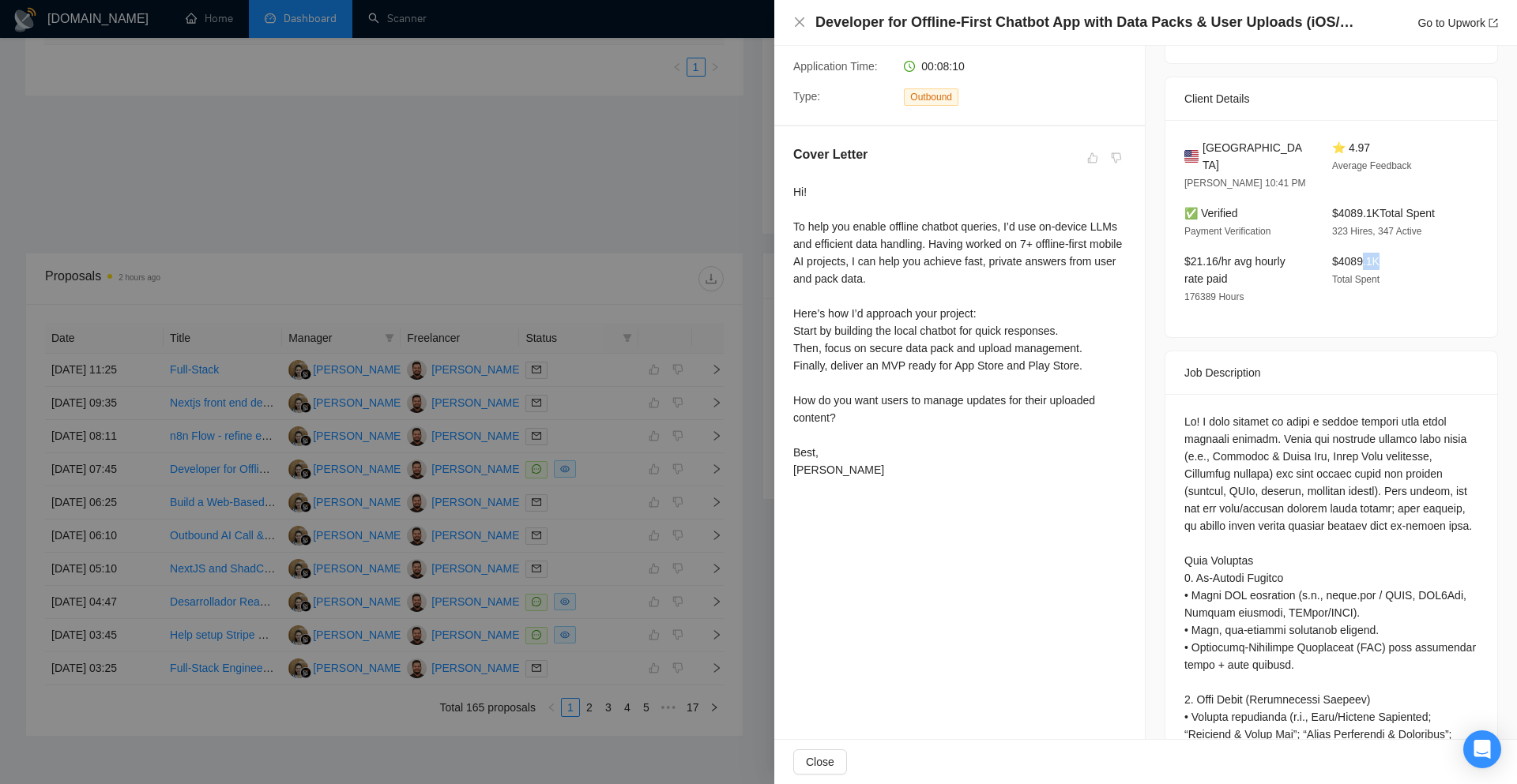
drag, startPoint x: 1356, startPoint y: 240, endPoint x: 1398, endPoint y: 247, distance: 42.6
click at [1398, 252] on div "$4089.1K Total Spent" at bounding box center [1393, 279] width 135 height 53
drag, startPoint x: 1376, startPoint y: 235, endPoint x: 1325, endPoint y: 247, distance: 52.4
click at [1325, 252] on div "$4089.1K Total Spent" at bounding box center [1393, 279] width 135 height 53
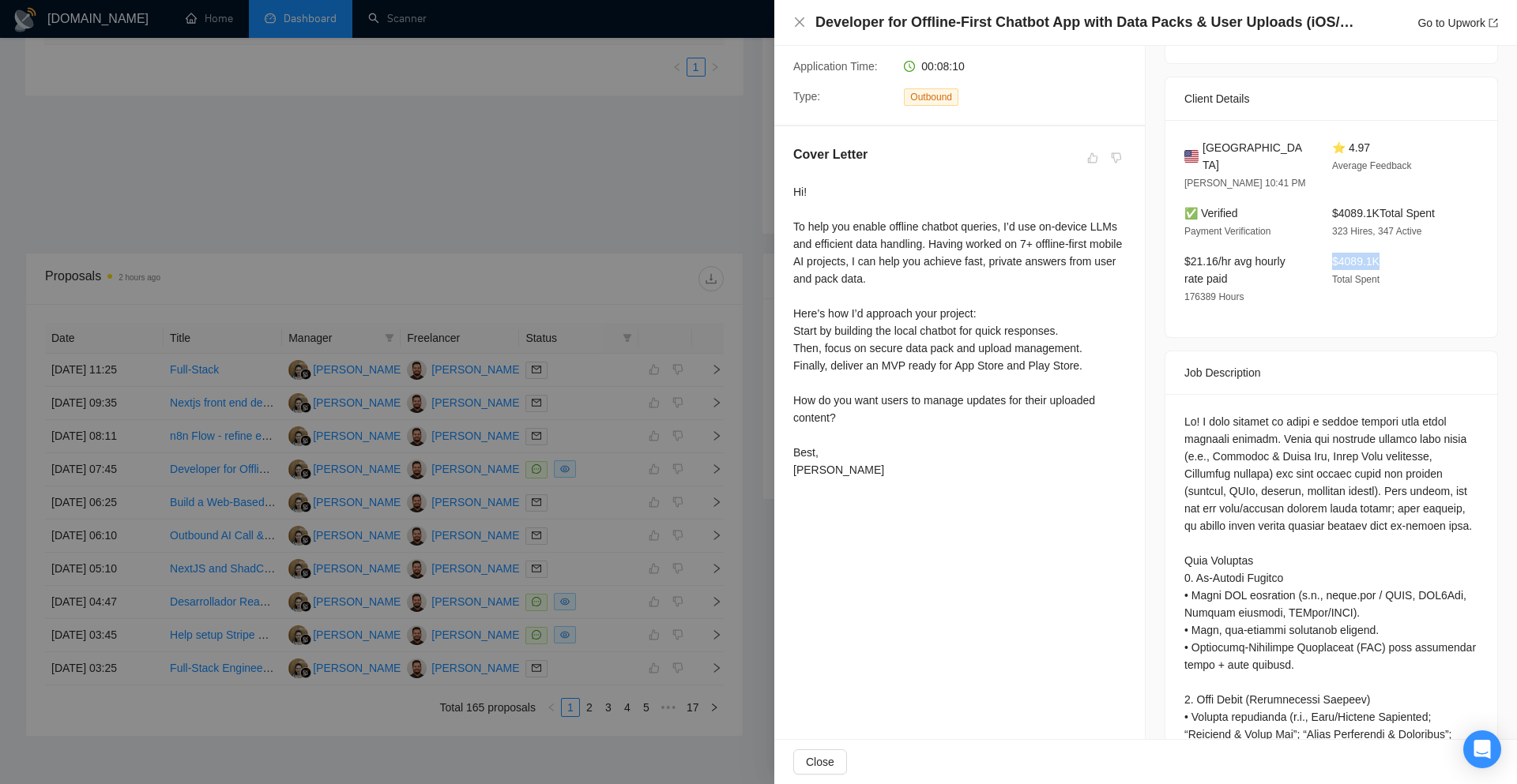
click at [1332, 255] on span "$4089.1K" at bounding box center [1356, 261] width 48 height 12
drag, startPoint x: 1232, startPoint y: 255, endPoint x: 1177, endPoint y: 247, distance: 55.6
click at [1177, 252] on div "$21.16/hr avg hourly rate paid 176389 Hours" at bounding box center [1245, 279] width 135 height 53
click at [1196, 255] on span "$21.16/hr avg hourly rate paid" at bounding box center [1234, 270] width 101 height 30
click at [1260, 265] on div "$21.16/hr avg hourly rate paid 176389 Hours" at bounding box center [1245, 279] width 135 height 53
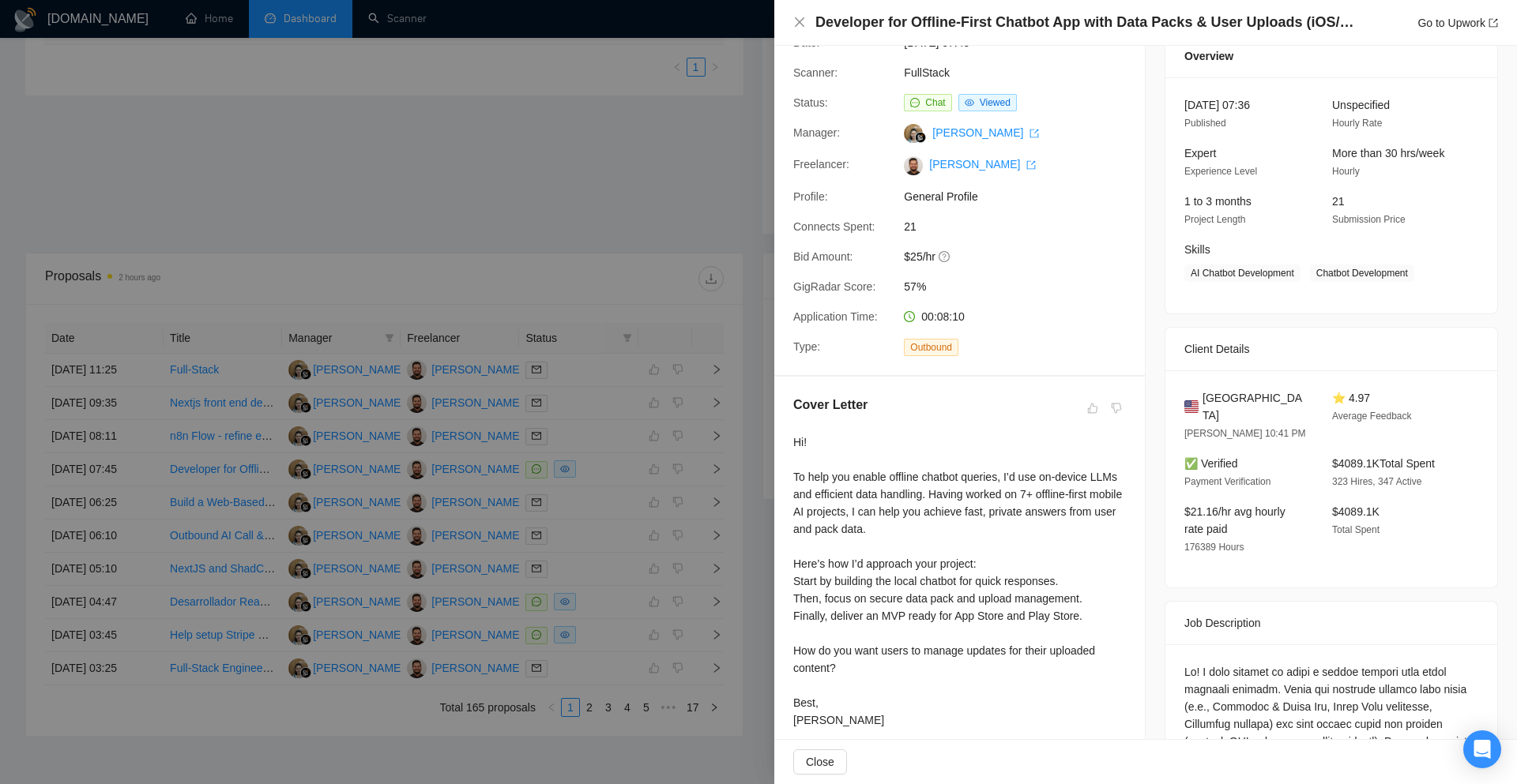
scroll to position [0, 0]
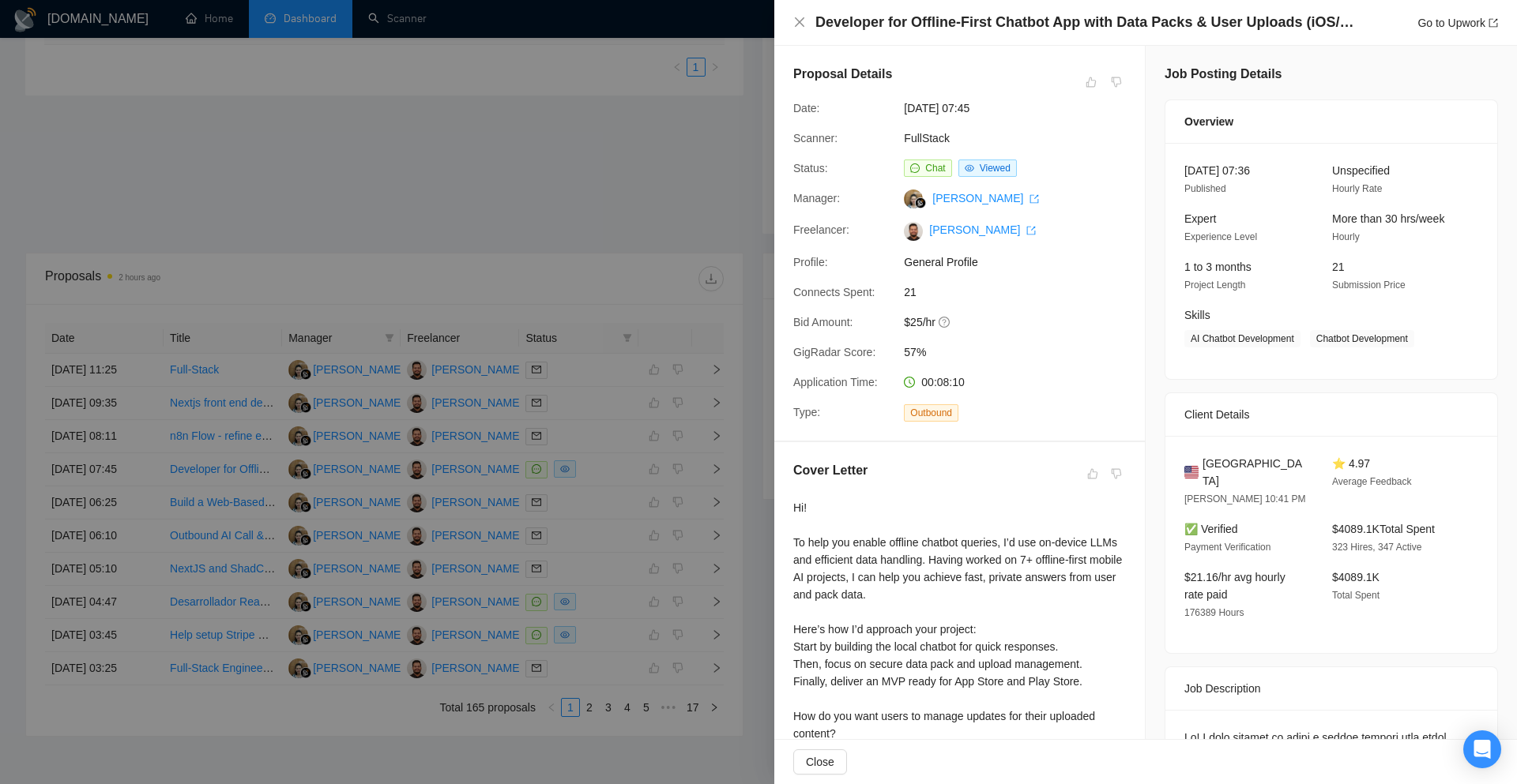
click at [439, 153] on div at bounding box center [758, 392] width 1517 height 784
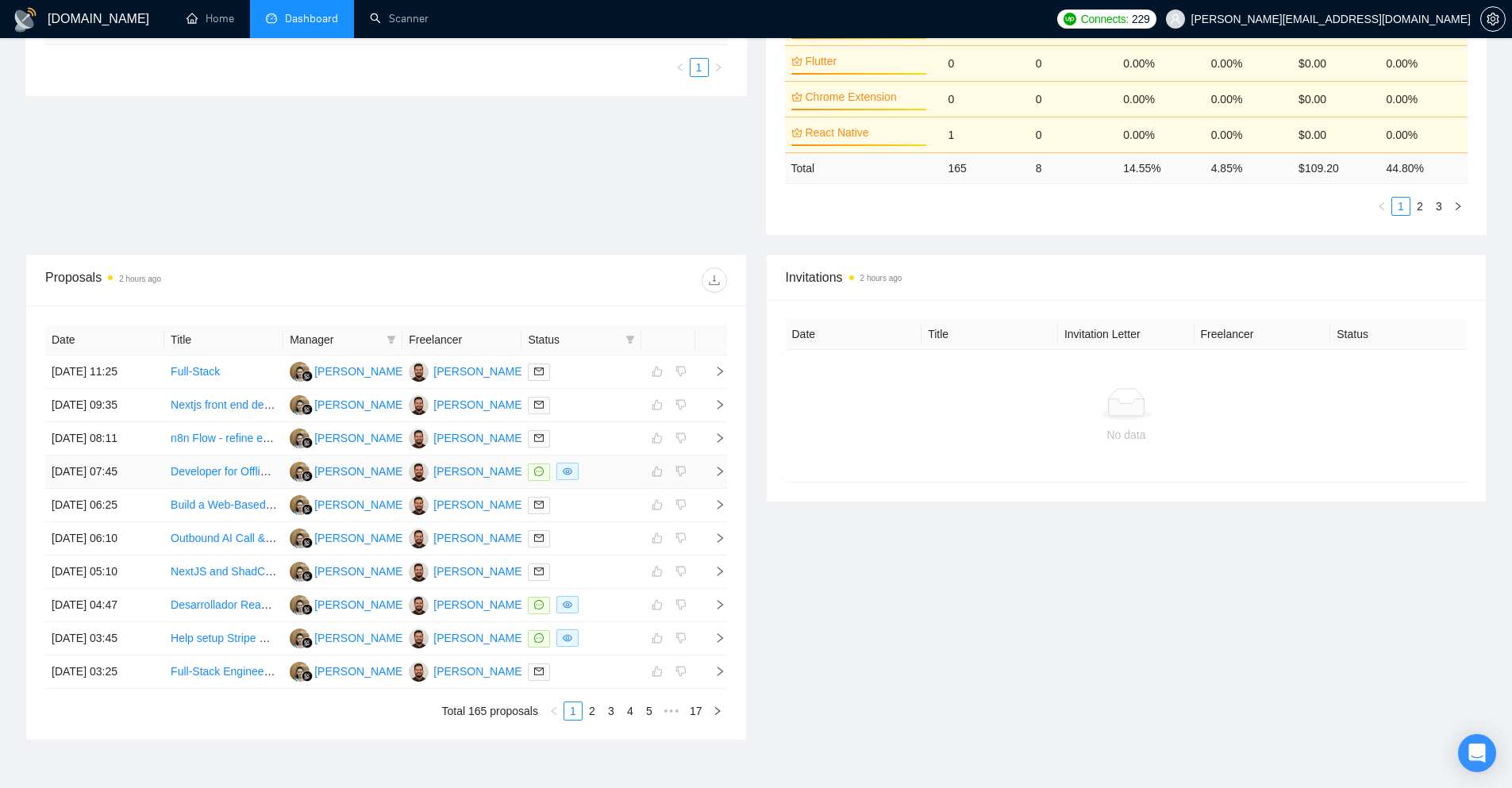
click at [217, 472] on link "Developer for Offline-First Chatbot App with Data Packs & User Uploads (iOS/And…" at bounding box center [383, 471] width 426 height 12
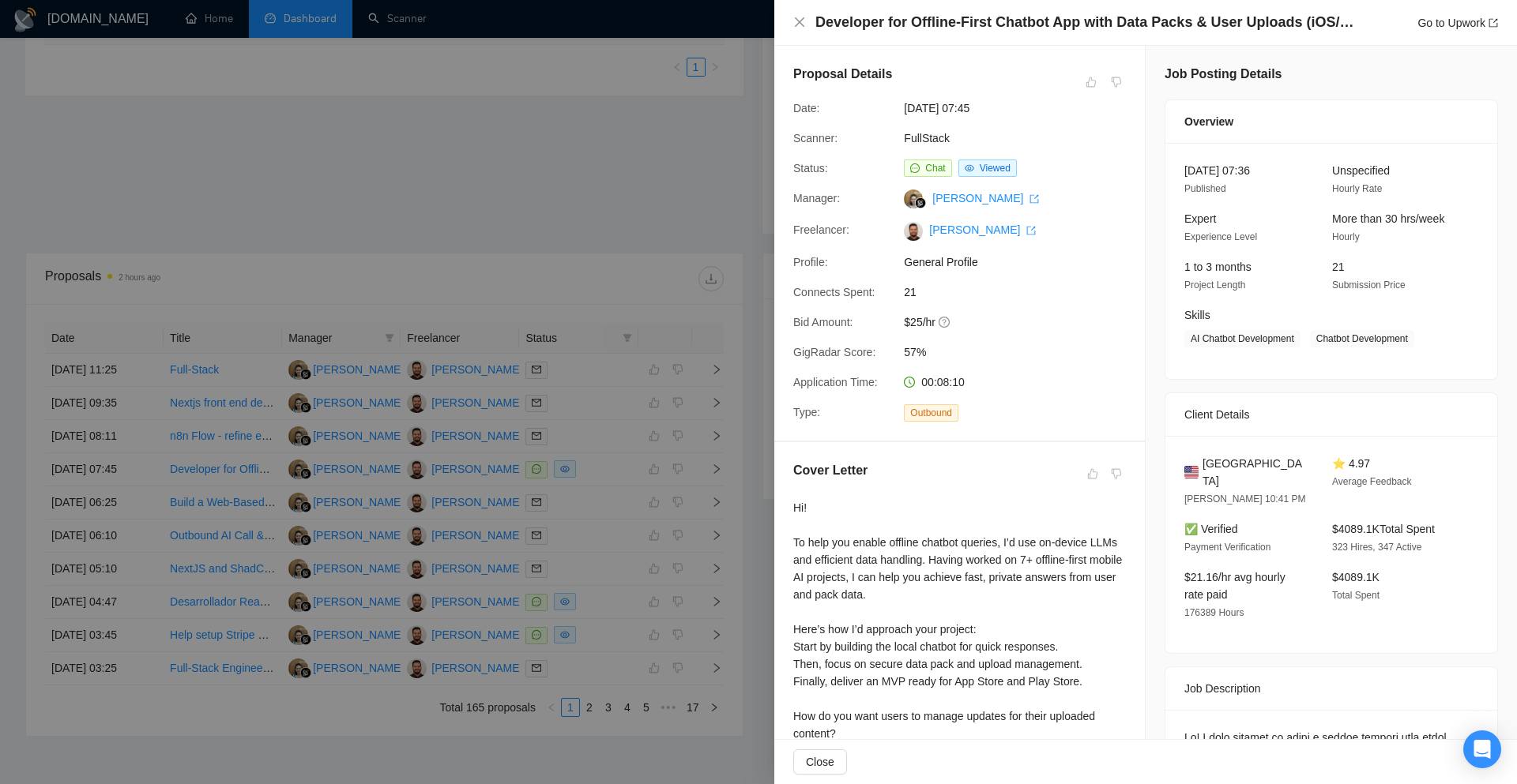
click at [692, 173] on div at bounding box center [758, 392] width 1517 height 784
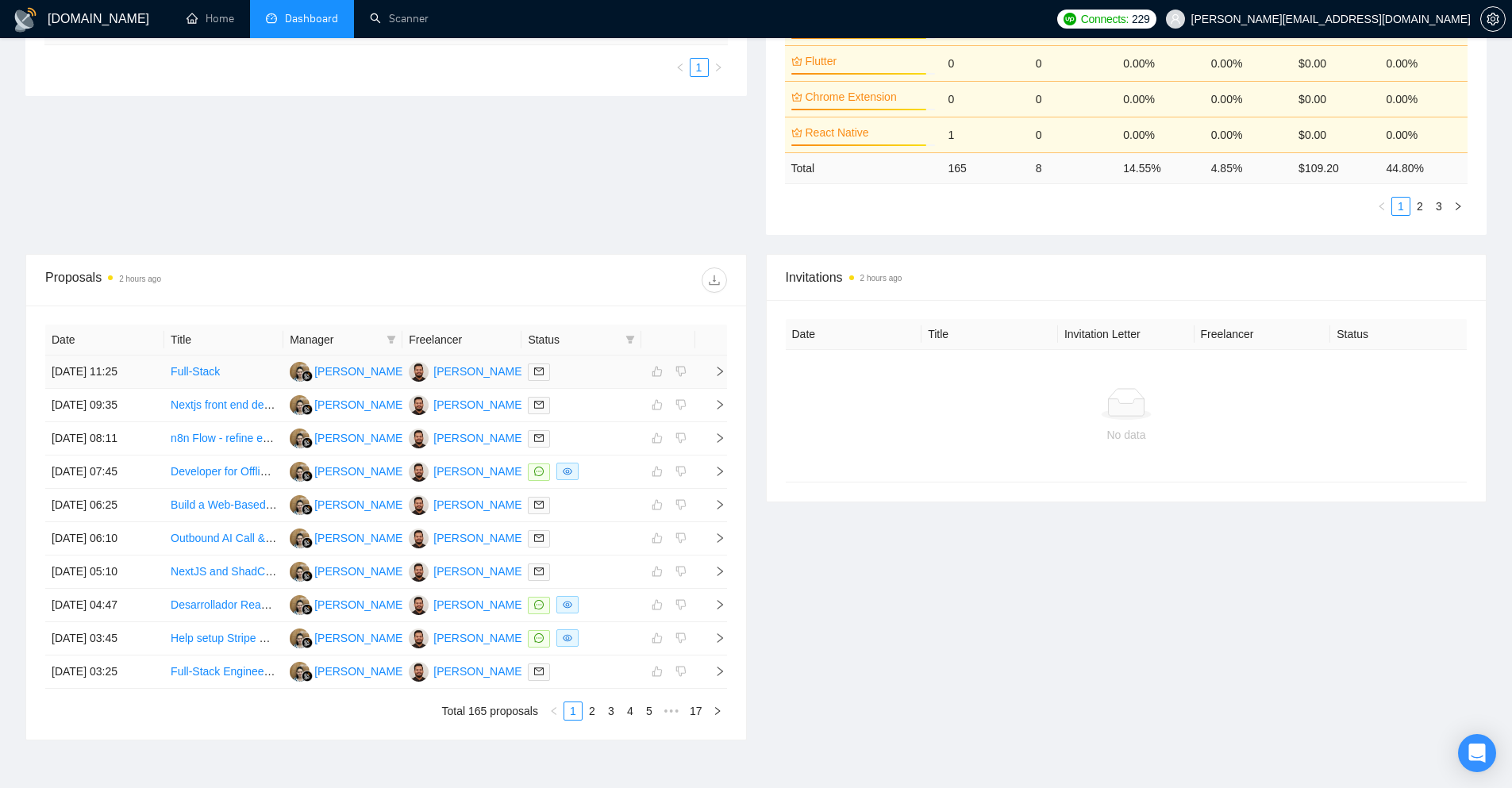
click at [718, 374] on icon "right" at bounding box center [720, 371] width 11 height 11
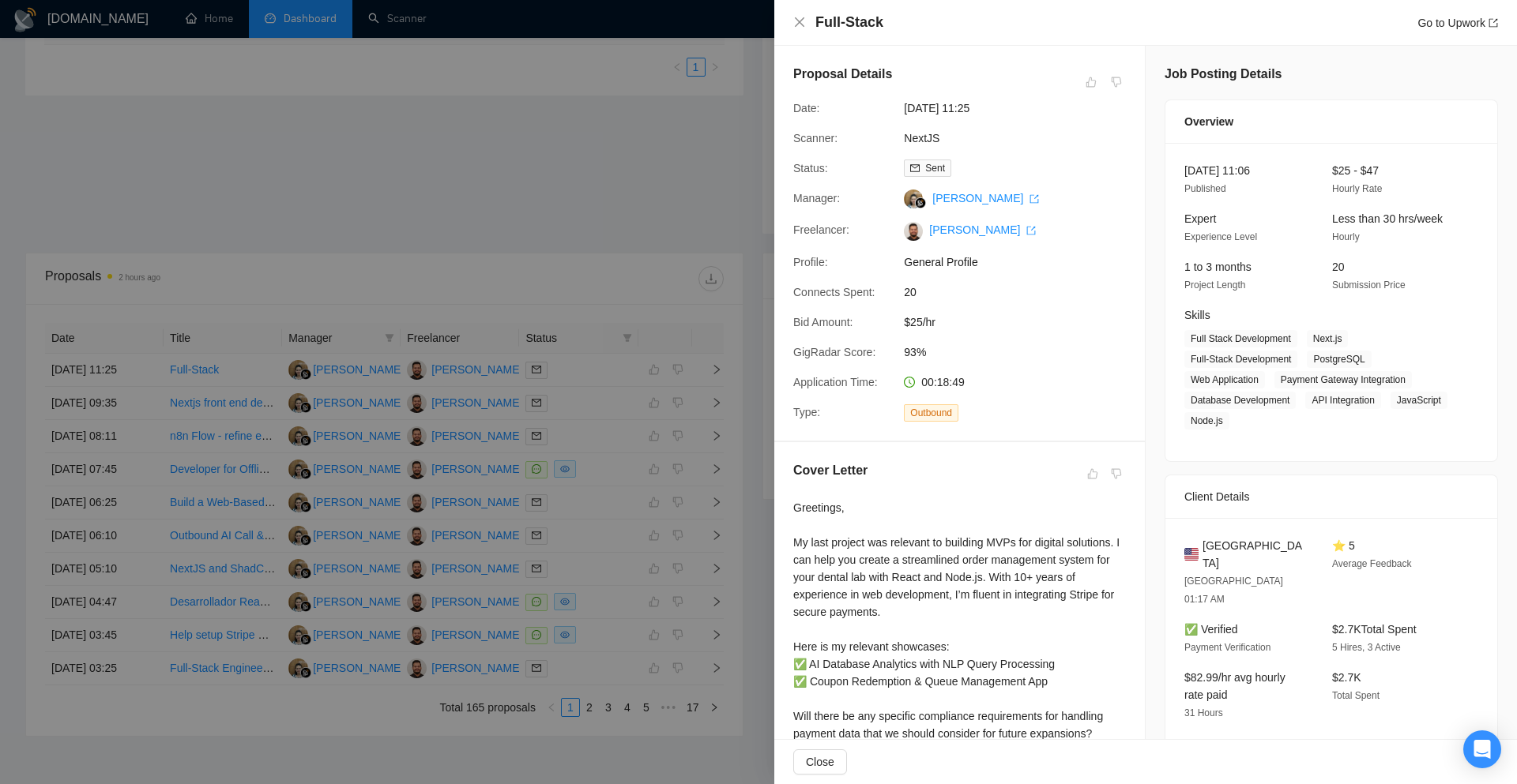
click at [512, 173] on div at bounding box center [758, 392] width 1517 height 784
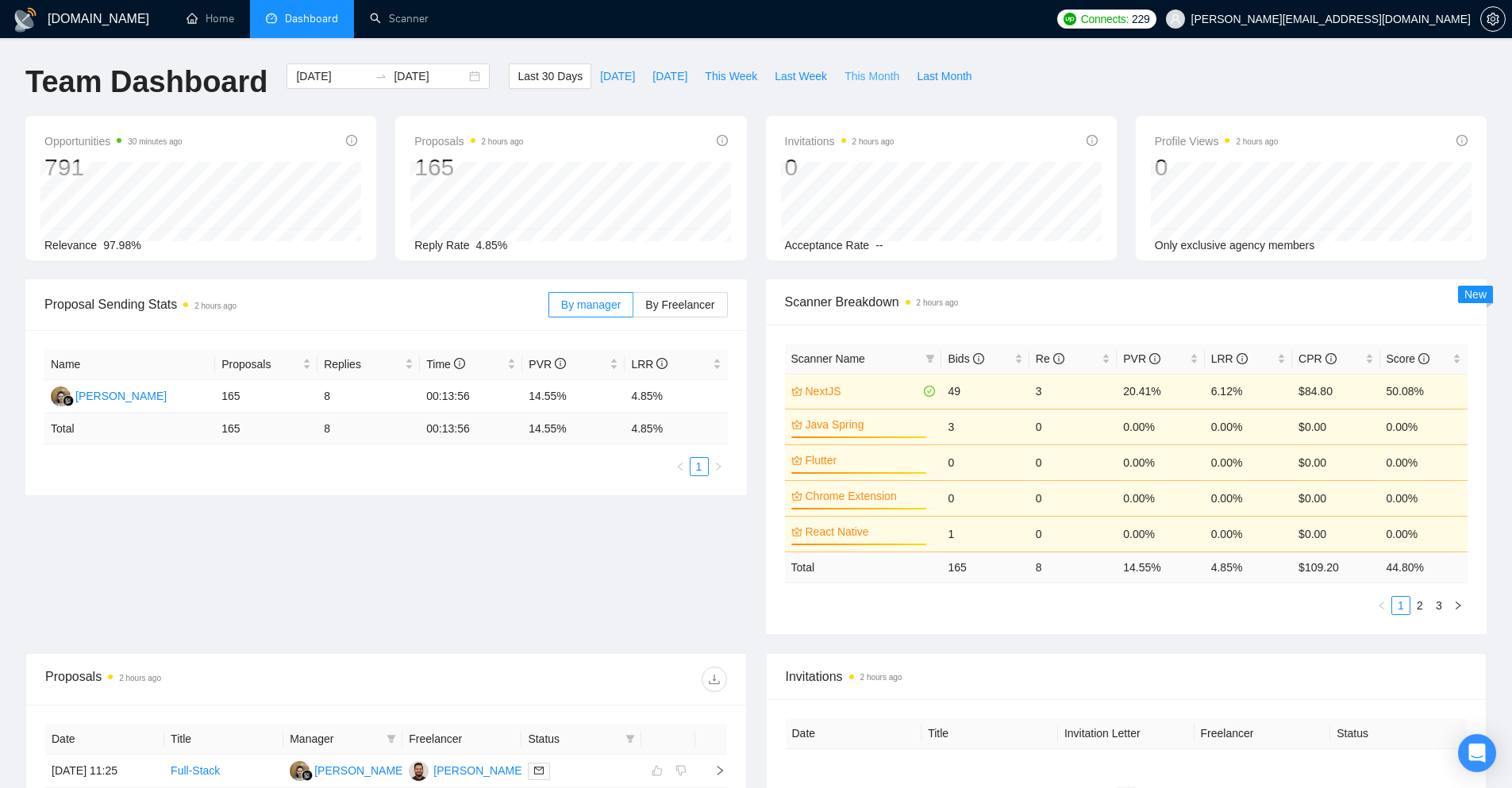
click at [883, 76] on button "This Month" at bounding box center [872, 76] width 72 height 26
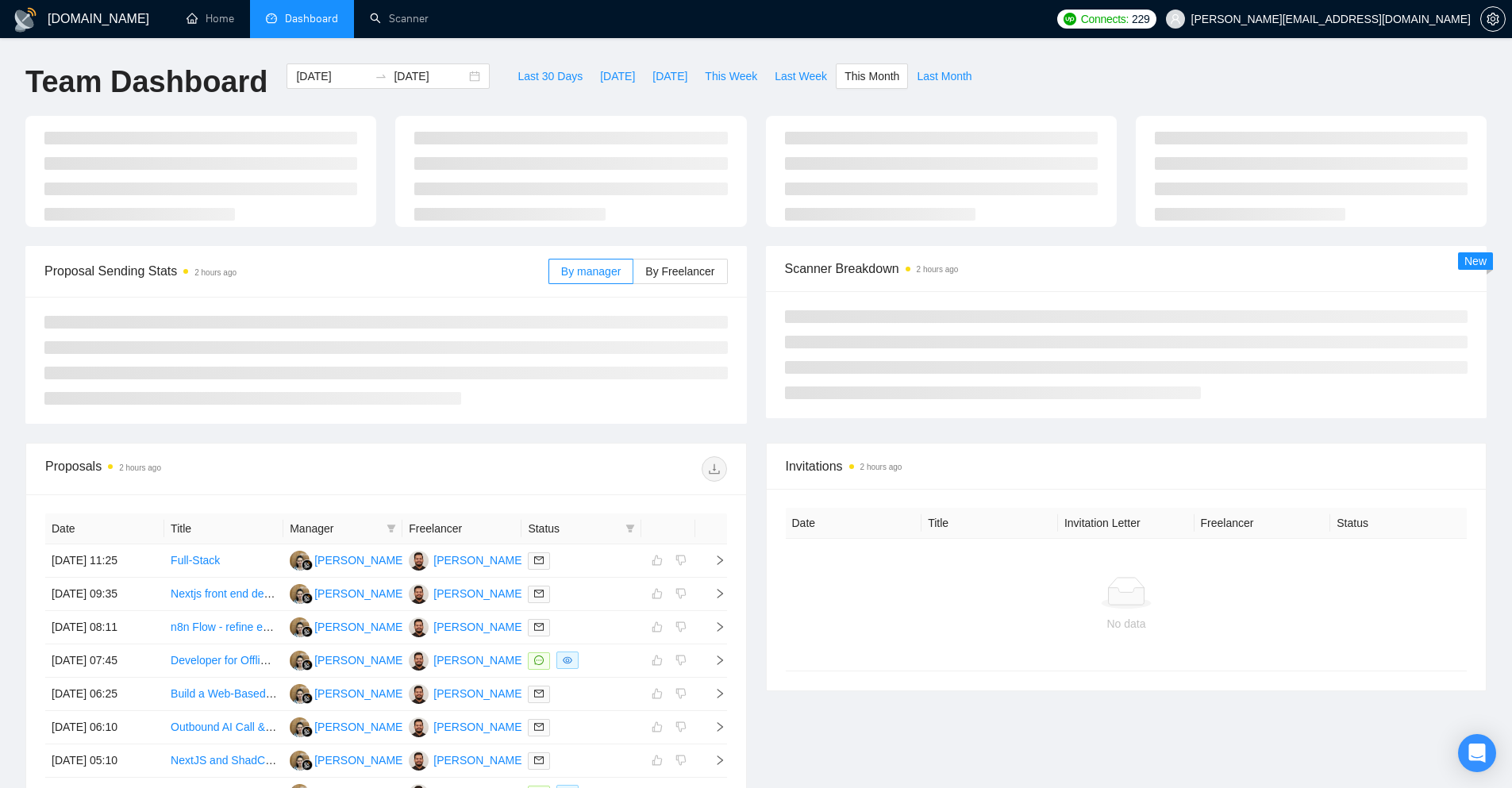
type input "[DATE]"
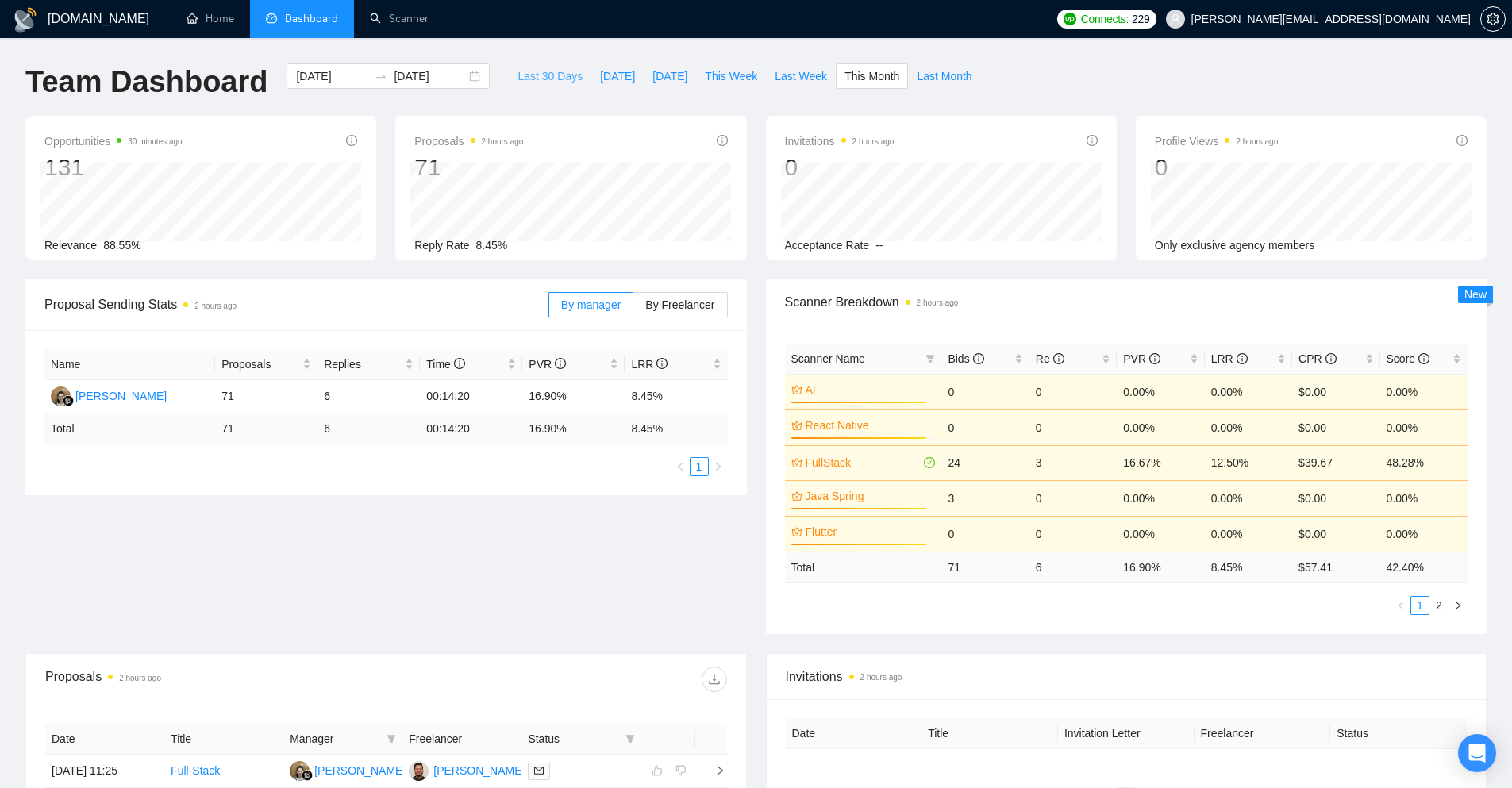
click at [535, 74] on span "Last 30 Days" at bounding box center [549, 76] width 65 height 17
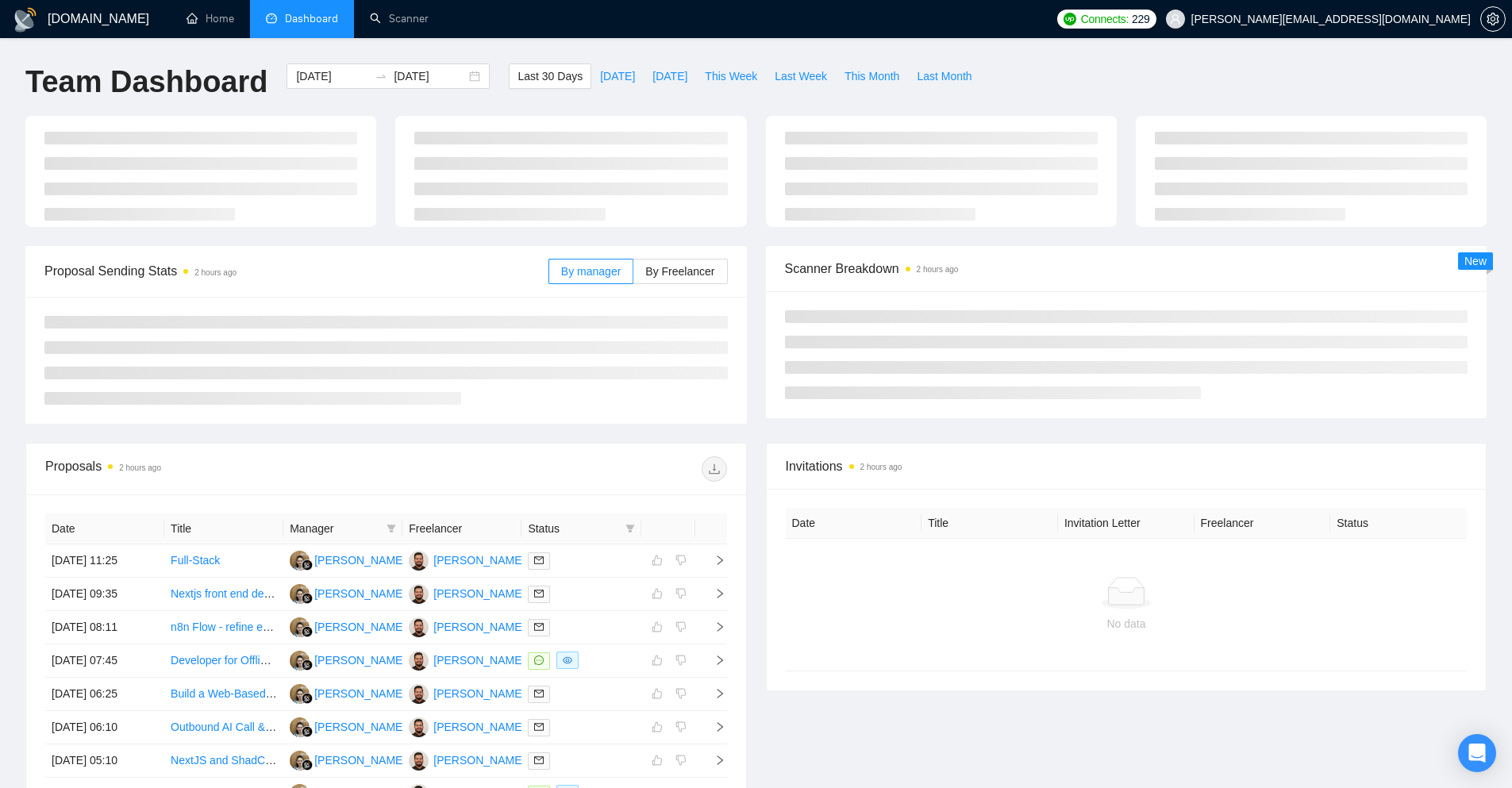
type input "[DATE]"
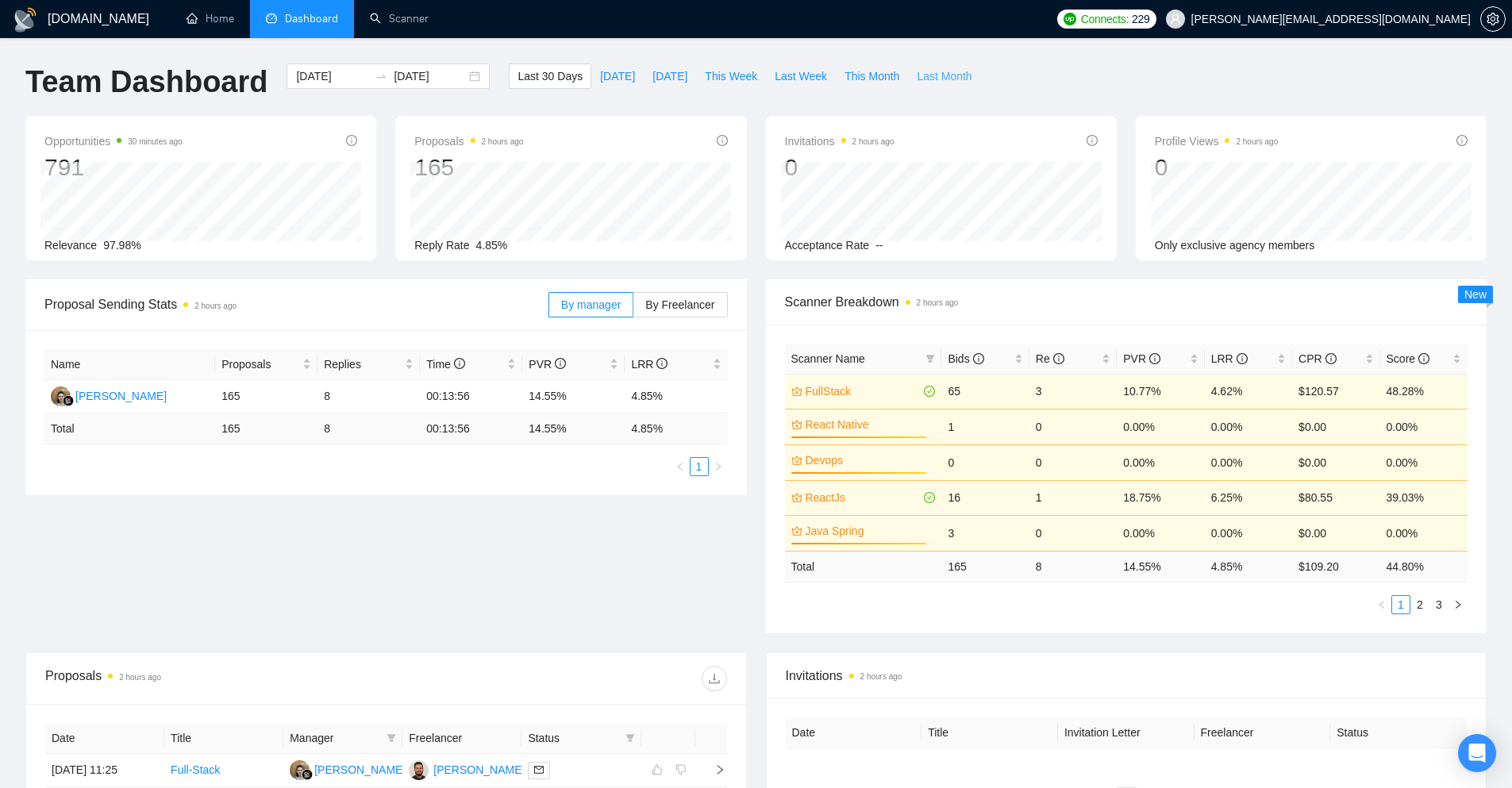
click at [917, 82] on span "Last Month" at bounding box center [944, 76] width 55 height 17
type input "[DATE]"
click at [844, 71] on span "This Month" at bounding box center [872, 76] width 55 height 17
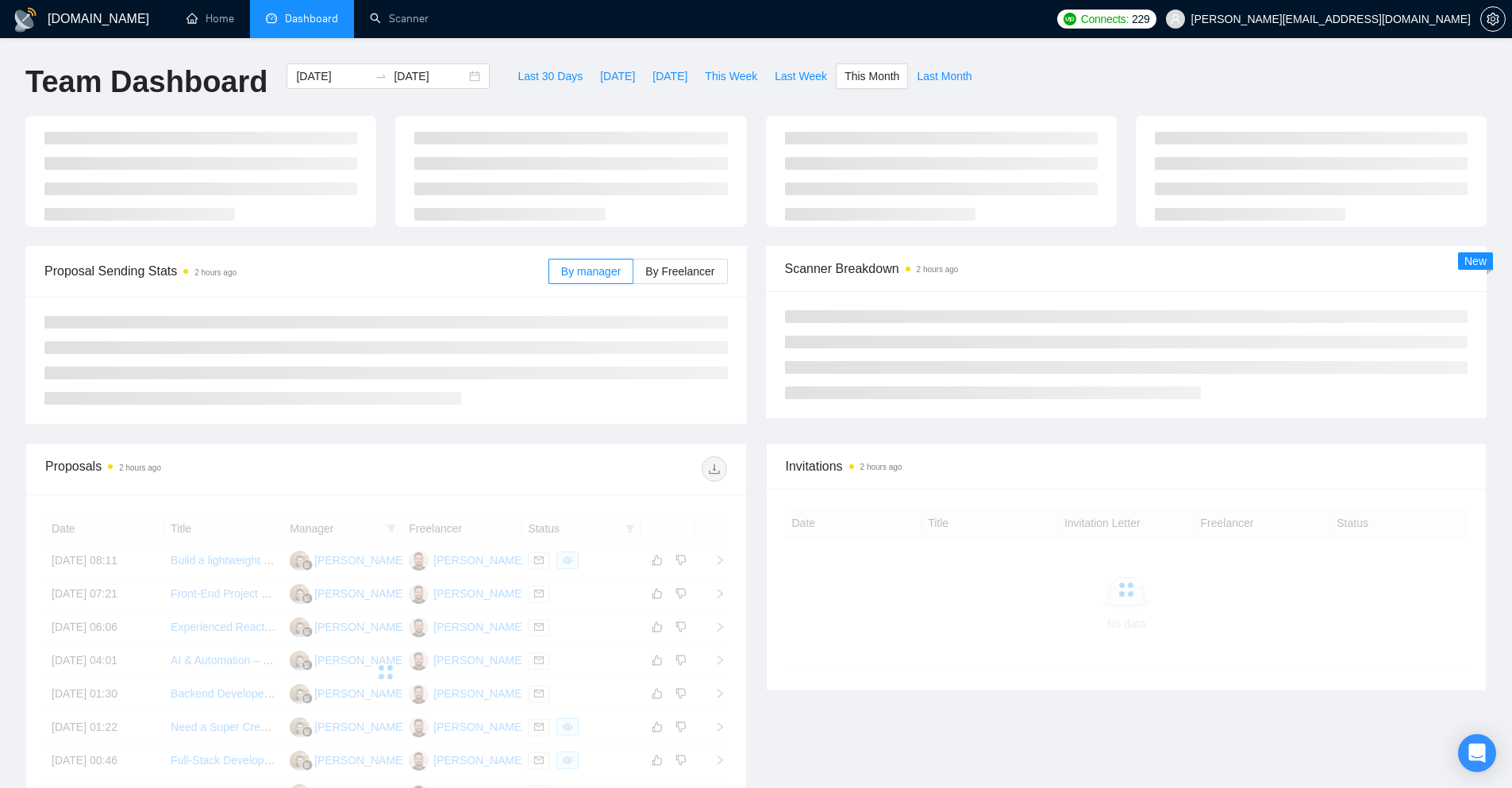
type input "[DATE]"
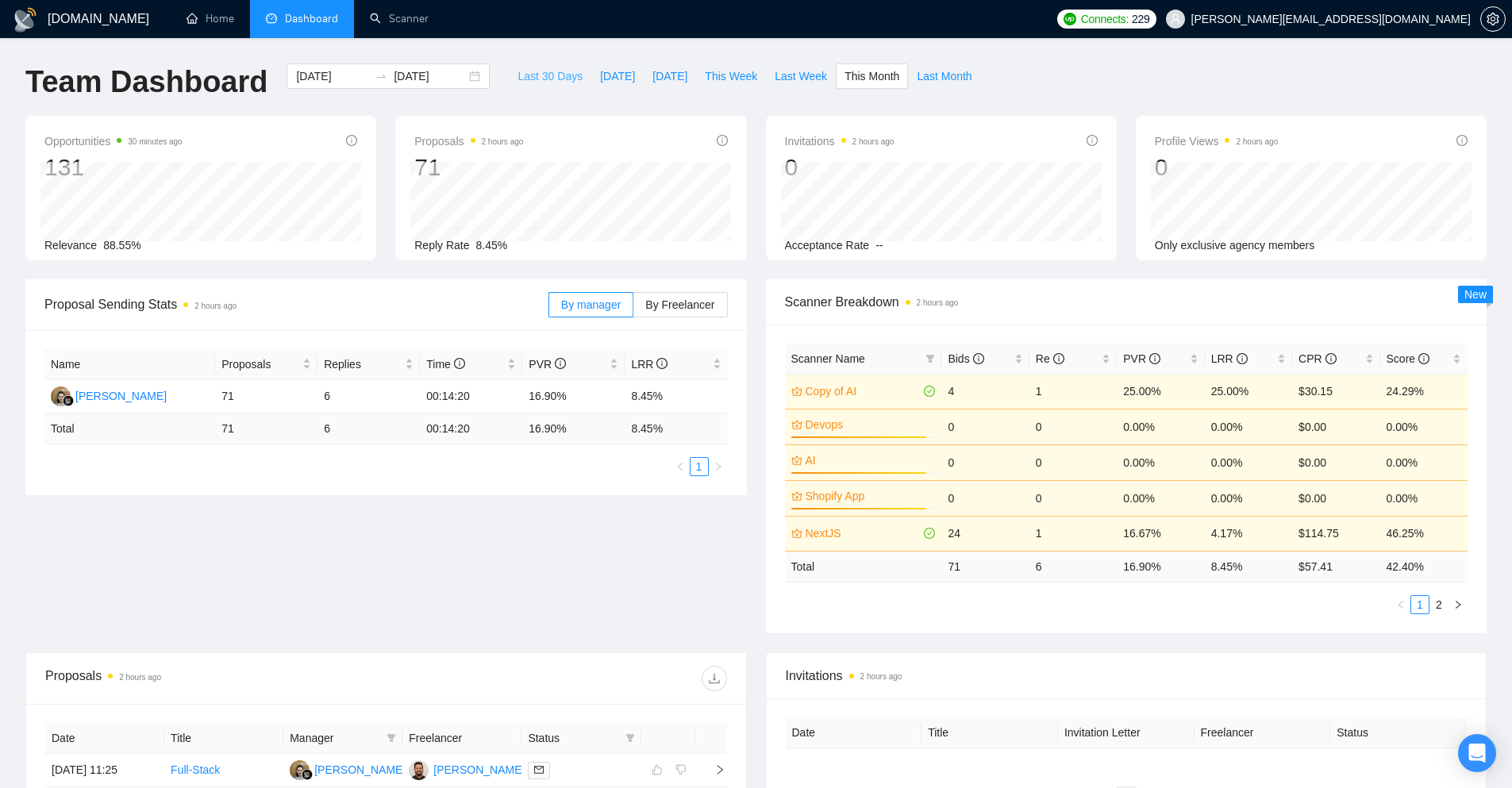
click at [559, 80] on span "Last 30 Days" at bounding box center [549, 76] width 65 height 17
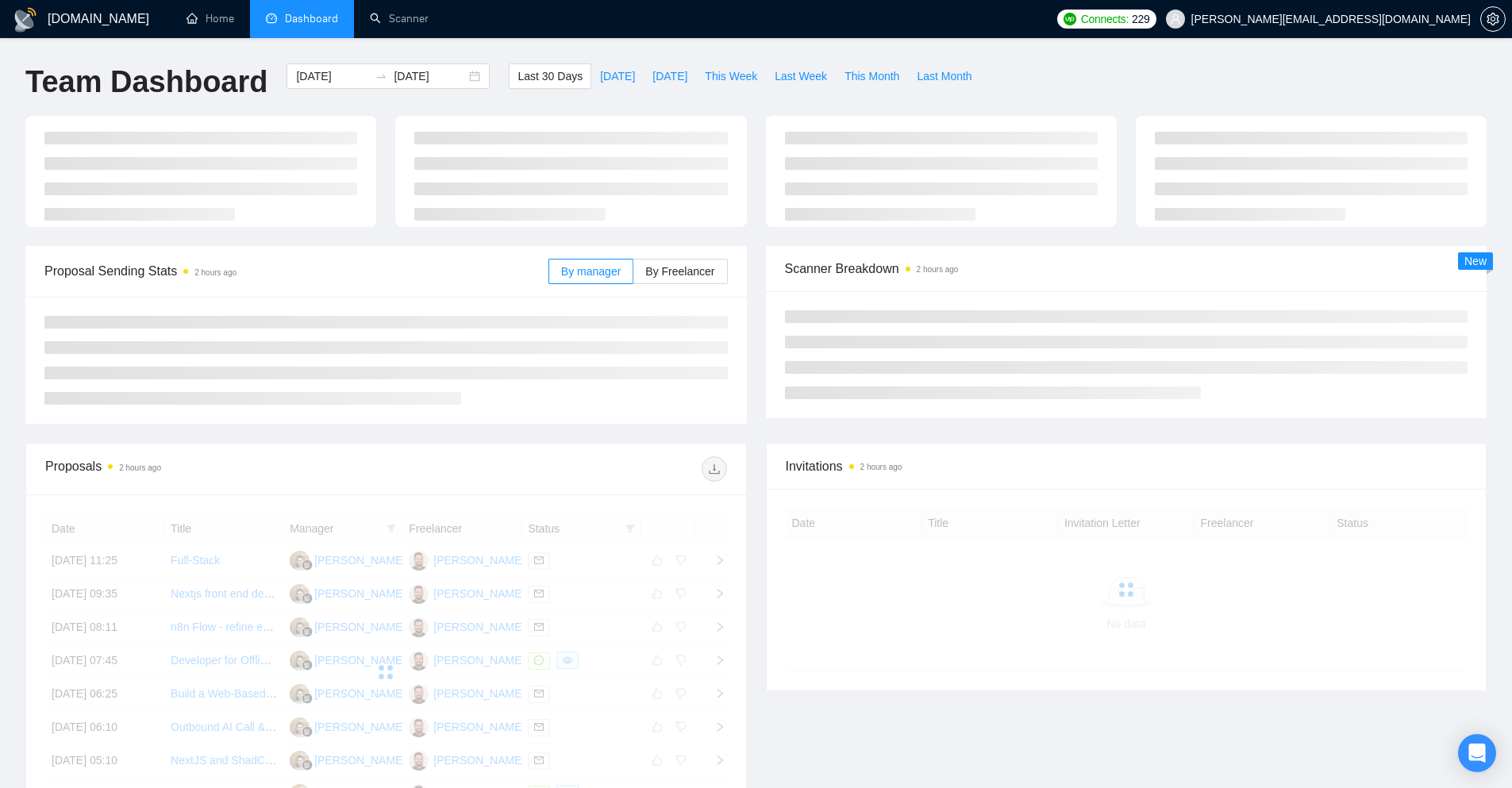
type input "[DATE]"
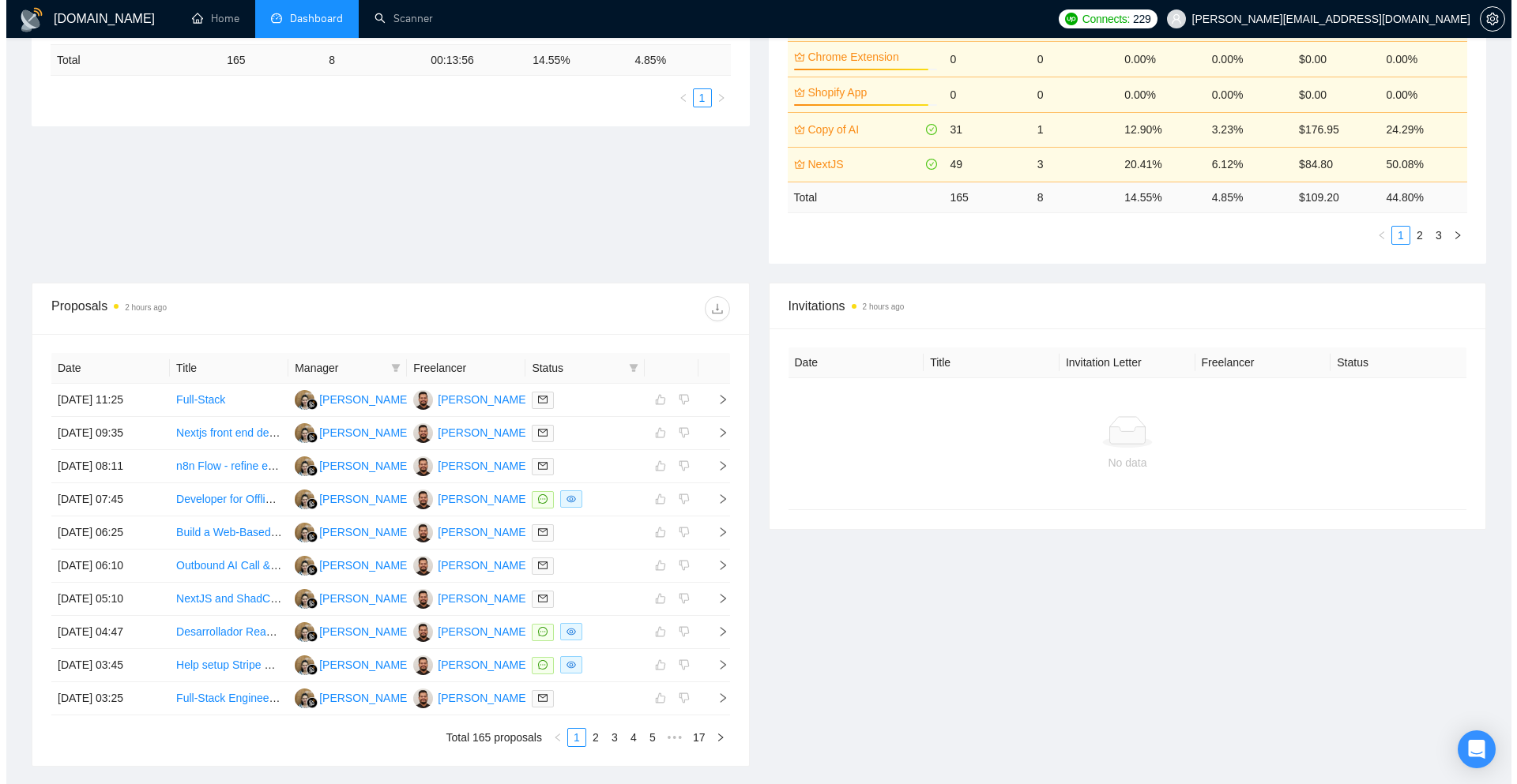
scroll to position [394, 0]
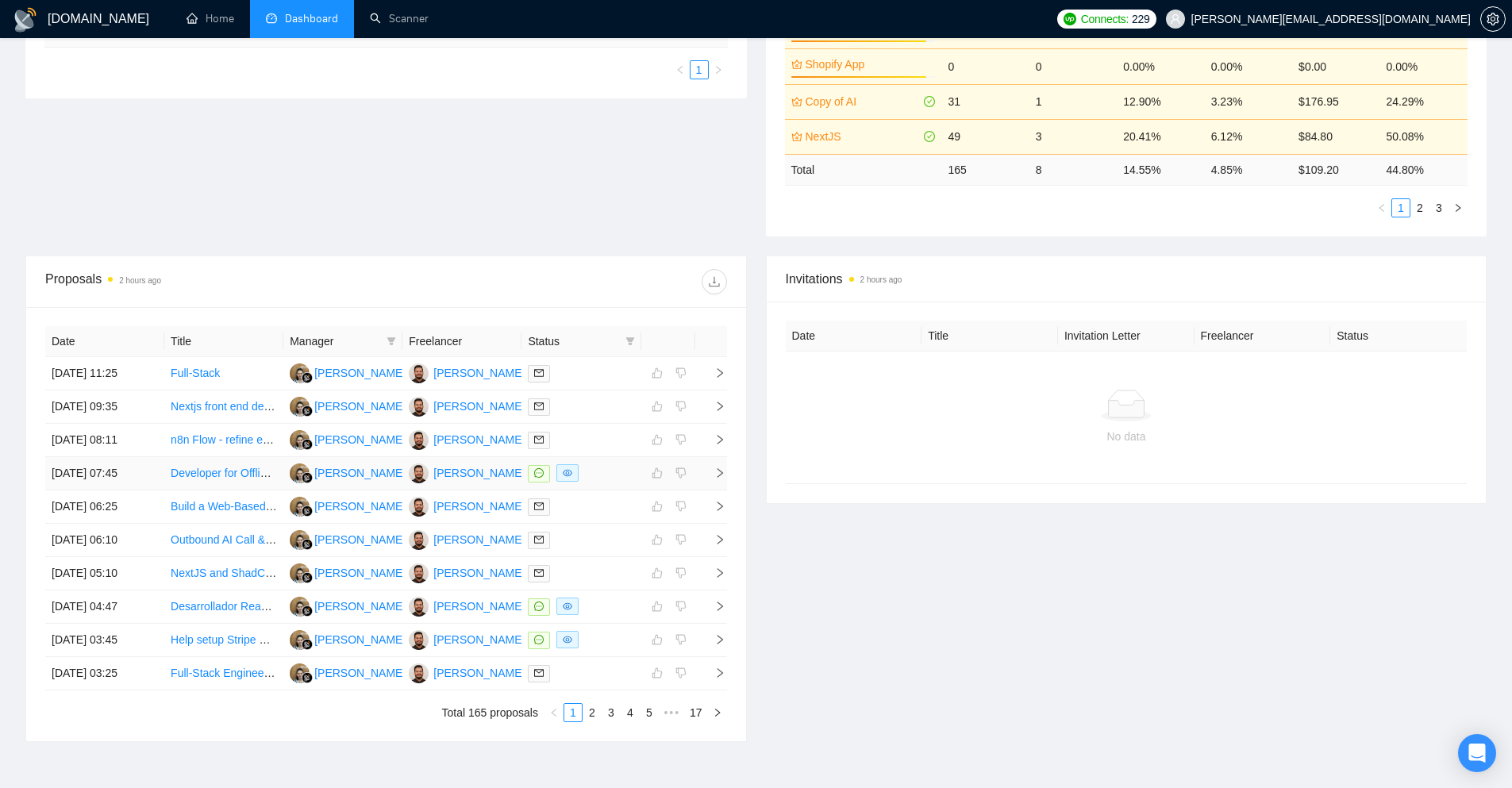
click at [715, 473] on icon "right" at bounding box center [720, 472] width 11 height 11
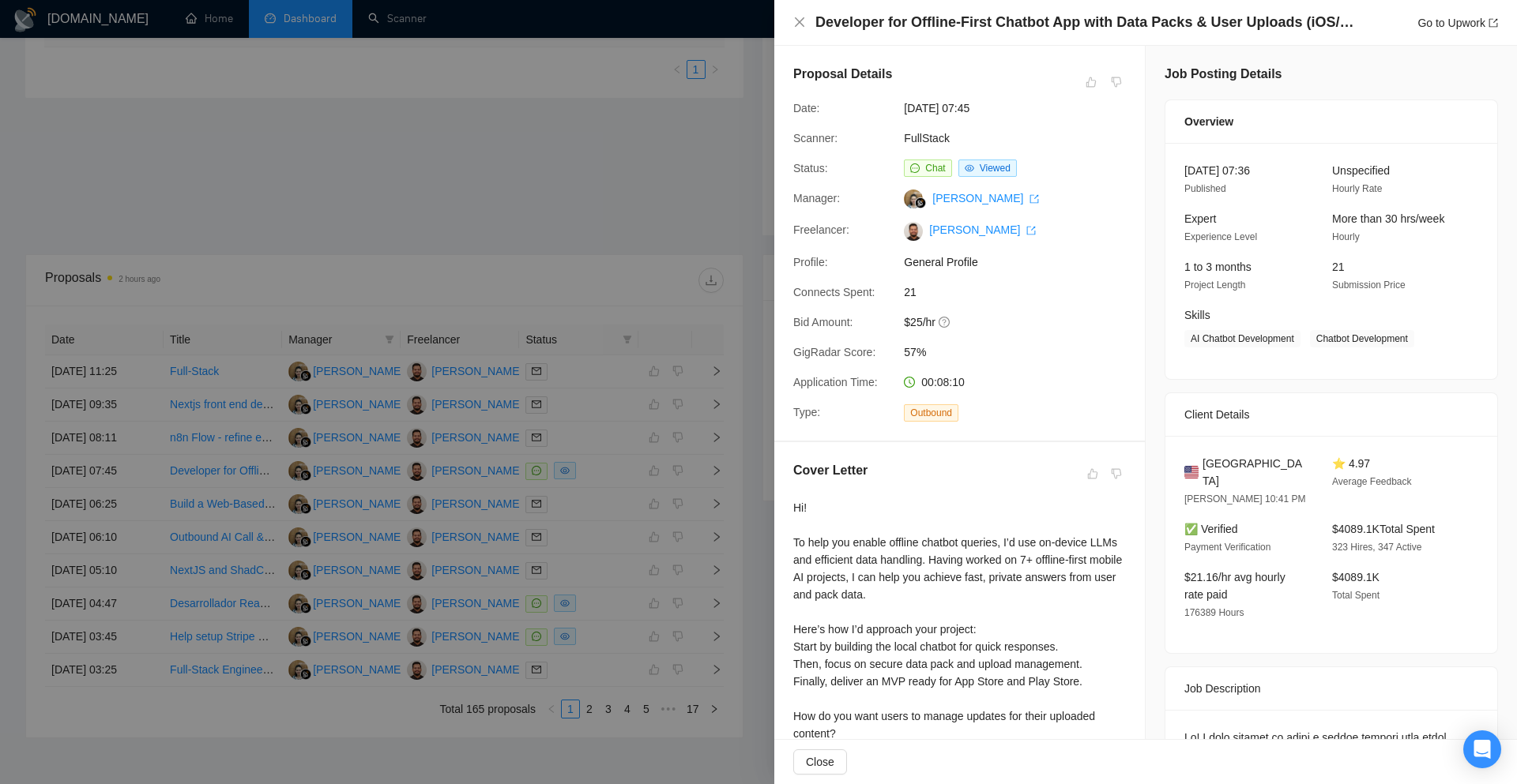
click at [734, 201] on div at bounding box center [758, 392] width 1517 height 784
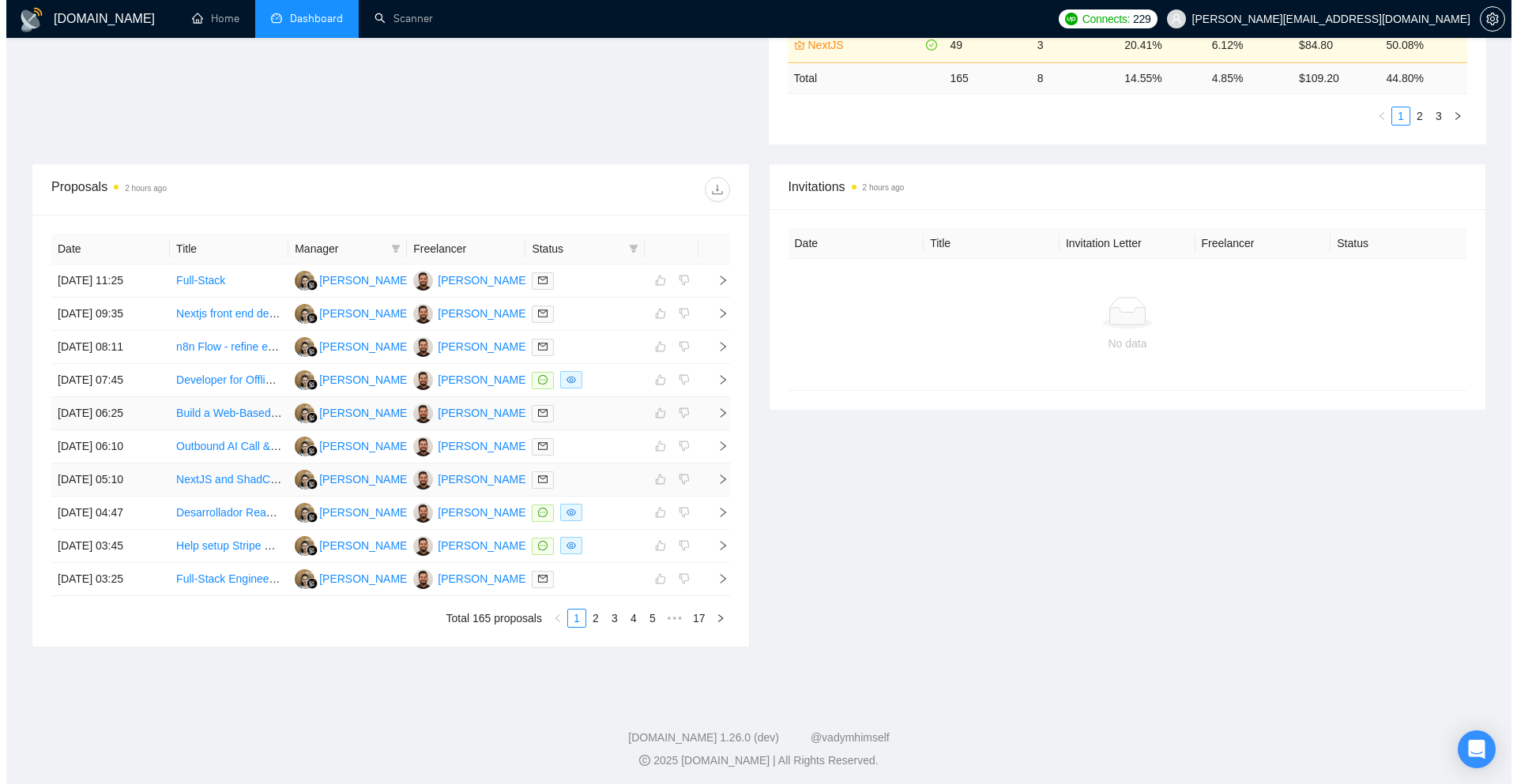
scroll to position [490, 0]
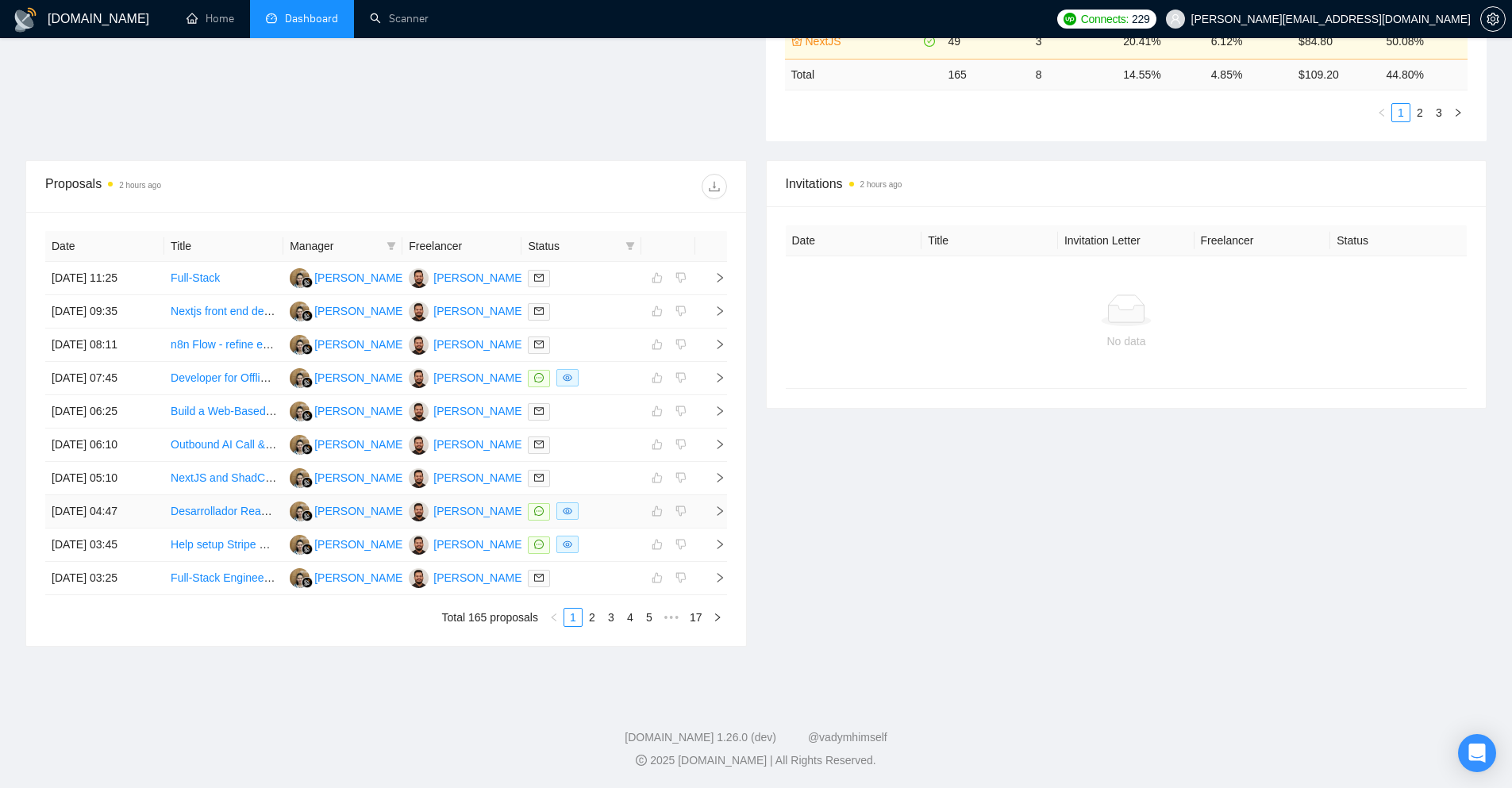
click at [713, 506] on span "right" at bounding box center [713, 510] width 24 height 11
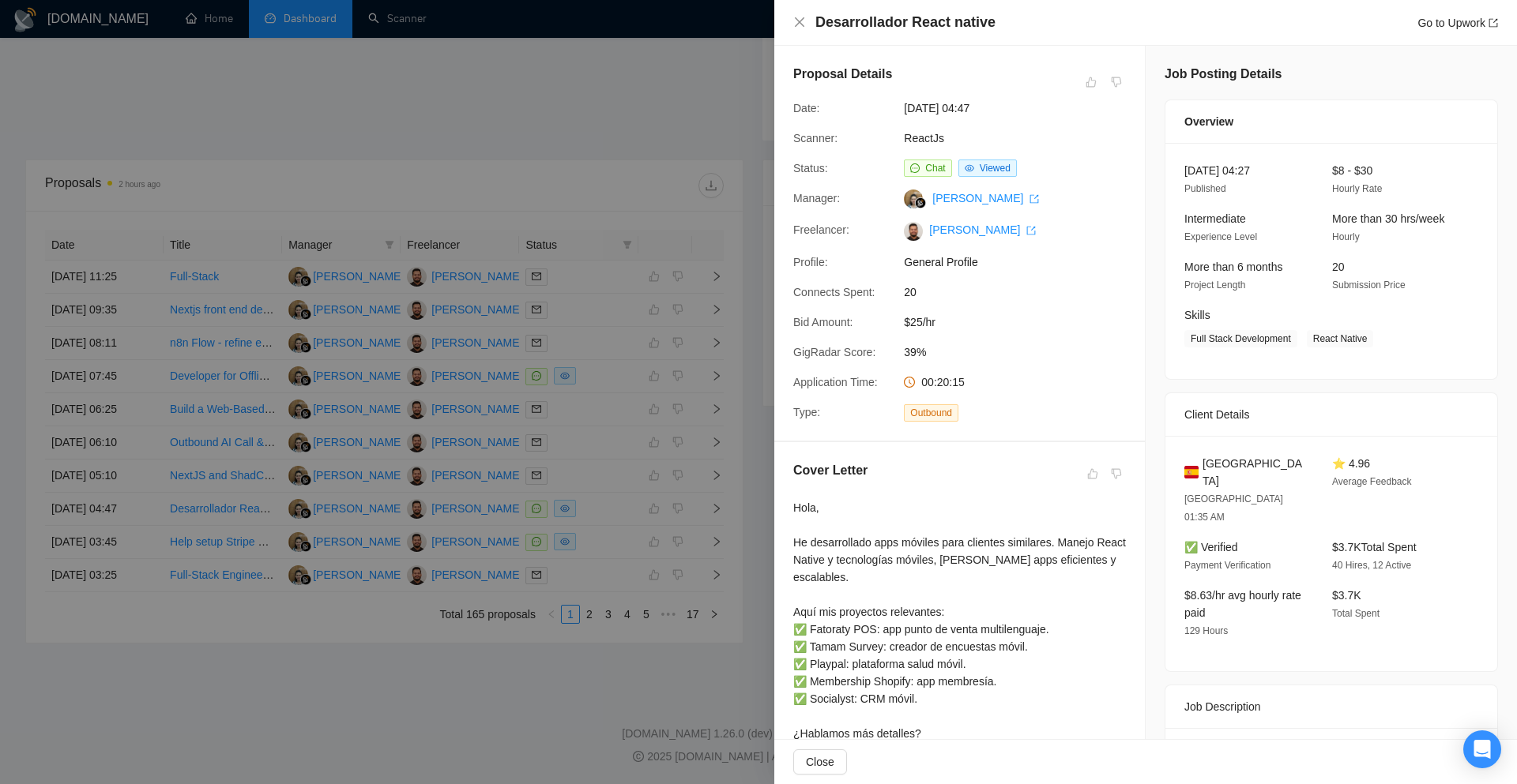
click at [644, 135] on div at bounding box center [758, 392] width 1517 height 784
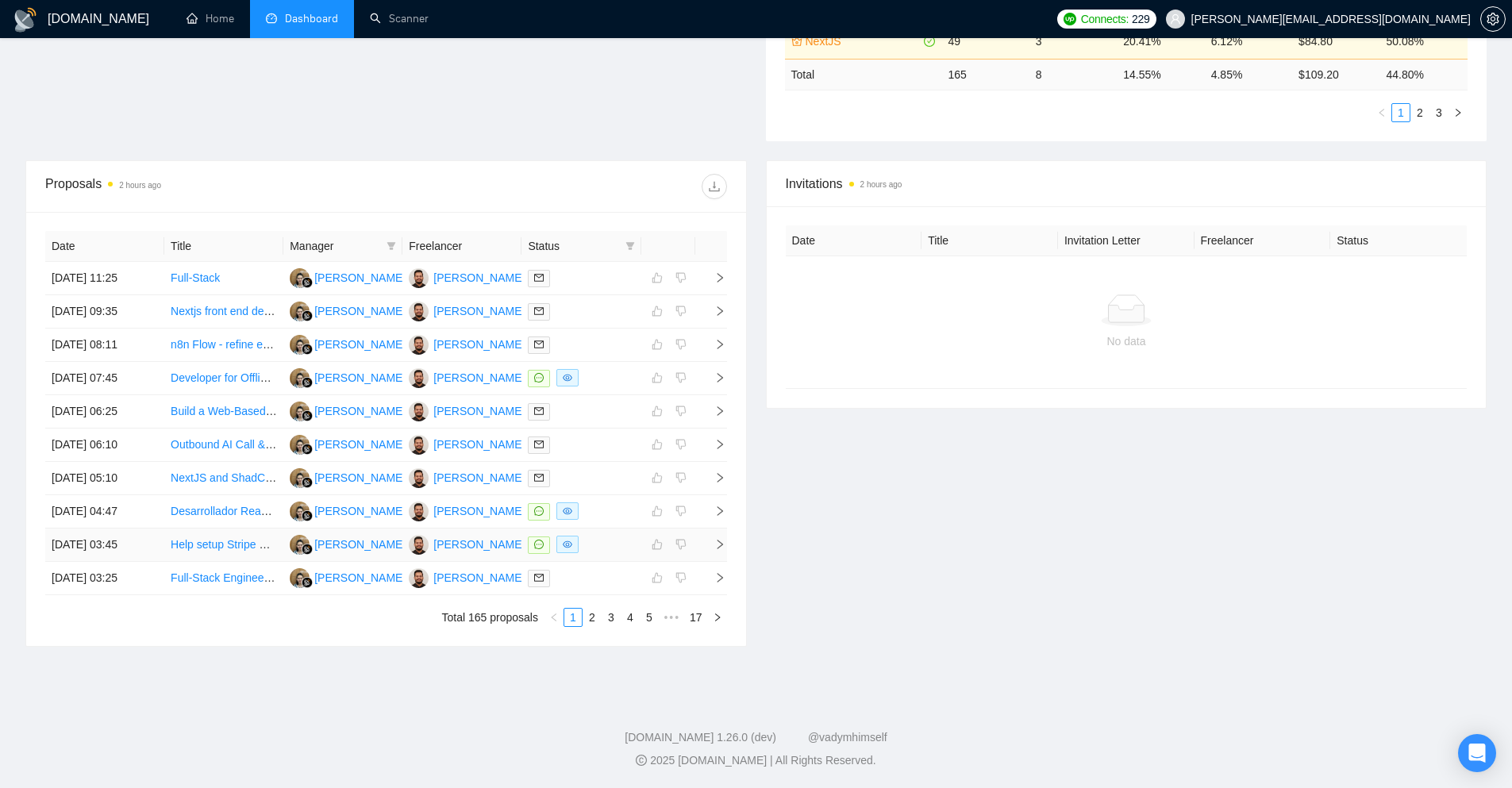
click at [723, 547] on icon "right" at bounding box center [720, 544] width 11 height 11
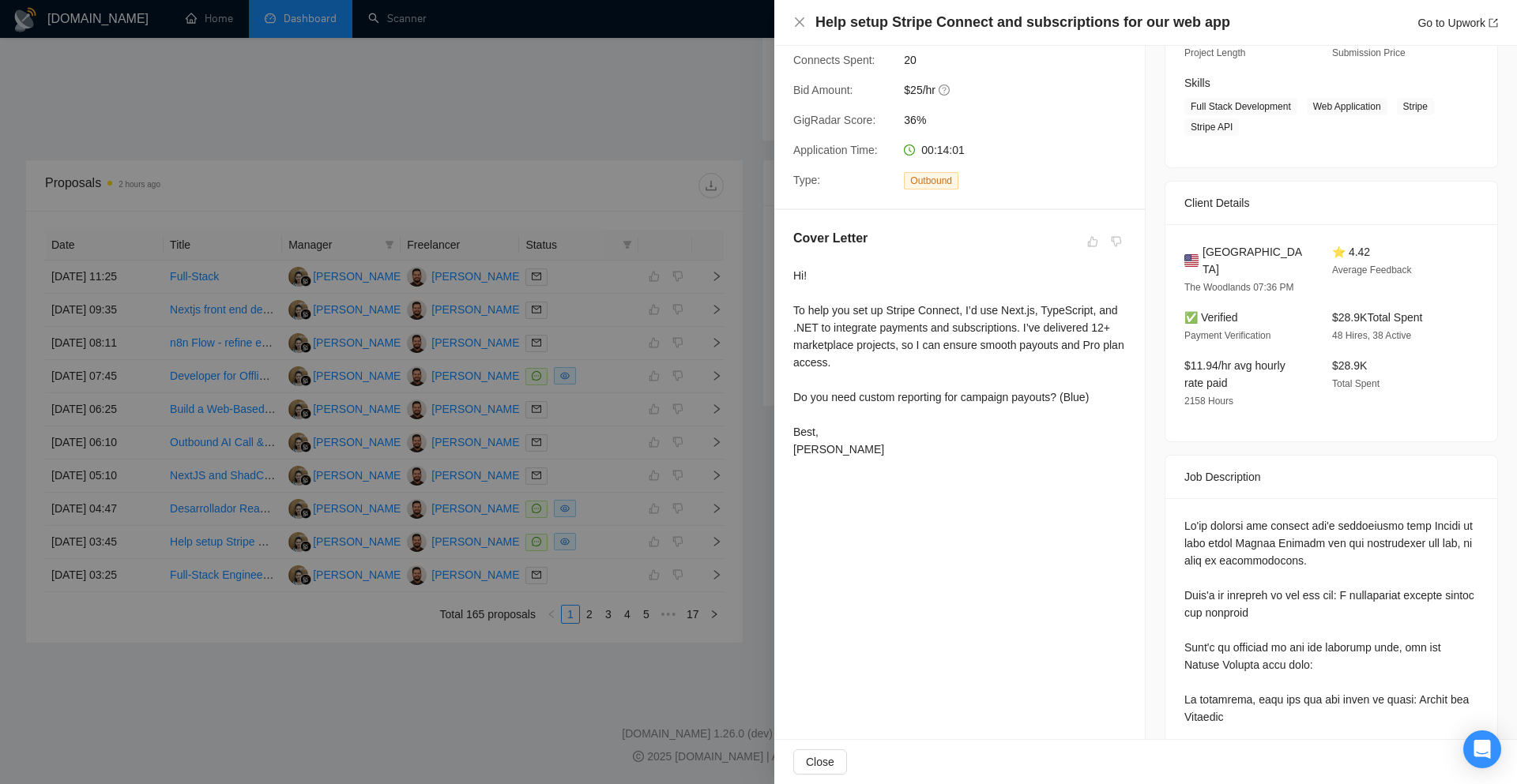
scroll to position [237, 0]
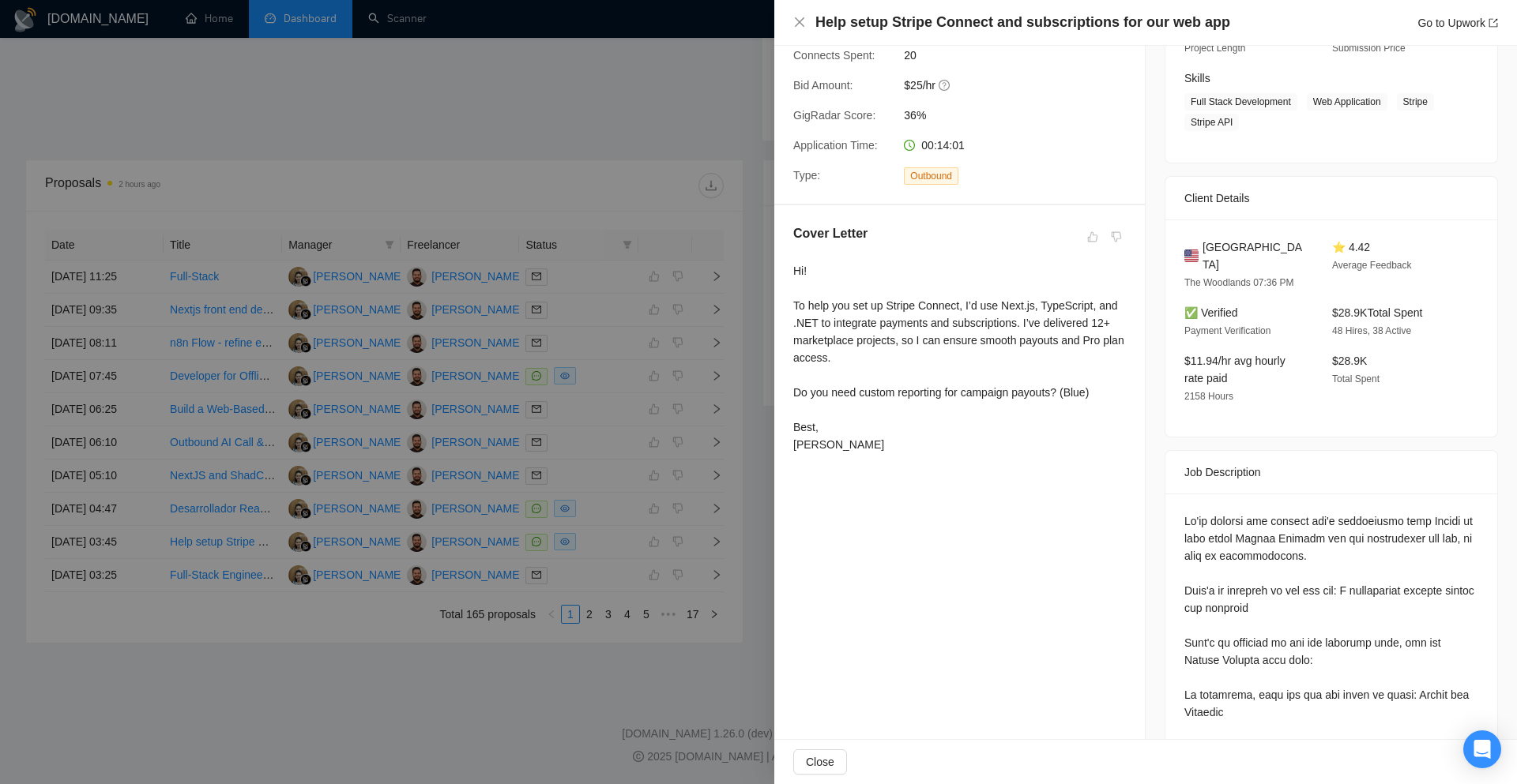
click at [613, 131] on div at bounding box center [758, 392] width 1517 height 784
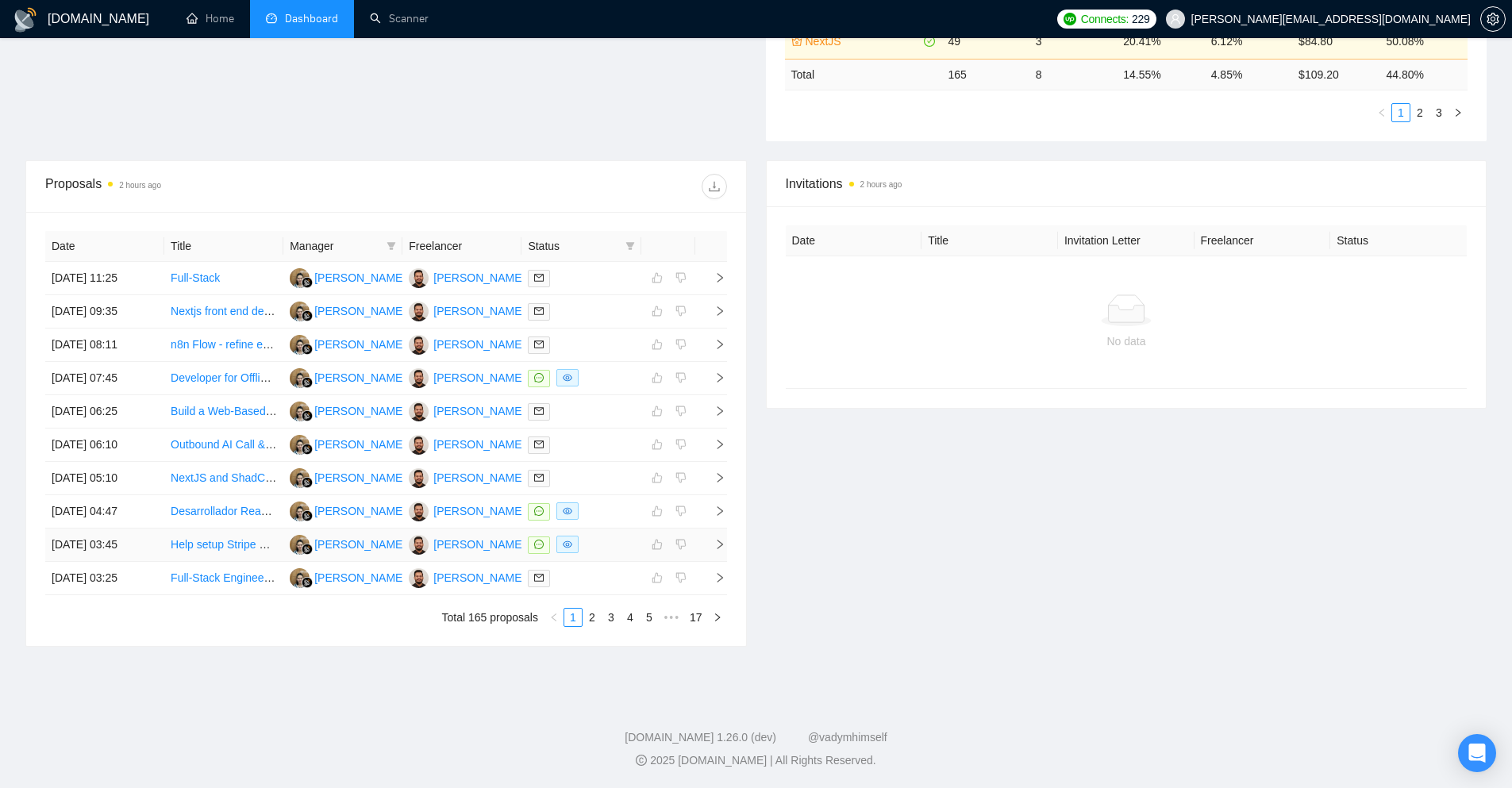
click at [726, 544] on td at bounding box center [711, 545] width 31 height 33
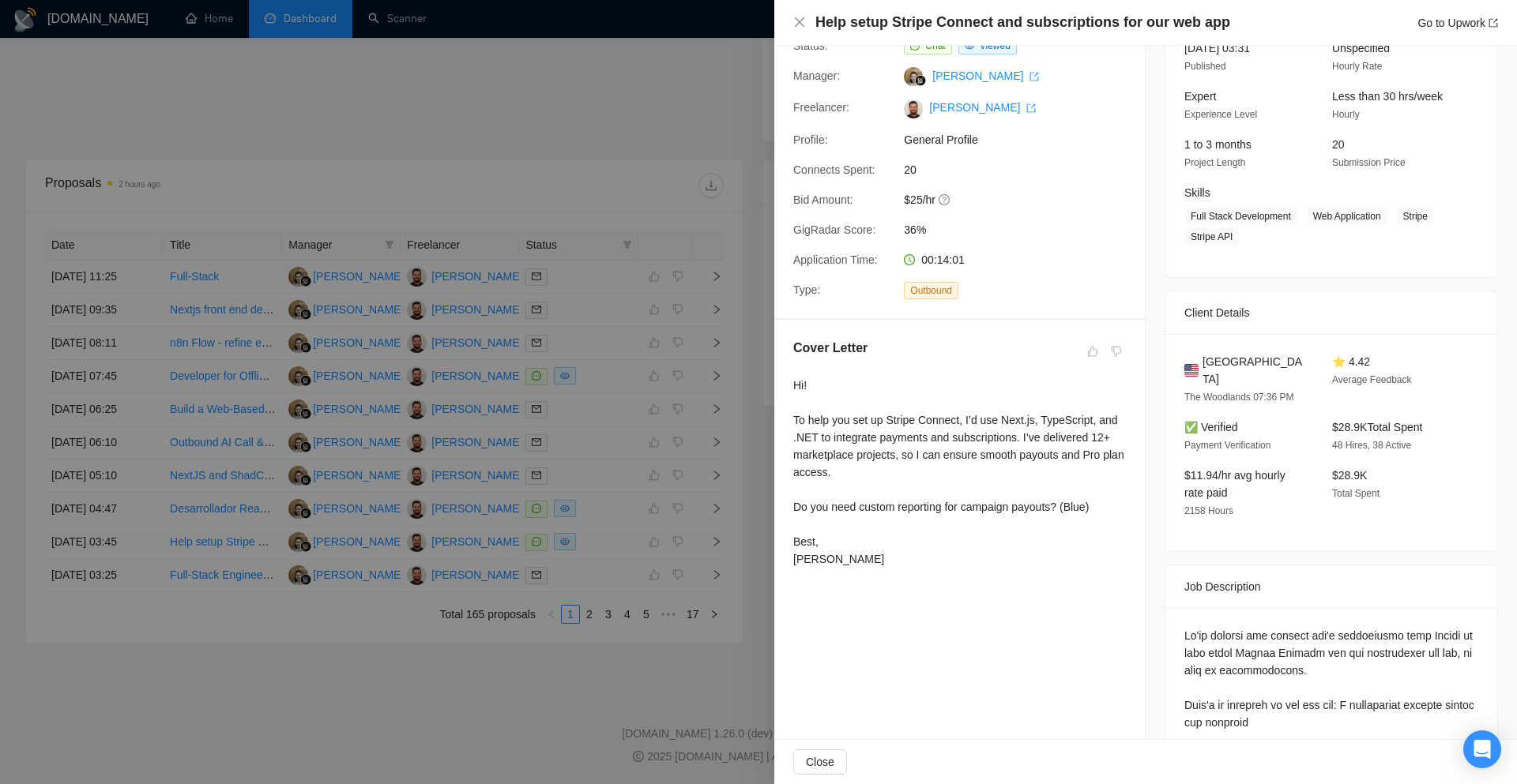
scroll to position [0, 0]
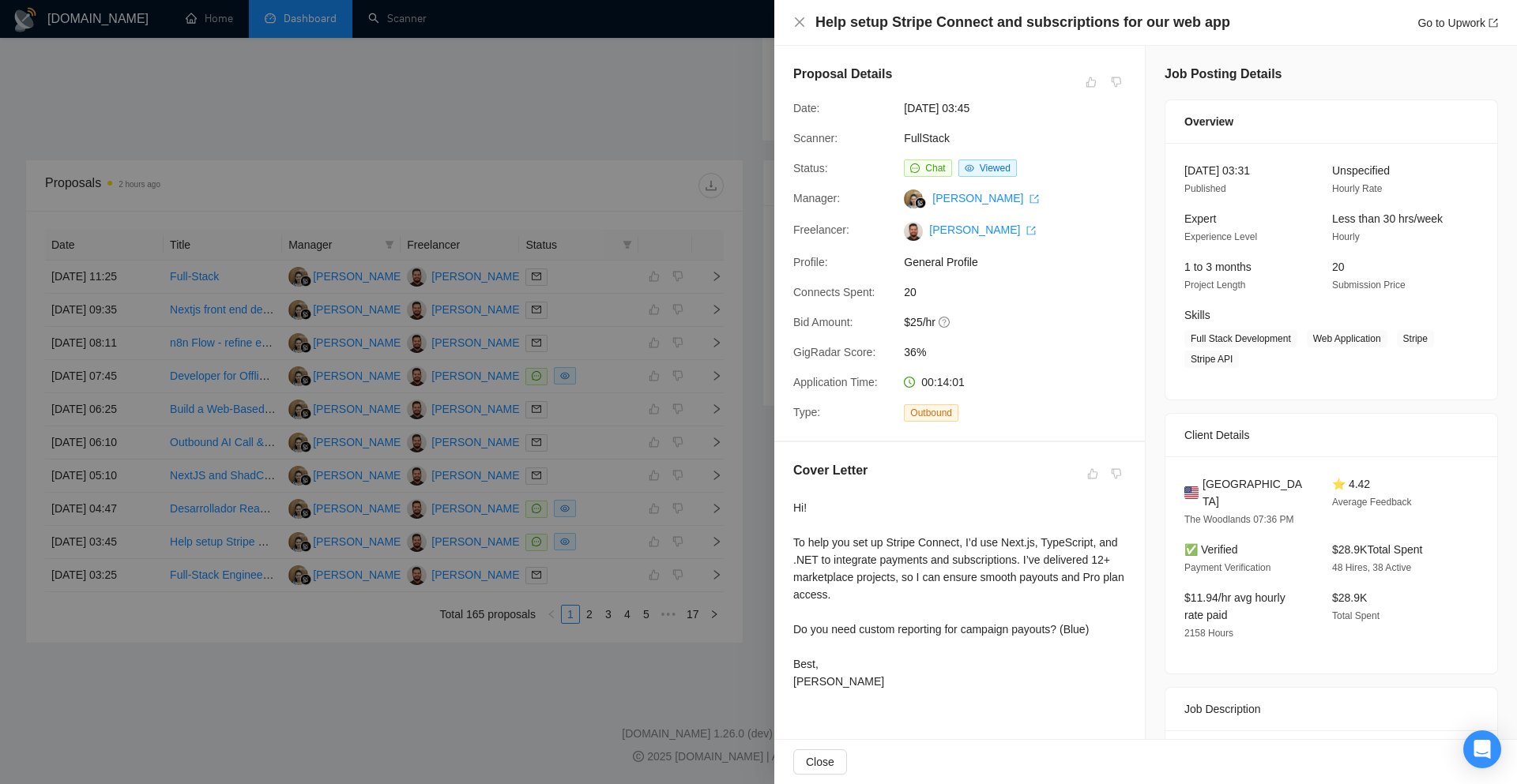
click at [546, 80] on div at bounding box center [758, 392] width 1517 height 784
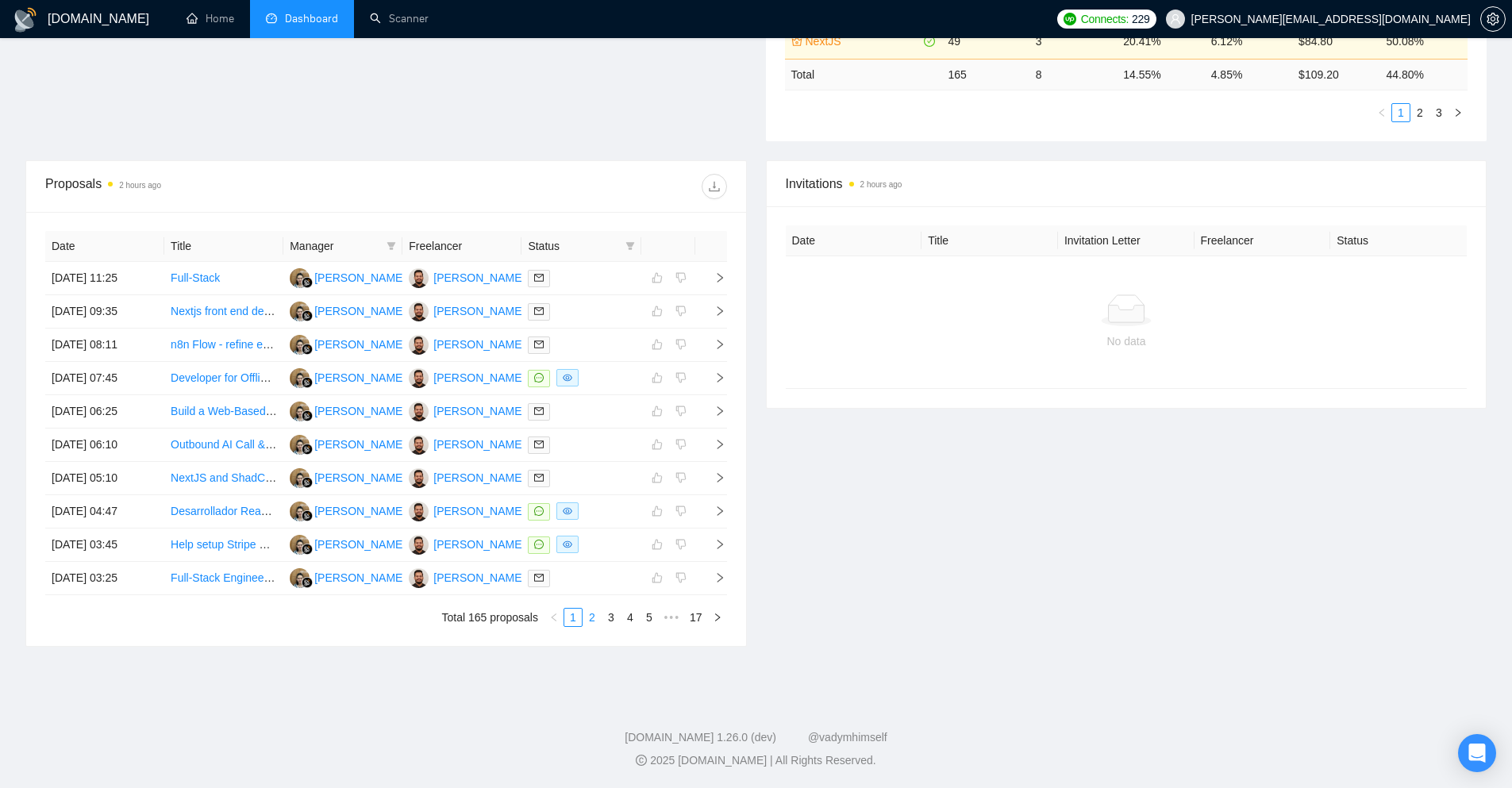
click at [598, 623] on link "2" at bounding box center [592, 617] width 17 height 17
click at [615, 617] on link "3" at bounding box center [611, 617] width 17 height 17
click at [631, 610] on link "4" at bounding box center [630, 617] width 17 height 17
click at [713, 546] on span "right" at bounding box center [713, 544] width 24 height 11
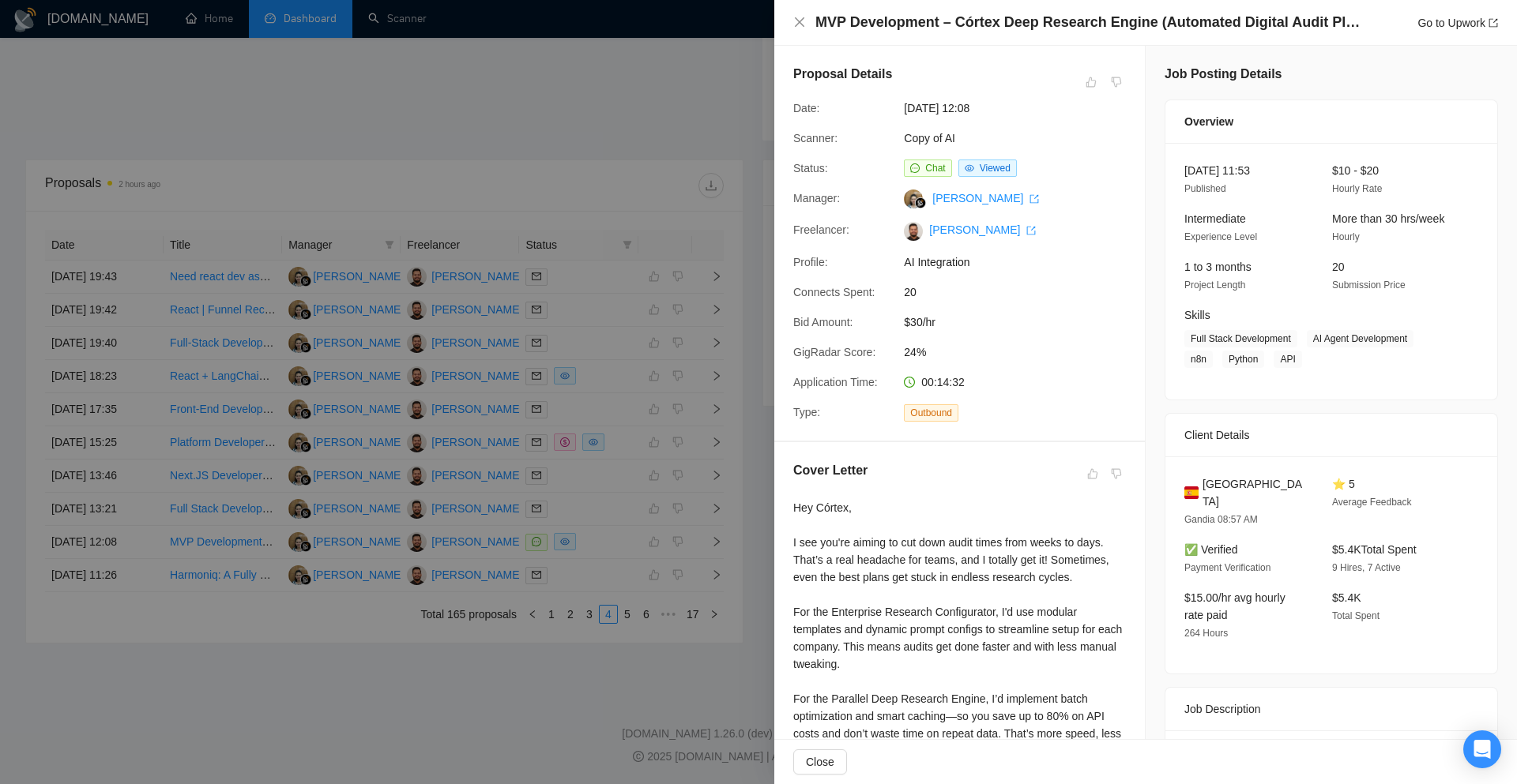
click at [622, 71] on div at bounding box center [758, 392] width 1517 height 784
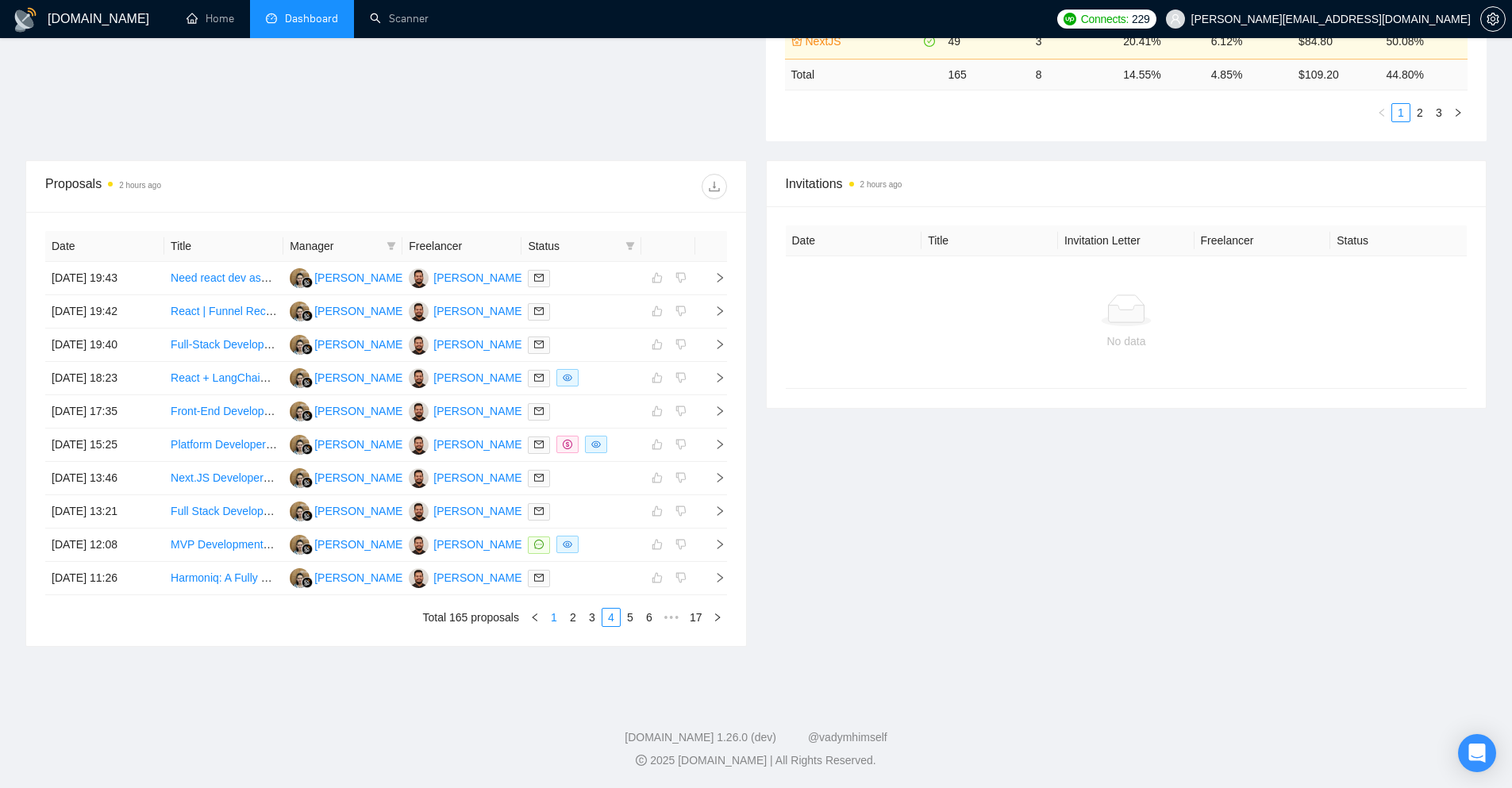
click at [554, 624] on link "1" at bounding box center [554, 617] width 17 height 17
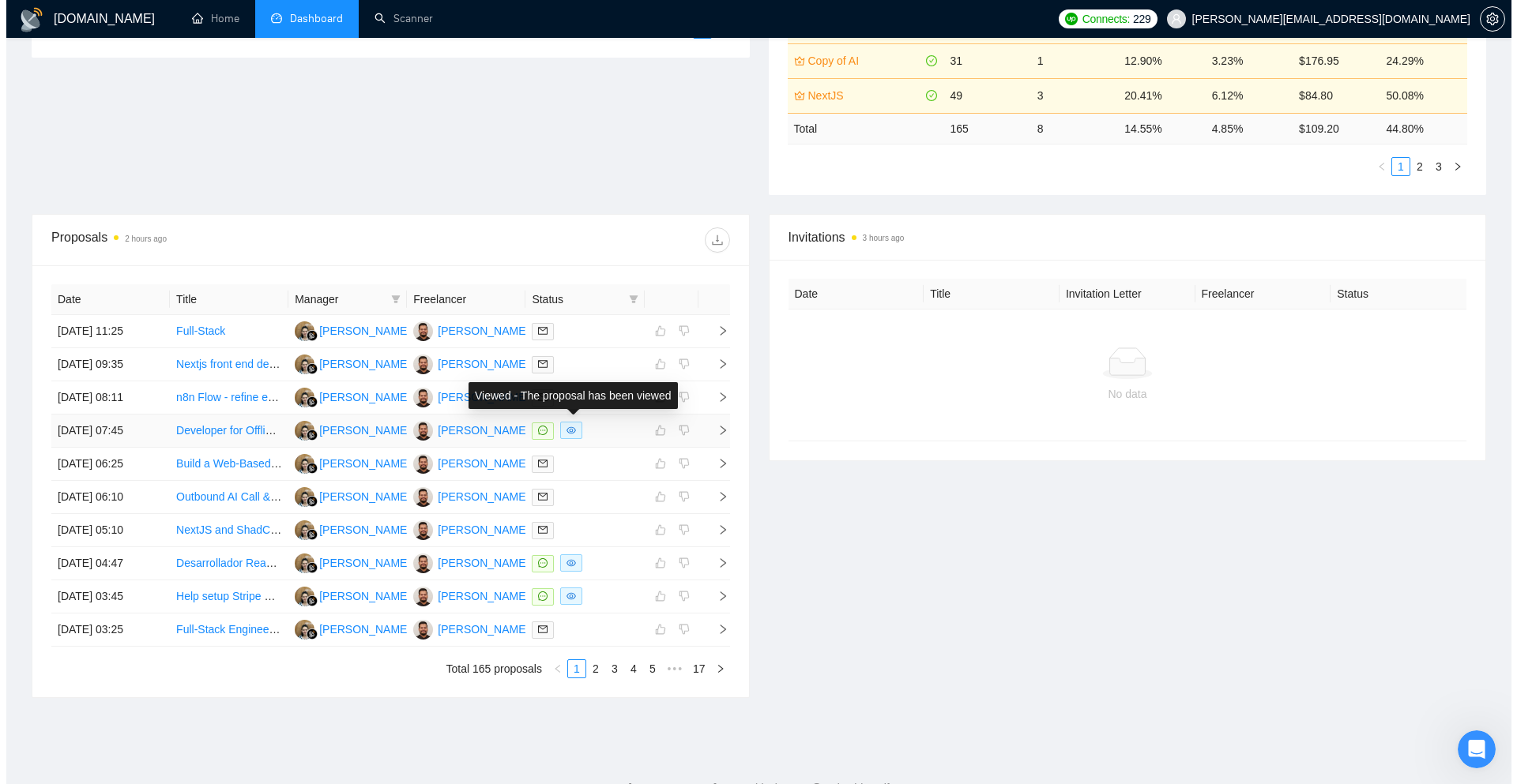
scroll to position [473, 0]
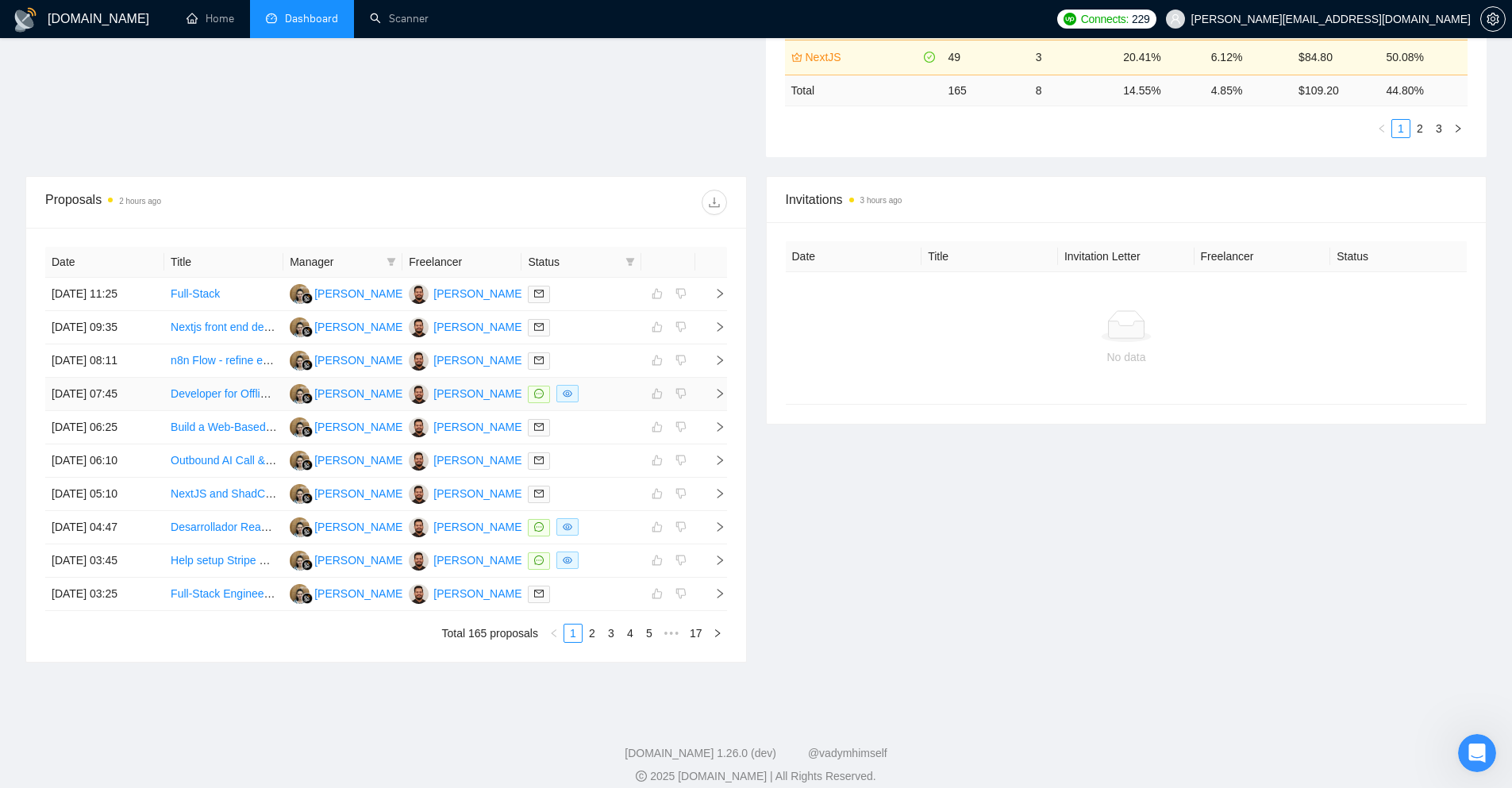
click at [720, 393] on icon "right" at bounding box center [720, 393] width 11 height 11
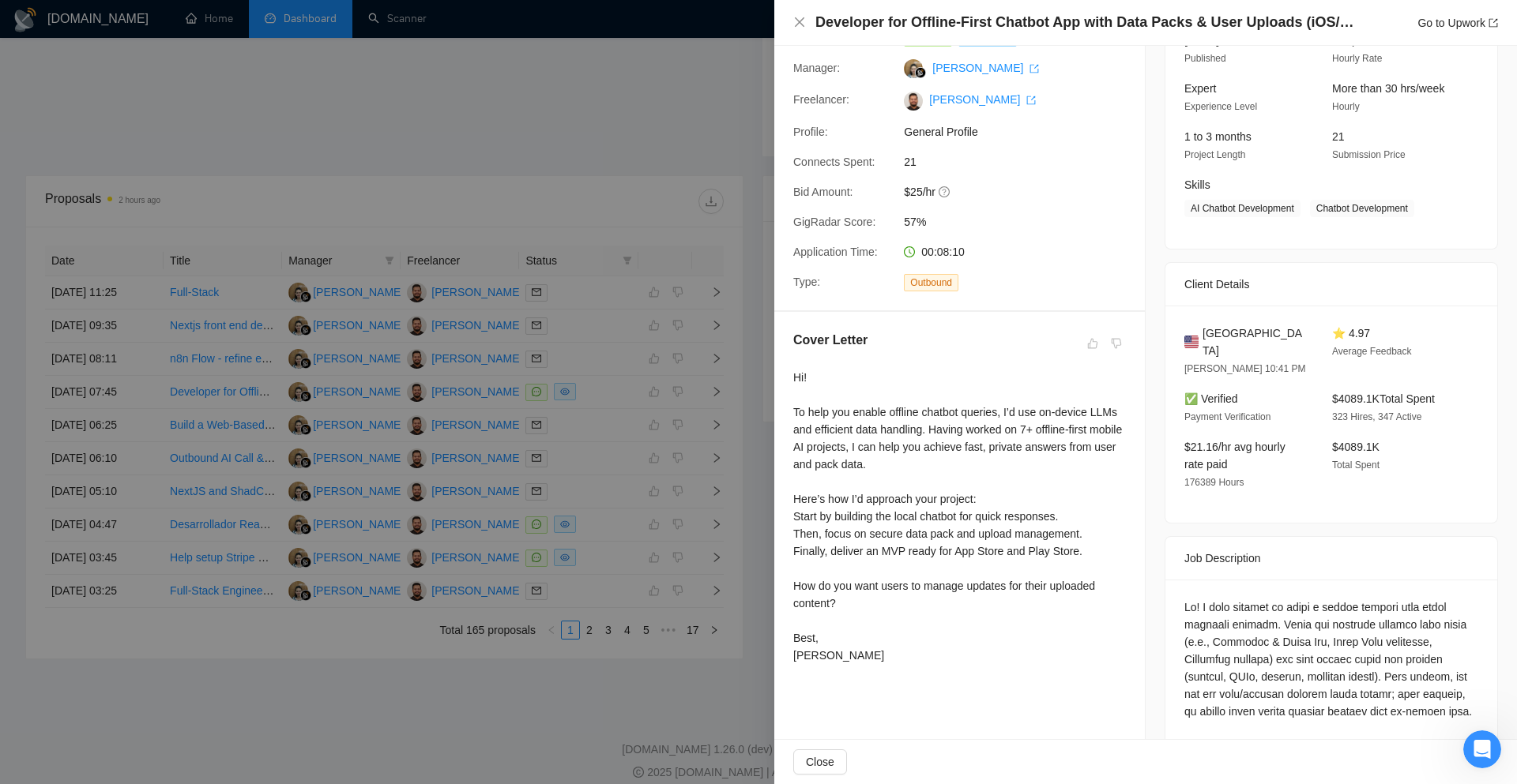
scroll to position [158, 0]
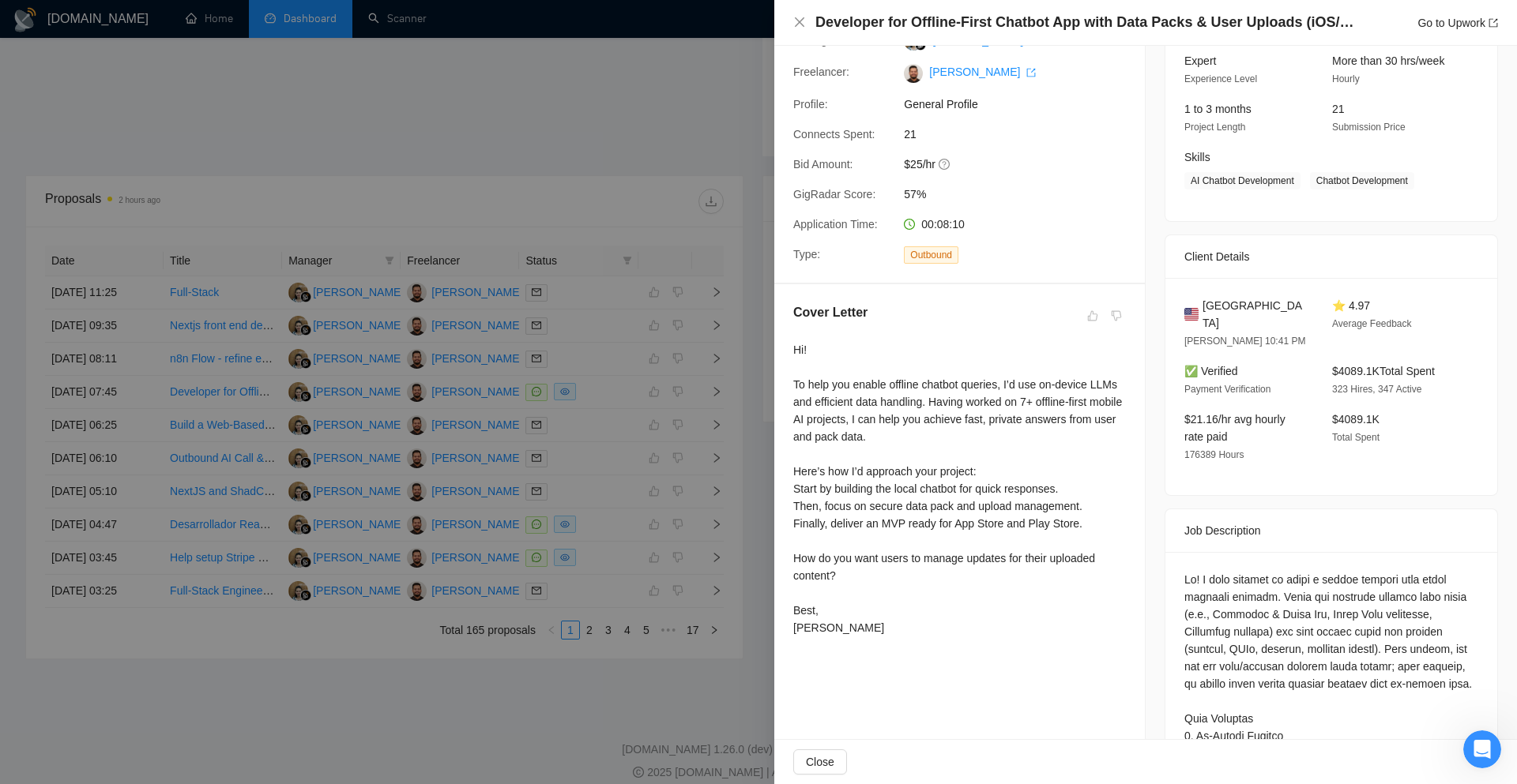
click at [700, 692] on div at bounding box center [758, 392] width 1517 height 784
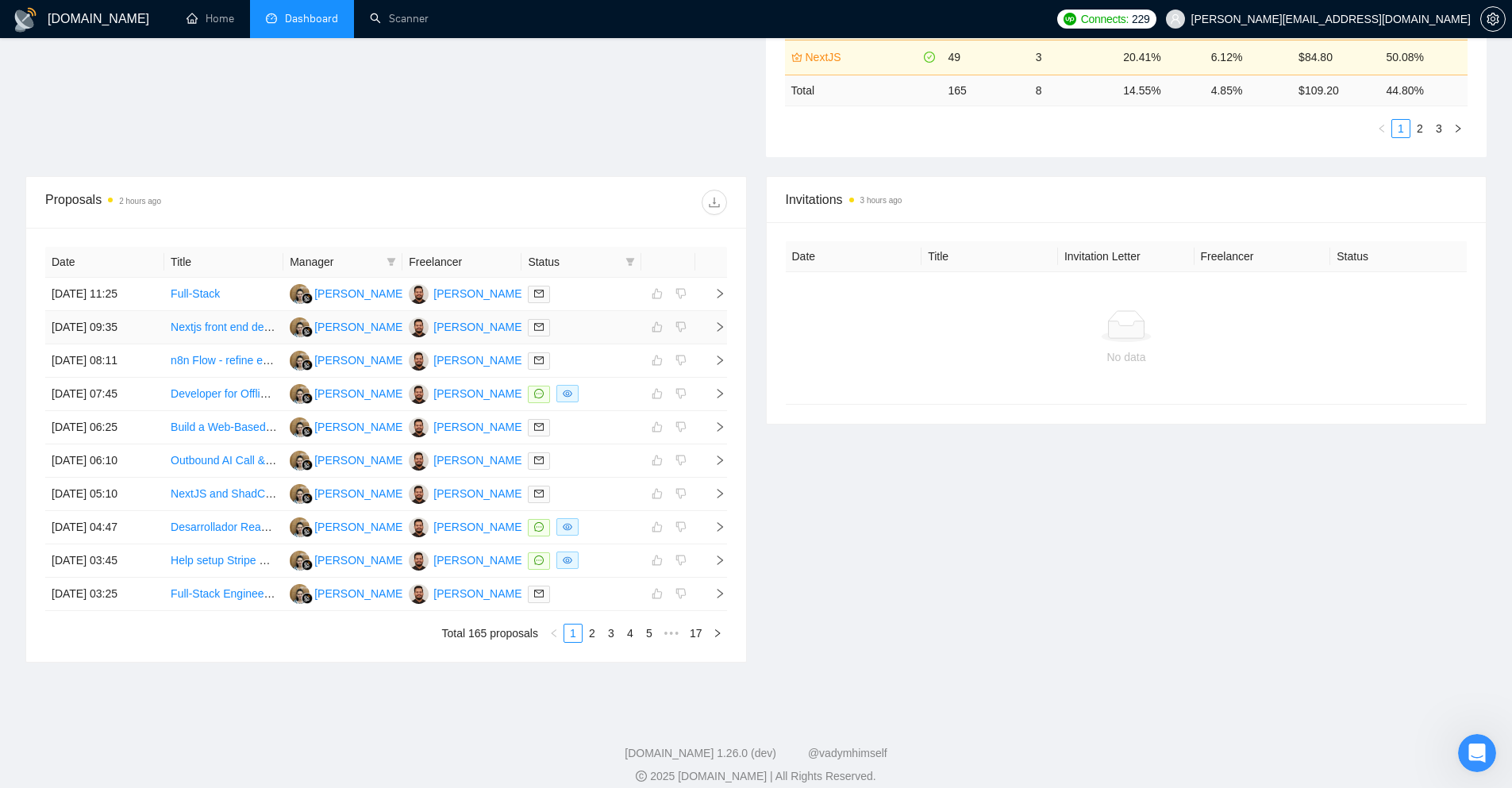
click at [716, 327] on icon "right" at bounding box center [720, 326] width 11 height 11
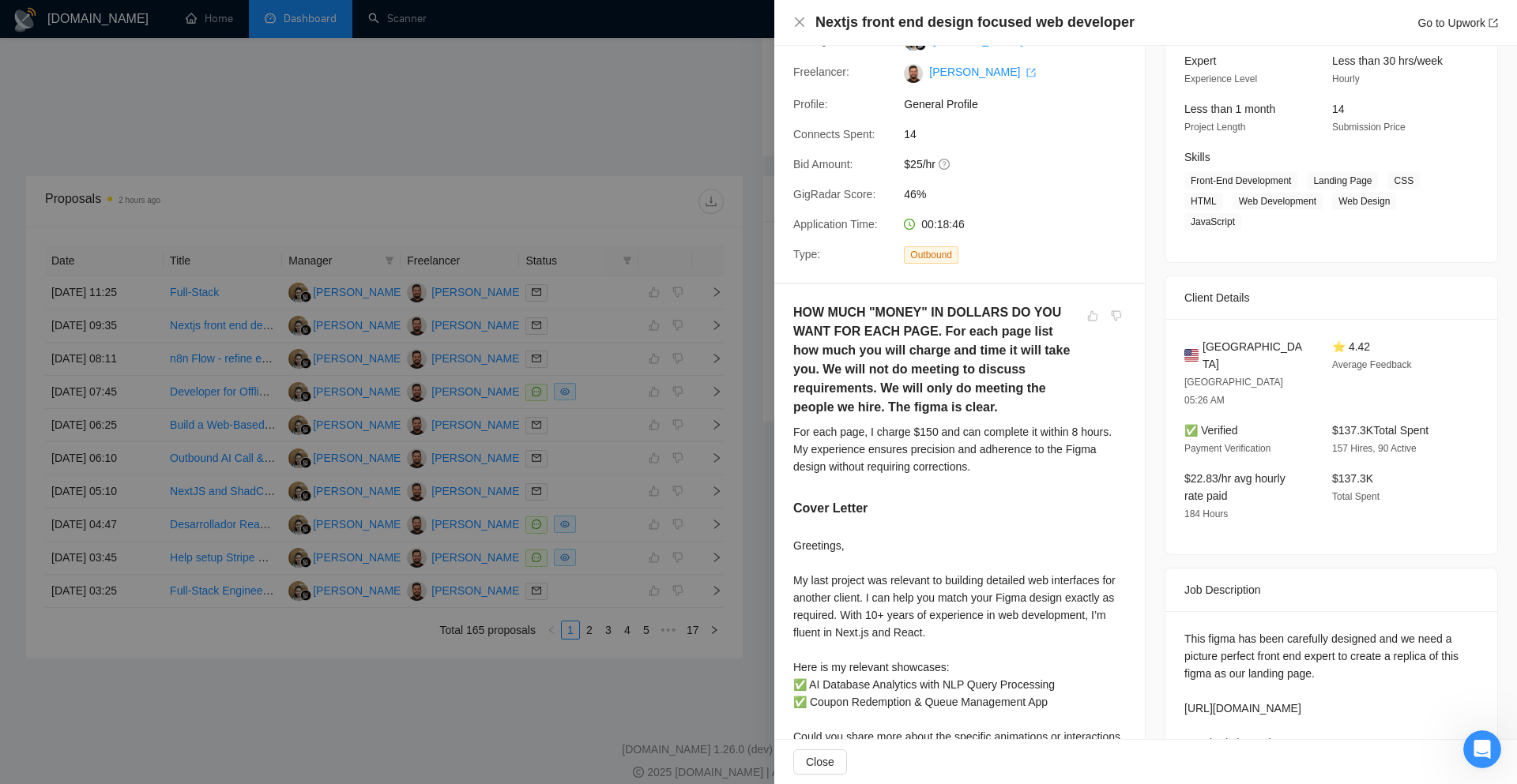
click at [742, 650] on div at bounding box center [758, 392] width 1517 height 784
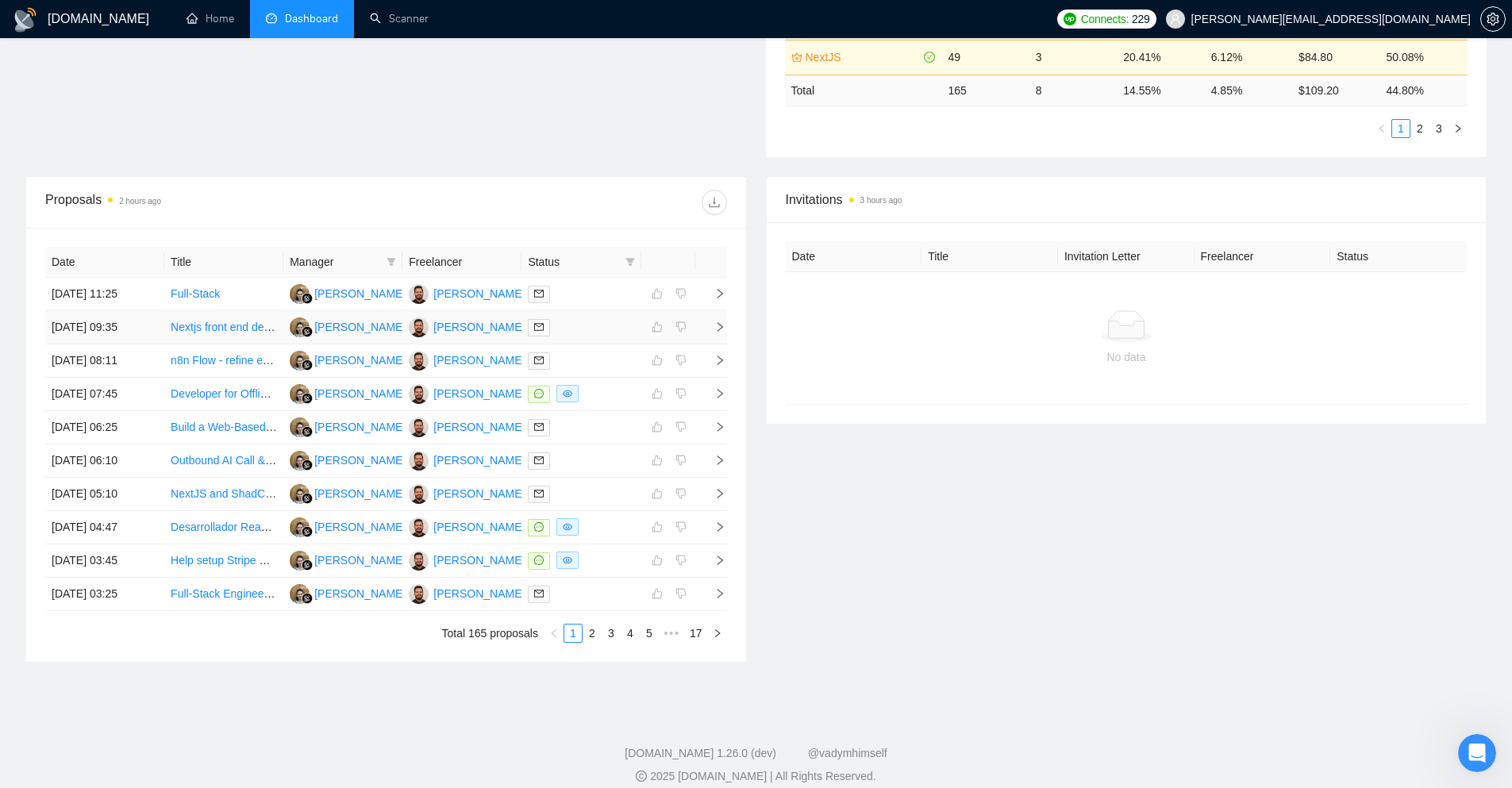
click at [718, 326] on icon "right" at bounding box center [720, 326] width 11 height 11
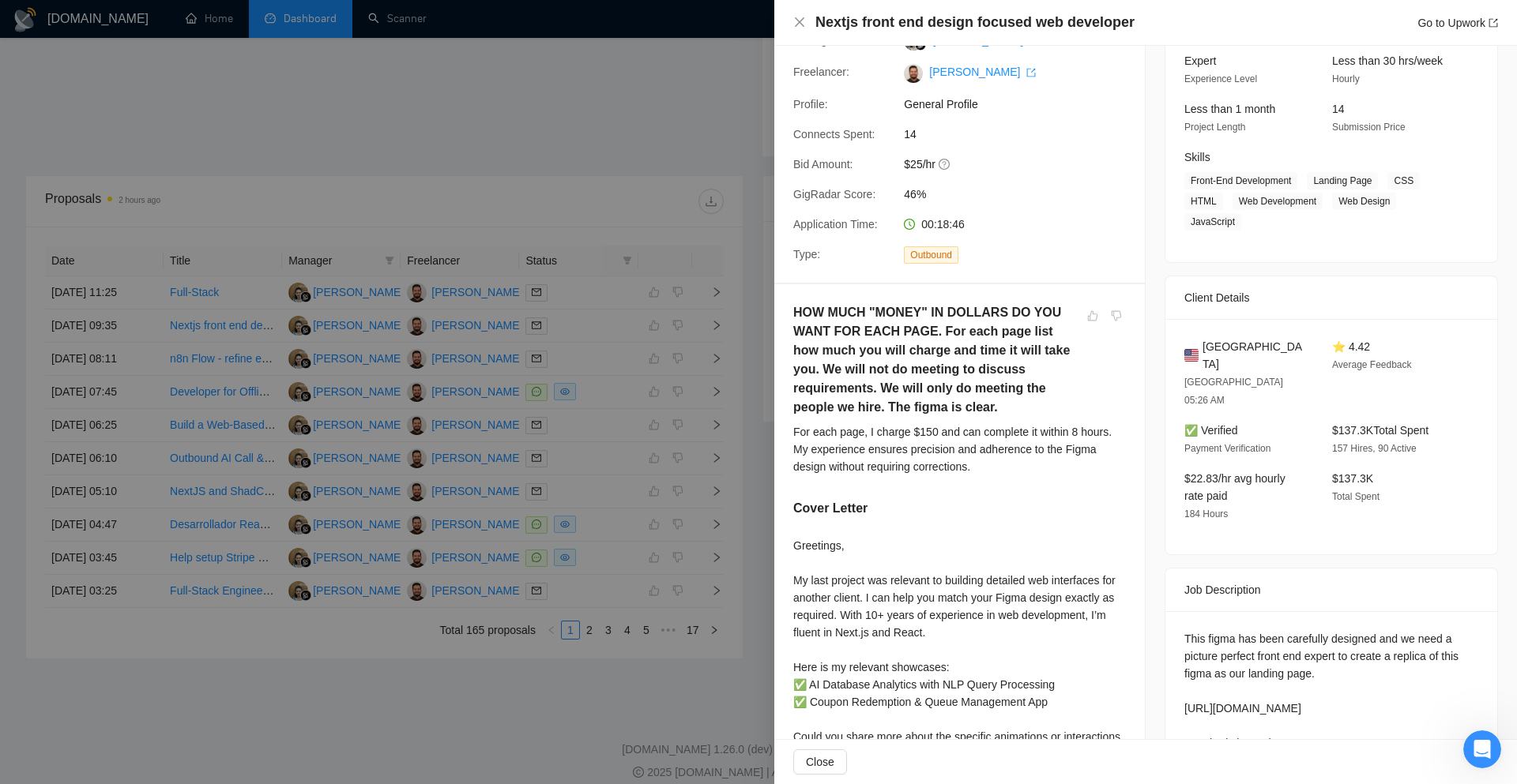
click at [757, 593] on div at bounding box center [758, 392] width 1517 height 784
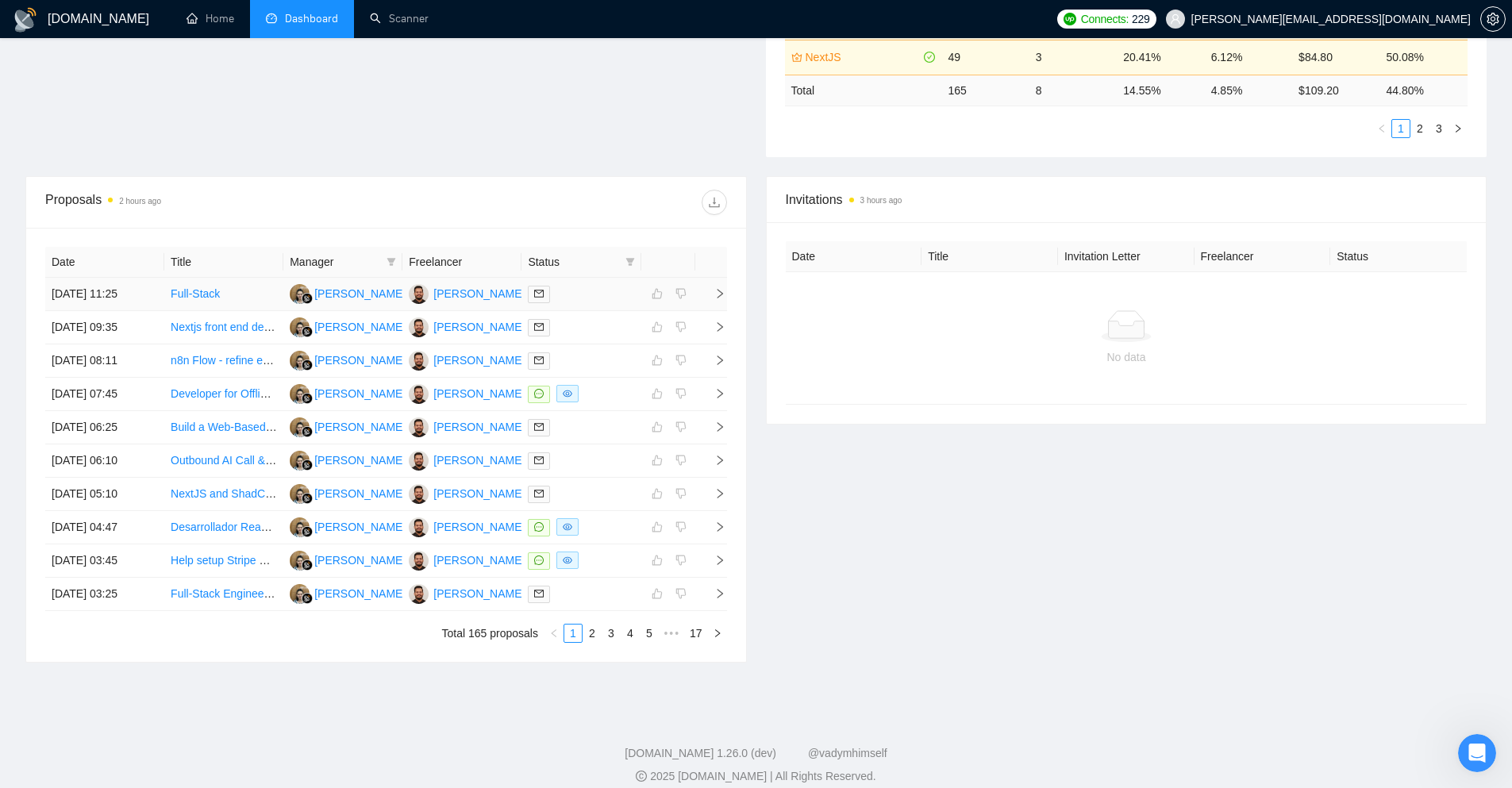
click at [711, 296] on span "right" at bounding box center [713, 293] width 24 height 11
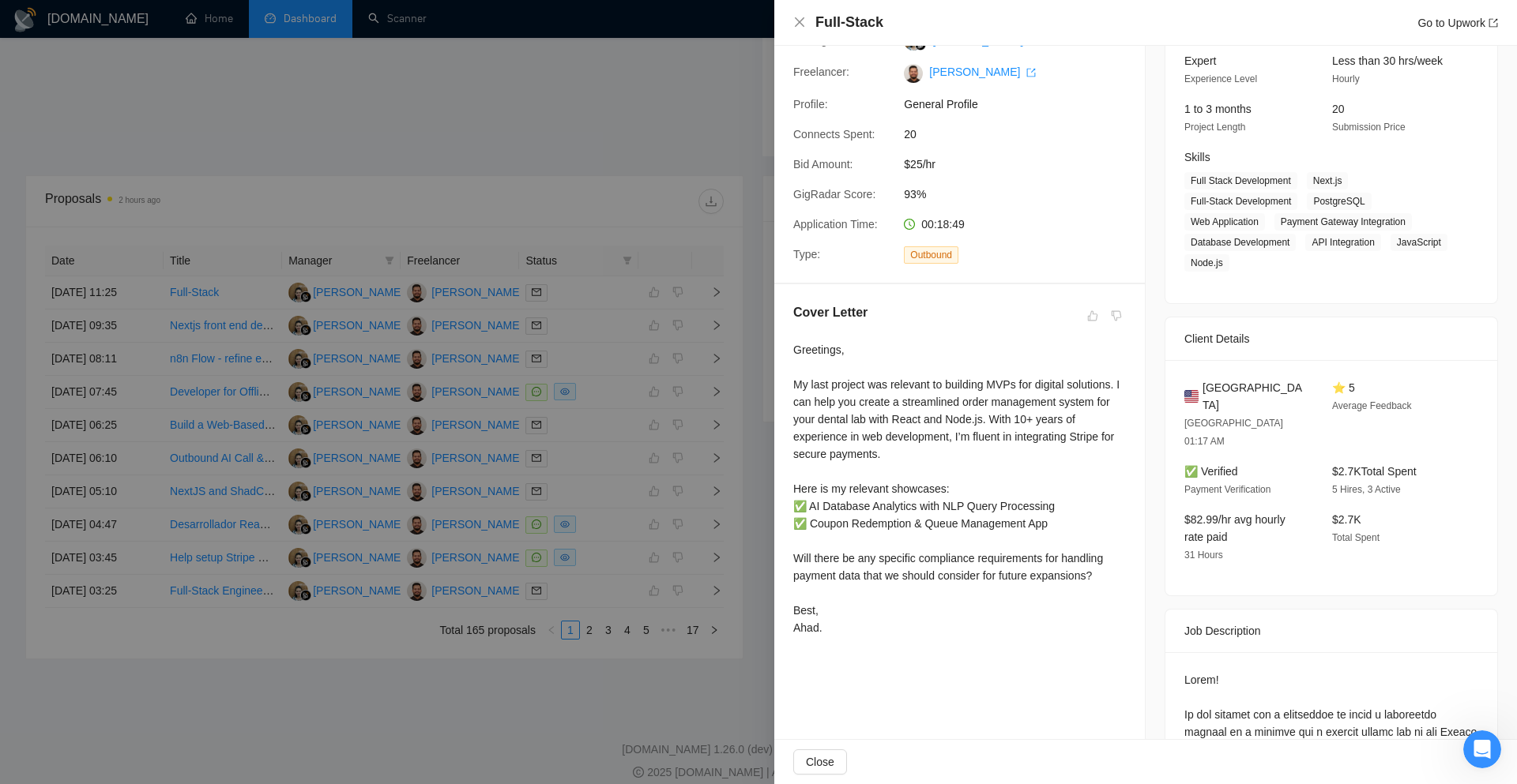
click at [752, 574] on div at bounding box center [758, 392] width 1517 height 784
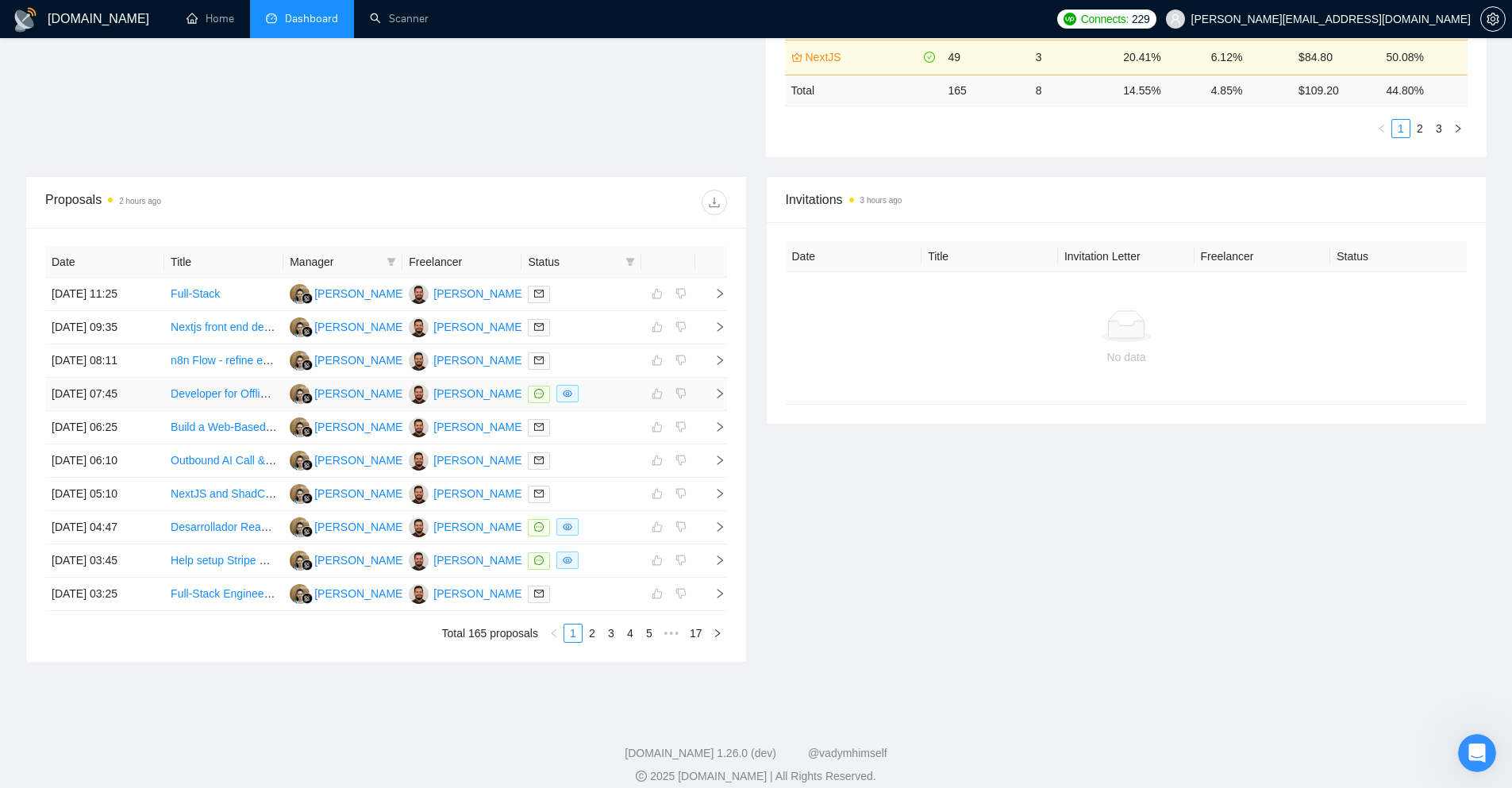
click at [726, 396] on td at bounding box center [711, 394] width 31 height 33
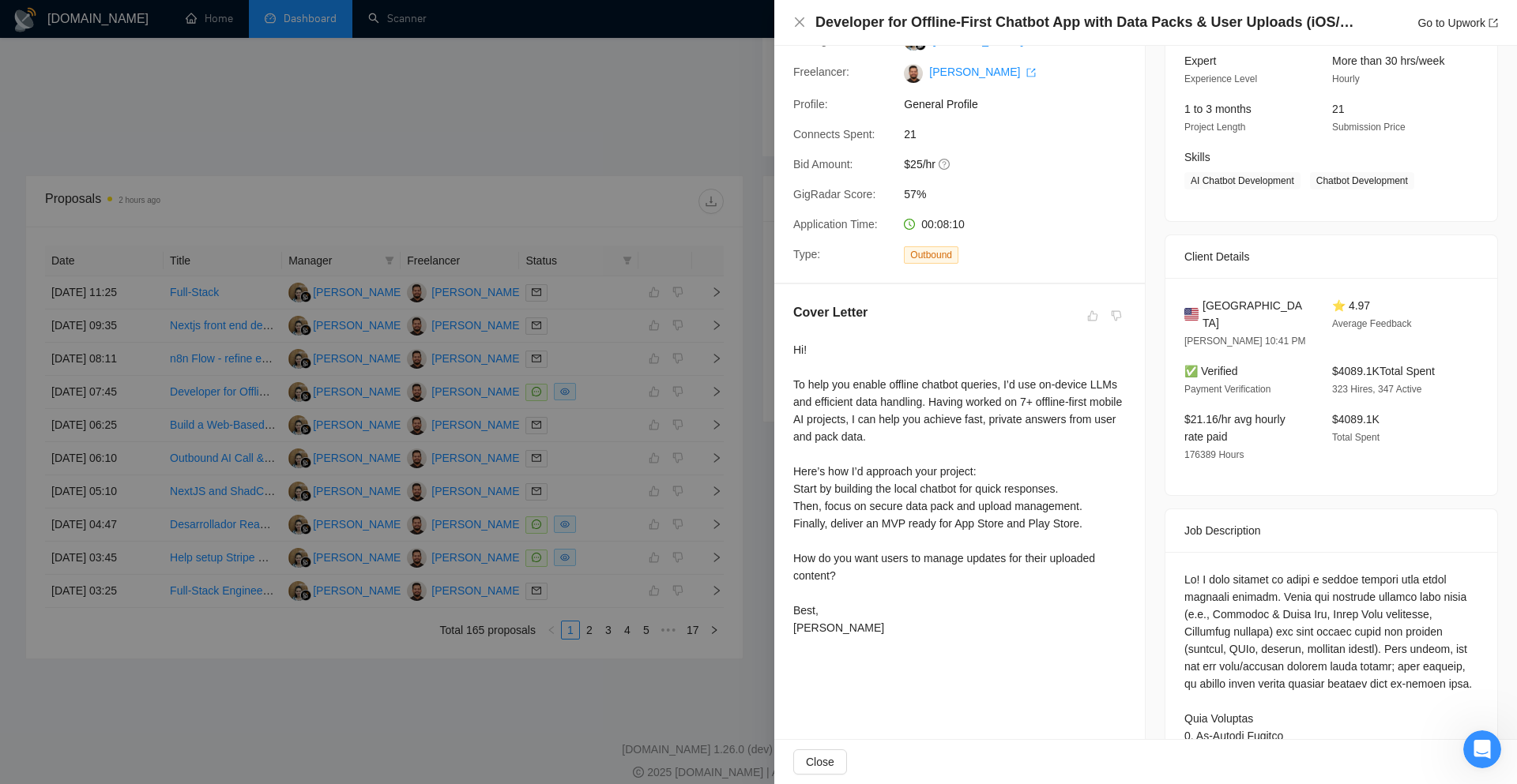
click at [726, 541] on div at bounding box center [758, 392] width 1517 height 784
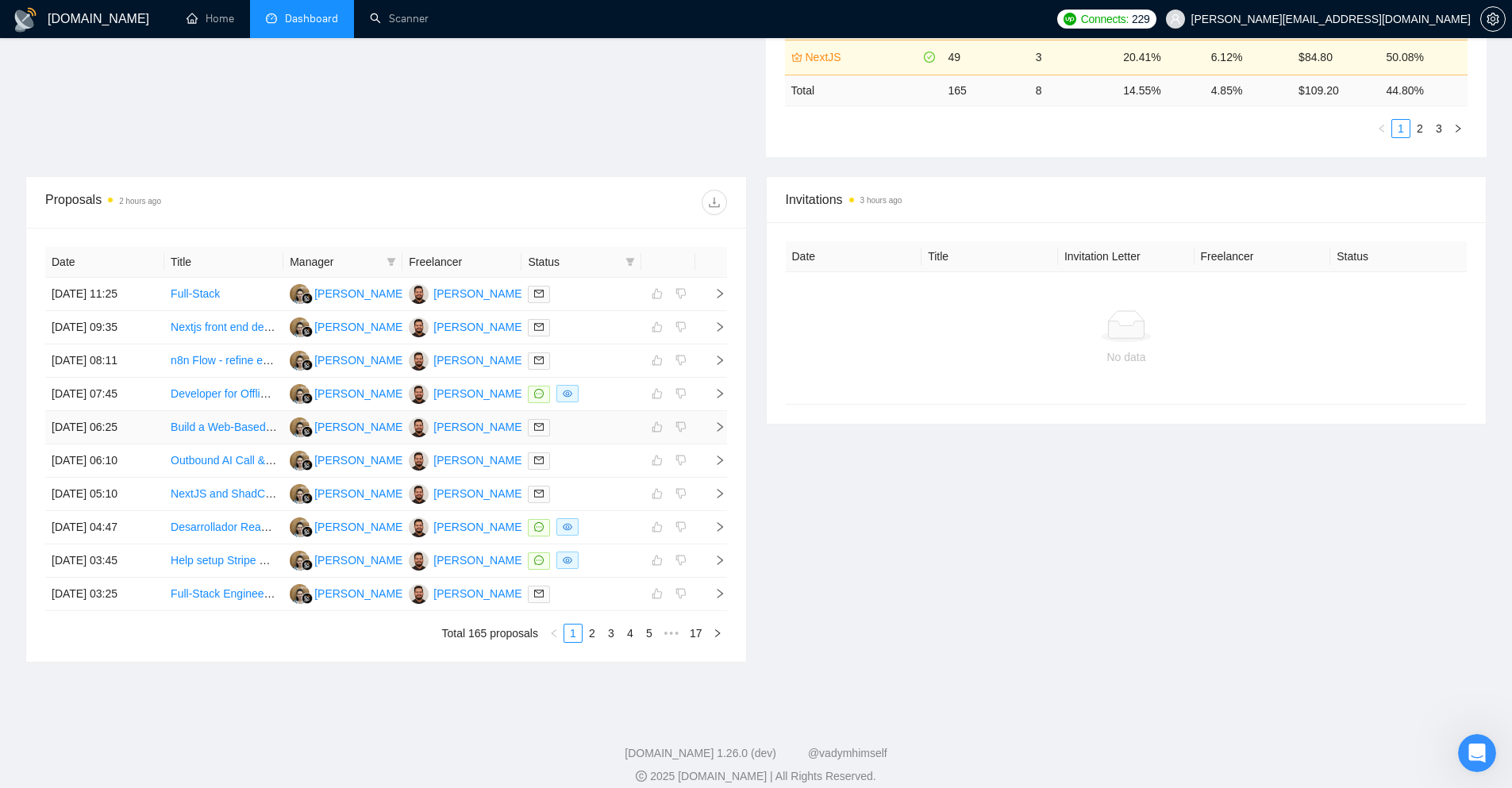
click at [718, 431] on icon "right" at bounding box center [720, 426] width 11 height 11
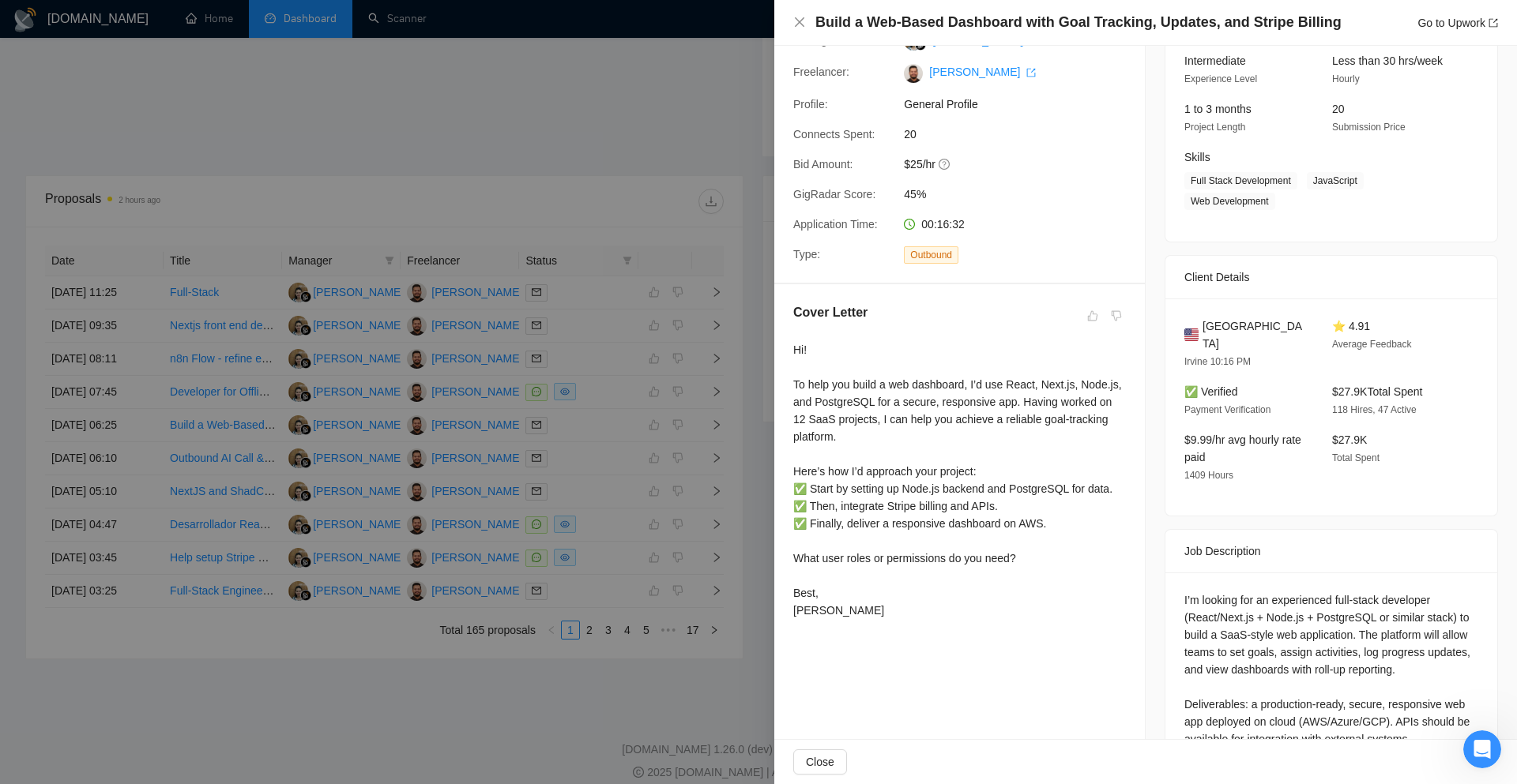
click at [762, 553] on div at bounding box center [758, 392] width 1517 height 784
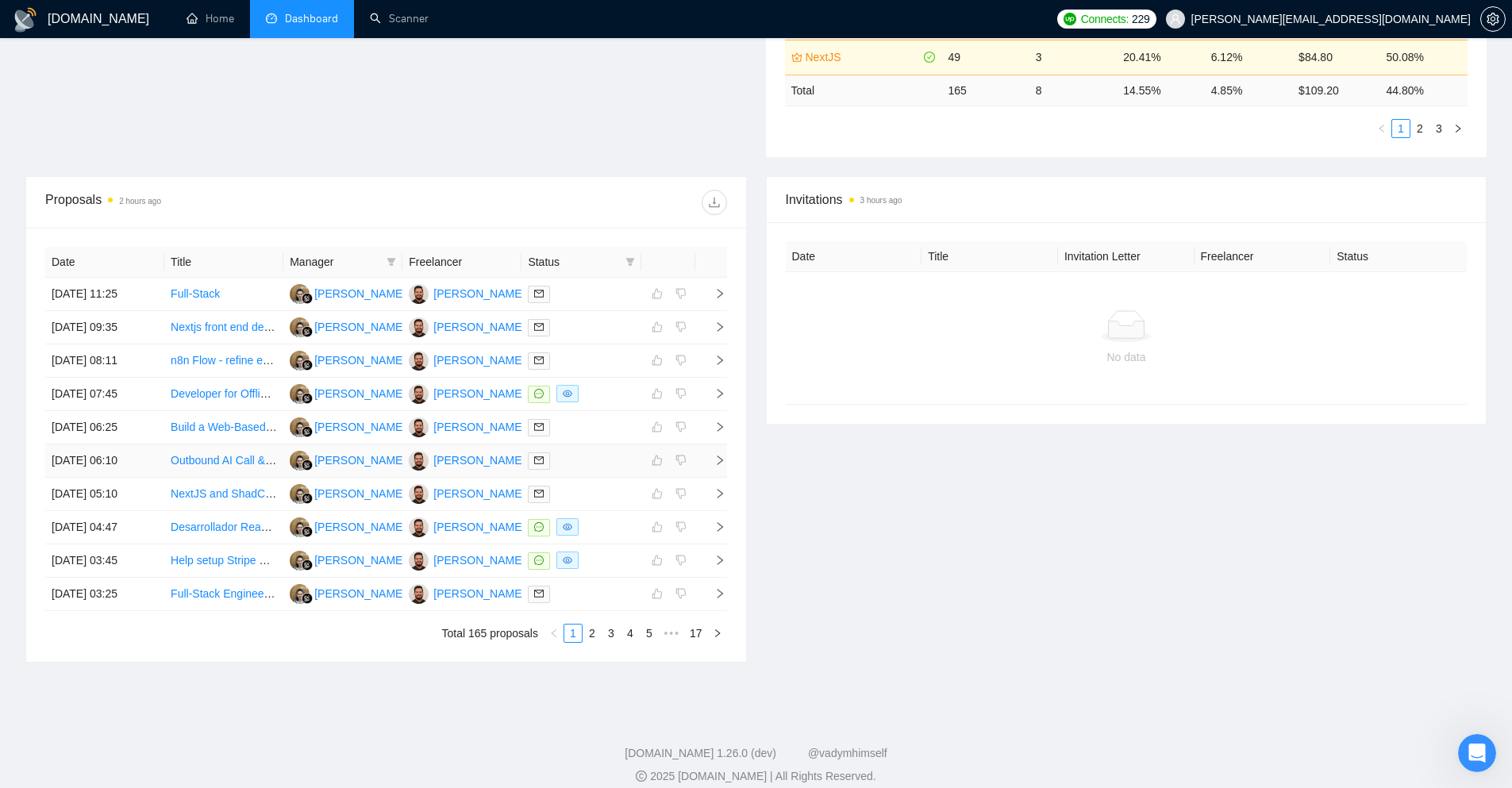
click at [712, 460] on span "right" at bounding box center [713, 460] width 24 height 11
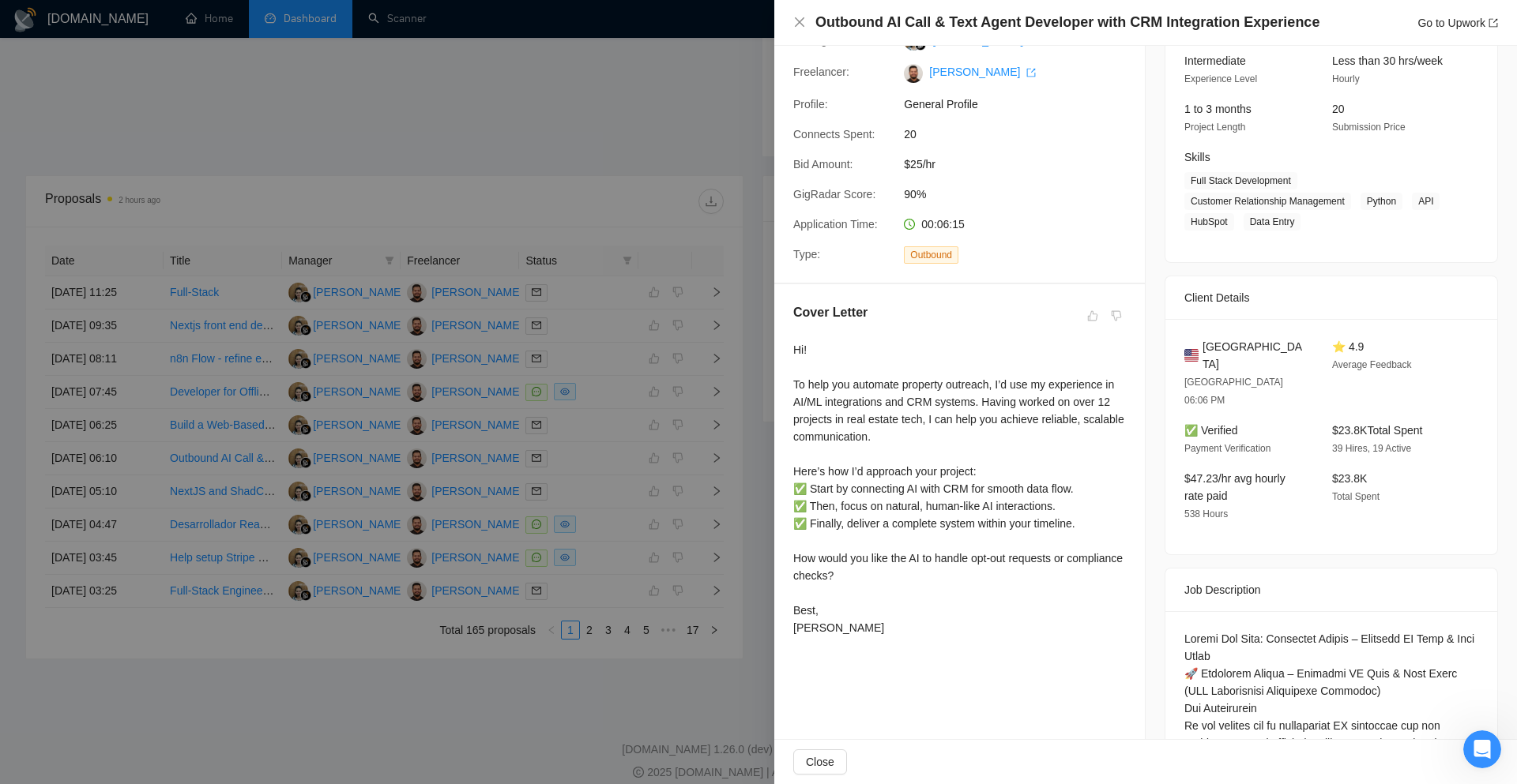
click at [732, 536] on div at bounding box center [758, 392] width 1517 height 784
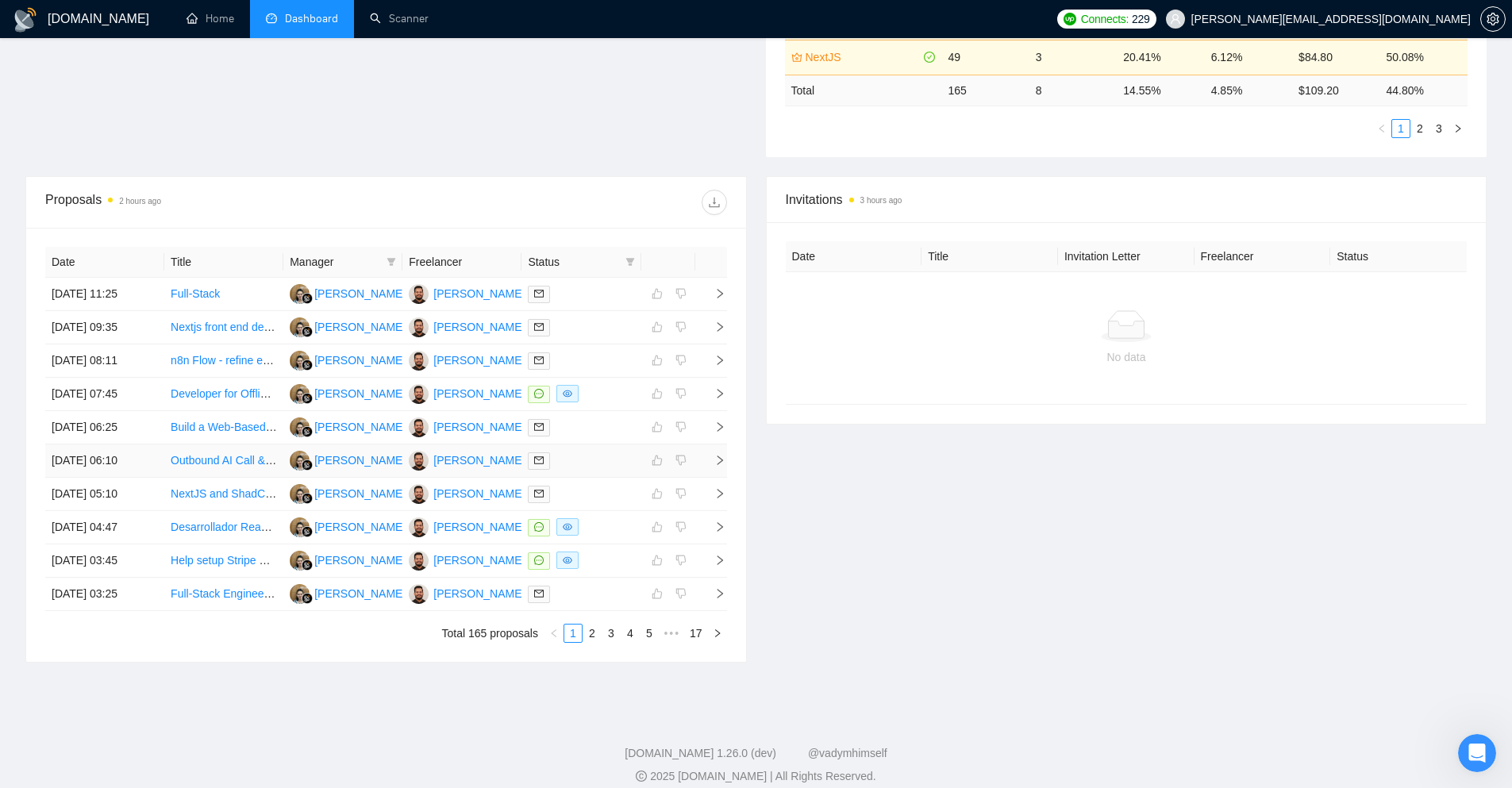
click at [720, 465] on icon "right" at bounding box center [720, 460] width 11 height 11
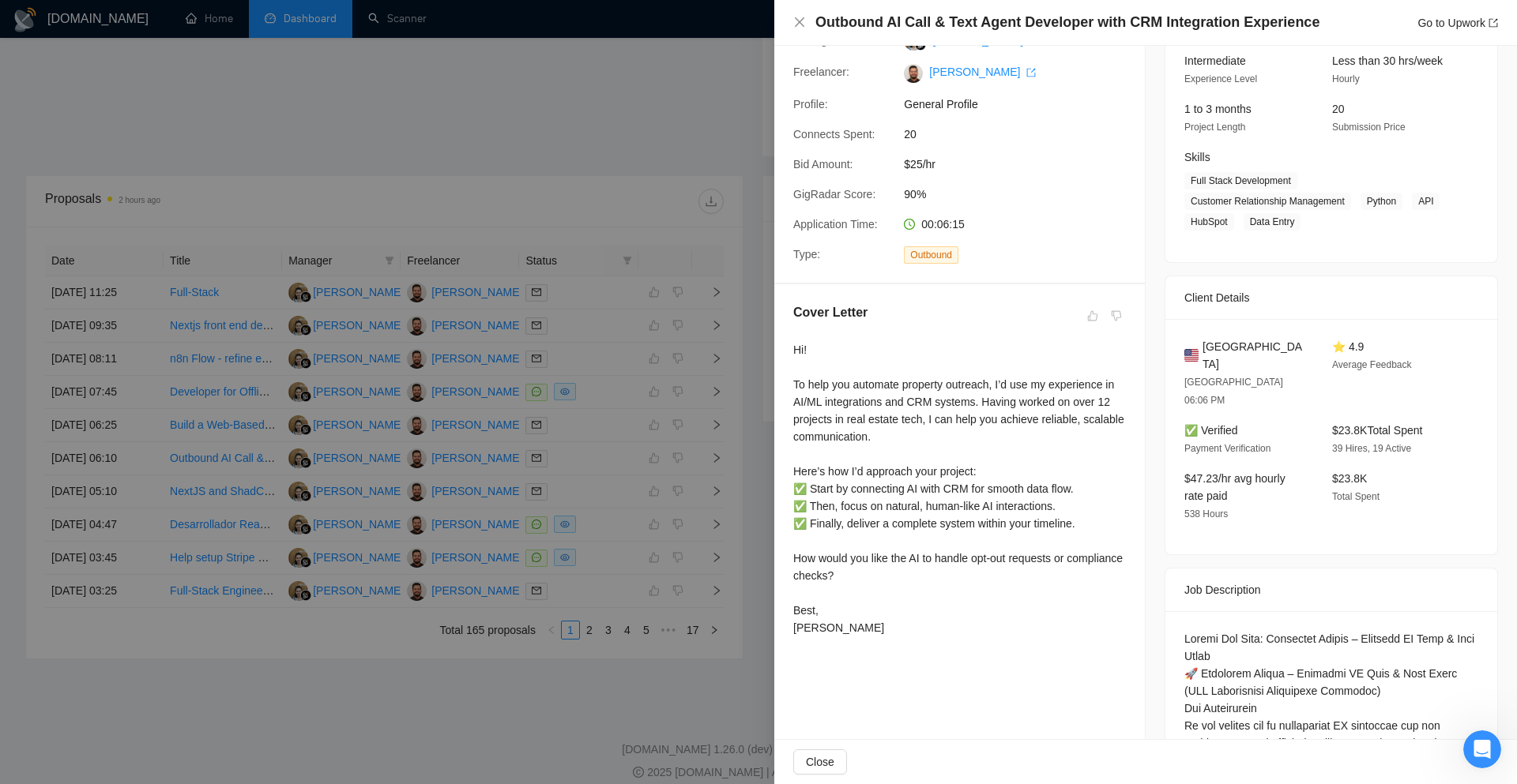
click at [736, 450] on div at bounding box center [758, 392] width 1517 height 784
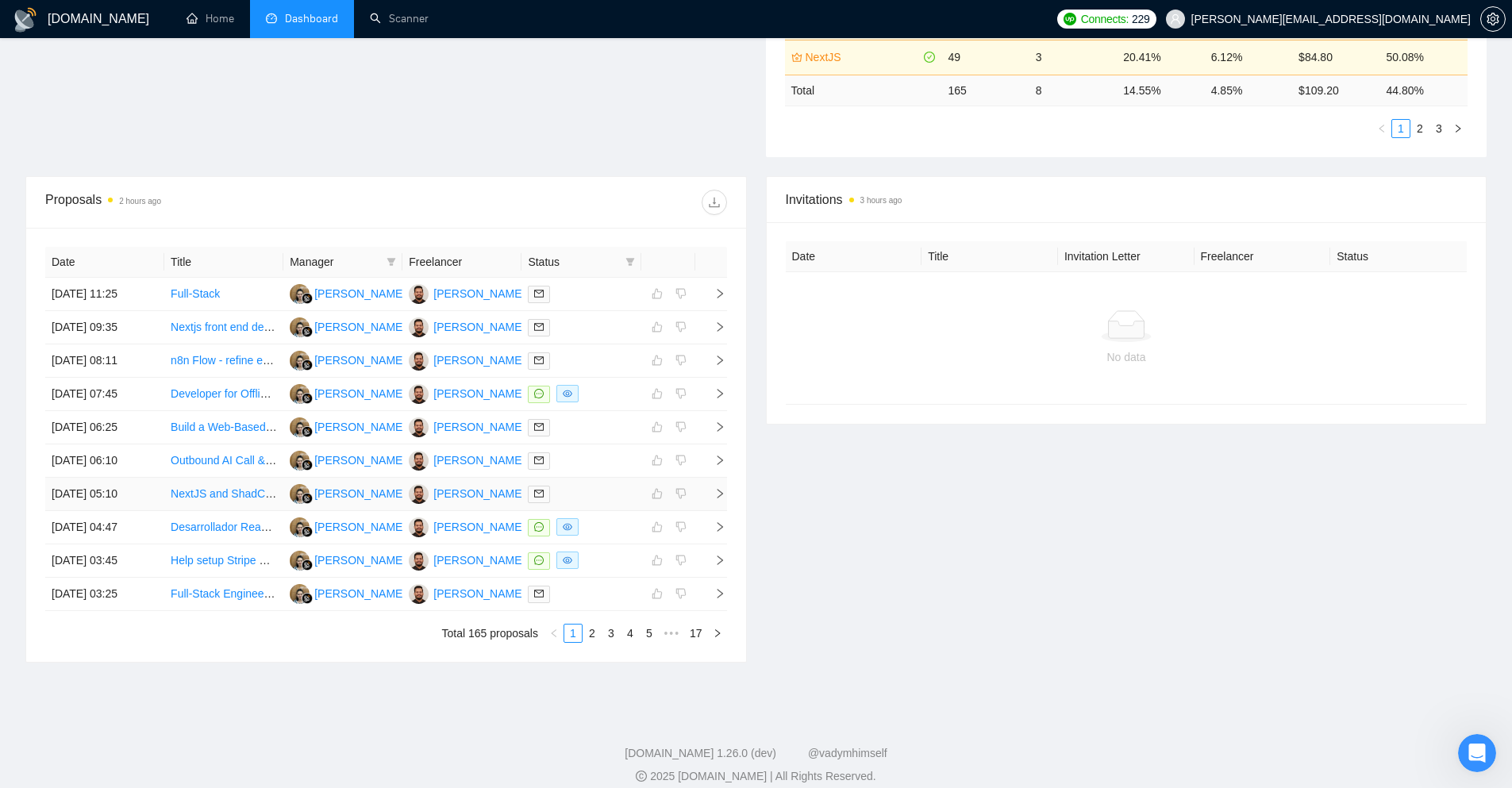
click at [711, 492] on span "right" at bounding box center [713, 493] width 24 height 11
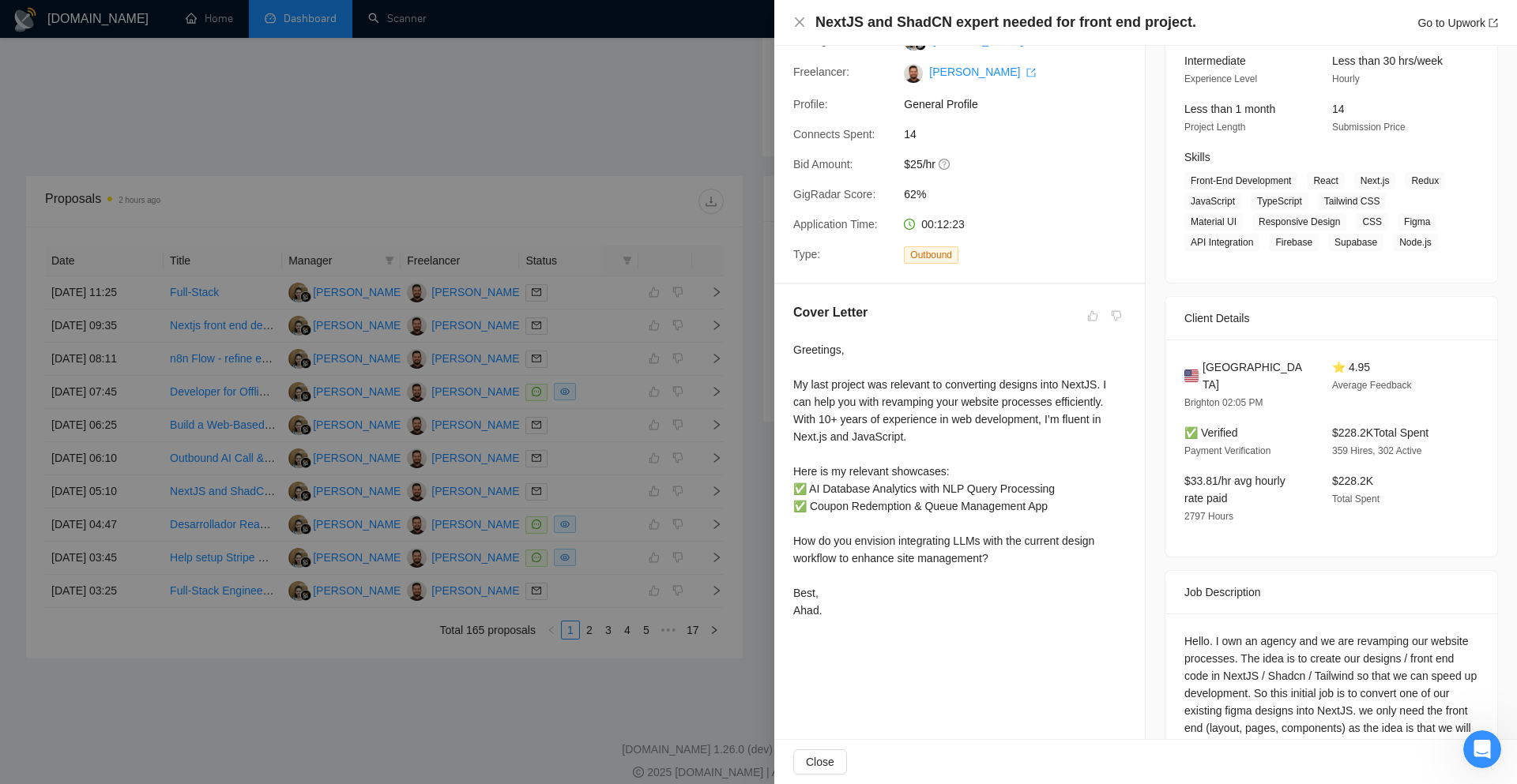
click at [738, 480] on div at bounding box center [758, 392] width 1517 height 784
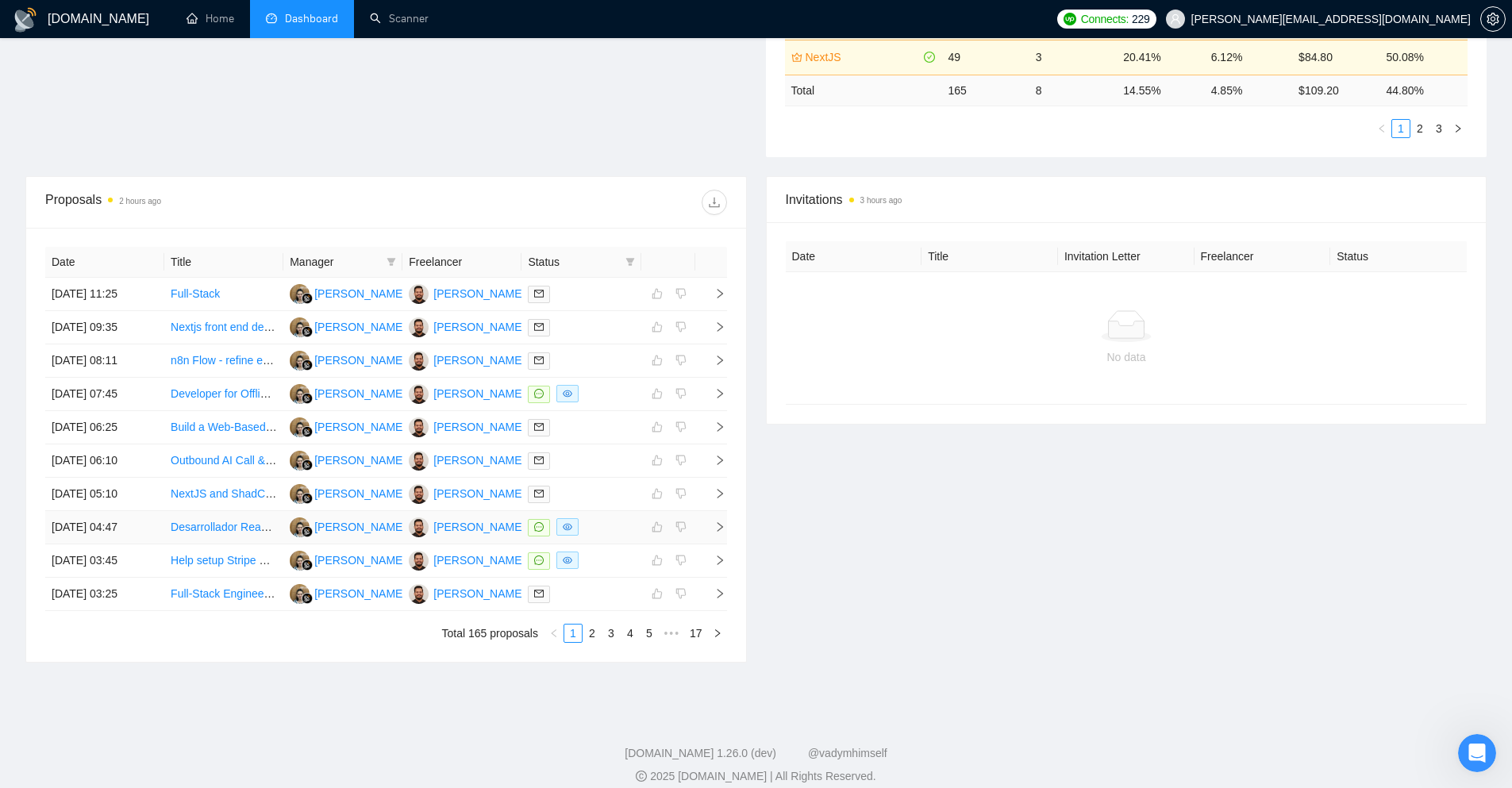
click at [722, 534] on td at bounding box center [711, 528] width 31 height 33
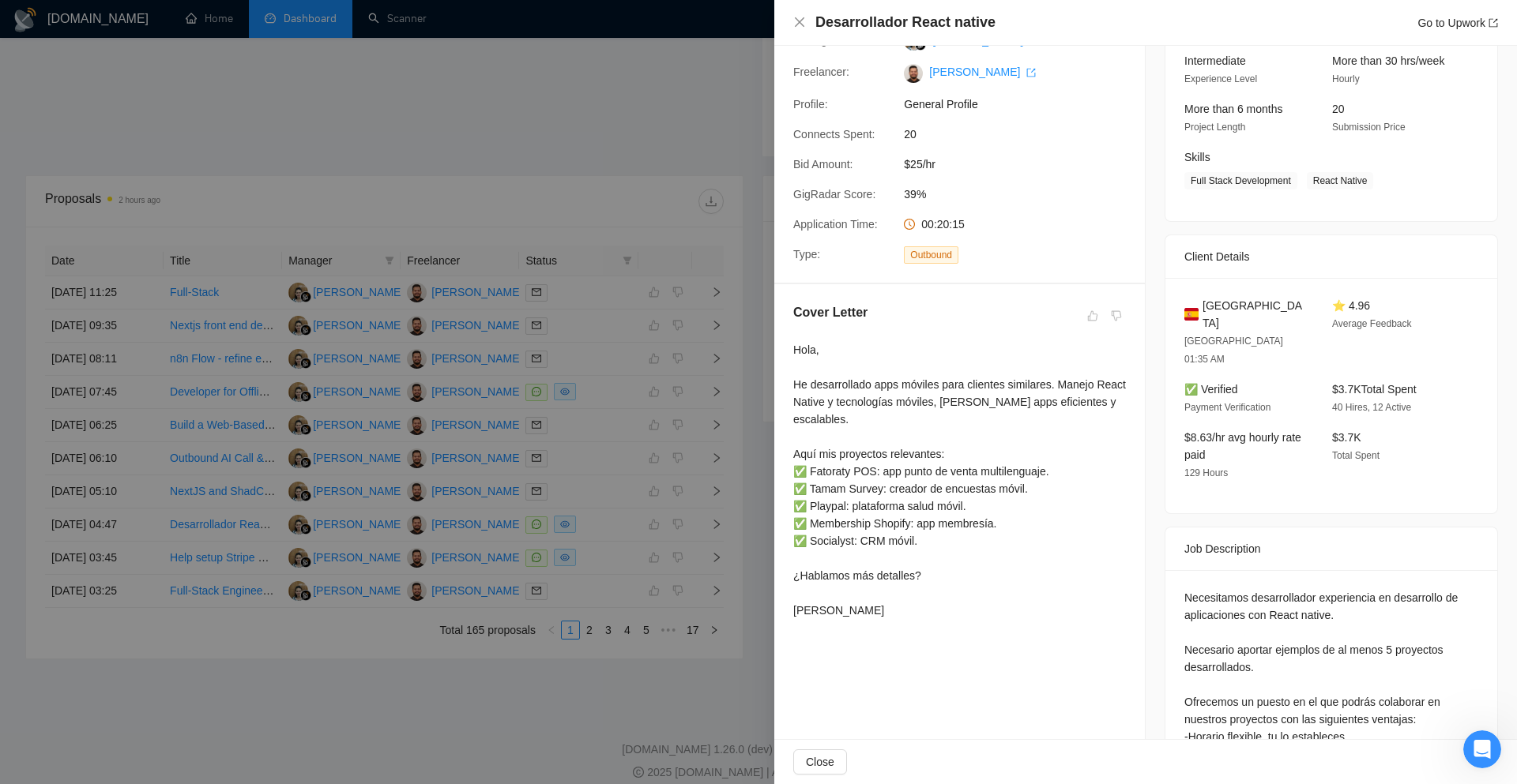
click at [734, 525] on div at bounding box center [758, 392] width 1517 height 784
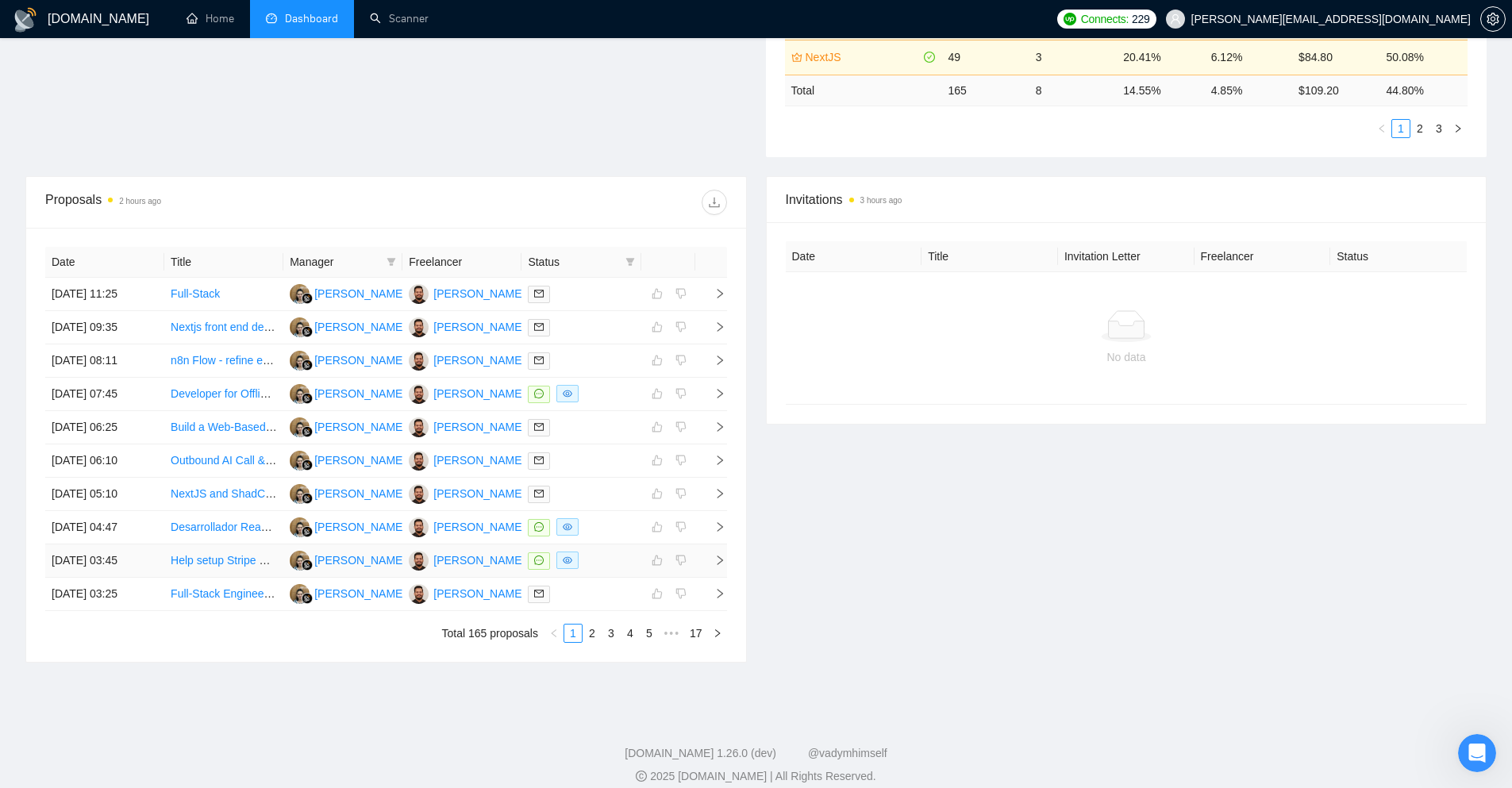
click at [715, 557] on icon "right" at bounding box center [720, 560] width 11 height 11
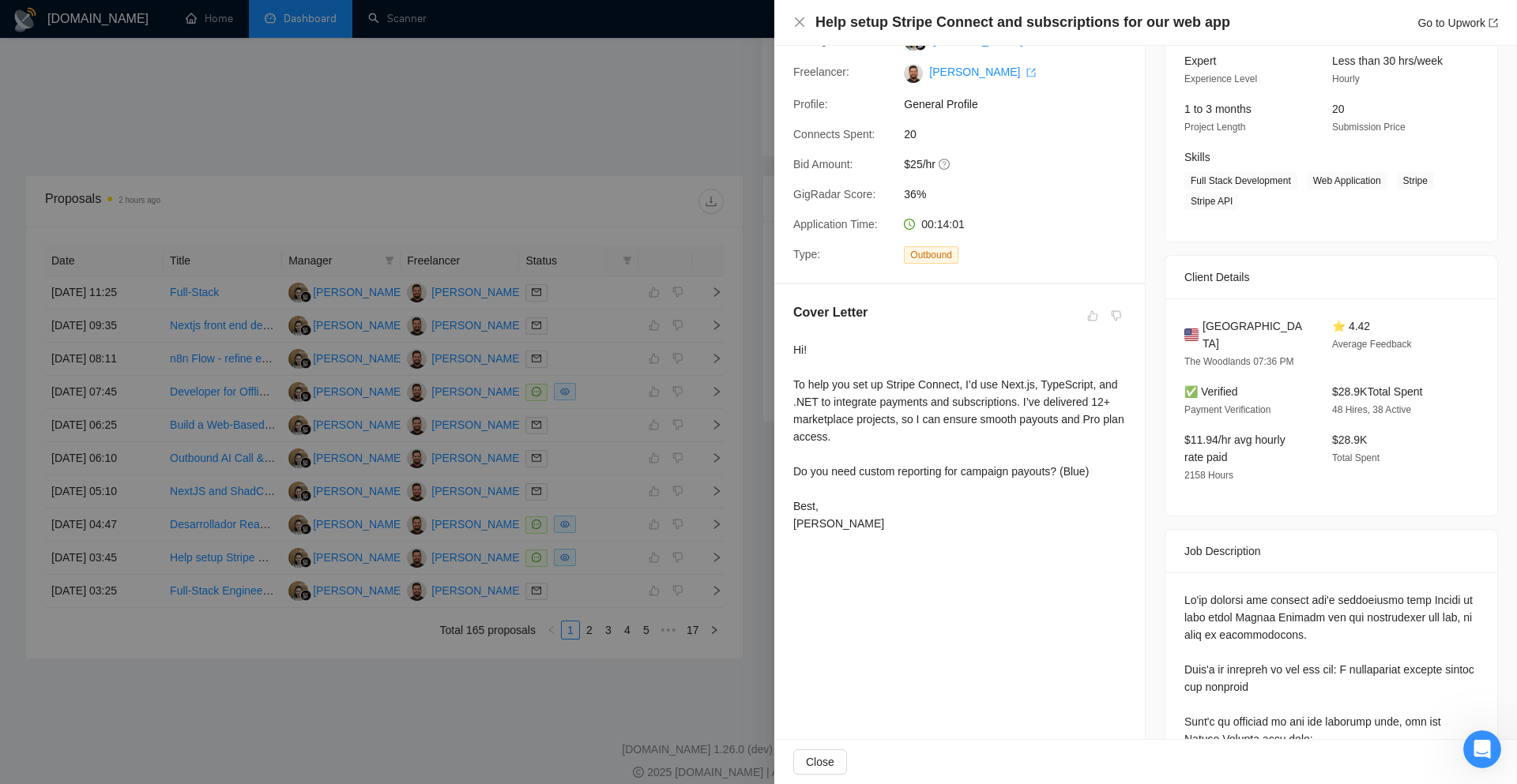
click at [735, 533] on div at bounding box center [758, 392] width 1517 height 784
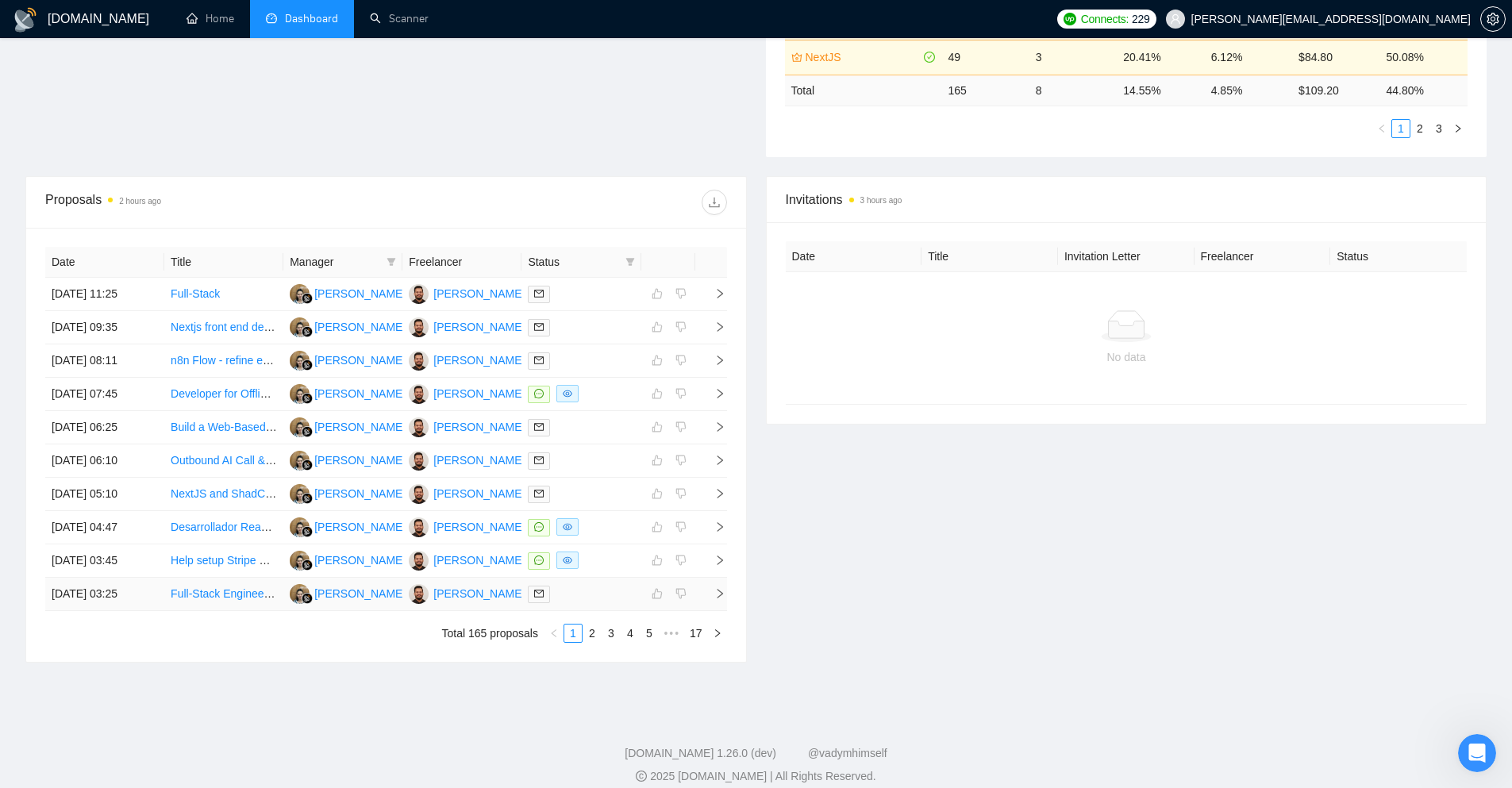
click at [712, 591] on span "right" at bounding box center [713, 593] width 24 height 11
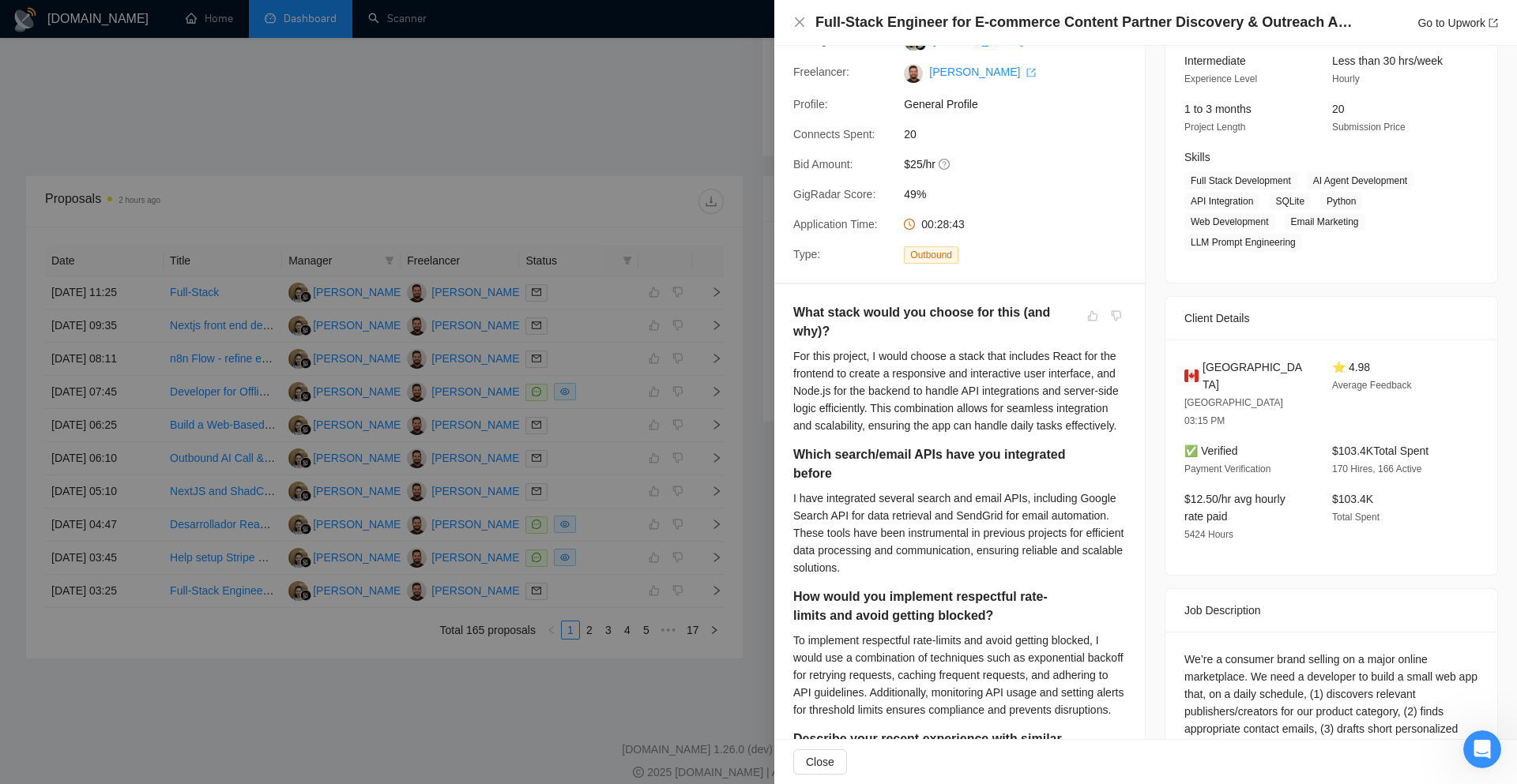
click at [756, 562] on div at bounding box center [758, 392] width 1517 height 784
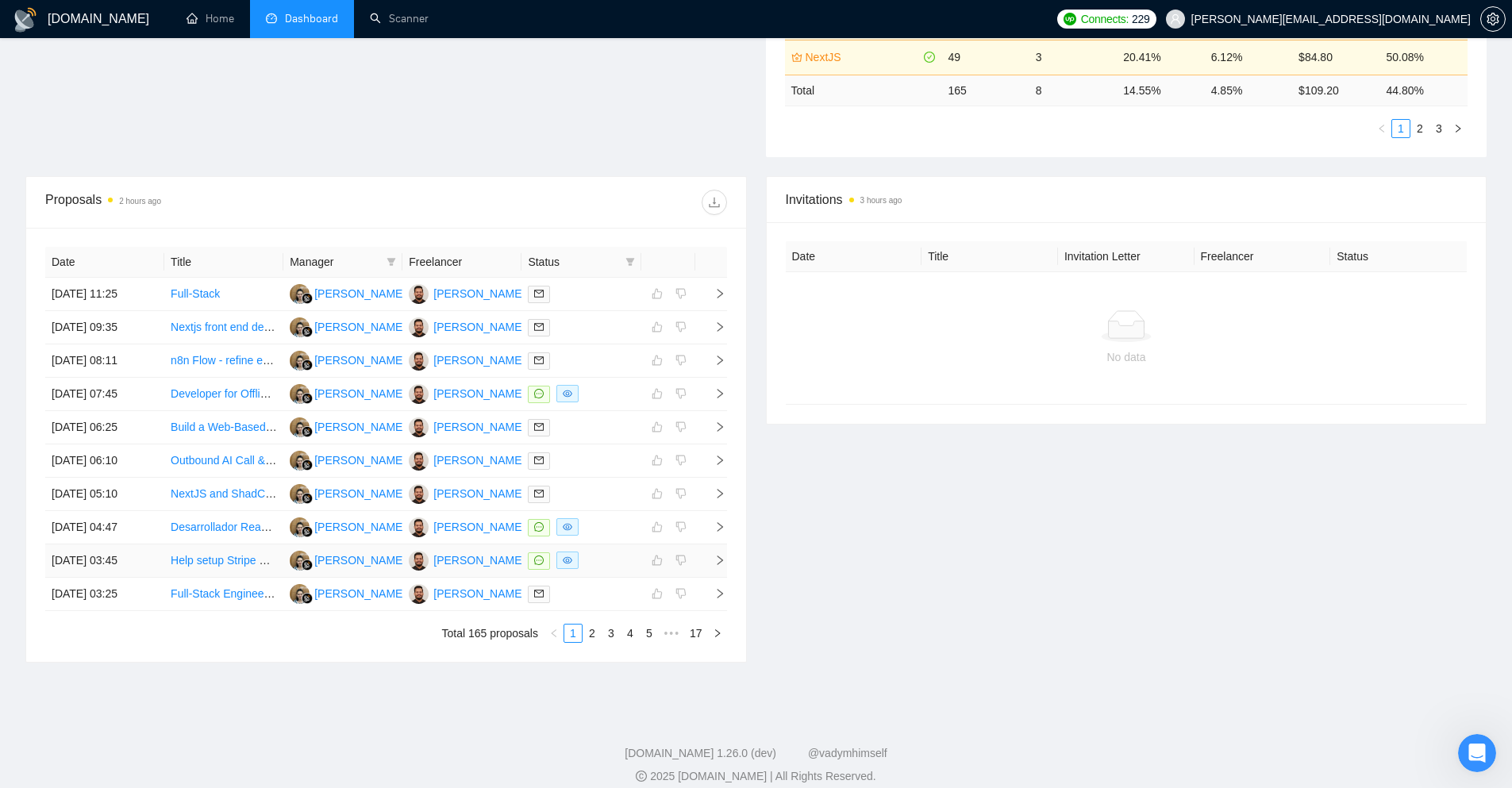
click at [720, 559] on icon "right" at bounding box center [720, 560] width 11 height 11
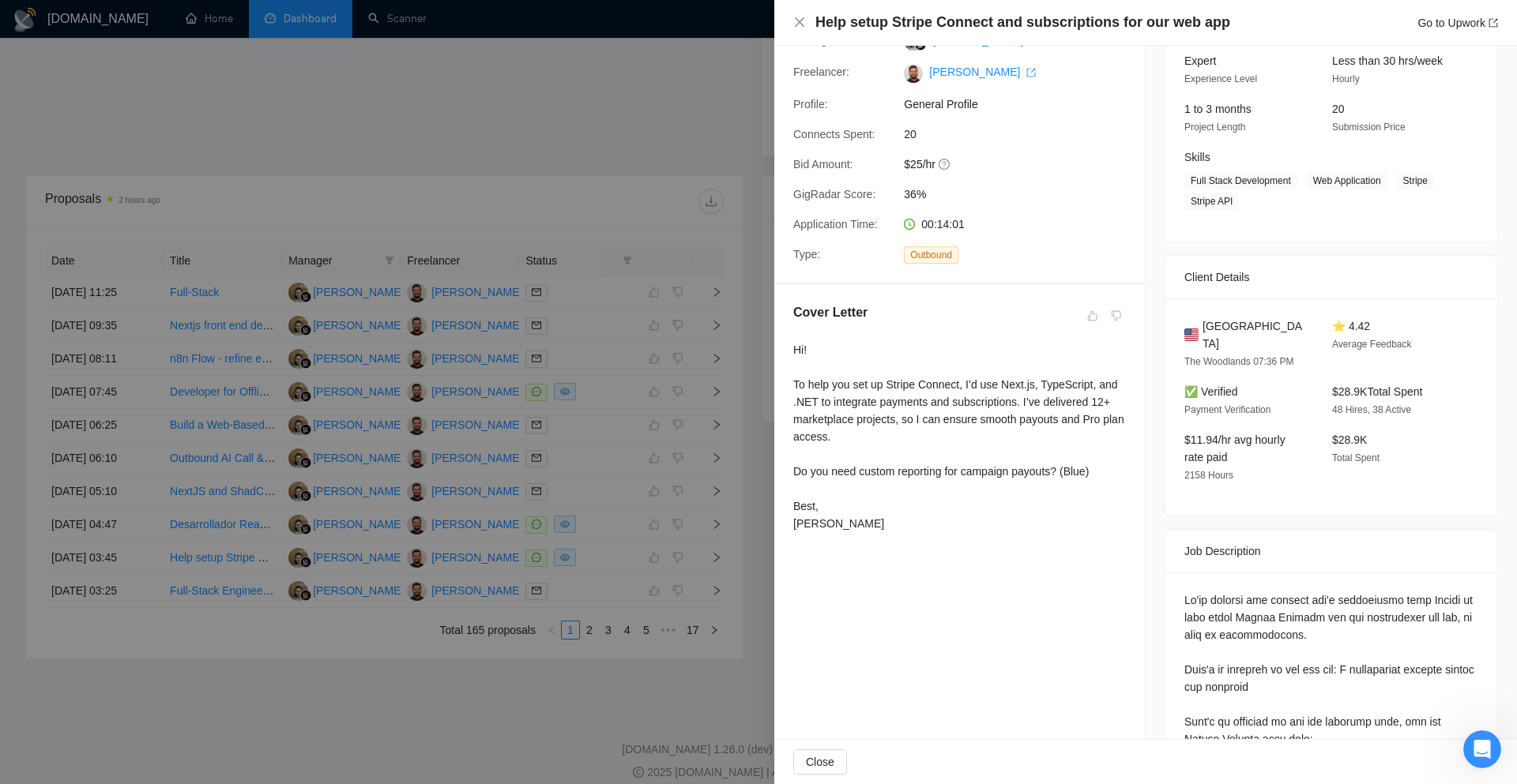
click at [756, 526] on div at bounding box center [758, 392] width 1517 height 784
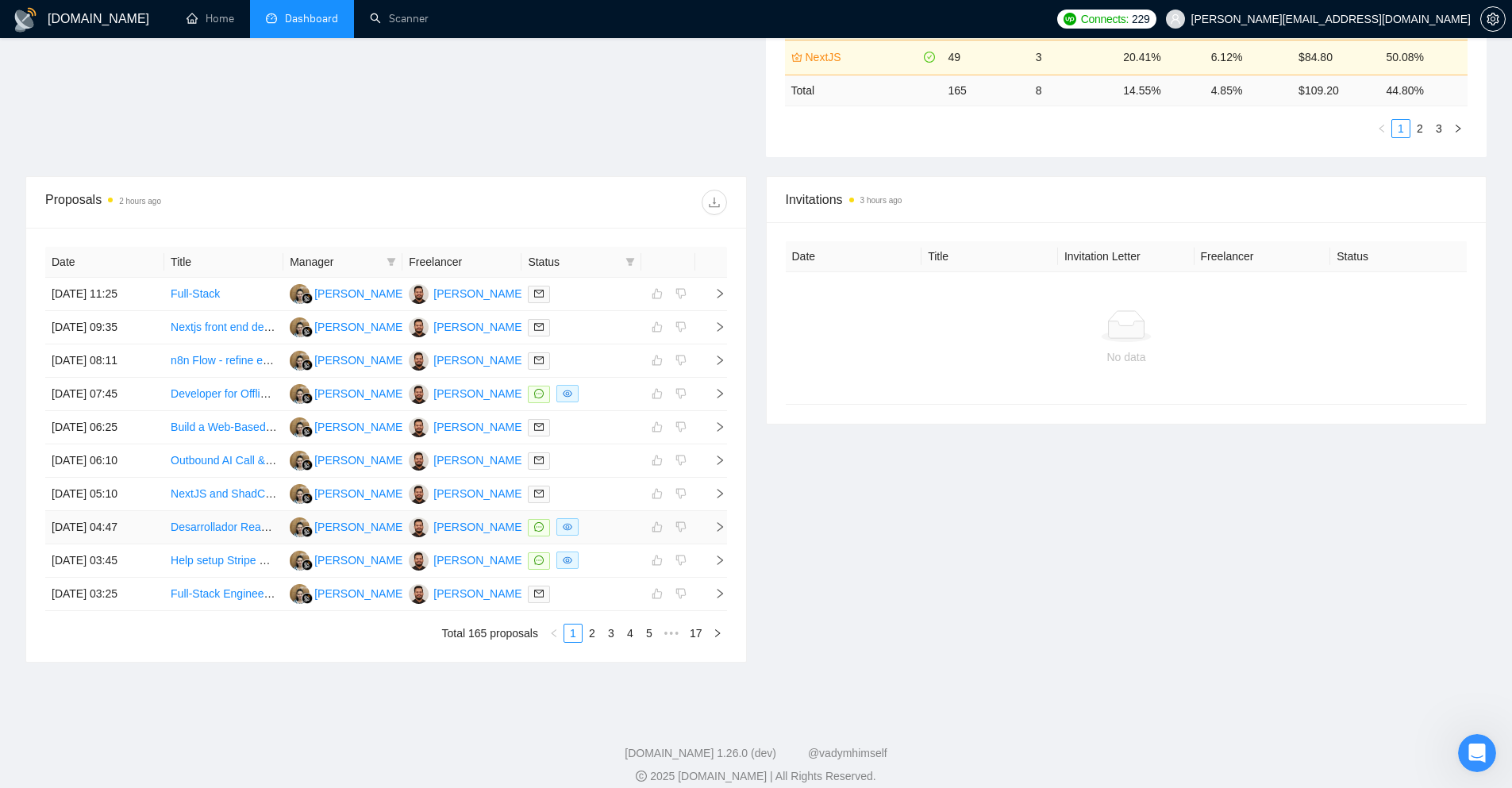
click at [709, 527] on span "right" at bounding box center [713, 526] width 24 height 11
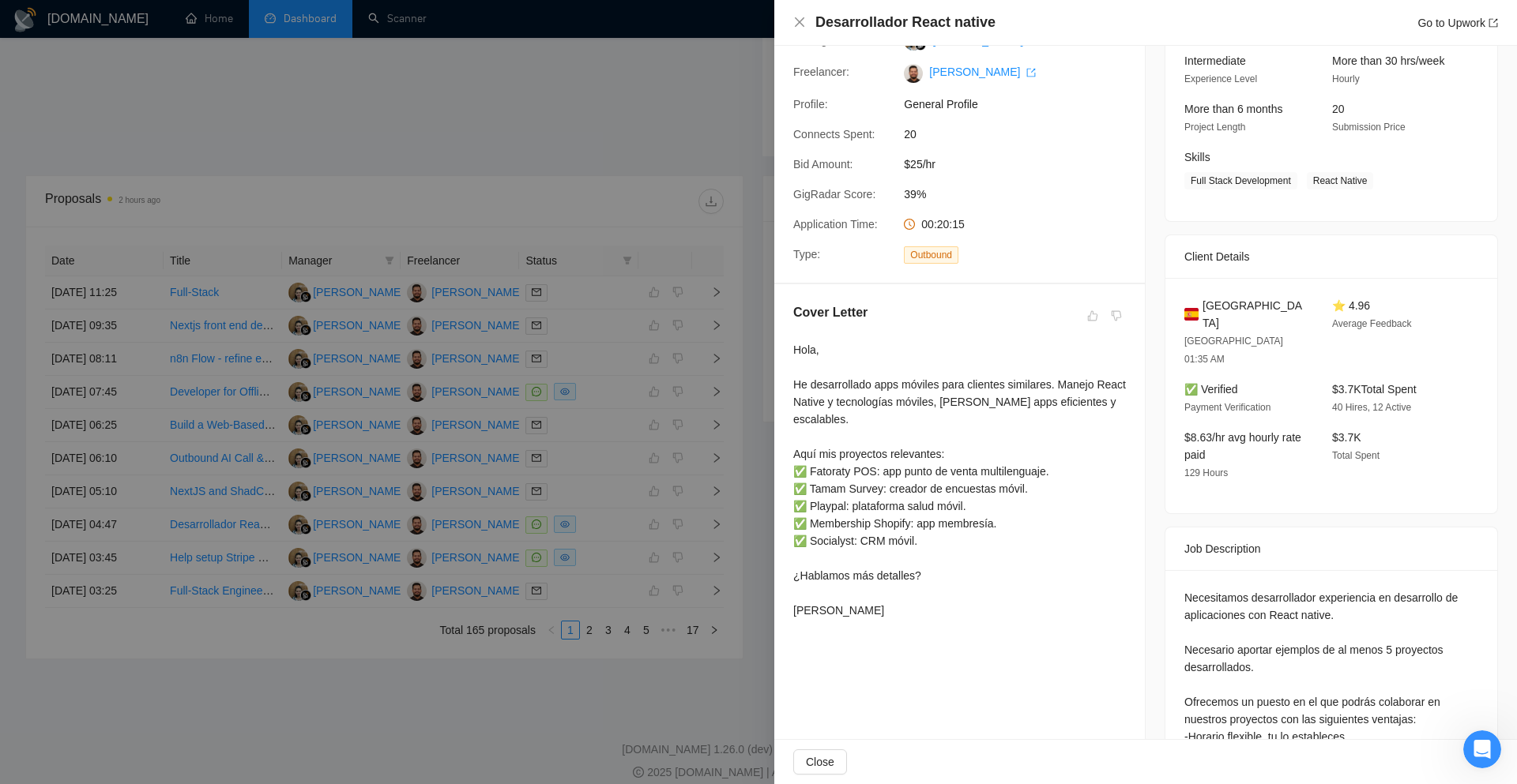
click at [743, 509] on div at bounding box center [758, 392] width 1517 height 784
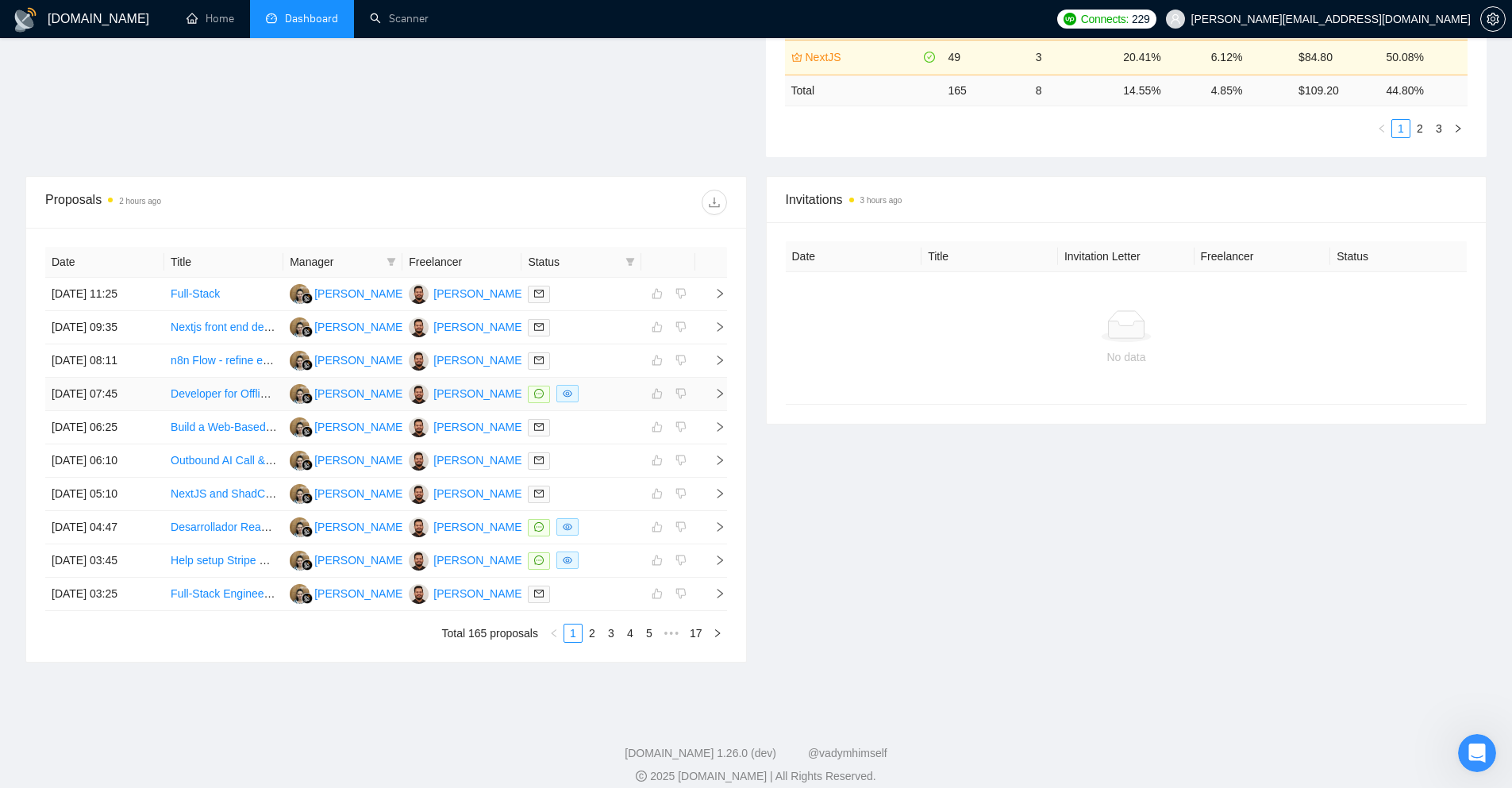
click at [725, 391] on td at bounding box center [711, 394] width 31 height 33
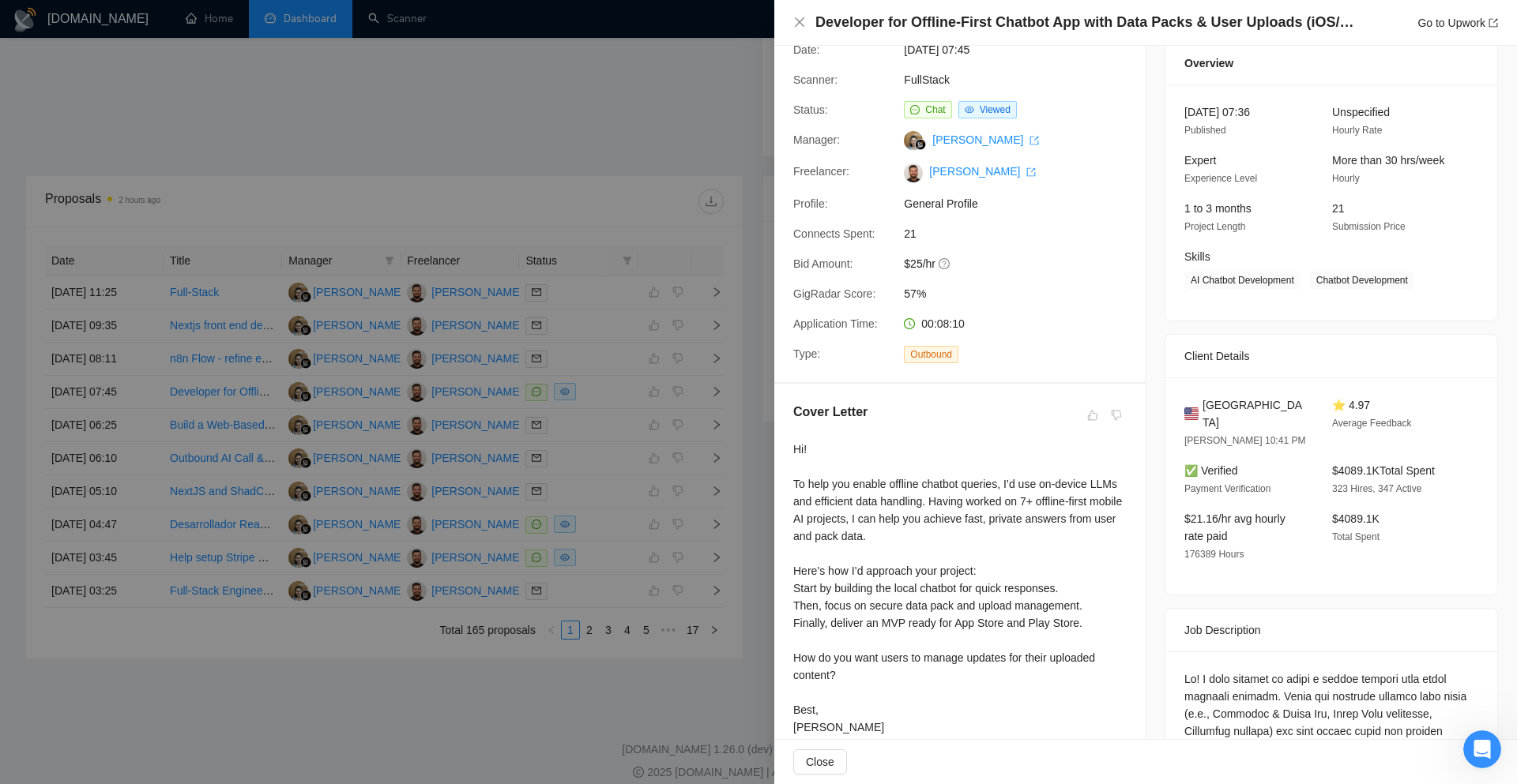
scroll to position [0, 0]
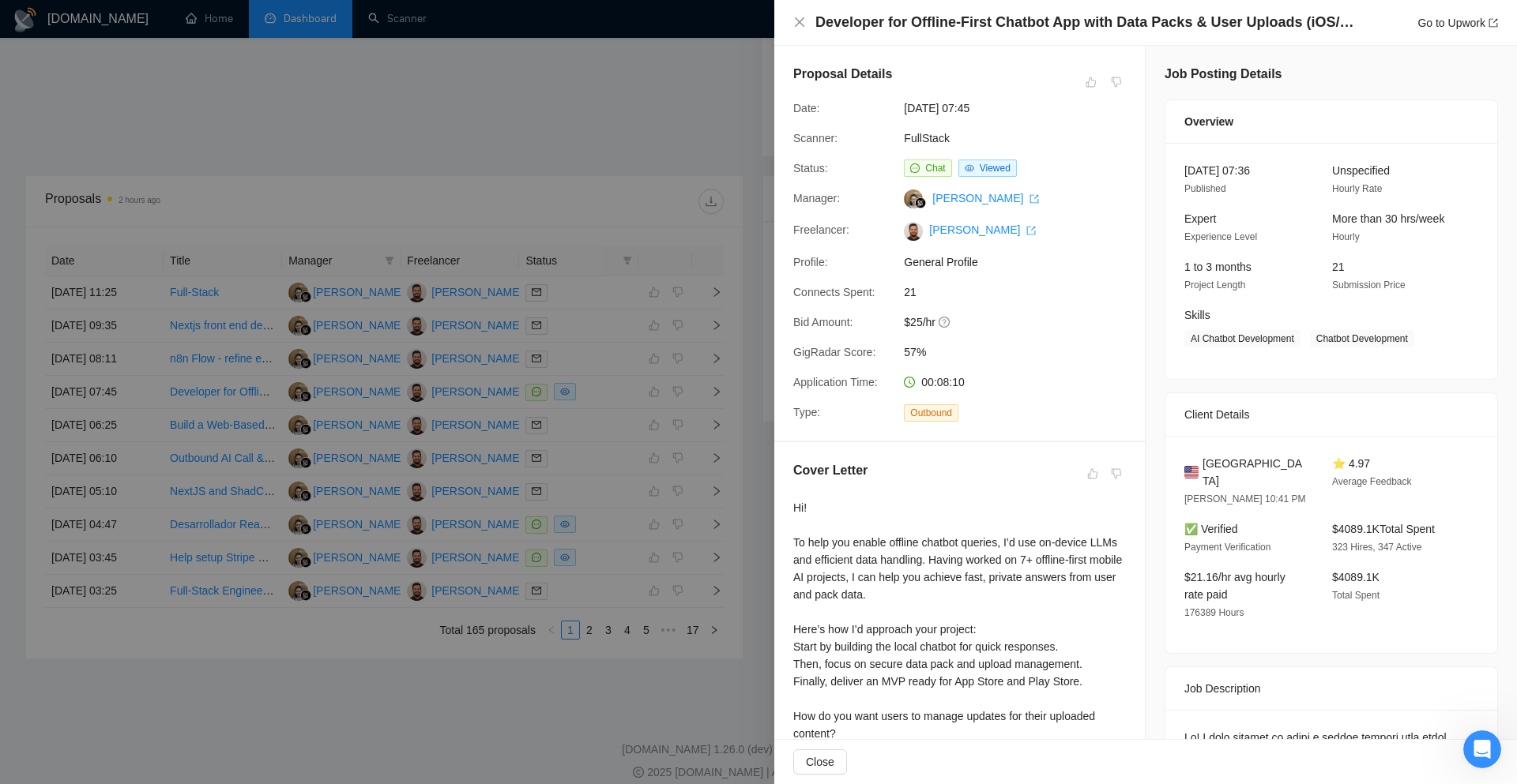
click at [741, 413] on div at bounding box center [758, 392] width 1517 height 784
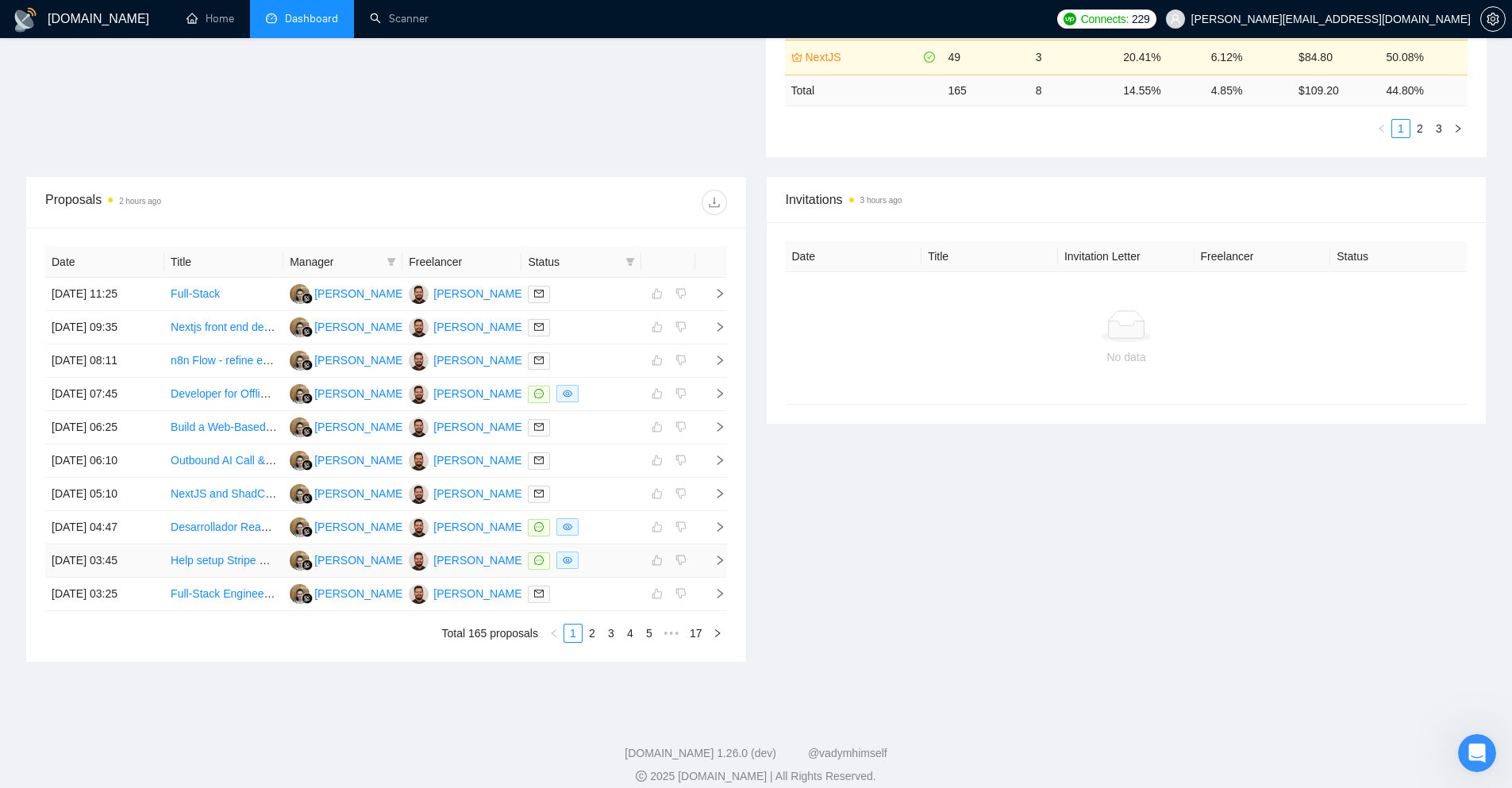
click at [715, 564] on icon "right" at bounding box center [720, 560] width 11 height 11
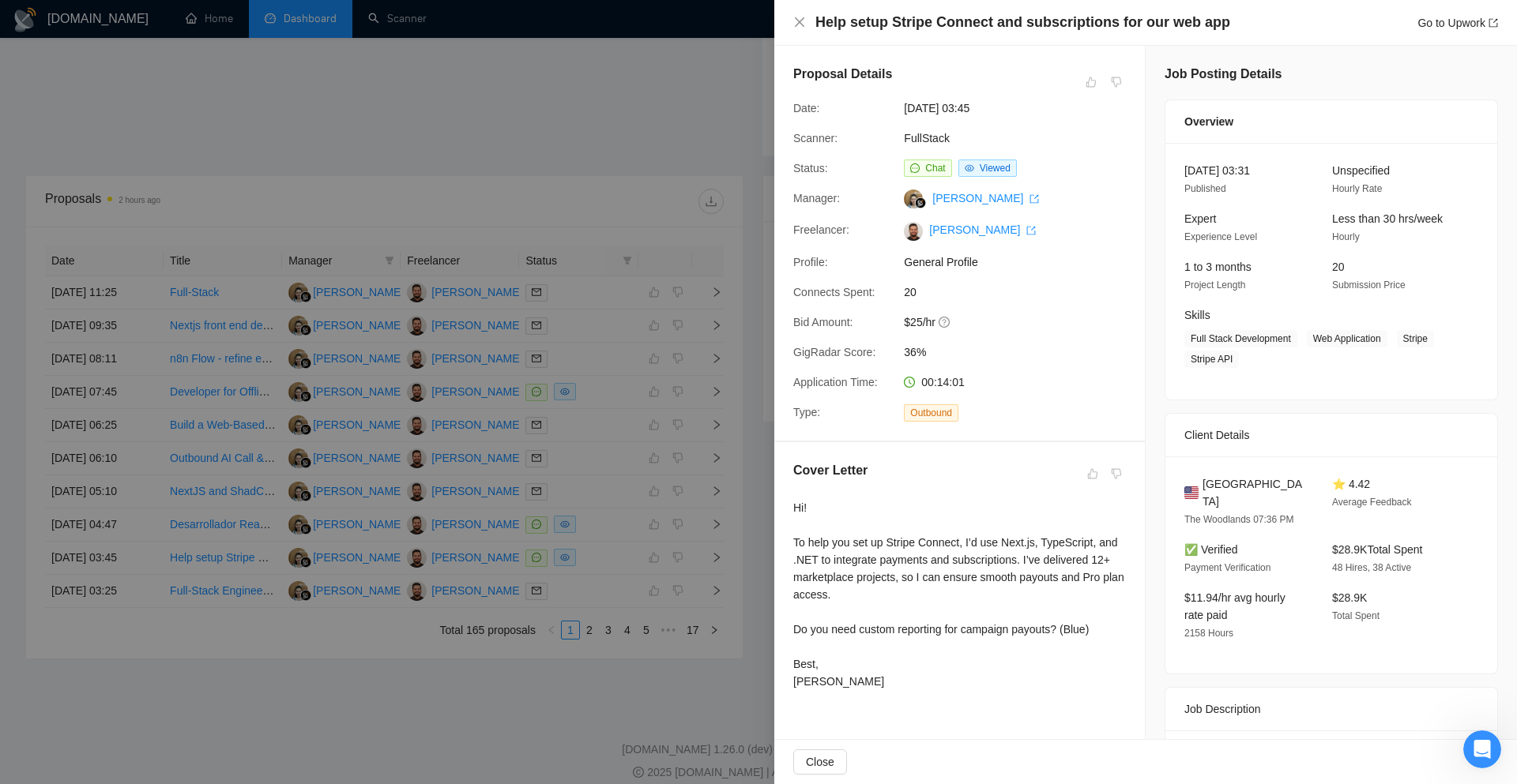
click at [772, 364] on div at bounding box center [758, 392] width 1517 height 784
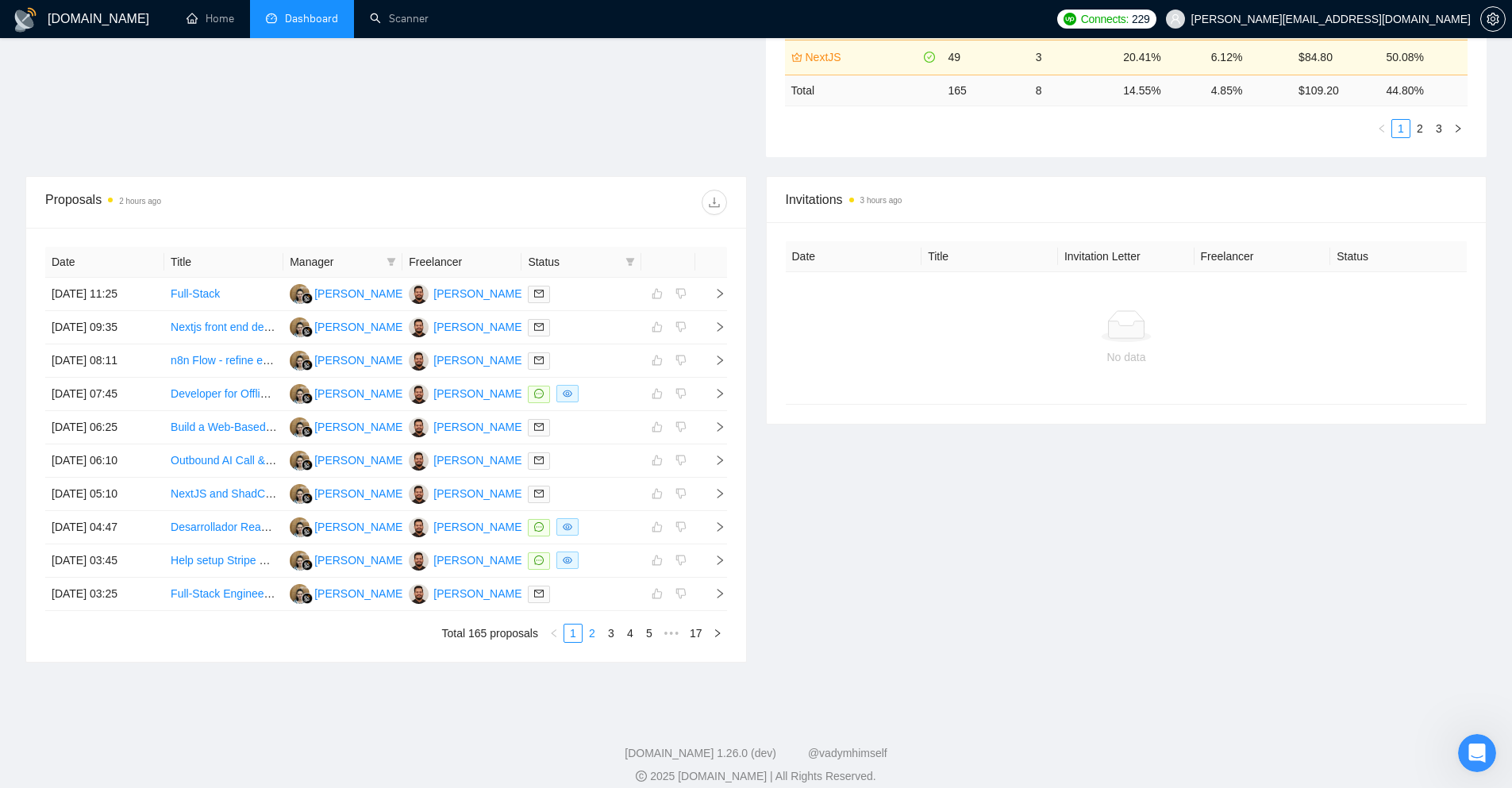
click at [598, 636] on link "2" at bounding box center [592, 633] width 17 height 17
click at [716, 426] on icon "right" at bounding box center [720, 426] width 11 height 11
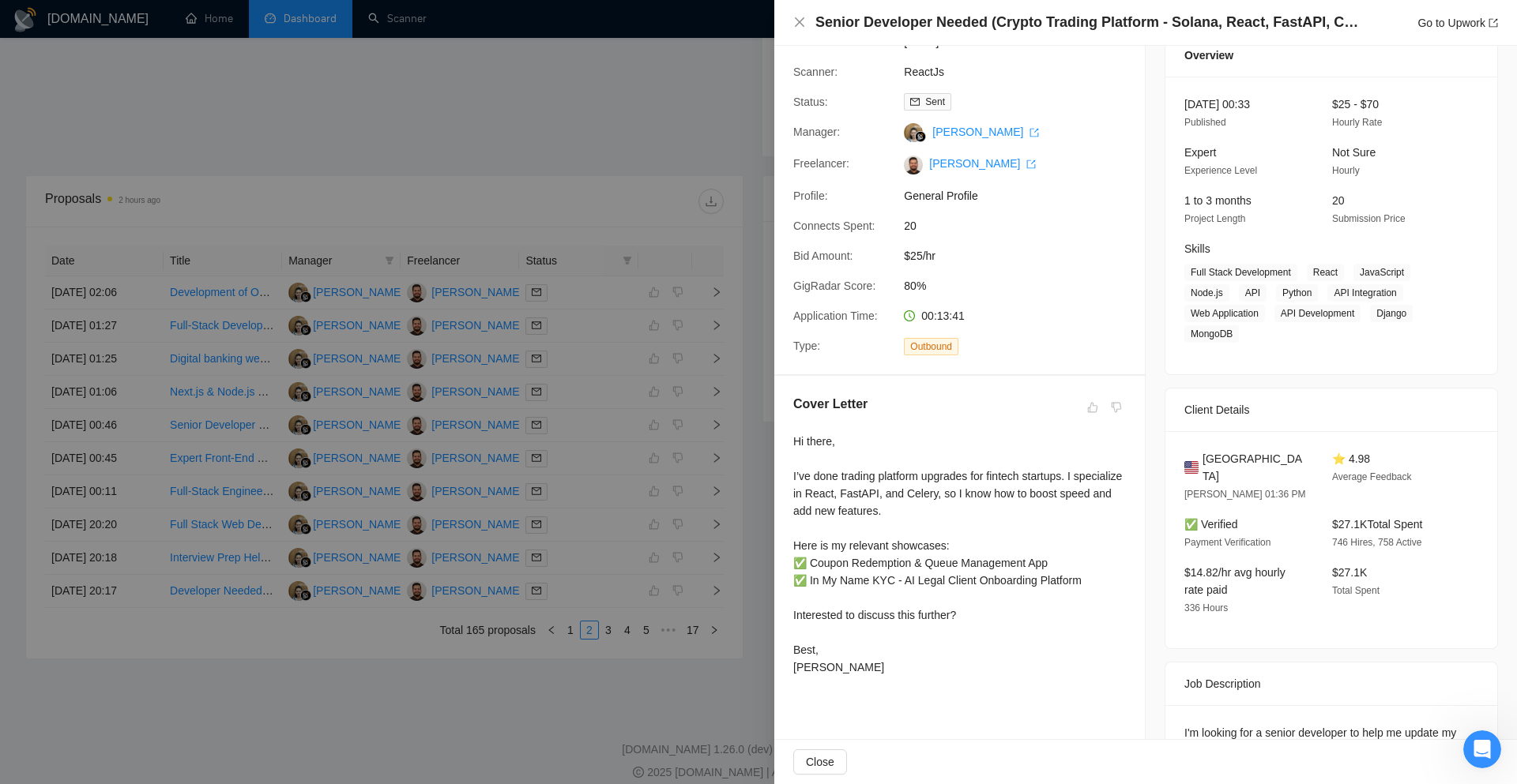
scroll to position [158, 0]
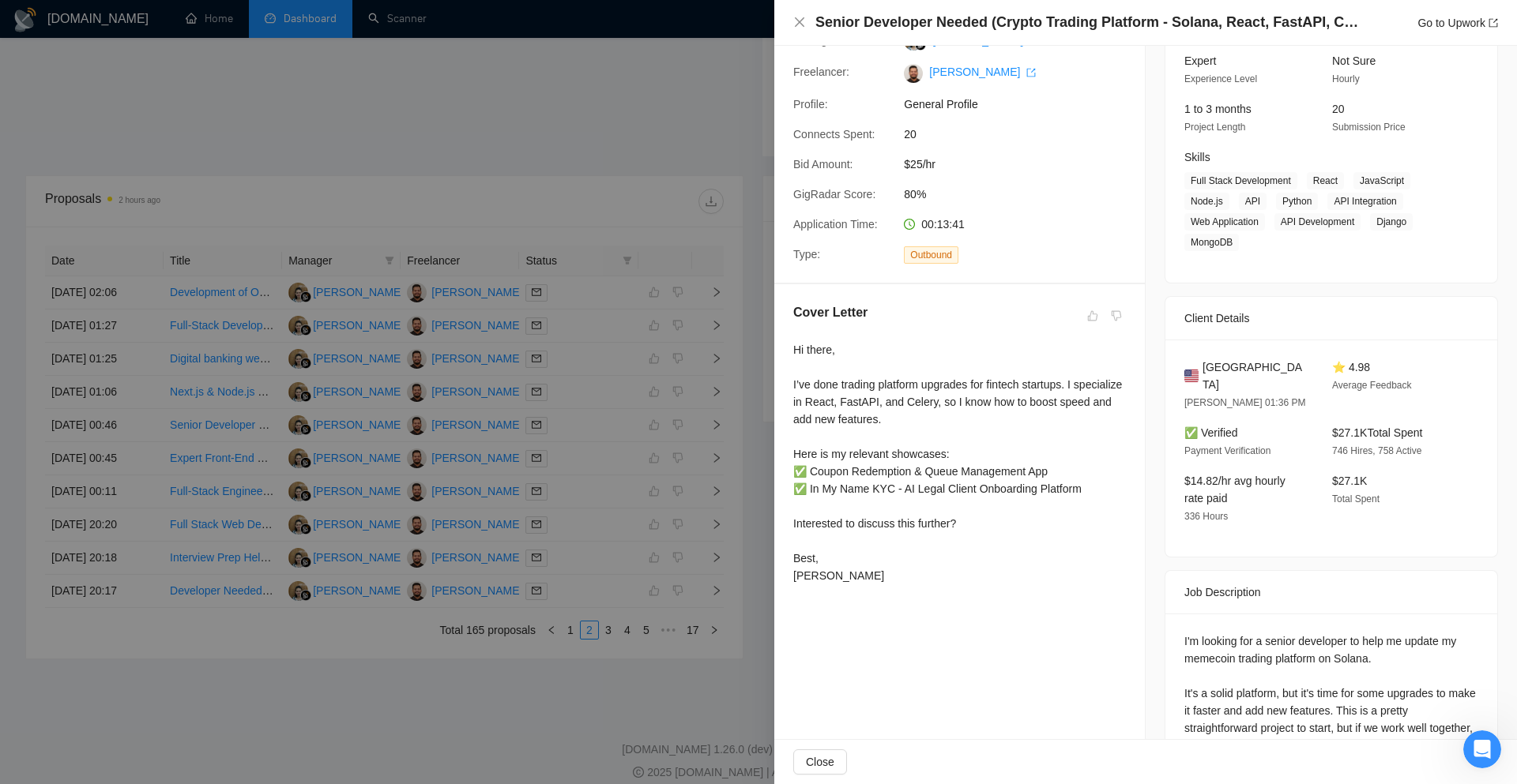
click at [745, 514] on div at bounding box center [758, 392] width 1517 height 784
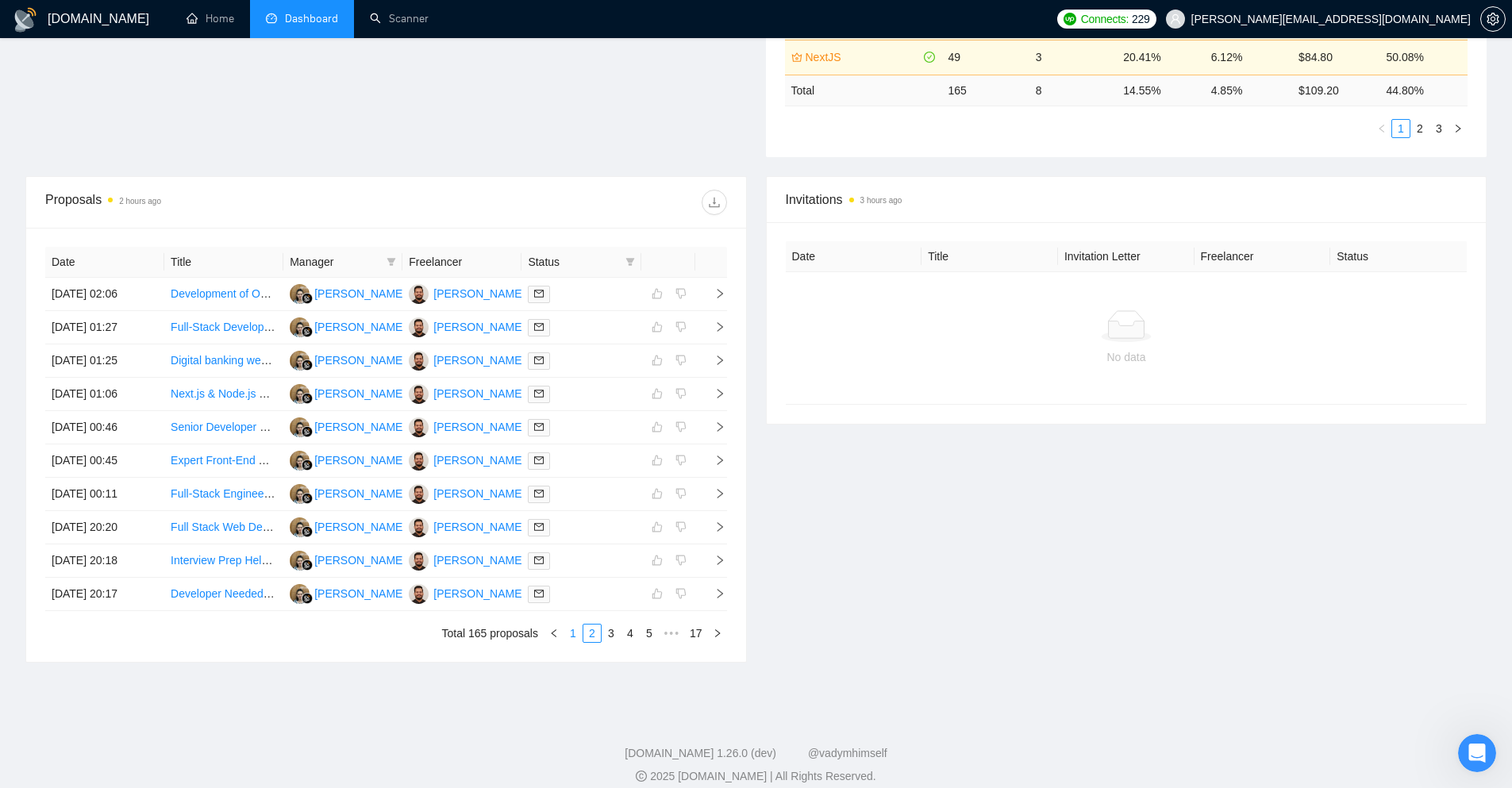
click at [573, 634] on link "1" at bounding box center [573, 633] width 17 height 17
click at [715, 565] on icon "right" at bounding box center [720, 560] width 11 height 11
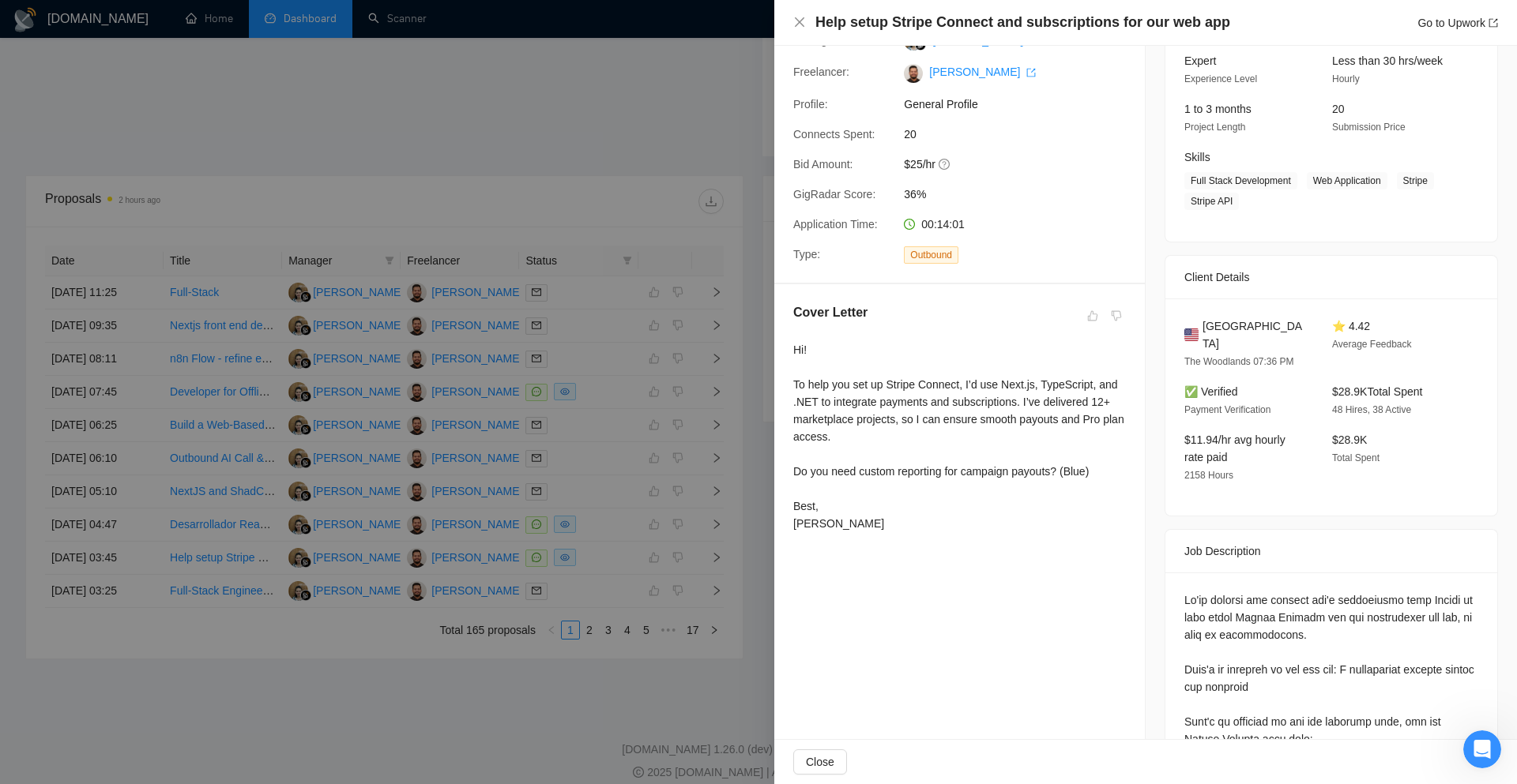
click at [752, 473] on div at bounding box center [758, 392] width 1517 height 784
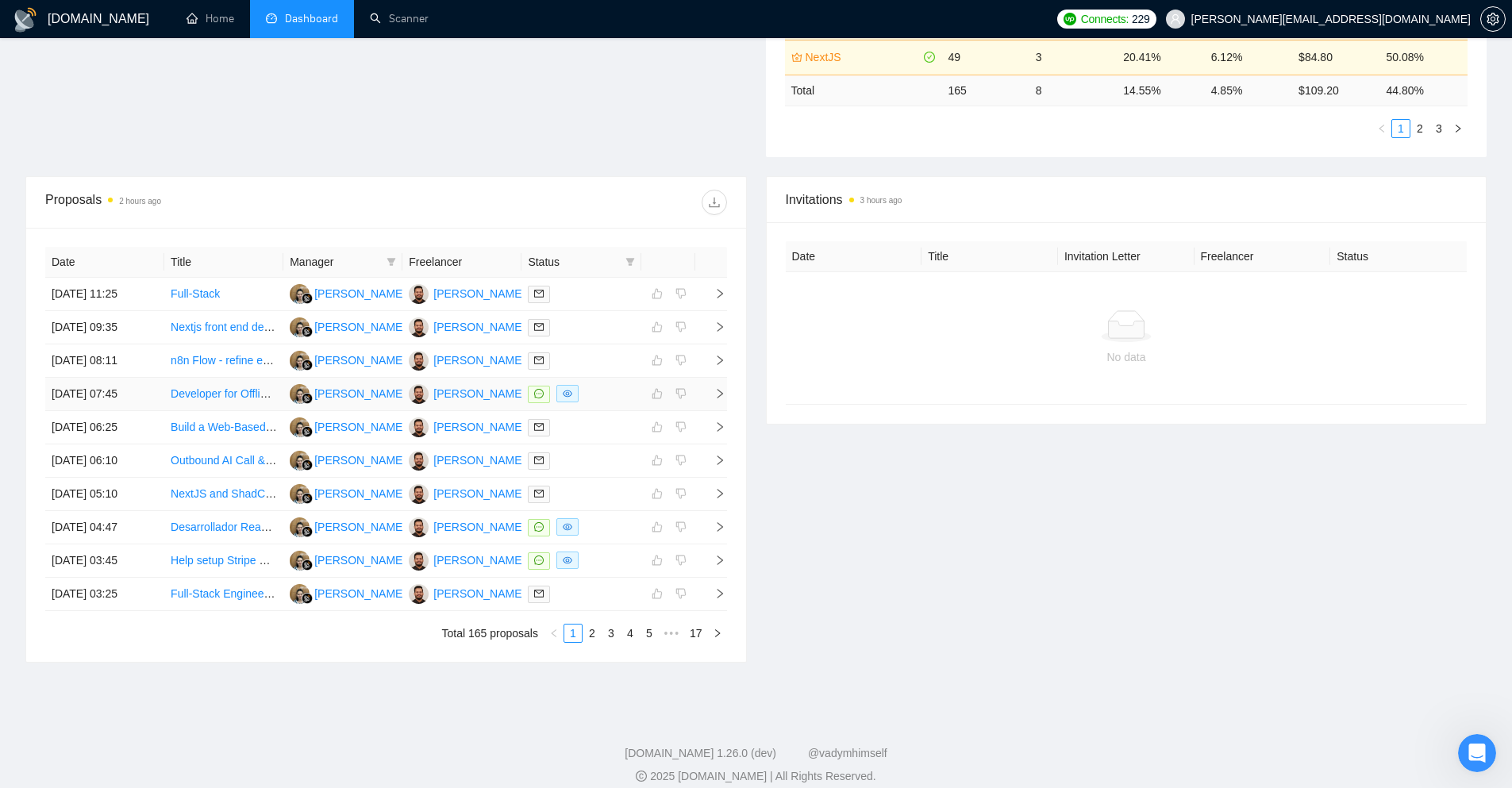
click at [721, 394] on icon "right" at bounding box center [720, 394] width 6 height 10
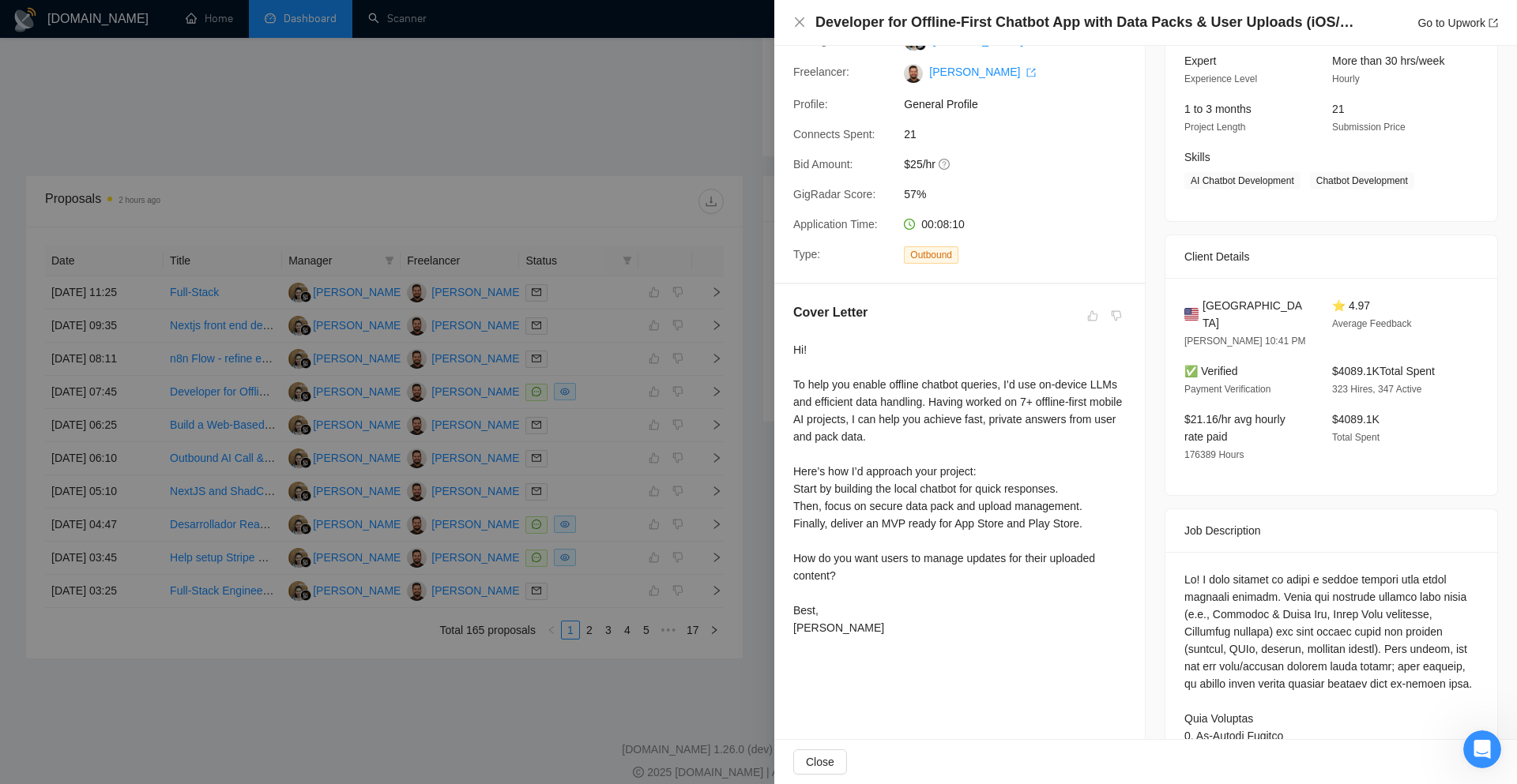
click at [759, 477] on div at bounding box center [758, 392] width 1517 height 784
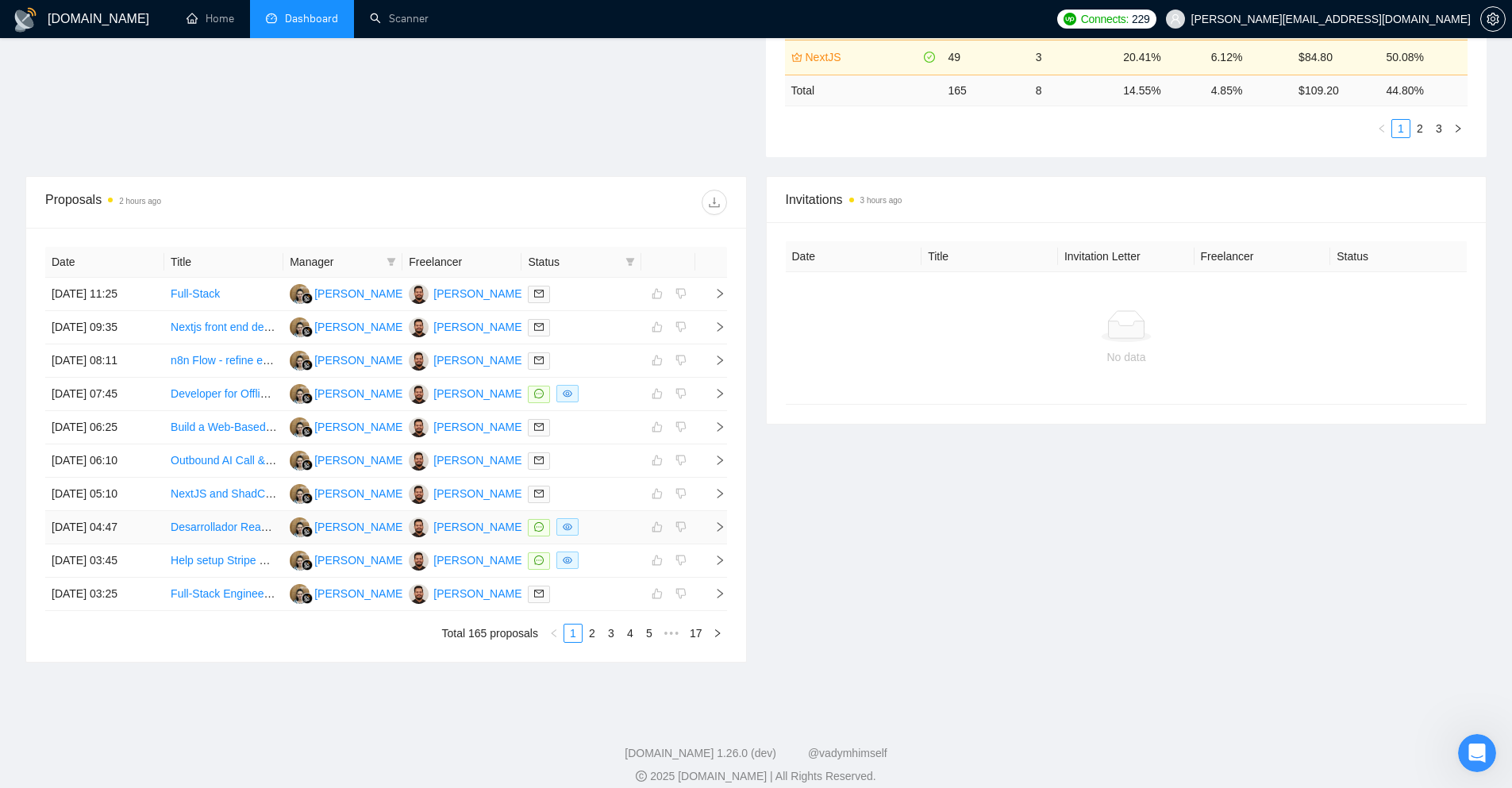
click at [720, 523] on icon "right" at bounding box center [720, 526] width 11 height 11
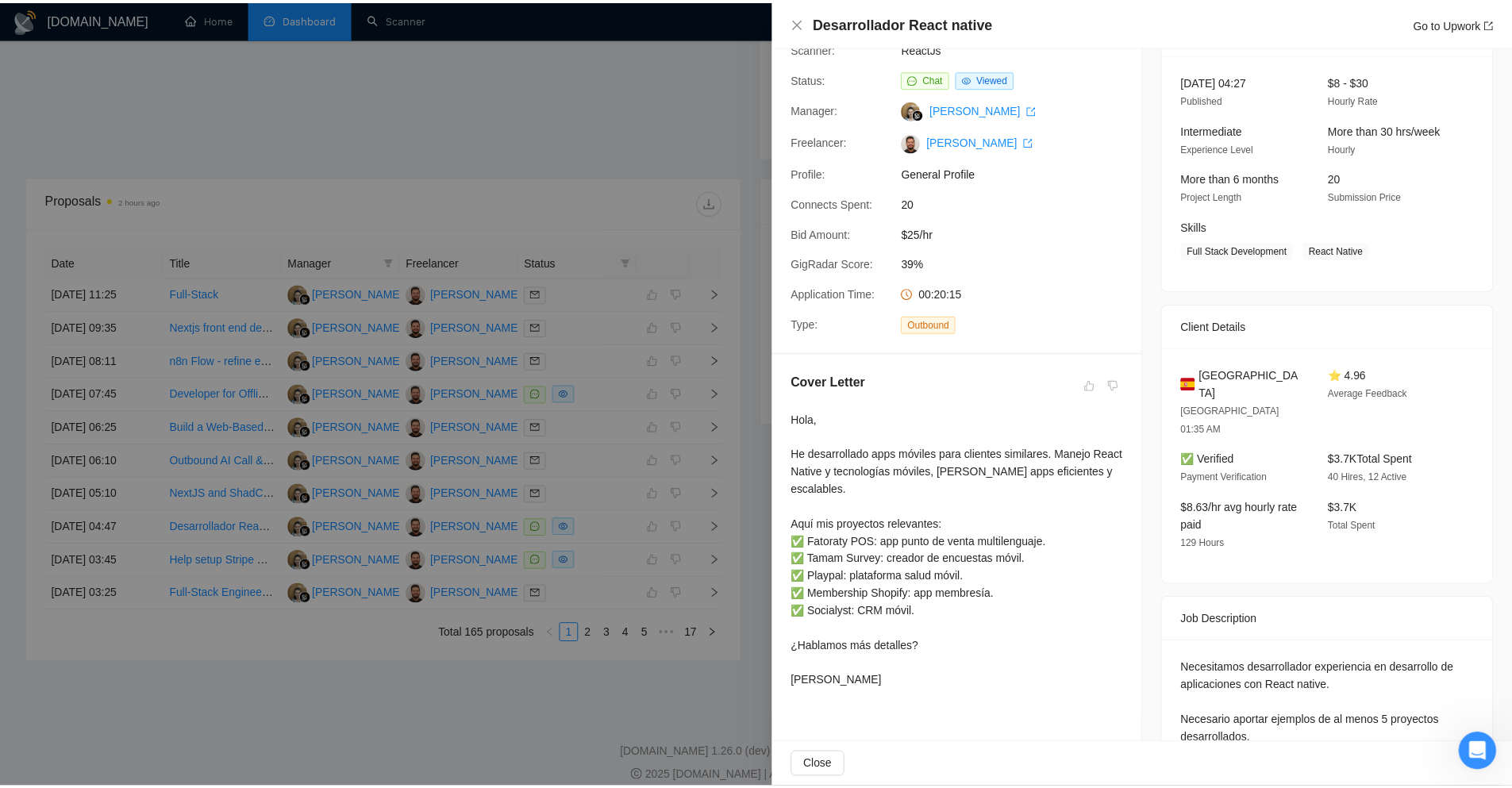
scroll to position [0, 0]
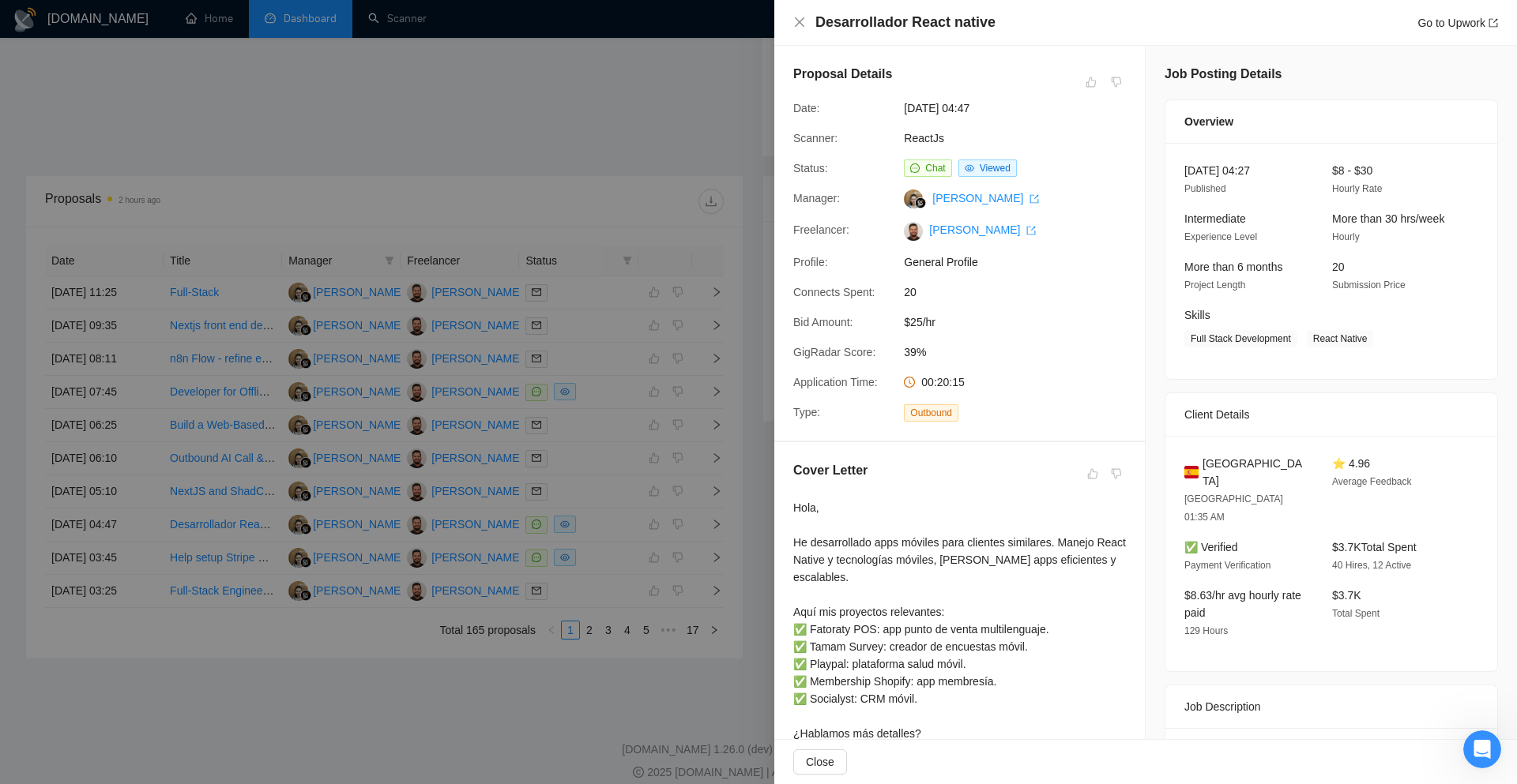
click at [733, 487] on div at bounding box center [758, 392] width 1517 height 784
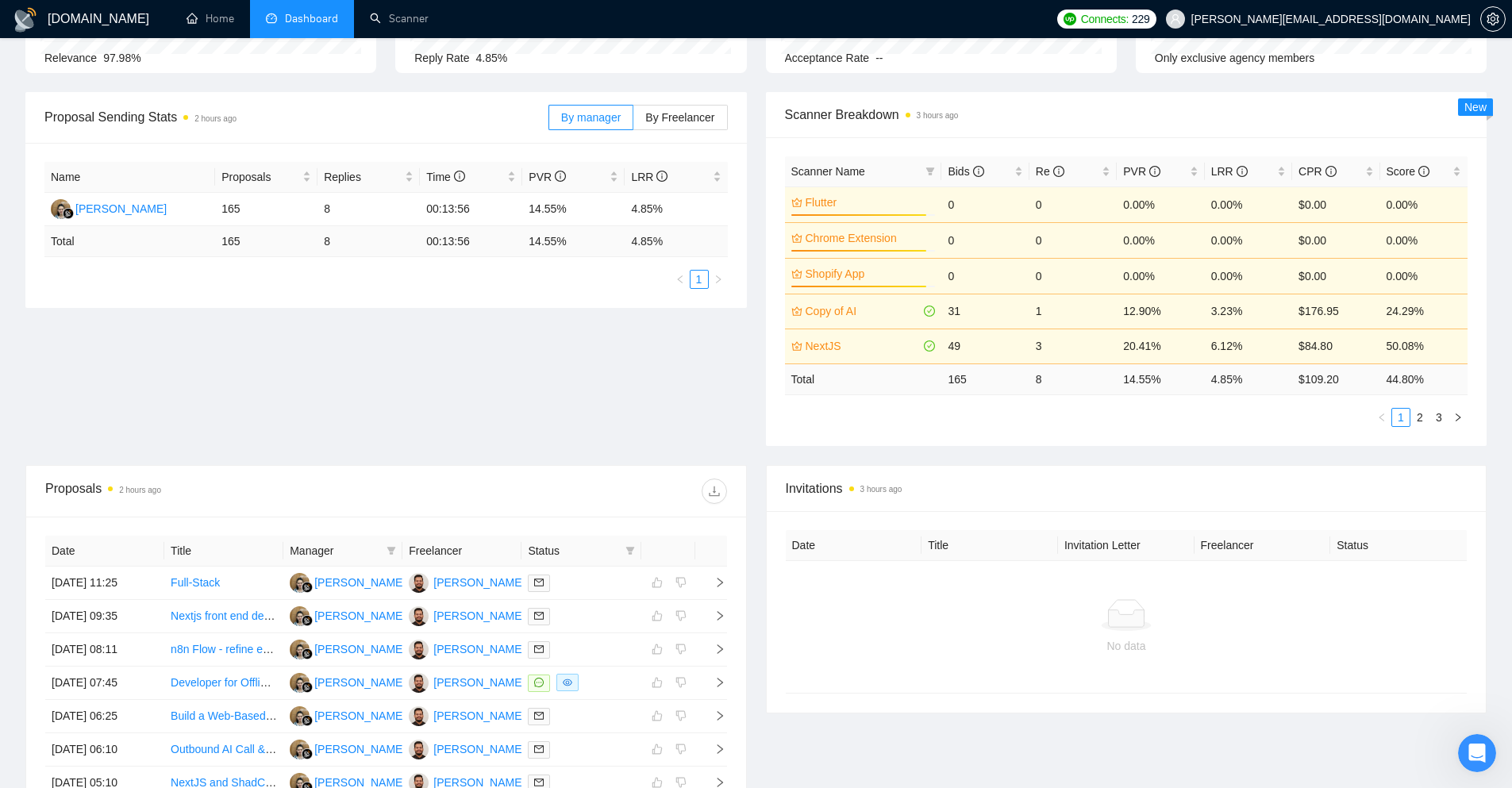
scroll to position [159, 0]
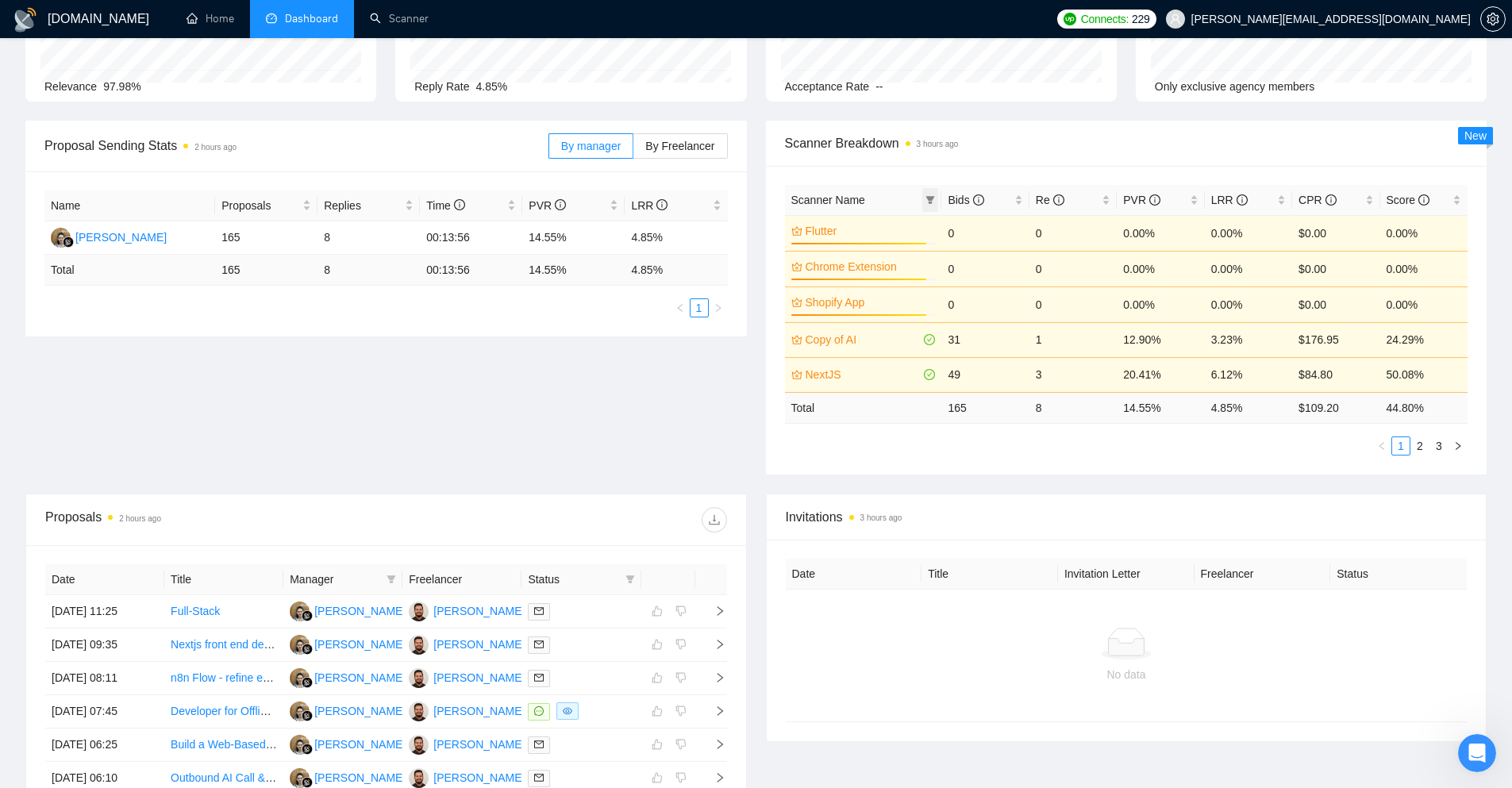
click at [933, 199] on icon "filter" at bounding box center [930, 200] width 9 height 8
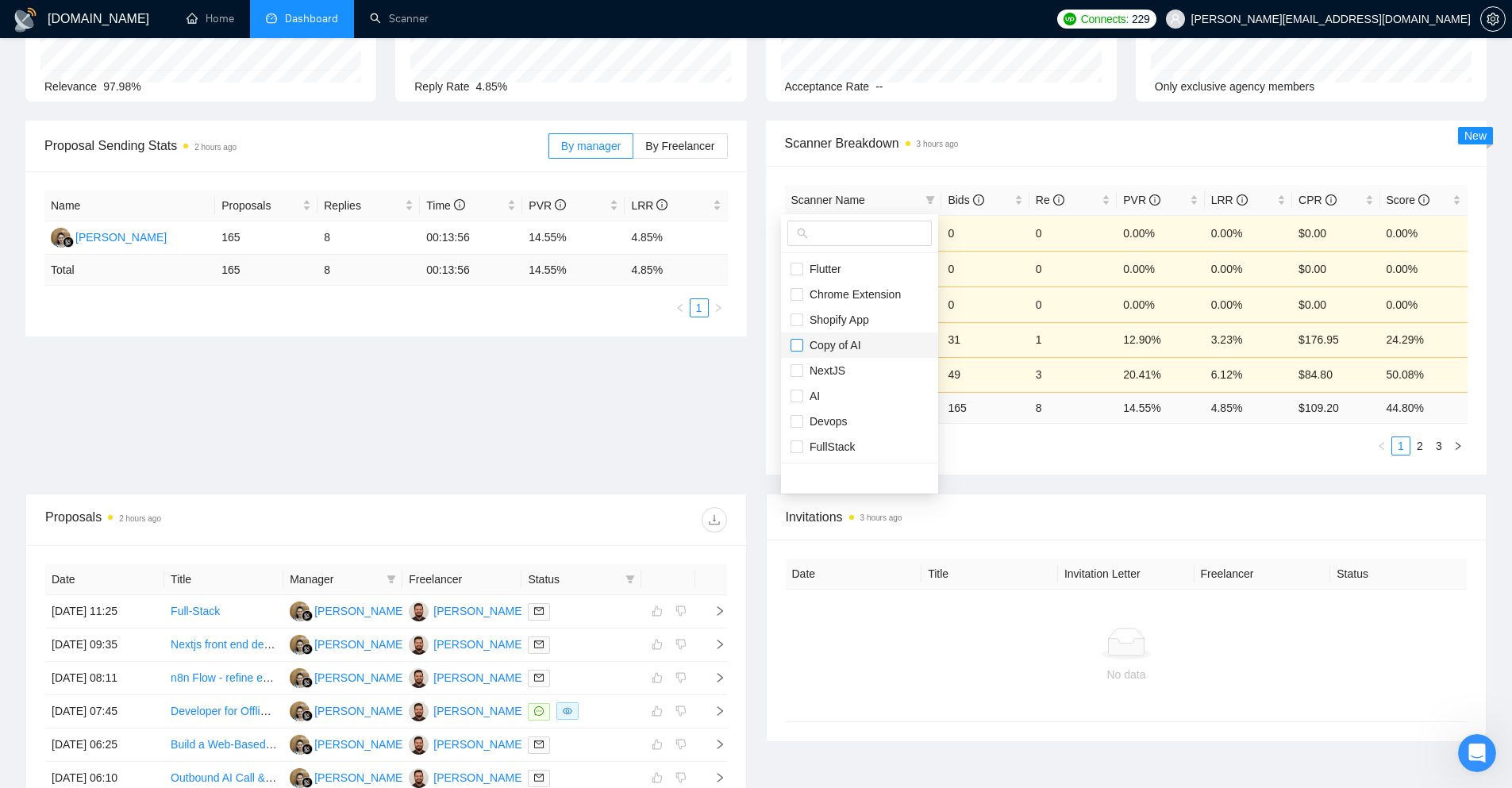
click at [799, 344] on input "checkbox" at bounding box center [796, 344] width 12 height 12
checkbox input "true"
click at [797, 366] on input "checkbox" at bounding box center [796, 370] width 12 height 12
checkbox input "true"
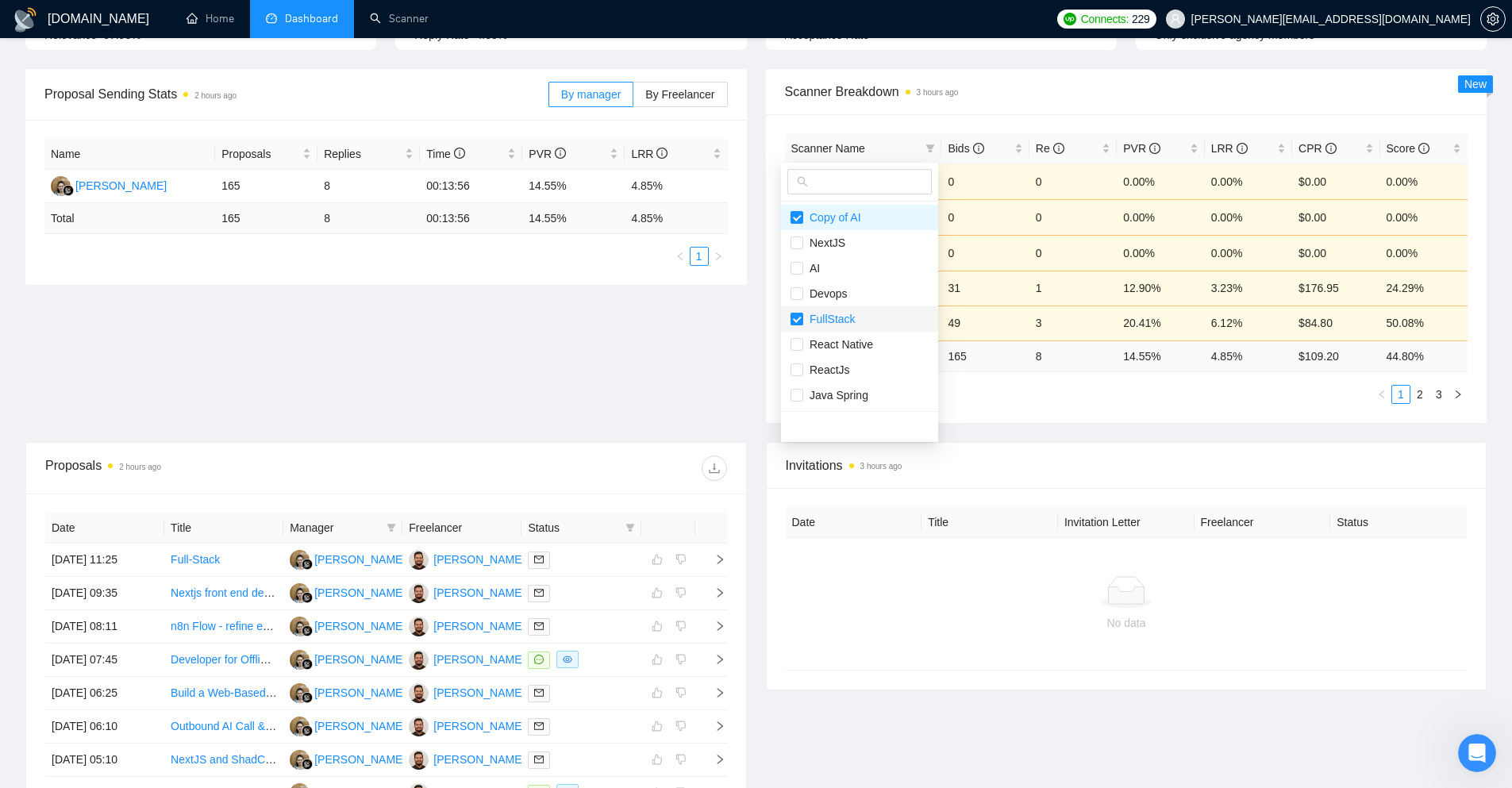
scroll to position [238, 0]
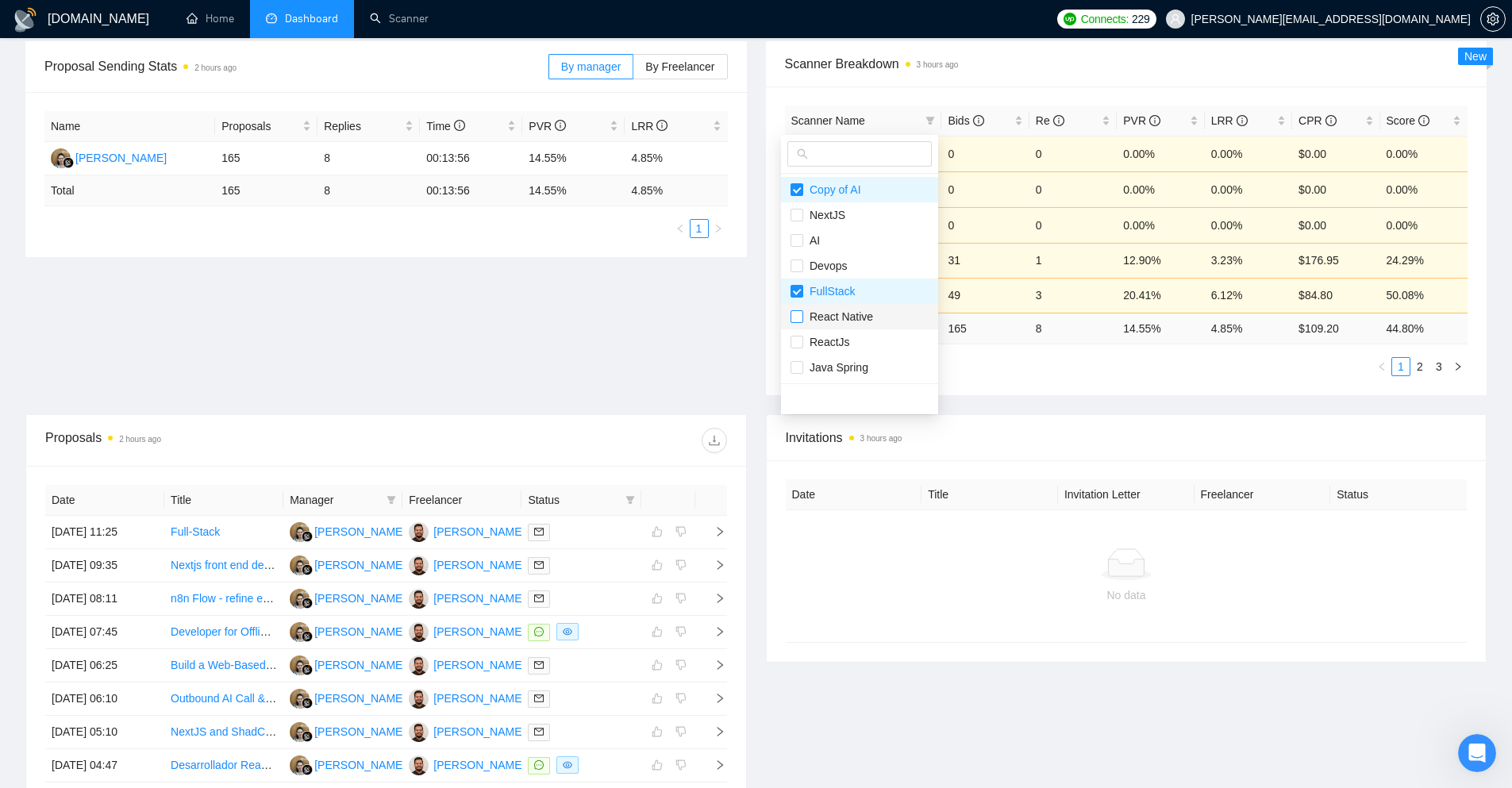
click at [795, 318] on input "checkbox" at bounding box center [796, 316] width 12 height 12
checkbox input "true"
click at [799, 341] on input "checkbox" at bounding box center [796, 341] width 12 height 12
checkbox input "true"
click at [799, 363] on input "checkbox" at bounding box center [796, 367] width 12 height 12
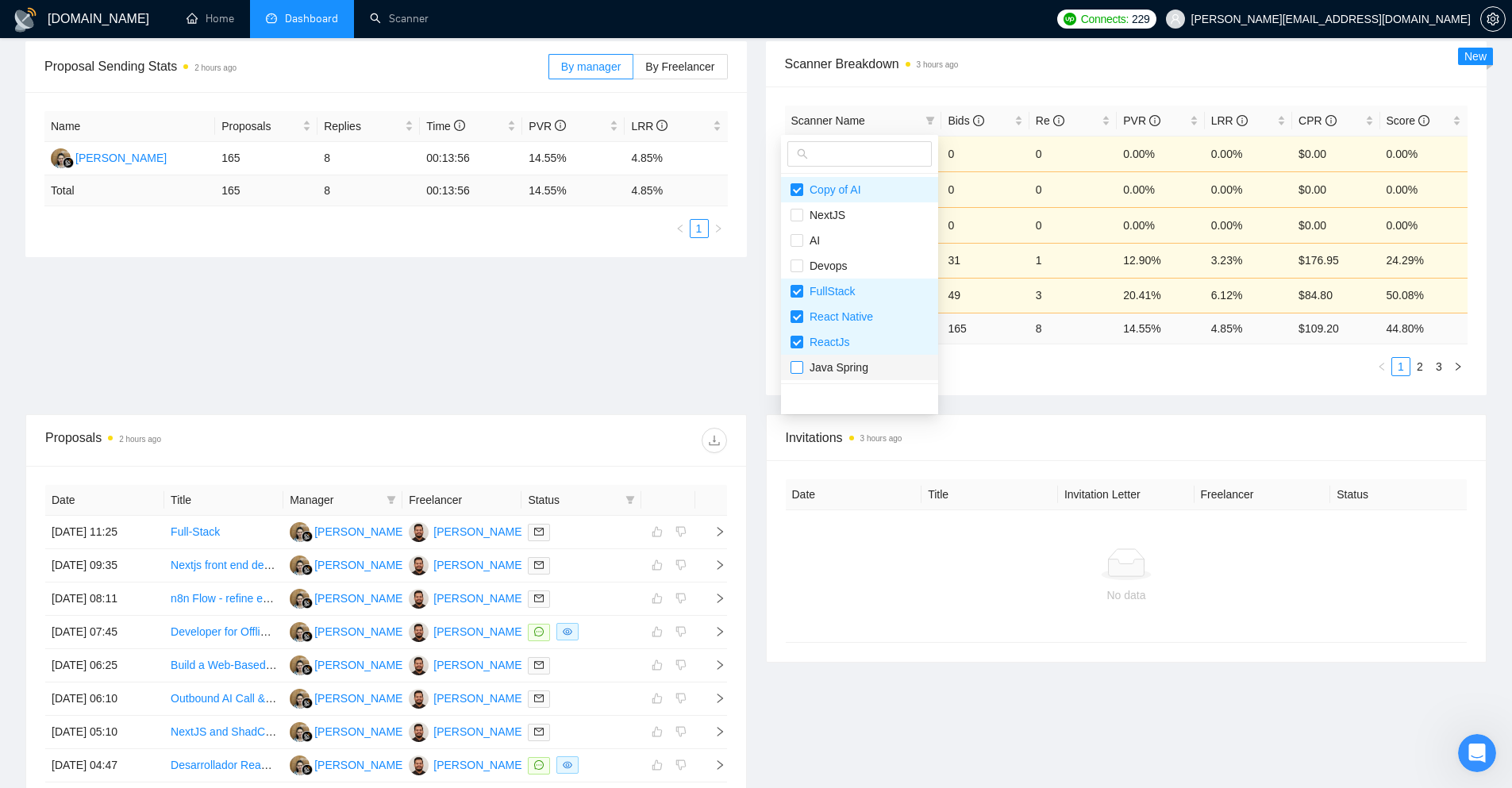
checkbox input "true"
click at [806, 317] on span "React Native" at bounding box center [838, 316] width 70 height 12
checkbox input "false"
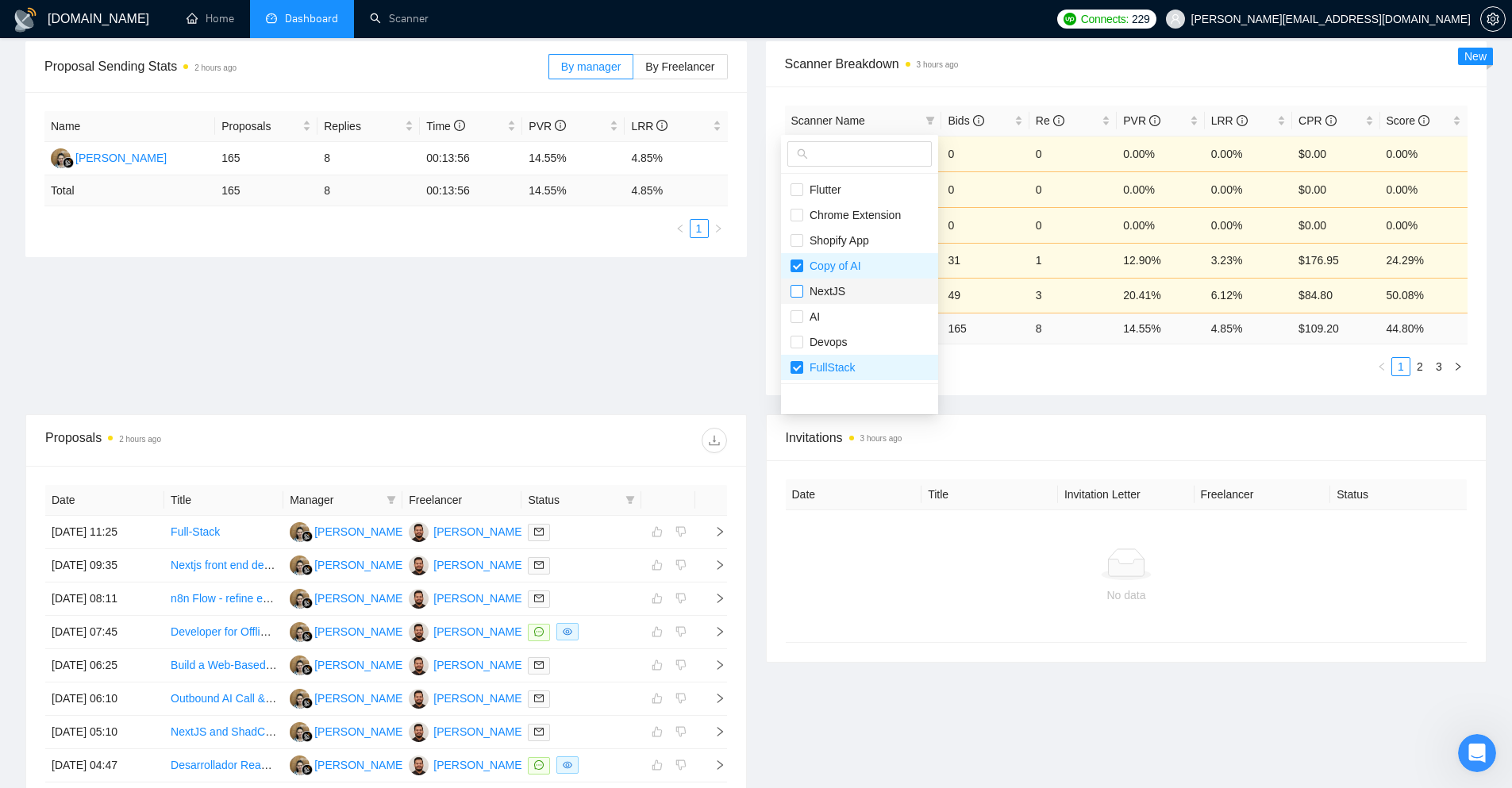
click at [799, 292] on input "checkbox" at bounding box center [796, 291] width 12 height 12
checkbox input "true"
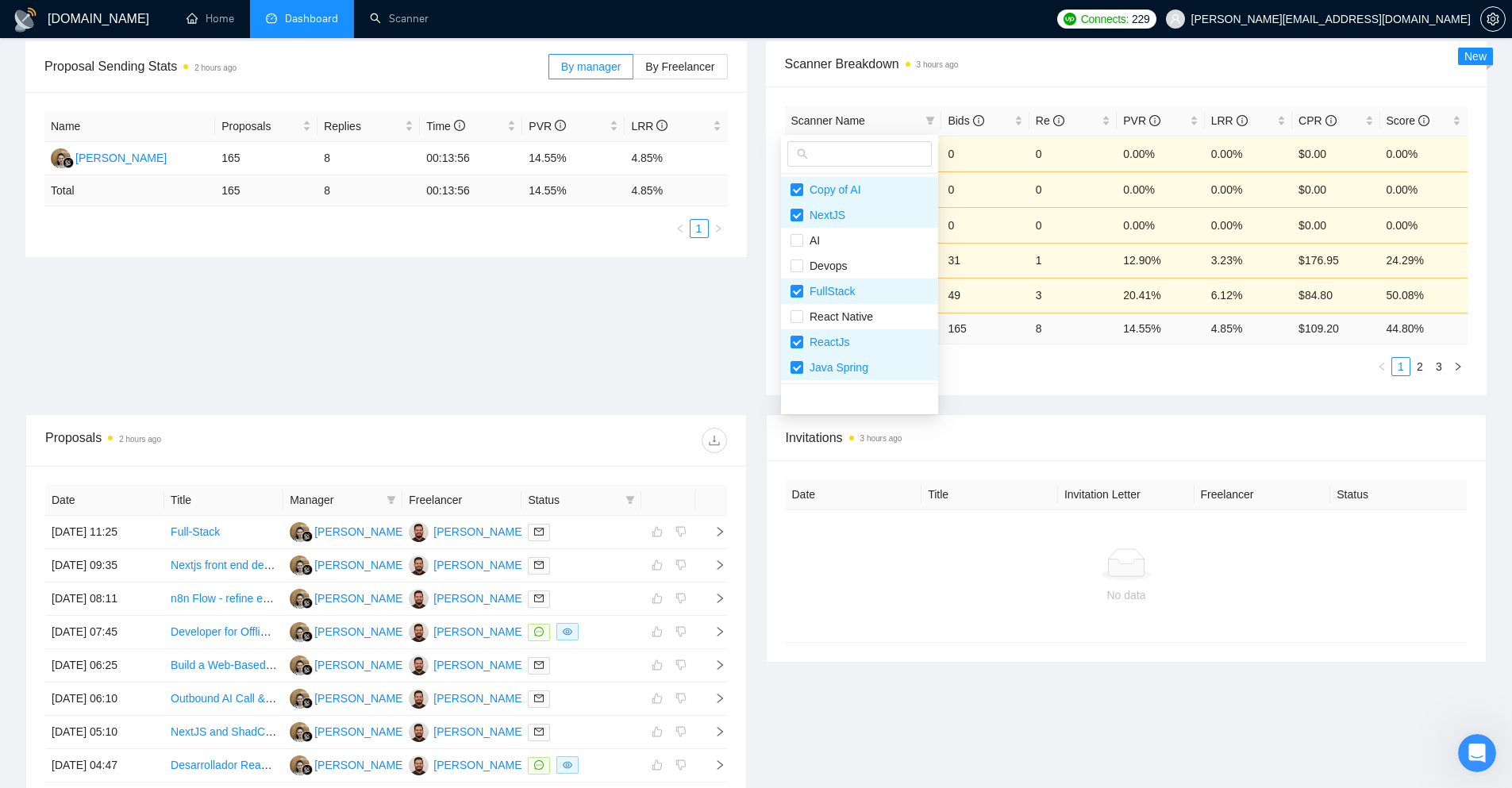
click at [757, 364] on div "Scanner Breakdown 3 hours ago Scanner Name Bids Re PVR LRR CPR Score Flutter 94…" at bounding box center [1127, 218] width 740 height 354
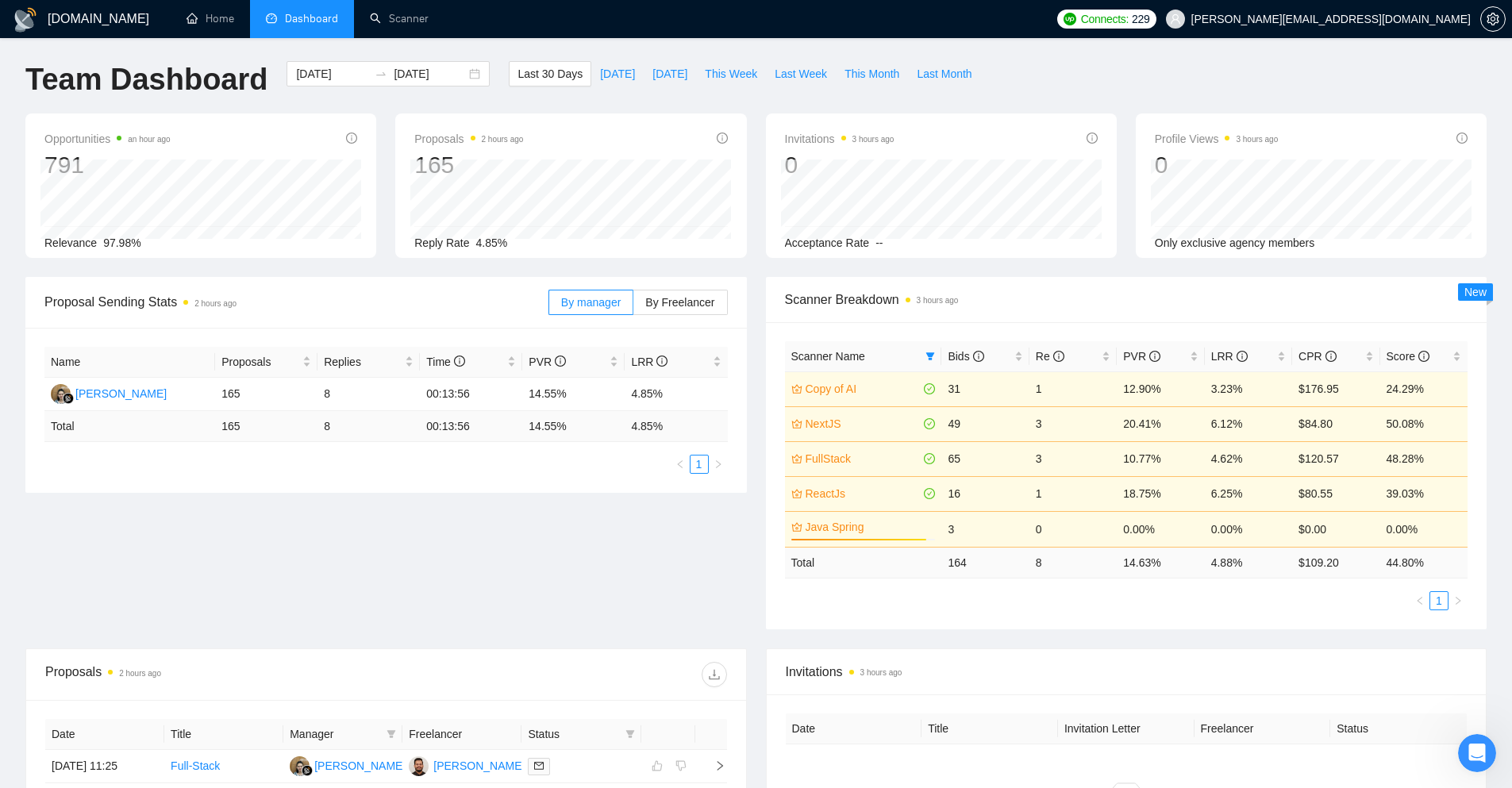
scroll to position [0, 0]
